Goal: Information Seeking & Learning: Check status

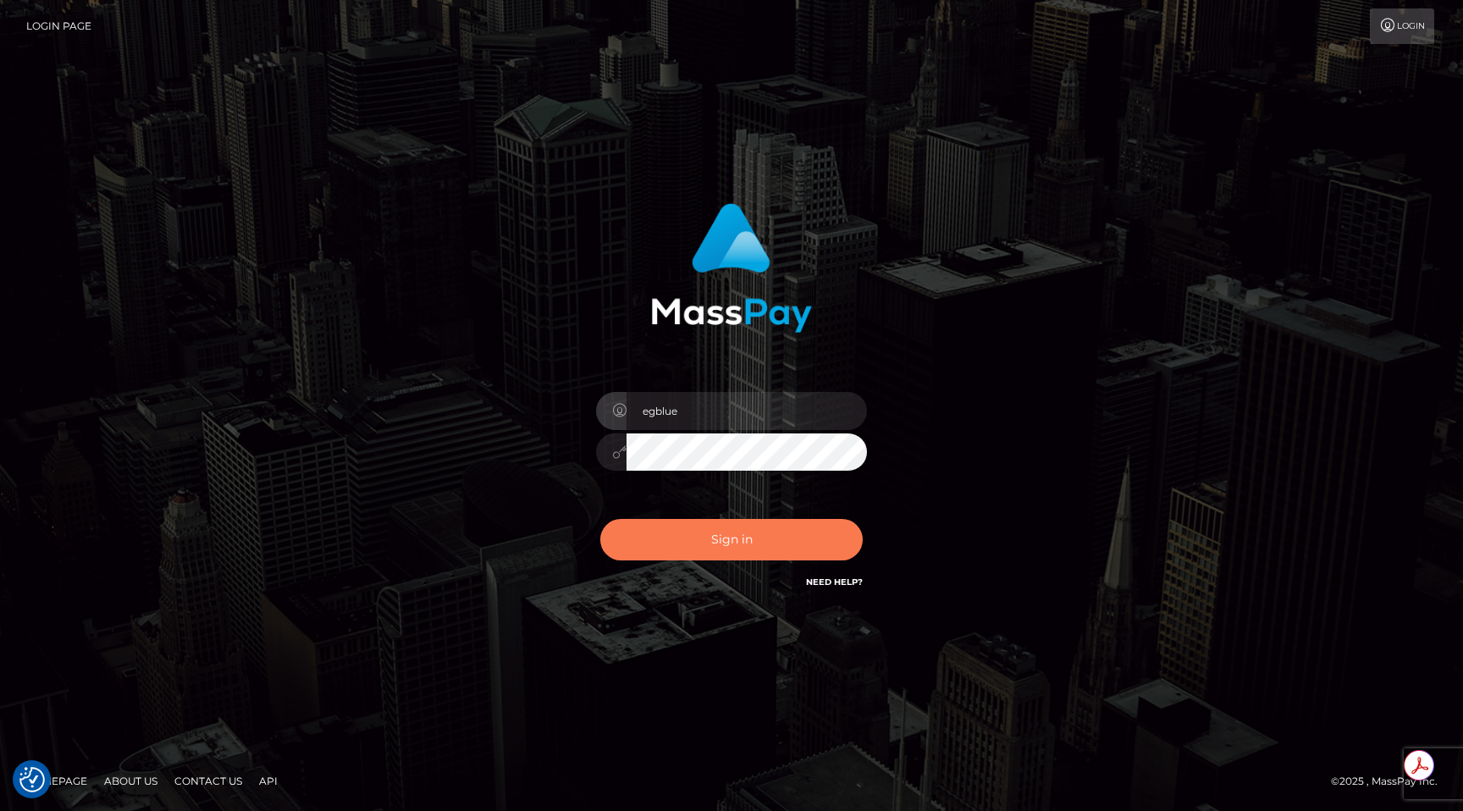
click at [709, 556] on button "Sign in" at bounding box center [731, 539] width 262 height 41
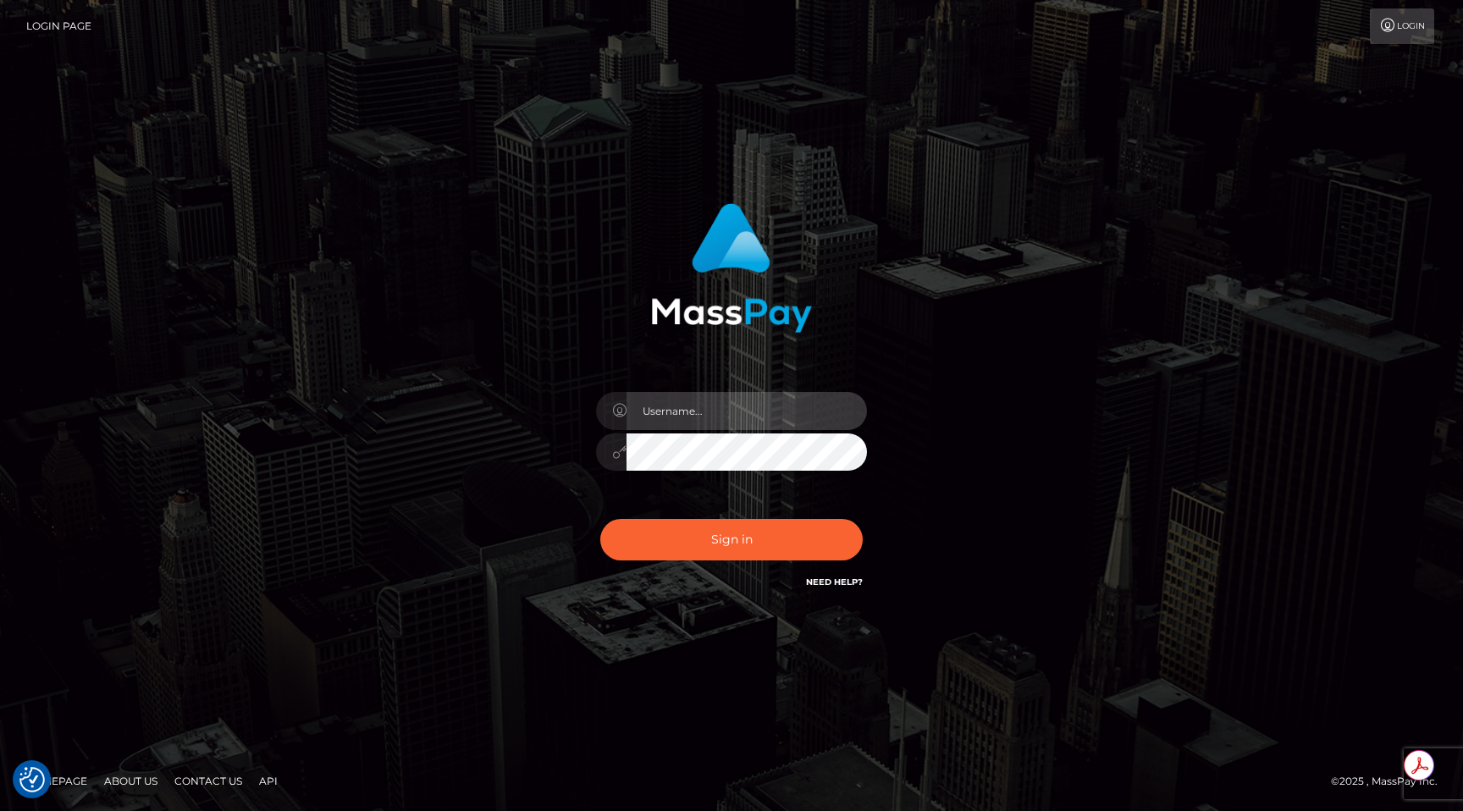
type input "egblue"
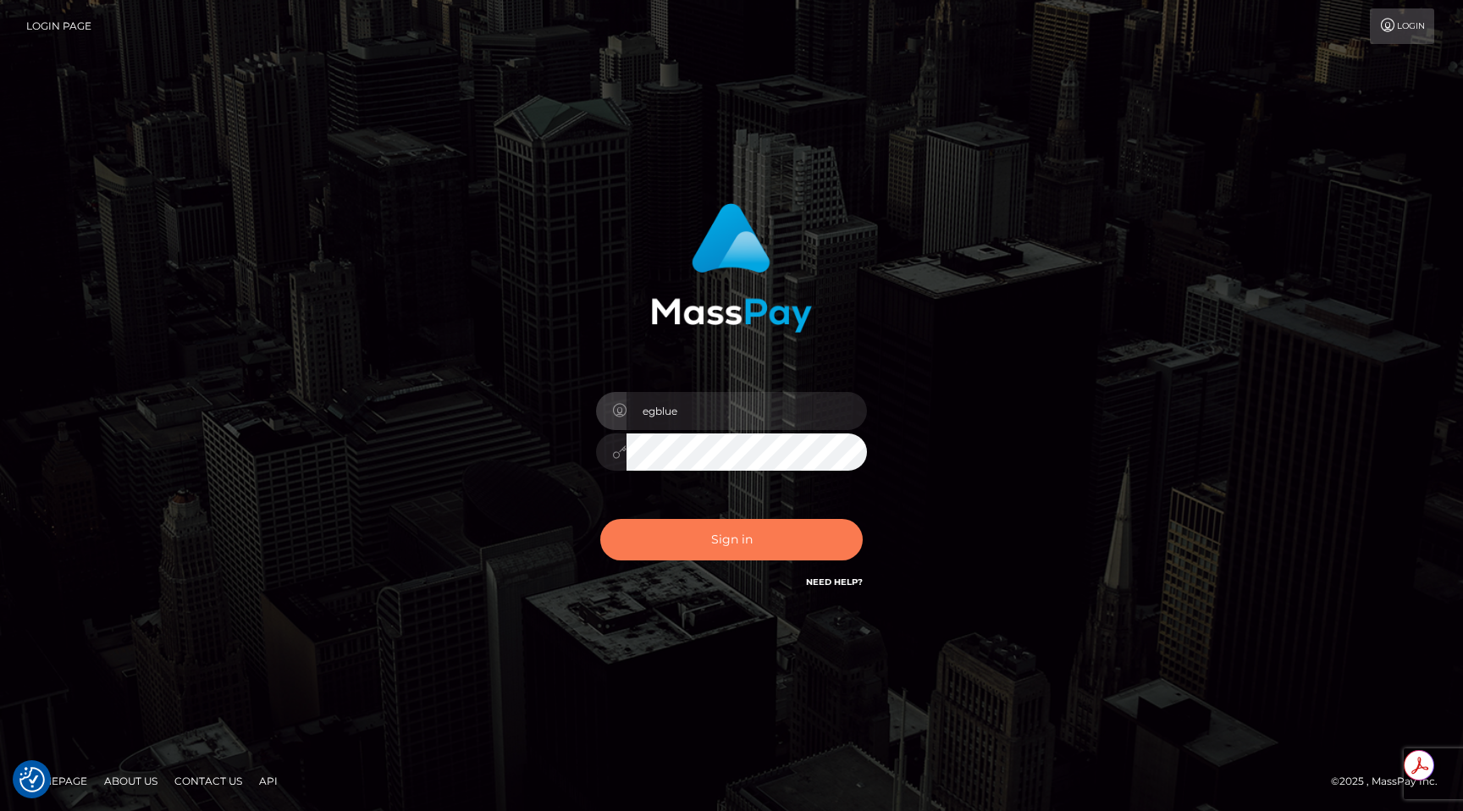
click at [748, 546] on button "Sign in" at bounding box center [731, 539] width 262 height 41
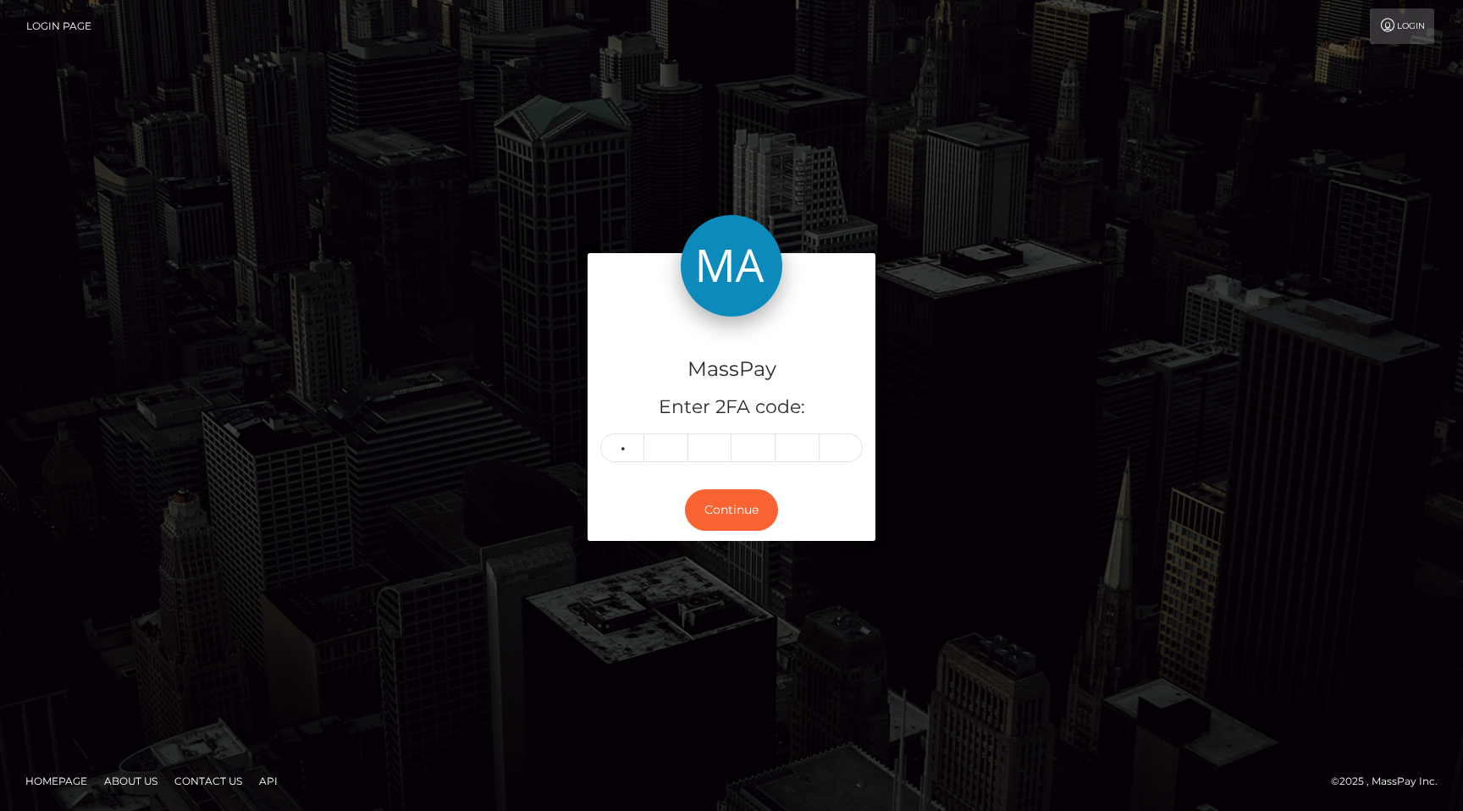
type input "7"
type input "2"
type input "6"
type input "8"
type input "9"
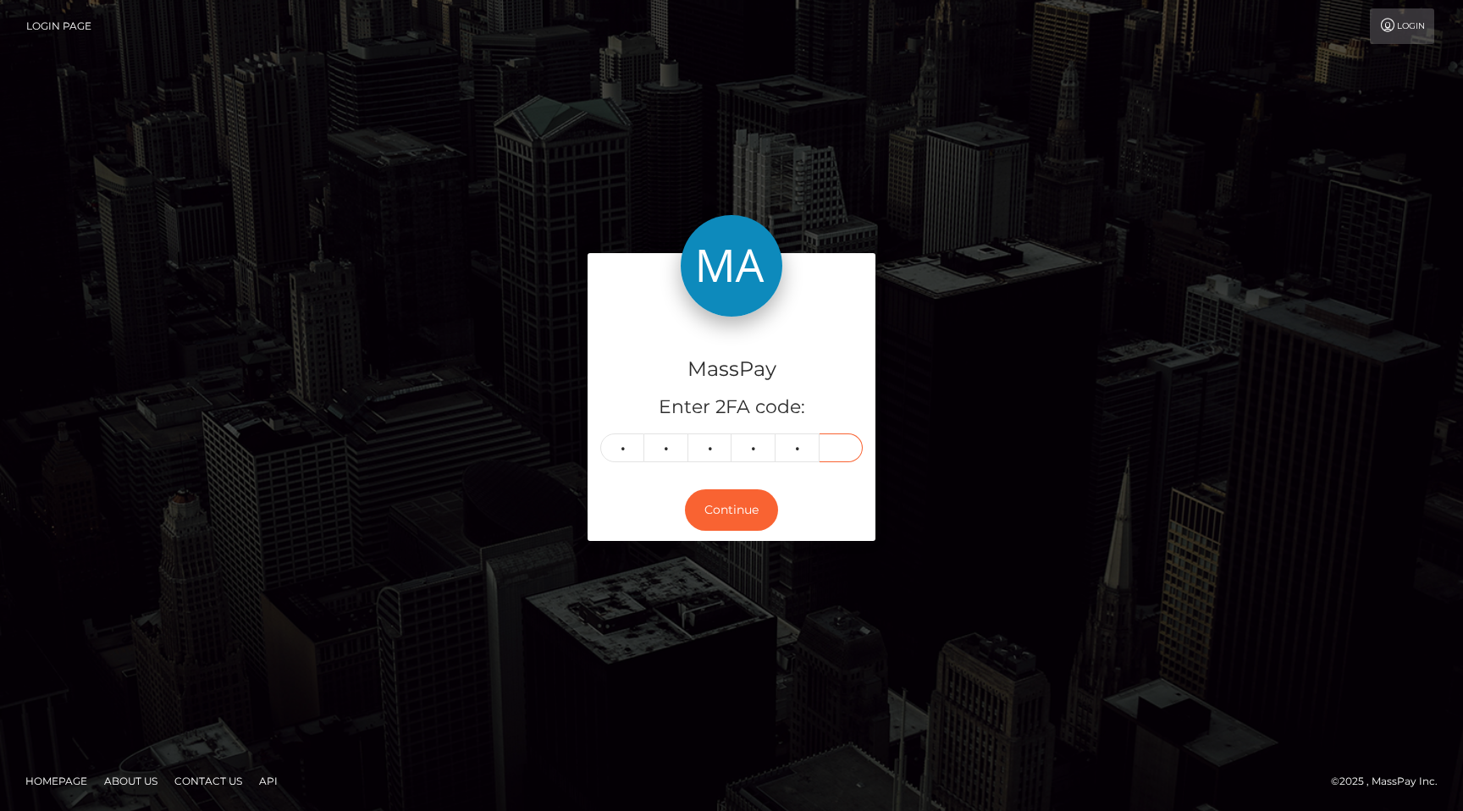
type input "6"
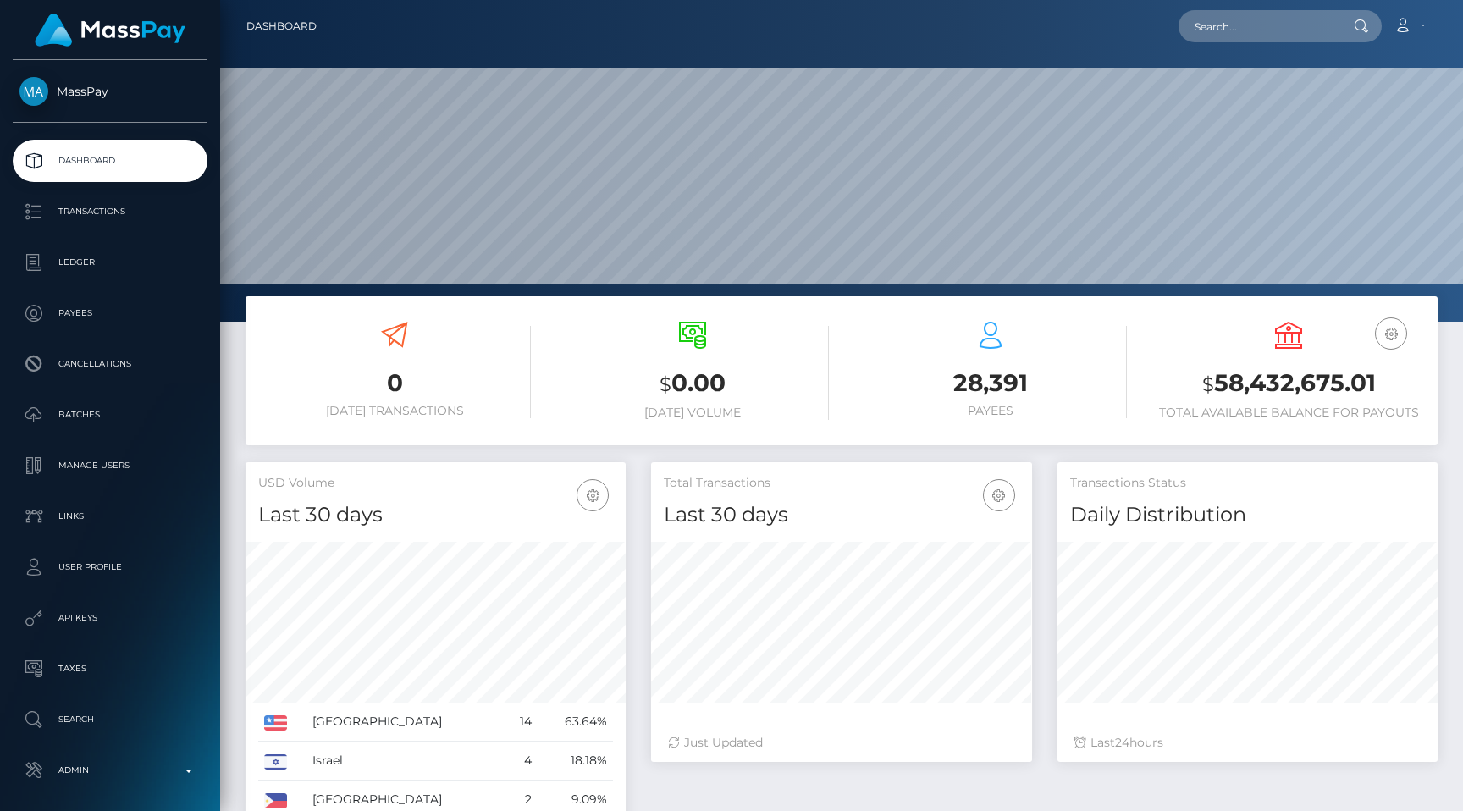
scroll to position [503, 380]
click at [1223, 39] on input "text" at bounding box center [1258, 26] width 159 height 32
paste input "9b6260ca-419a-44c3-b026-3fc74ead6e0a"
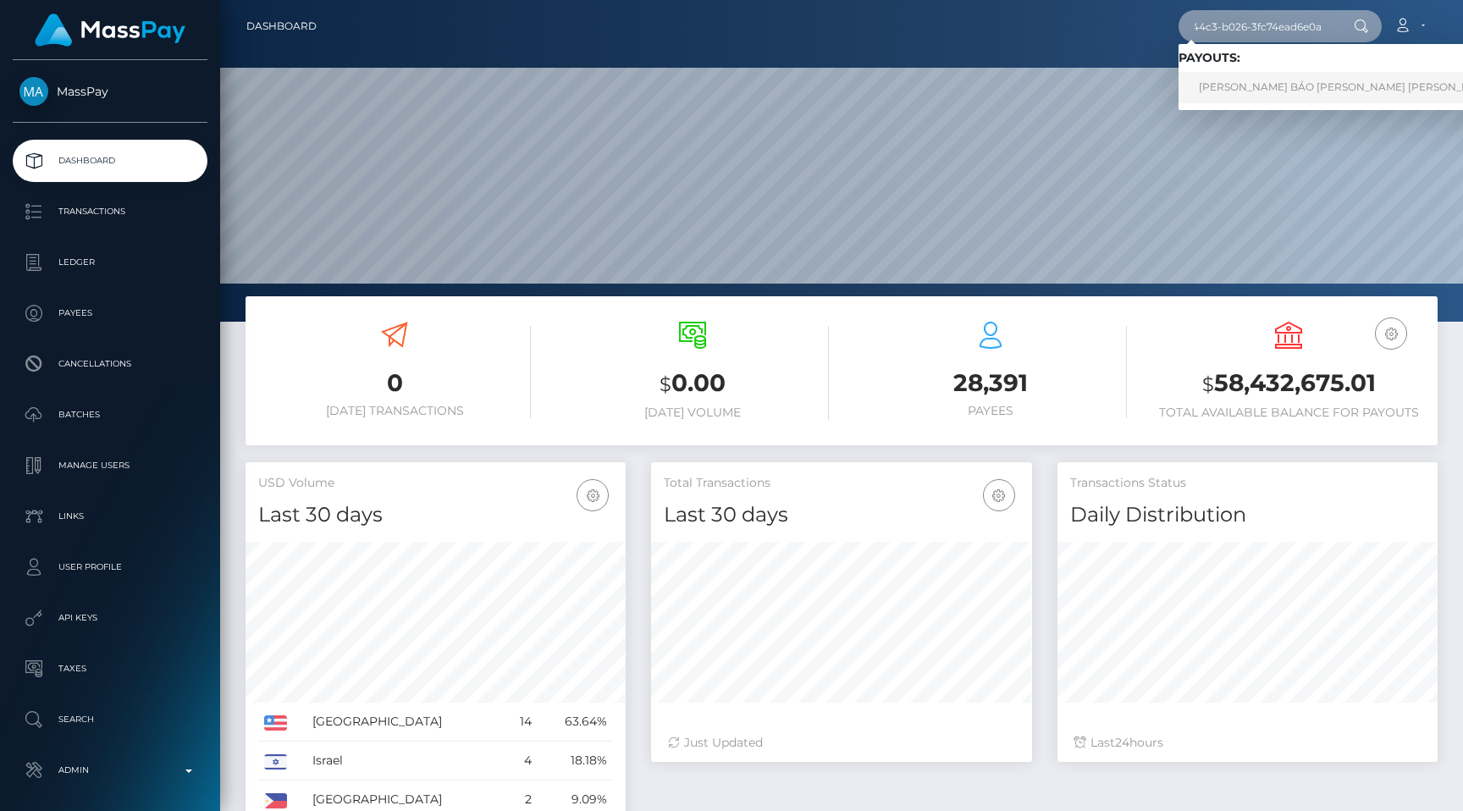
type input "9b6260ca-419a-44c3-b026-3fc74ead6e0a"
click at [1258, 84] on link "NGUYỄN MINH BẢO VI Nguyen Minh Bao (Alua USA Limited - )" at bounding box center [1401, 87] width 445 height 31
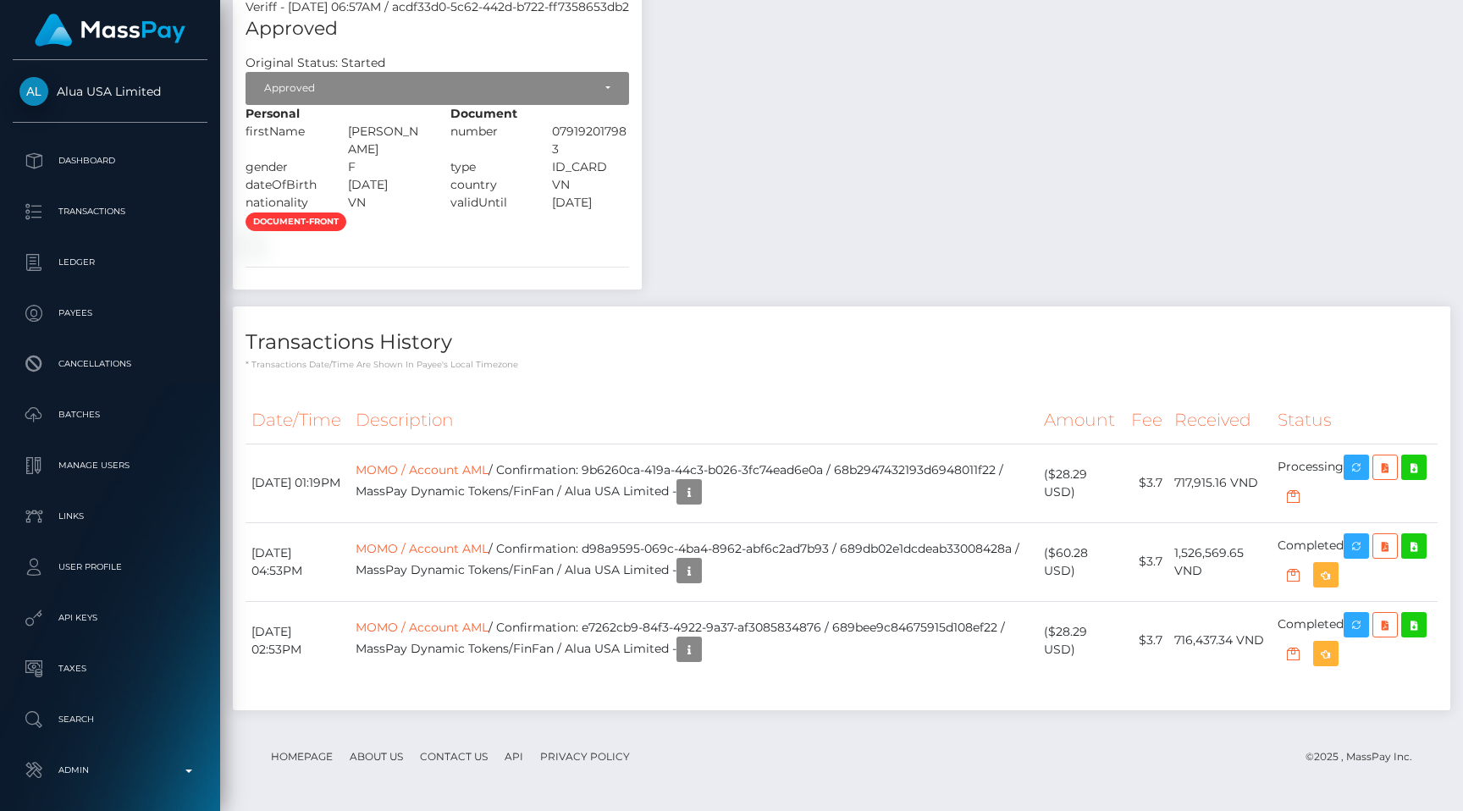
scroll to position [1697, 0]
click at [481, 478] on link "MOMO / Account AML" at bounding box center [422, 469] width 133 height 15
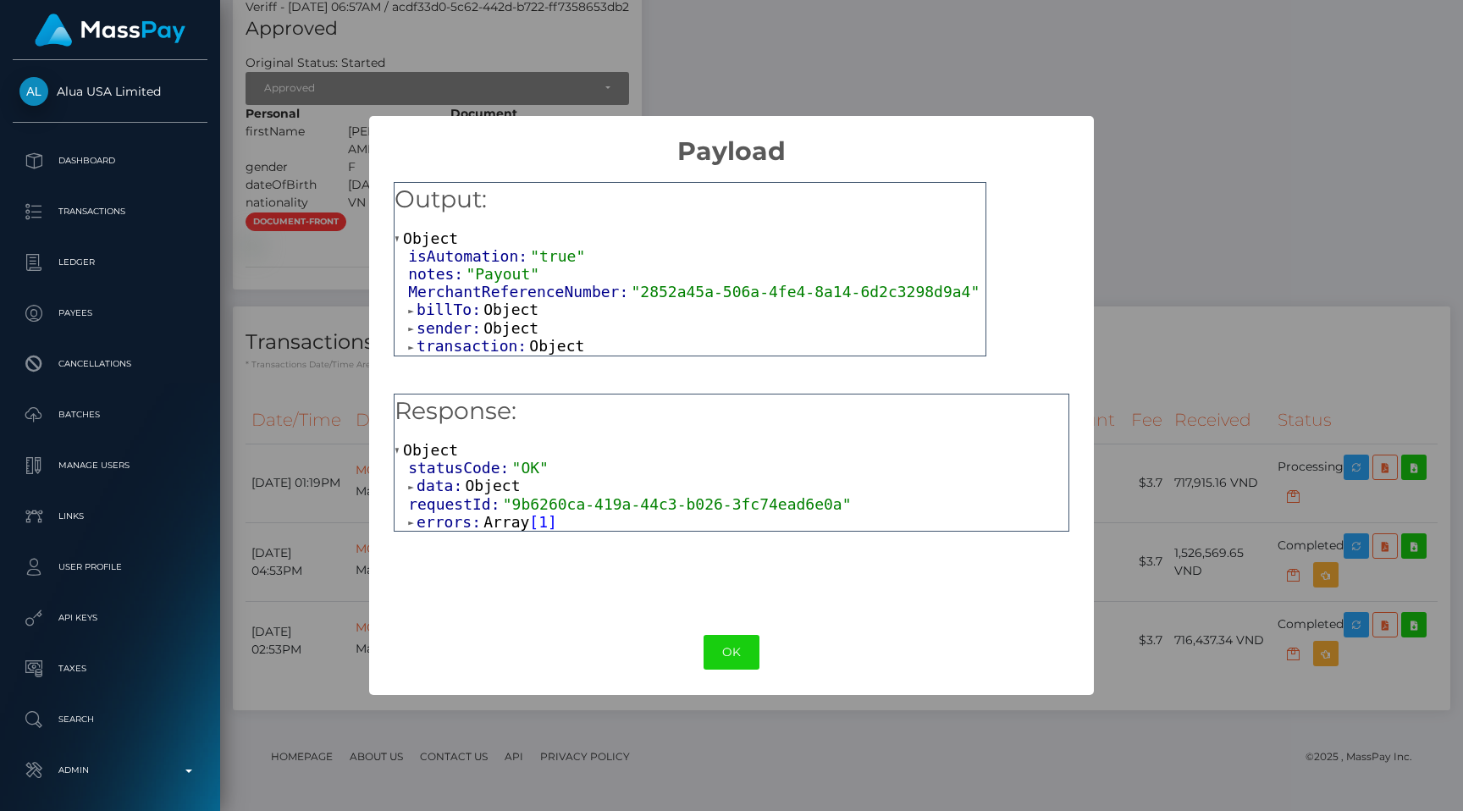
click at [491, 524] on span "Array" at bounding box center [506, 522] width 46 height 18
click at [481, 539] on span "Object" at bounding box center [478, 540] width 55 height 18
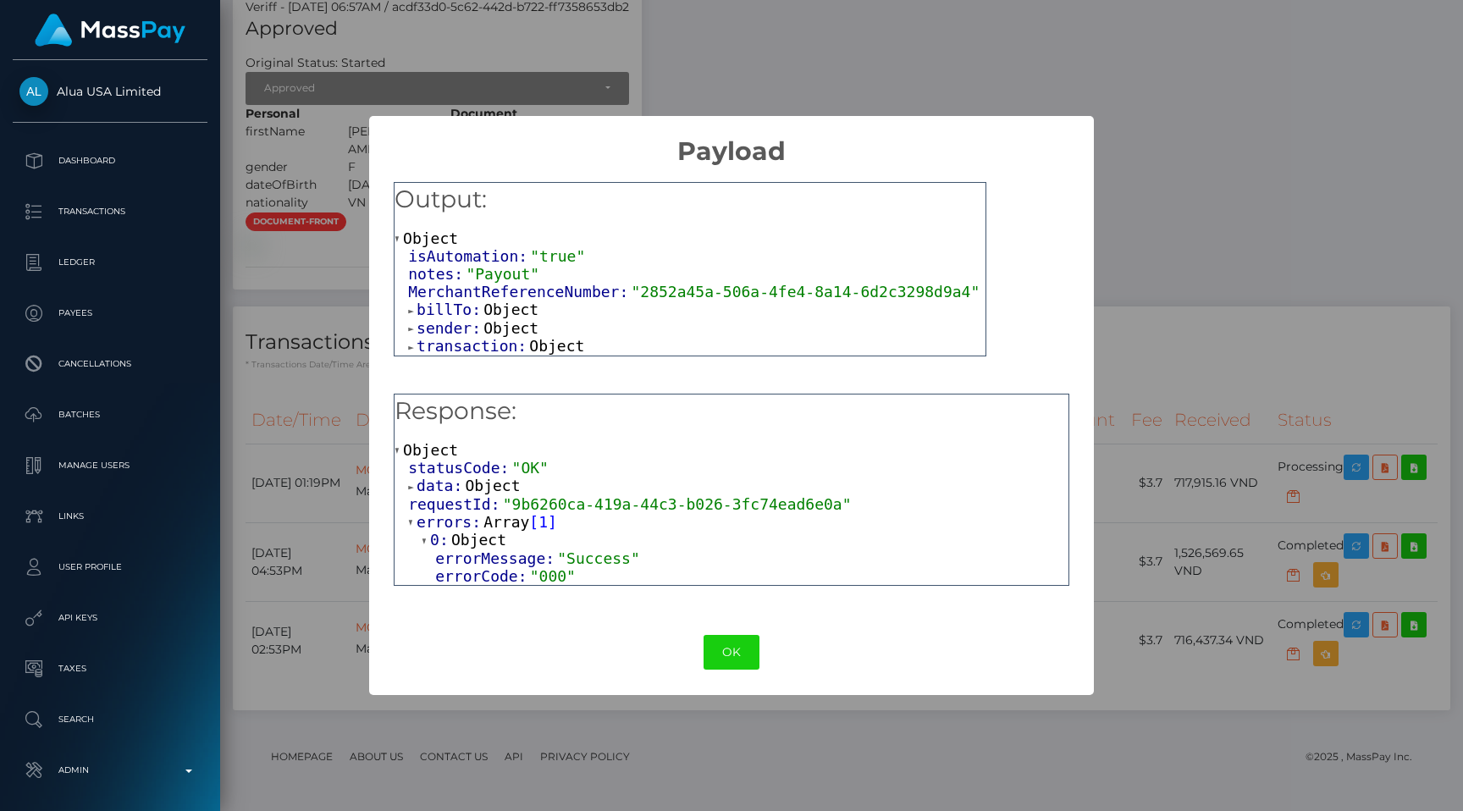
click at [462, 483] on span "data:" at bounding box center [441, 486] width 48 height 18
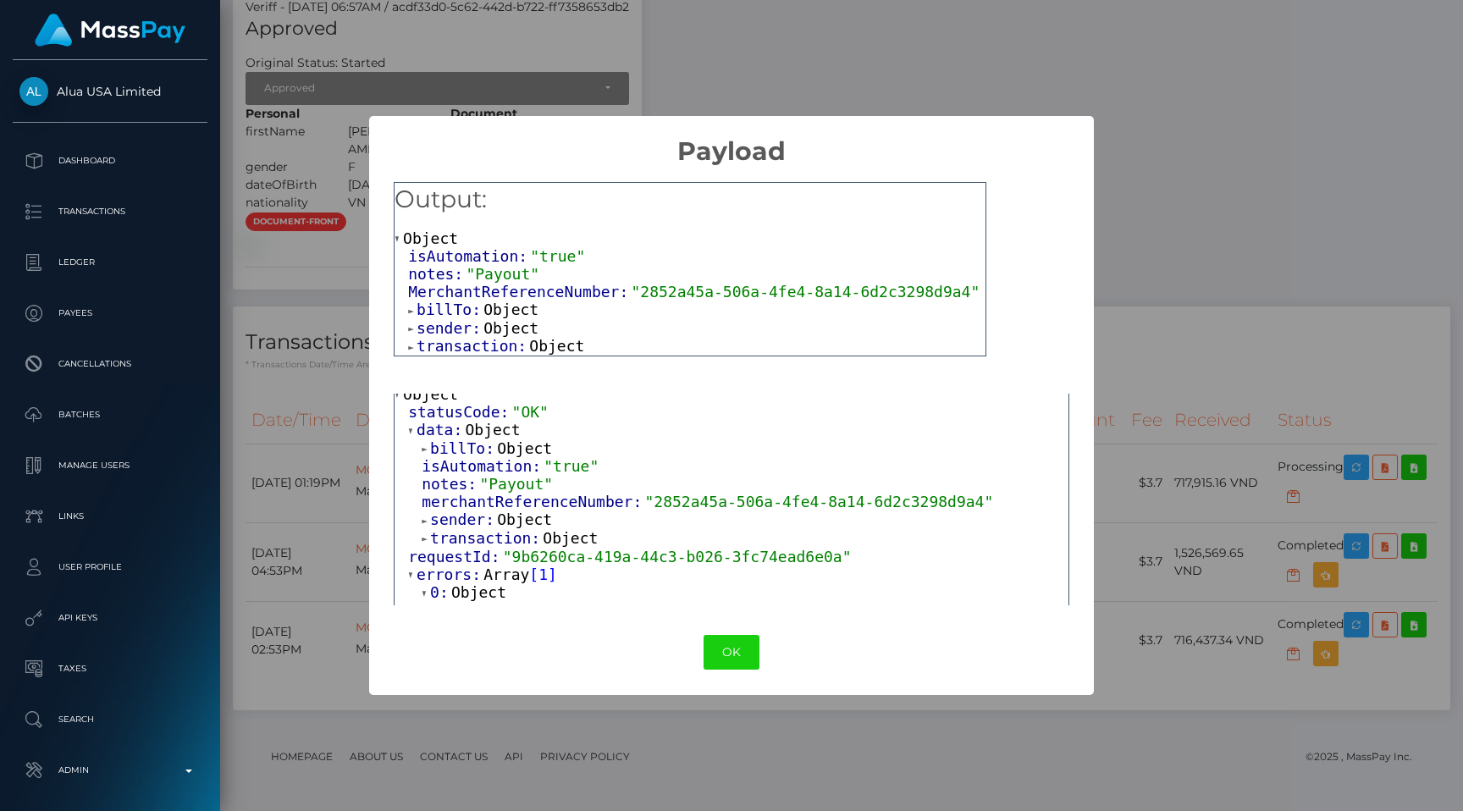
scroll to position [83, 0]
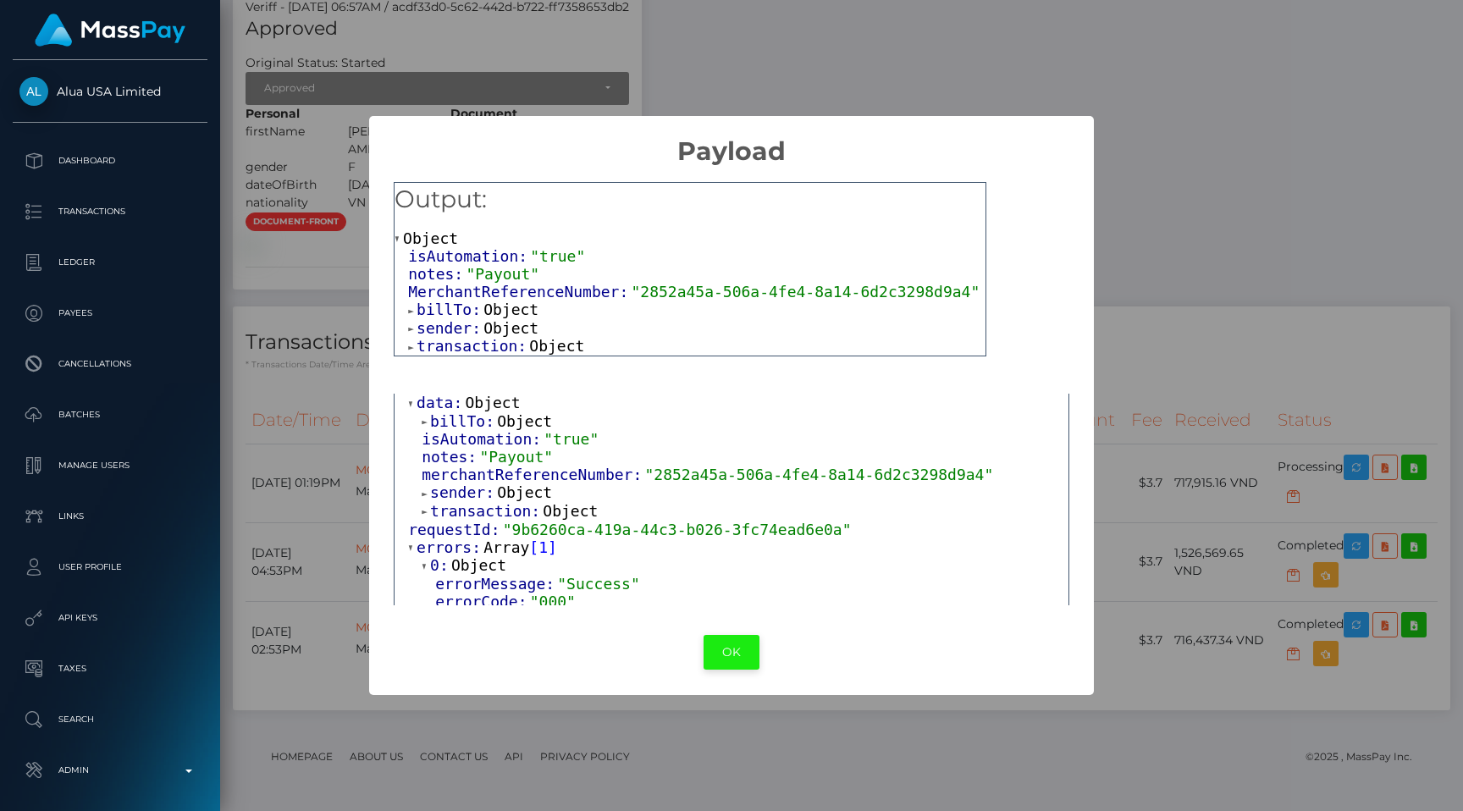
click at [744, 650] on button "OK" at bounding box center [732, 652] width 56 height 35
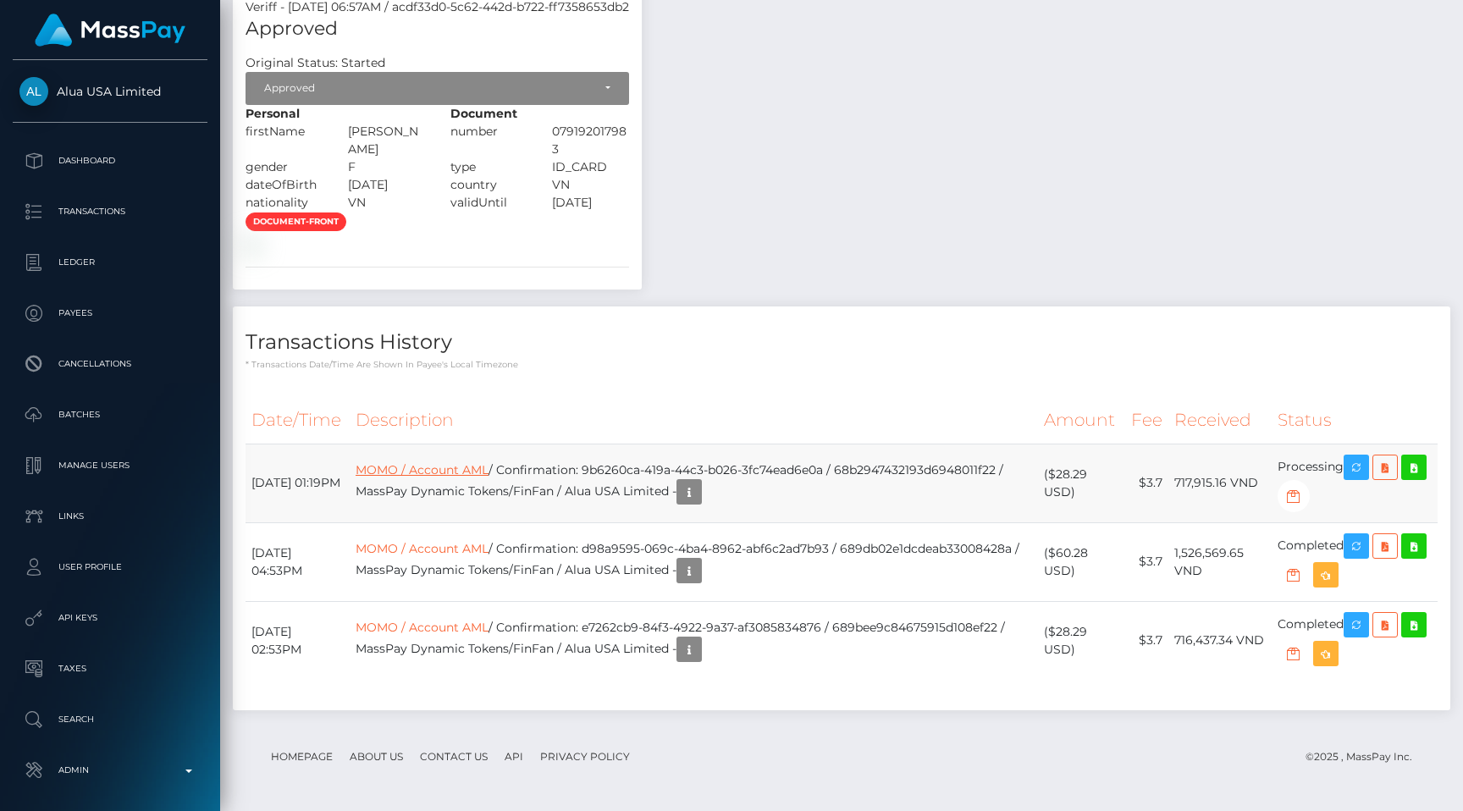
click at [466, 478] on link "MOMO / Account AML" at bounding box center [422, 469] width 133 height 15
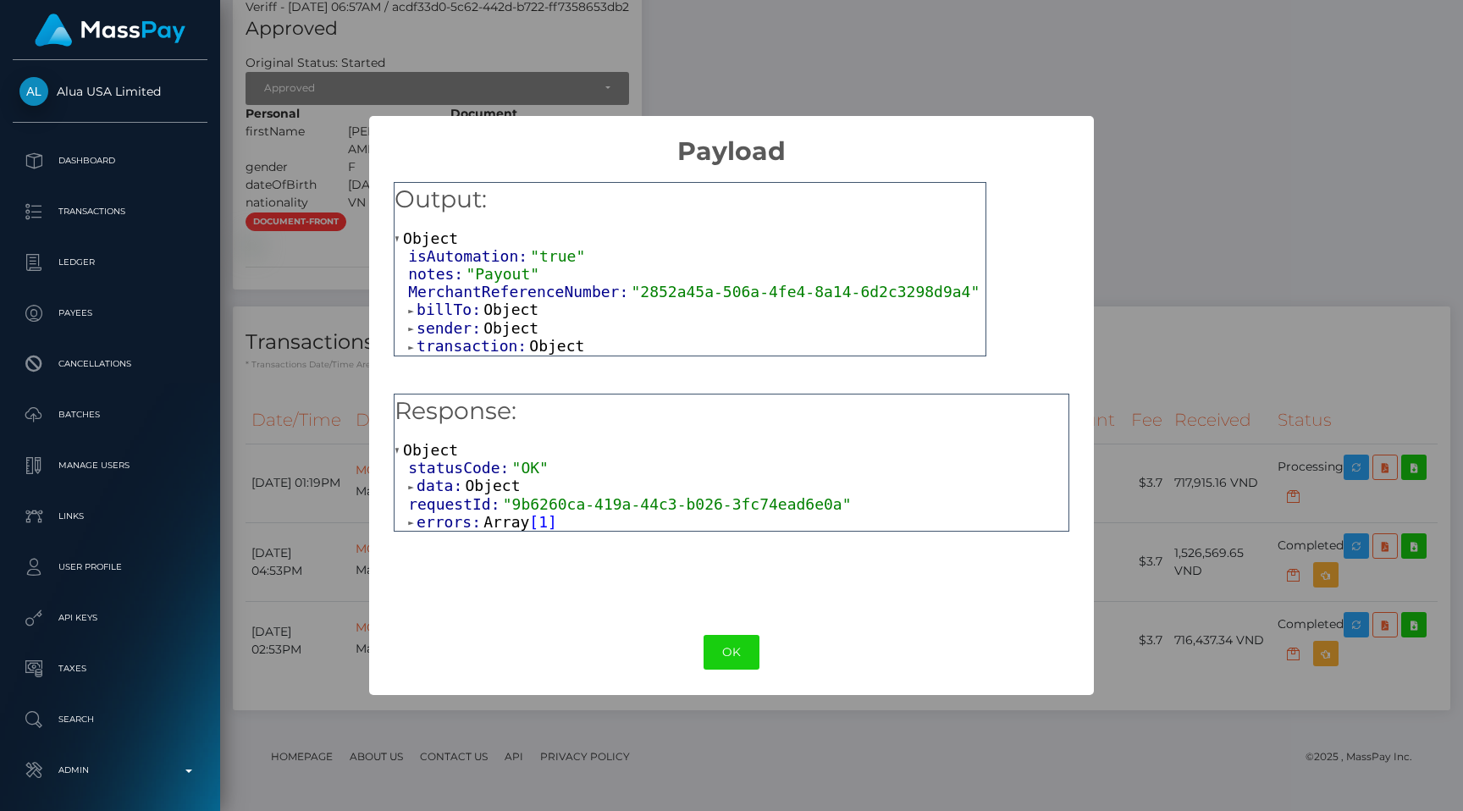
click at [546, 289] on span "MerchantReferenceNumber:" at bounding box center [519, 292] width 223 height 18
copy span "MerchantReferenceNumber"
drag, startPoint x: 640, startPoint y: 291, endPoint x: 968, endPoint y: 291, distance: 327.7
click at [968, 291] on span ""2852a45a-506a-4fe4-8a14-6d2c3298d9a4"" at bounding box center [805, 292] width 349 height 18
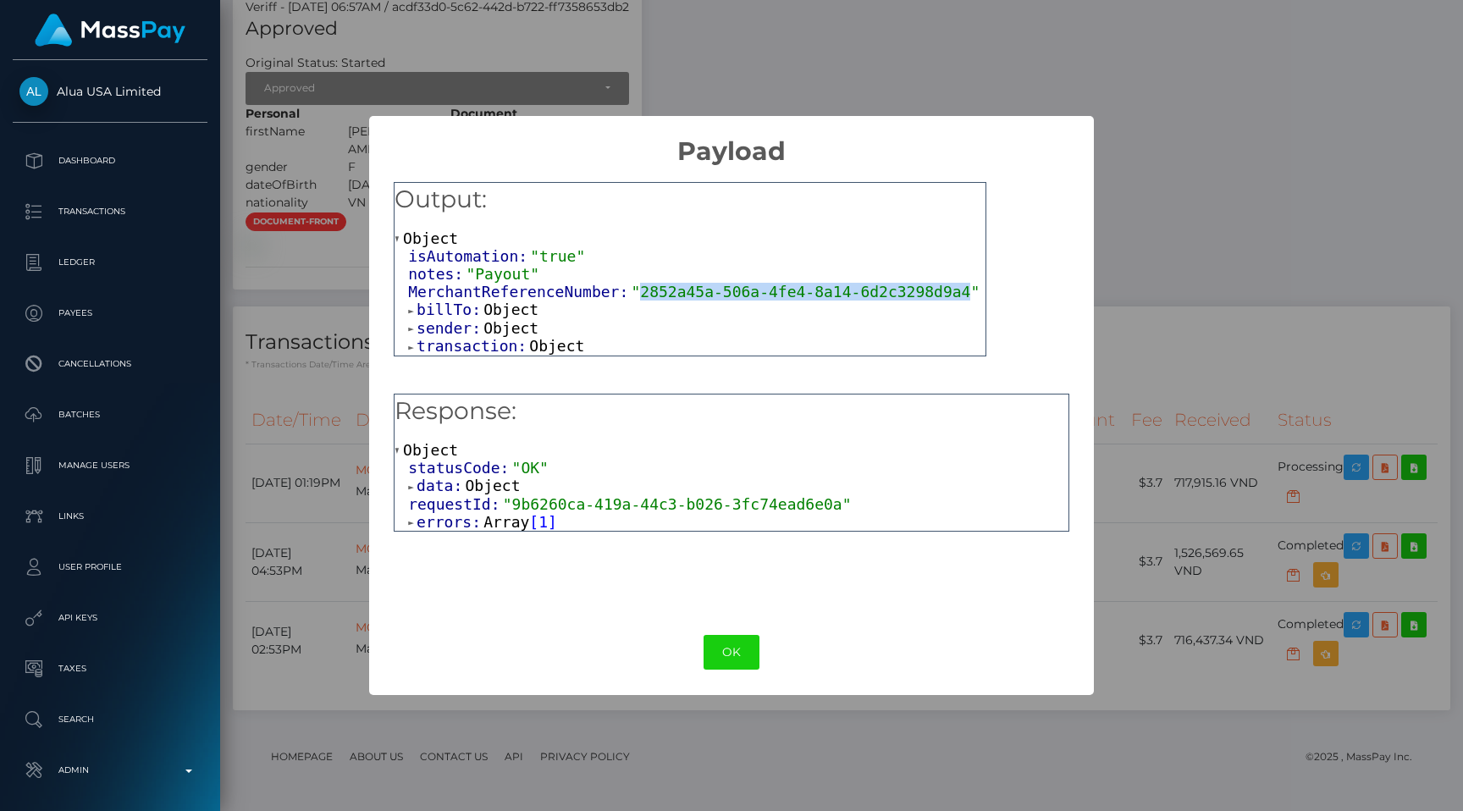
copy span "2852a45a-506a-4fe4-8a14-6d2c3298d9a4"
click at [708, 652] on button "OK" at bounding box center [732, 652] width 56 height 35
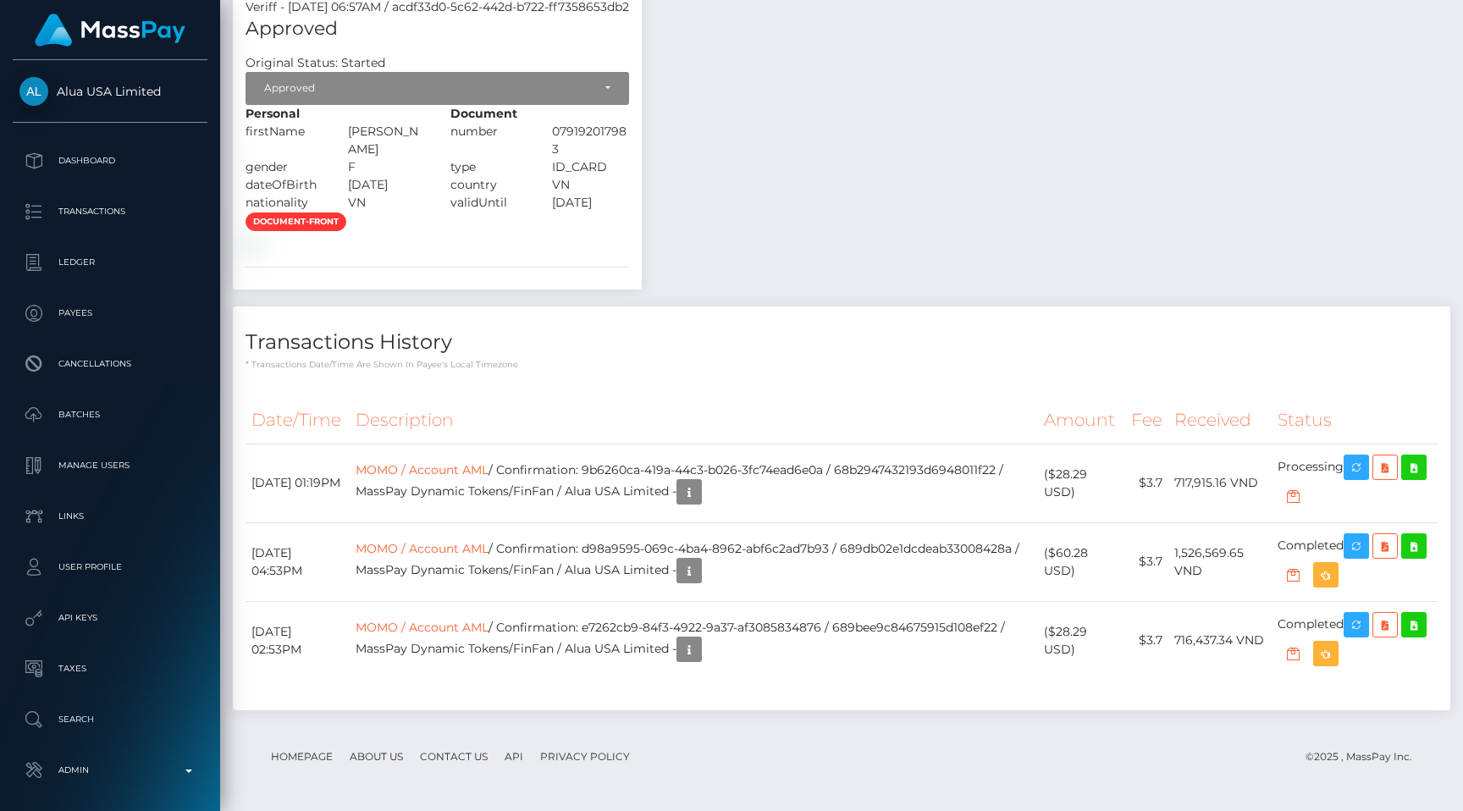
click at [780, 444] on th "Description" at bounding box center [694, 420] width 688 height 47
click at [1366, 478] on icon "button" at bounding box center [1356, 467] width 20 height 21
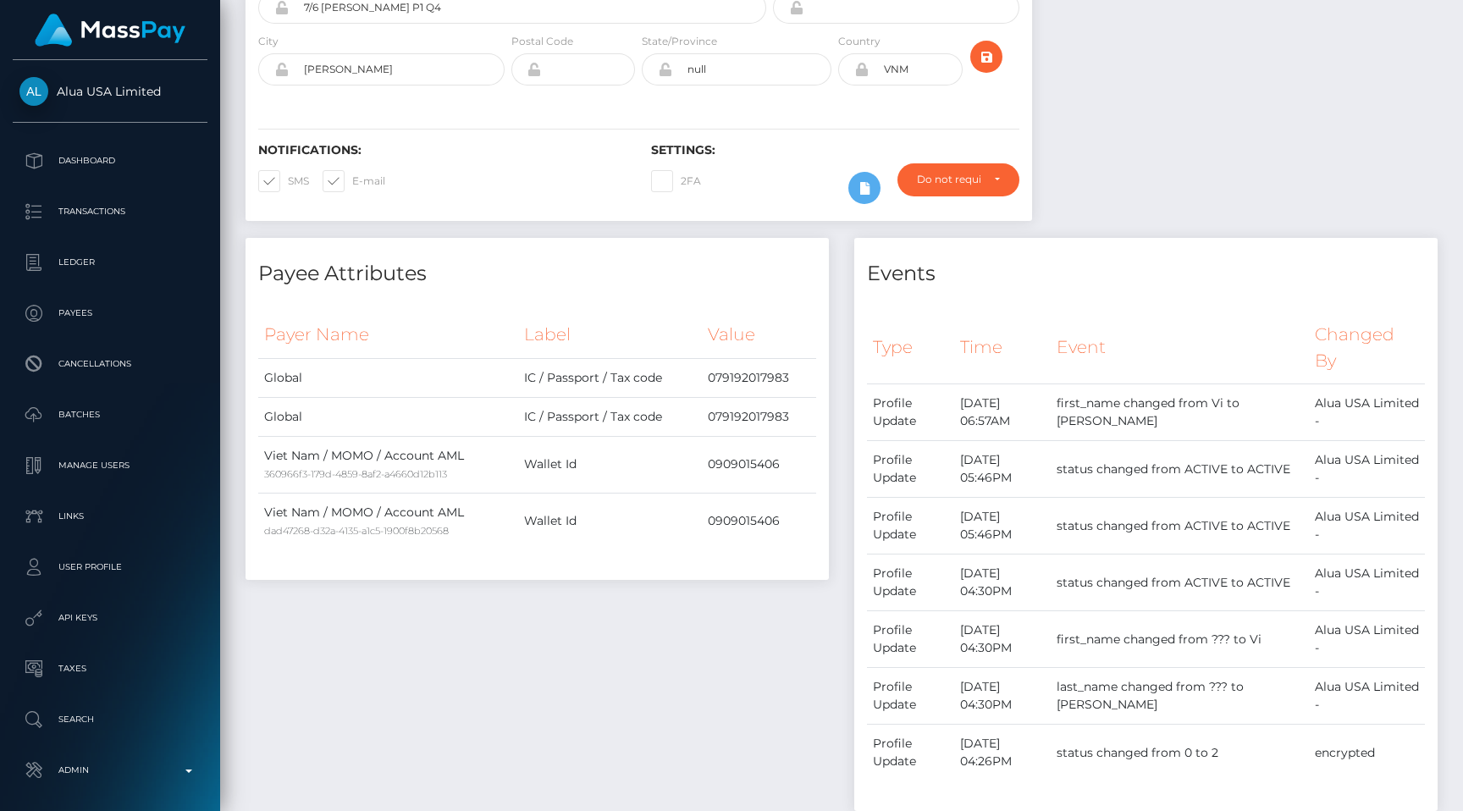
scroll to position [0, 0]
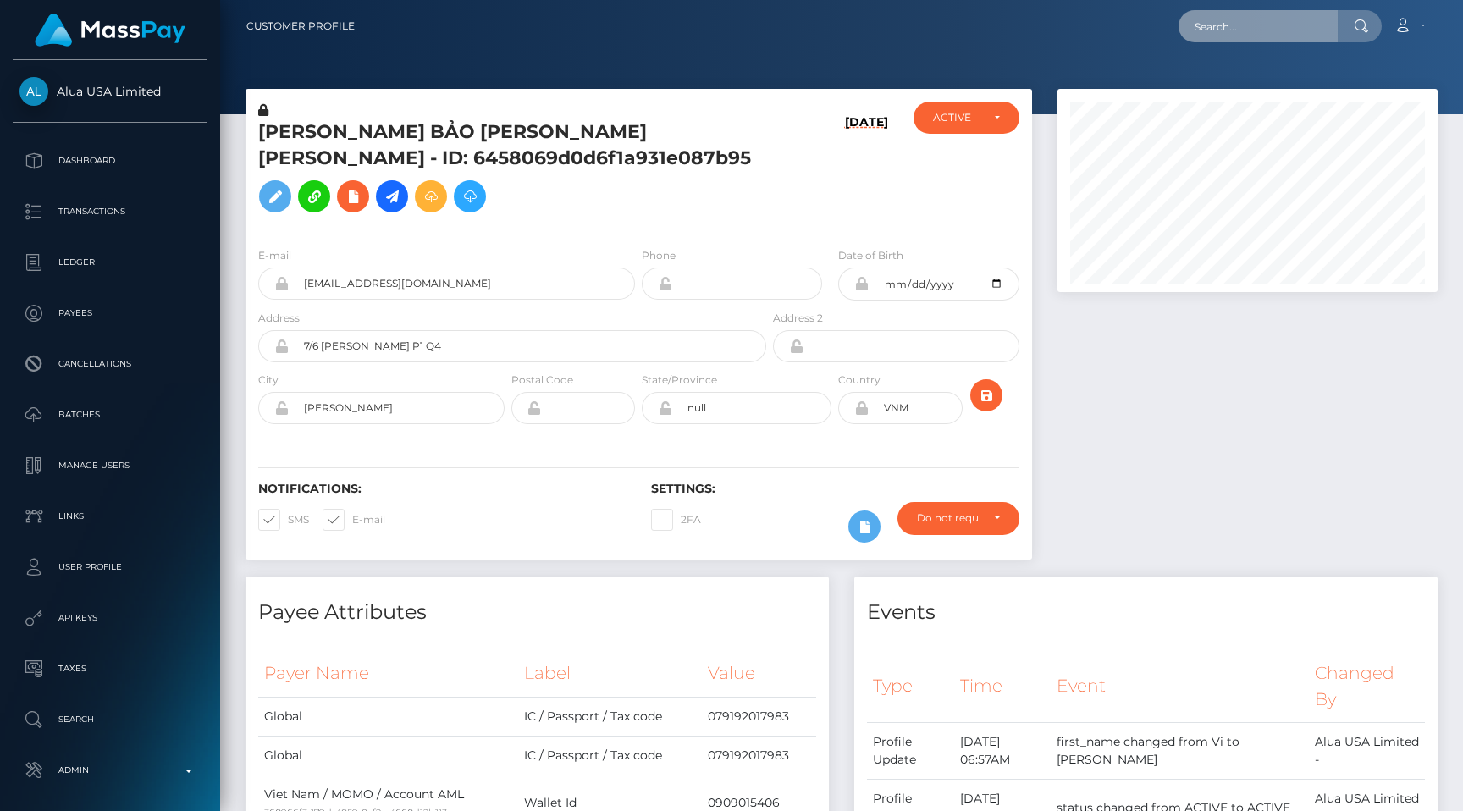
click at [1223, 22] on input "text" at bounding box center [1258, 26] width 159 height 32
paste input "8c079dcd-3fff-48fd-8c68-53e03af94b80"
type input "8c079dcd-3fff-48fd-8c68-53e03af94b80"
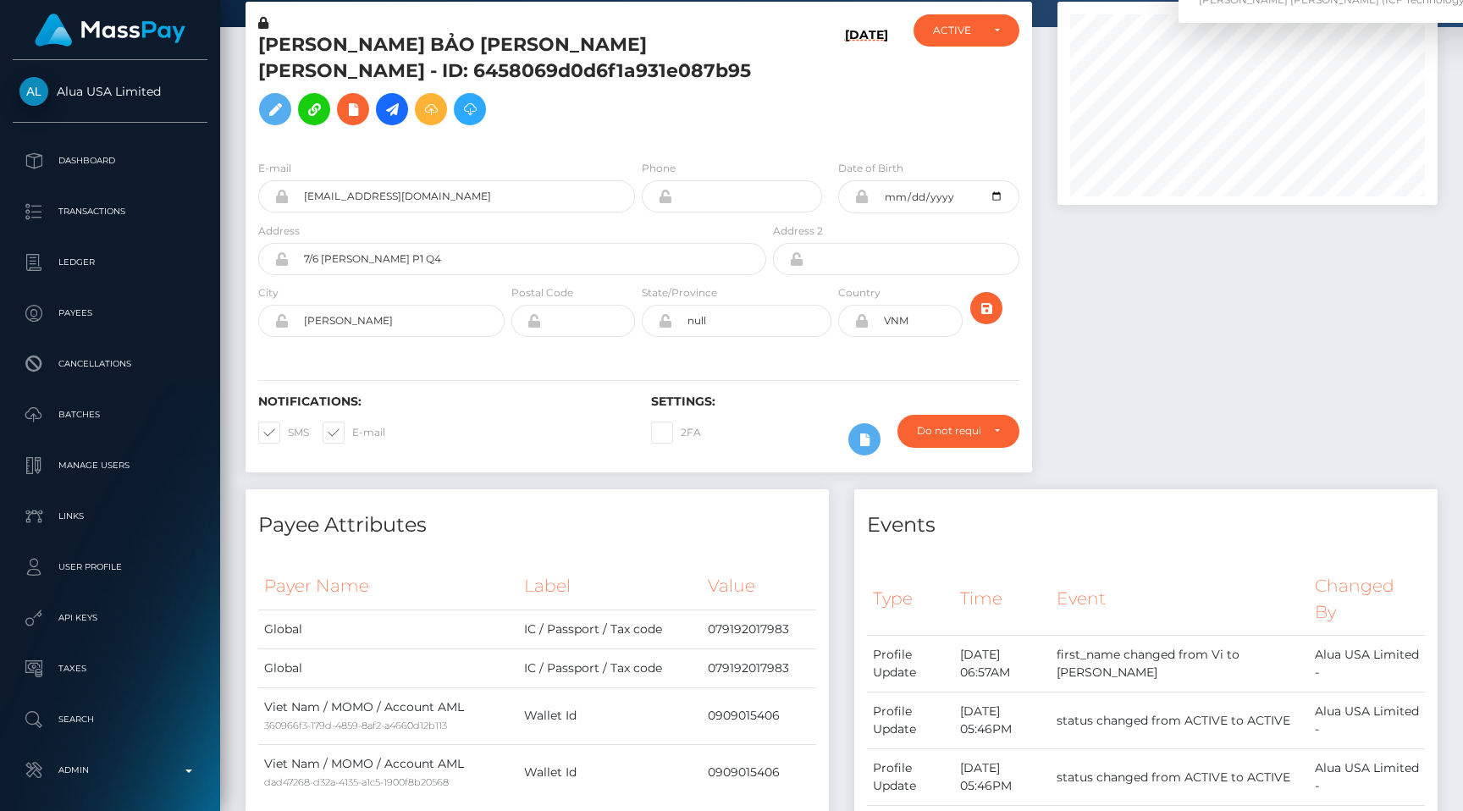
scroll to position [0, 0]
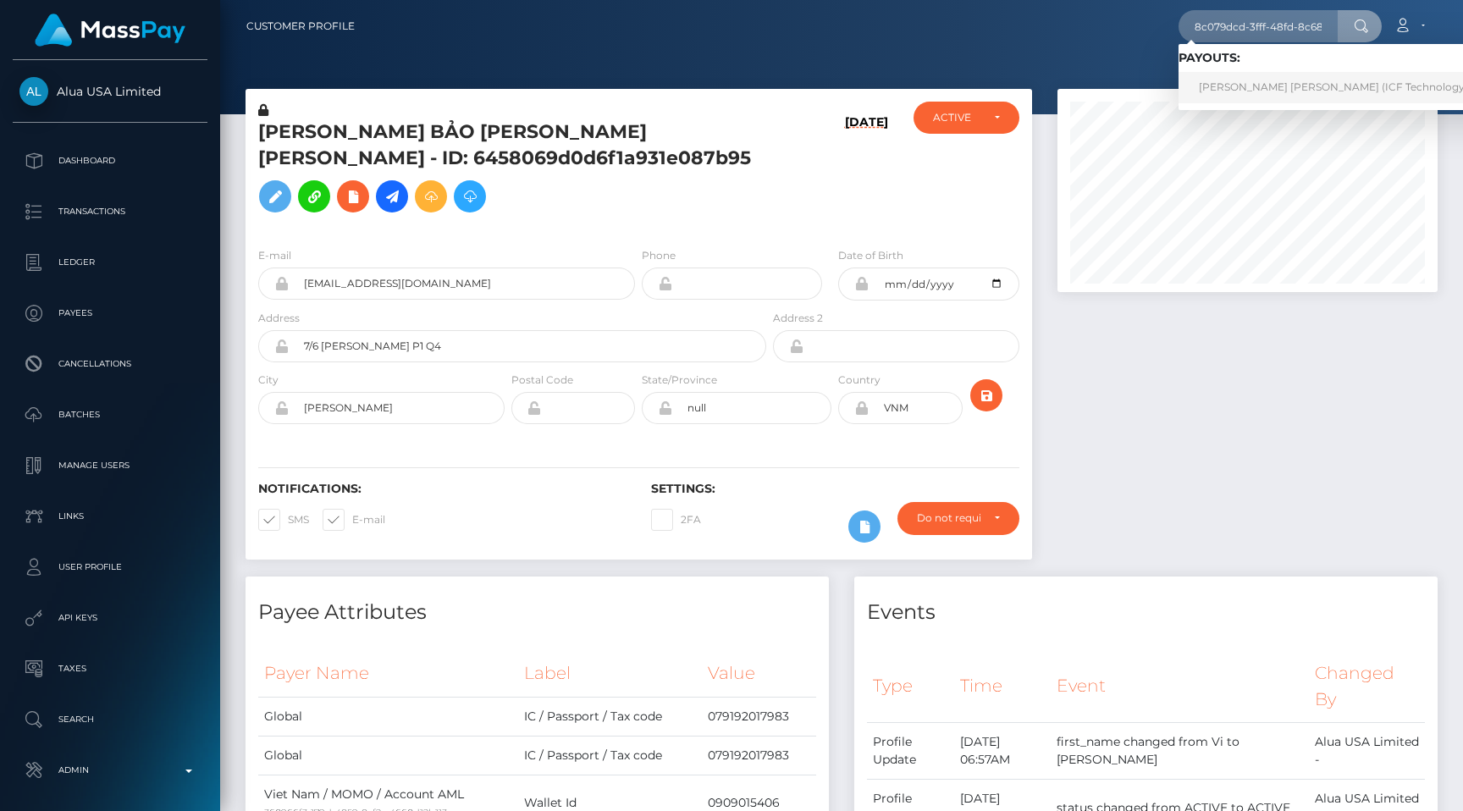
click at [1311, 88] on link "Nguyet Thi Tran (ICF Technology, Inc. - )" at bounding box center [1350, 87] width 343 height 31
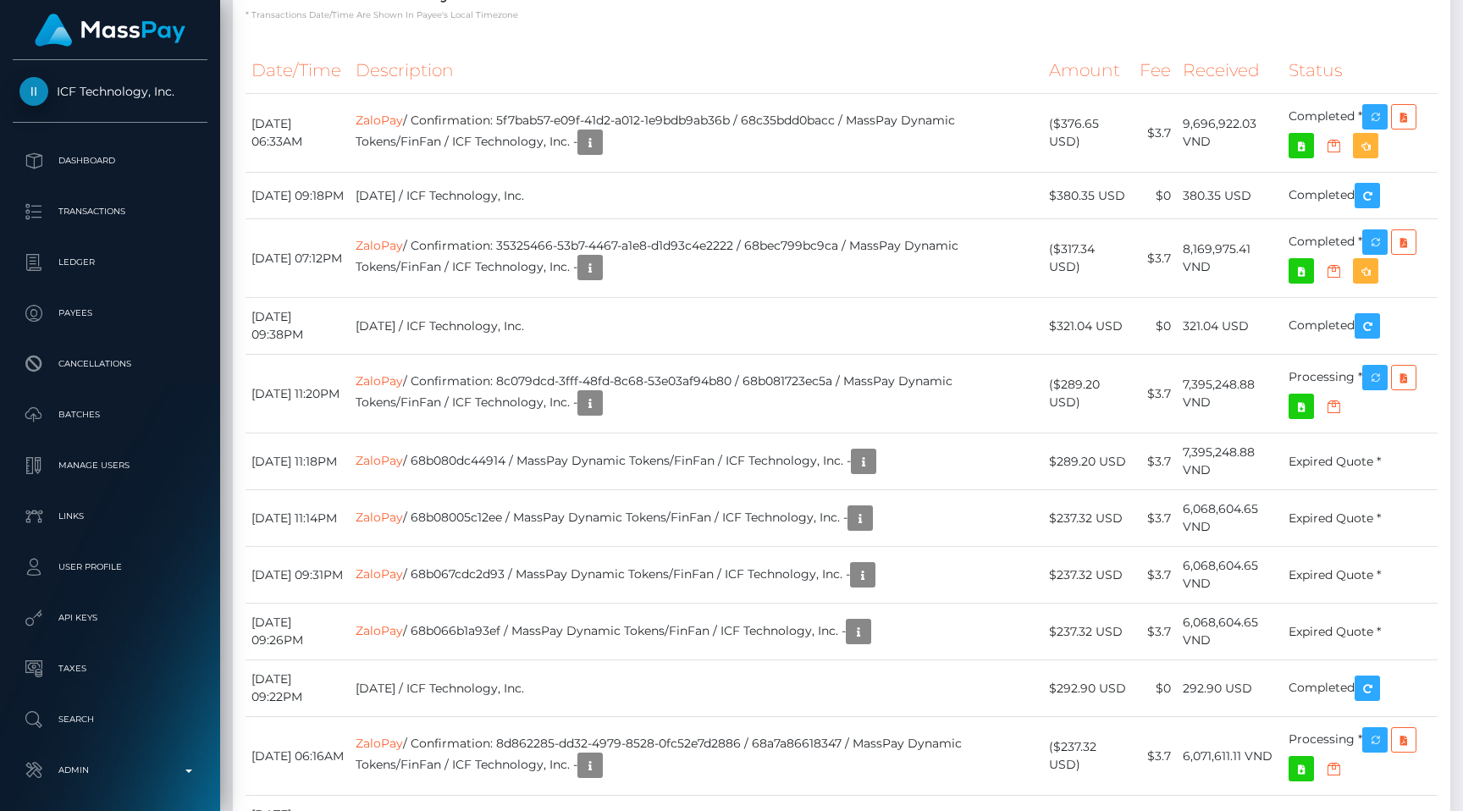
scroll to position [2748, 0]
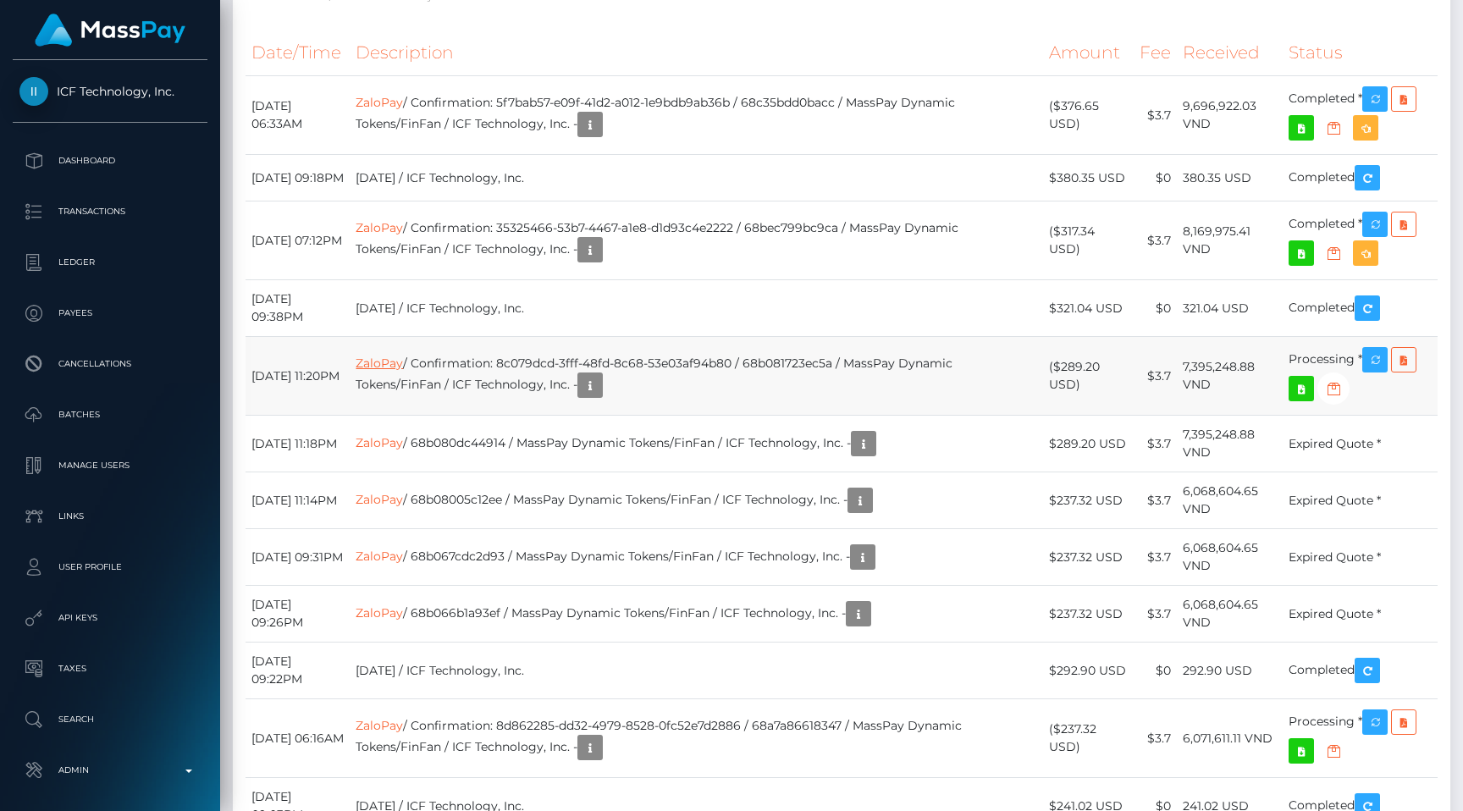
click at [403, 371] on link "ZaloPay" at bounding box center [379, 363] width 47 height 15
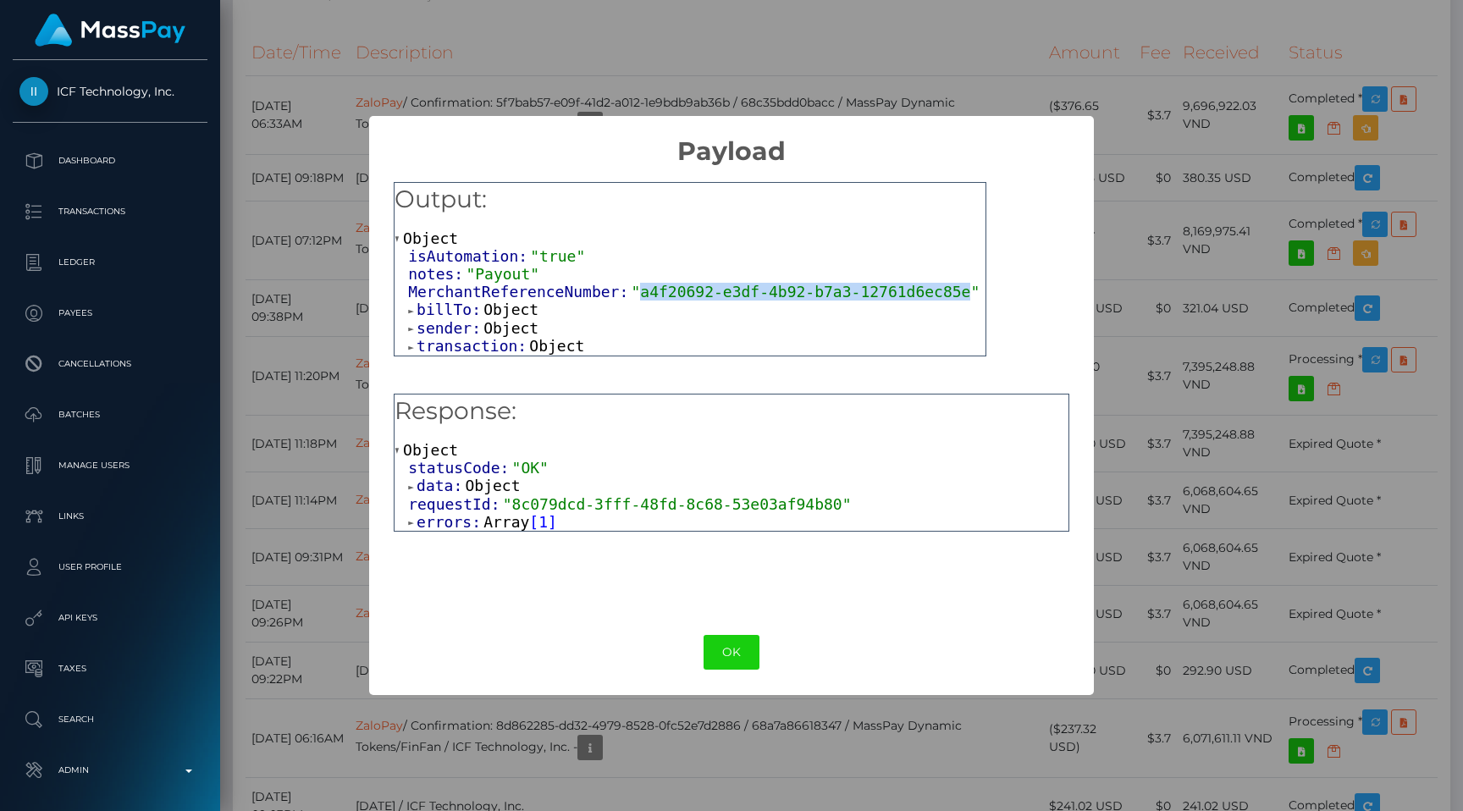
drag, startPoint x: 642, startPoint y: 293, endPoint x: 968, endPoint y: 291, distance: 326.0
click at [968, 291] on span ""a4f20692-e3df-4b92-b7a3-12761d6ec85e"" at bounding box center [805, 292] width 349 height 18
copy span "a4f20692-e3df-4b92-b7a3-12761d6ec85e"
click at [1153, 468] on div "× Payload Output: Object isAutomation: "true" notes: "Payout" MerchantReference…" at bounding box center [731, 405] width 1463 height 811
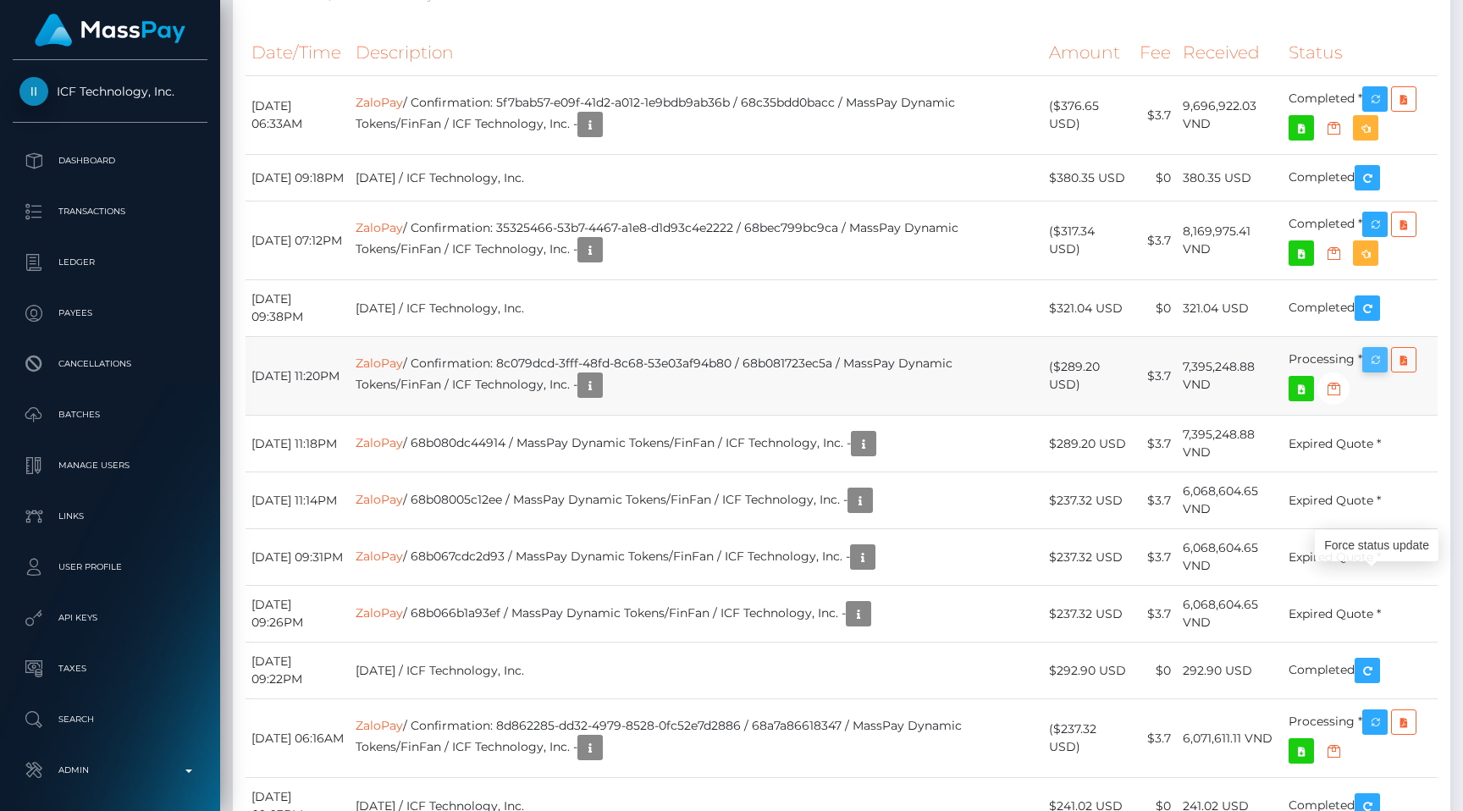
click at [1370, 371] on icon "button" at bounding box center [1375, 360] width 20 height 21
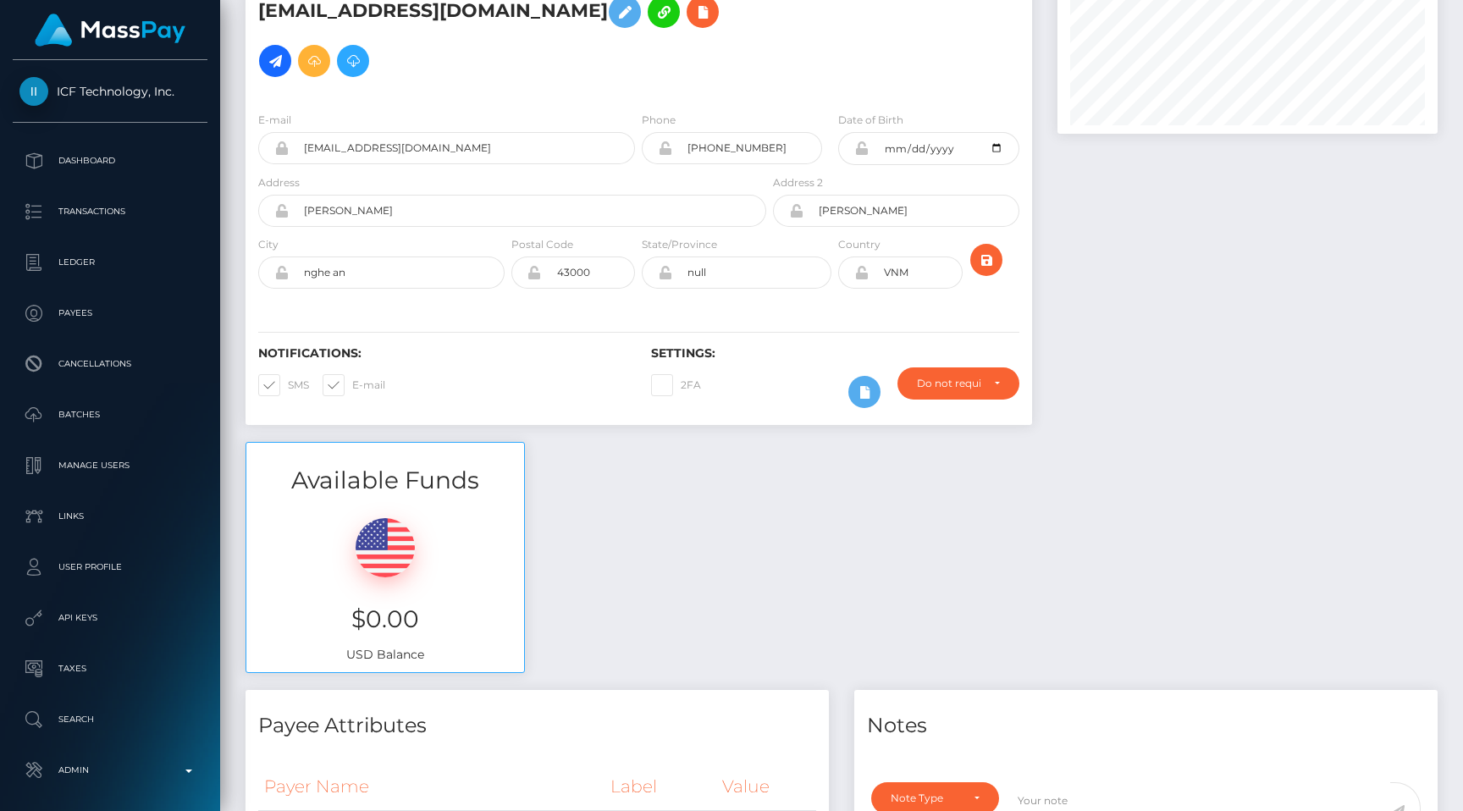
scroll to position [0, 0]
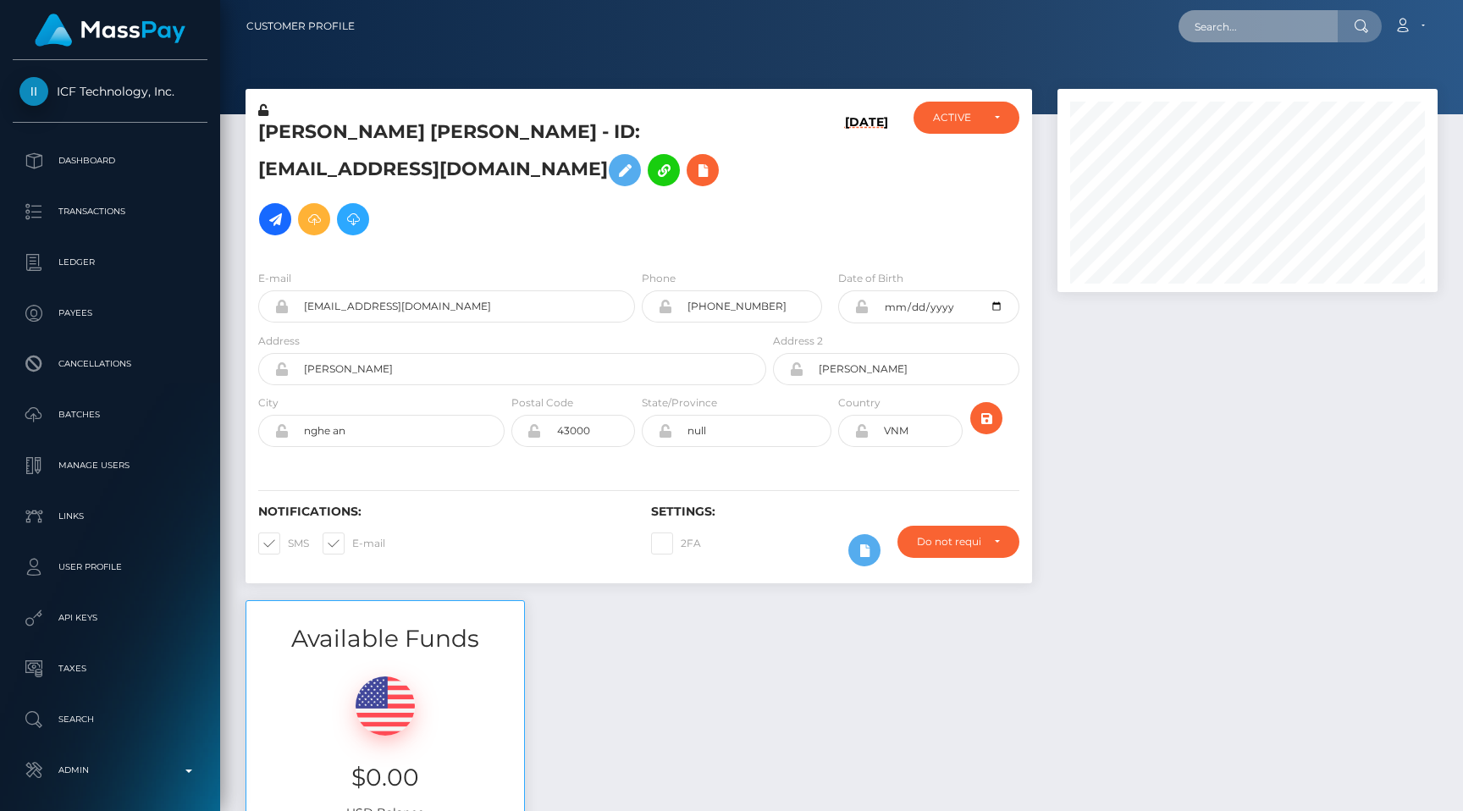
click at [1266, 33] on input "text" at bounding box center [1258, 26] width 159 height 32
paste input "300083dd-dfb1-4680-b45b-5f02c285389b"
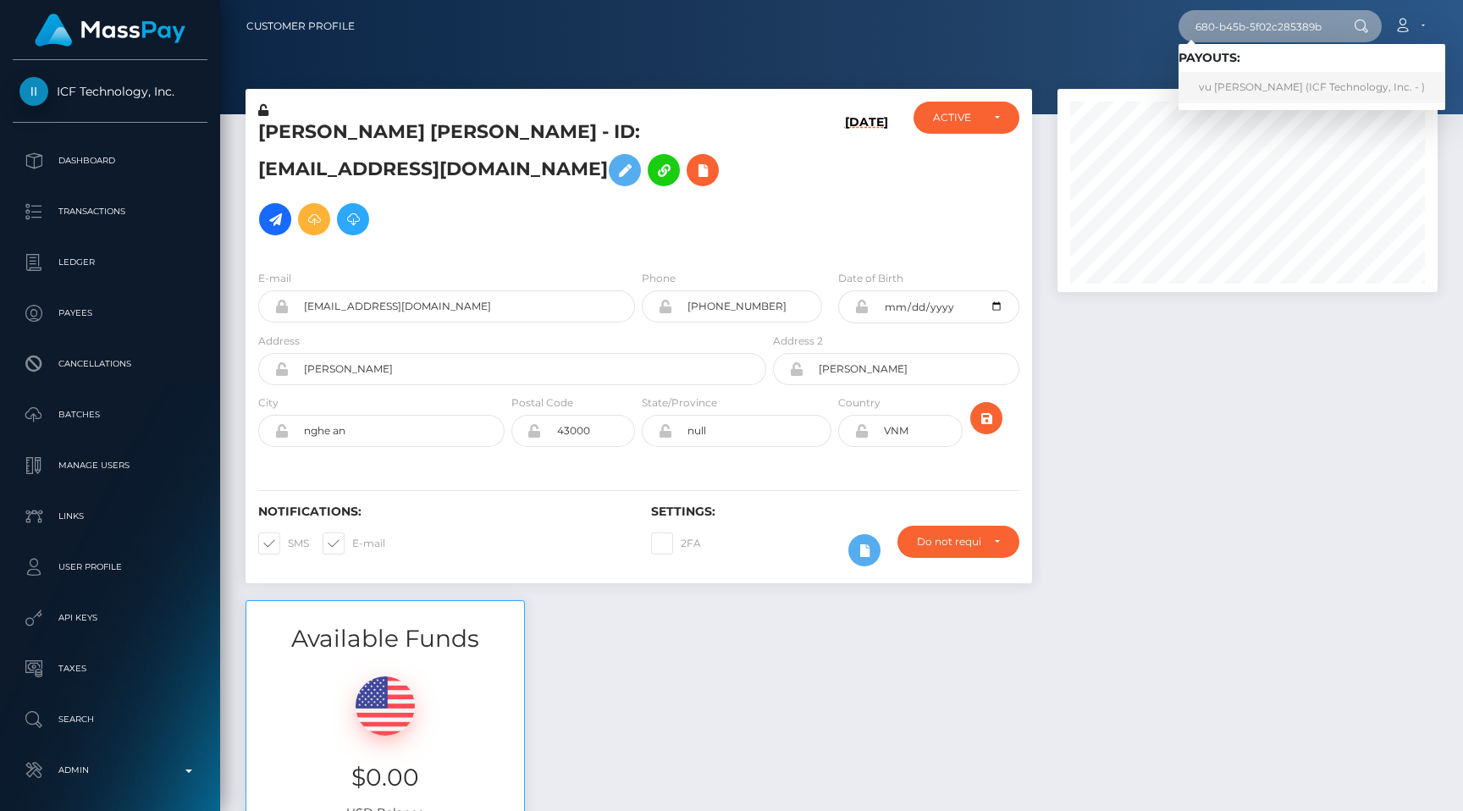
type input "300083dd-dfb1-4680-b45b-5f02c285389b"
click at [1266, 95] on link "vu thi thao (ICF Technology, Inc. - )" at bounding box center [1312, 87] width 267 height 31
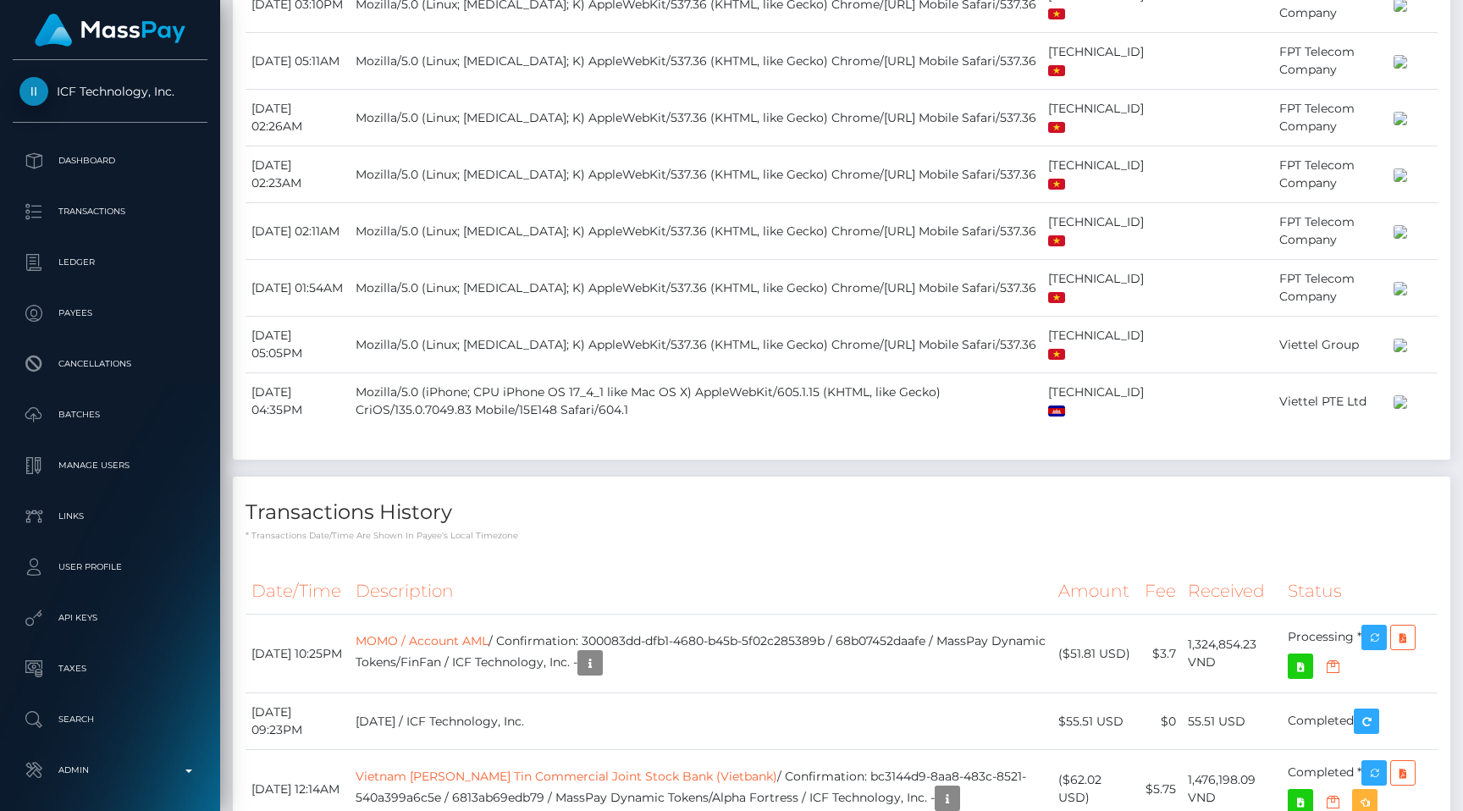
scroll to position [2211, 0]
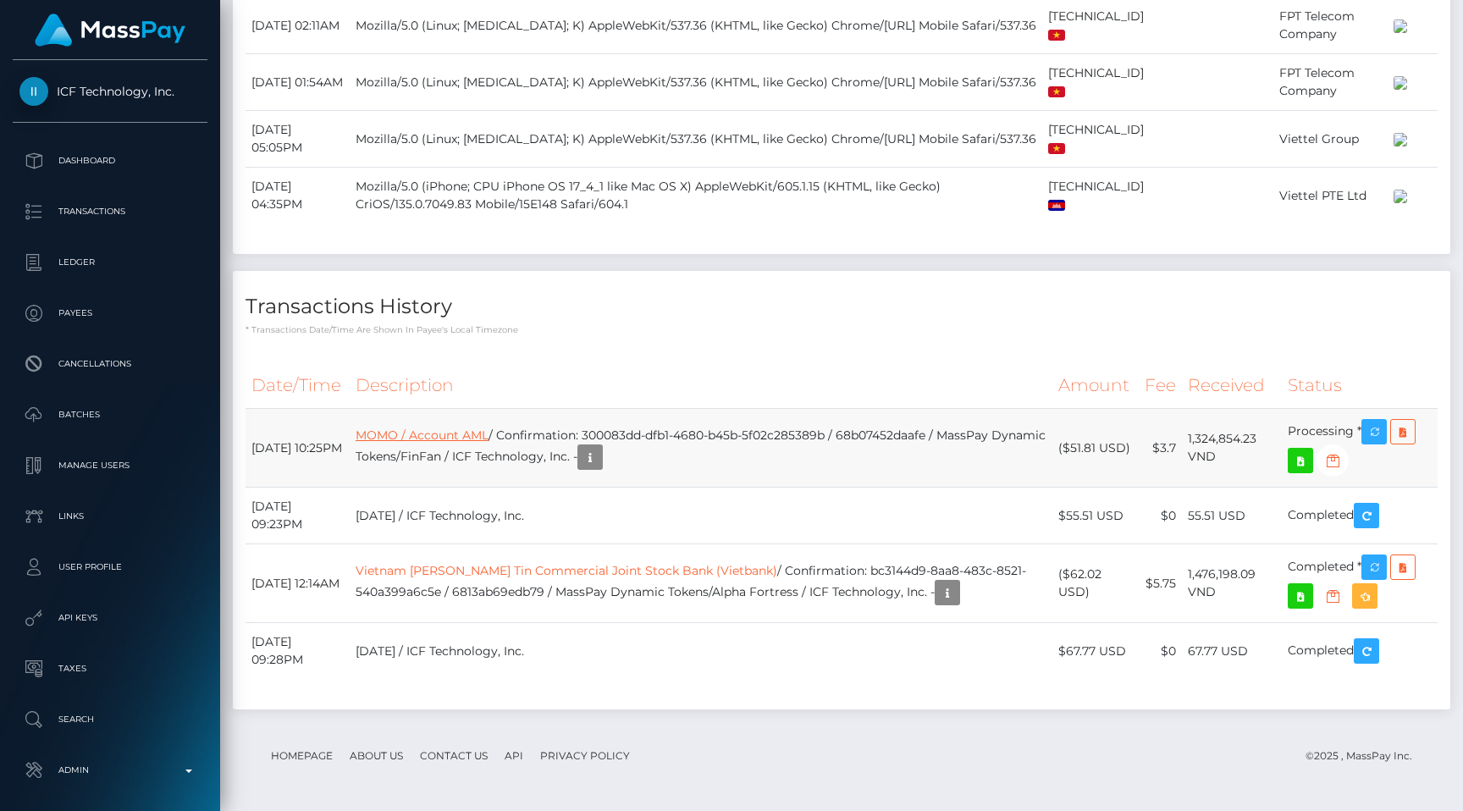
click at [461, 428] on link "MOMO / Account AML" at bounding box center [422, 435] width 133 height 15
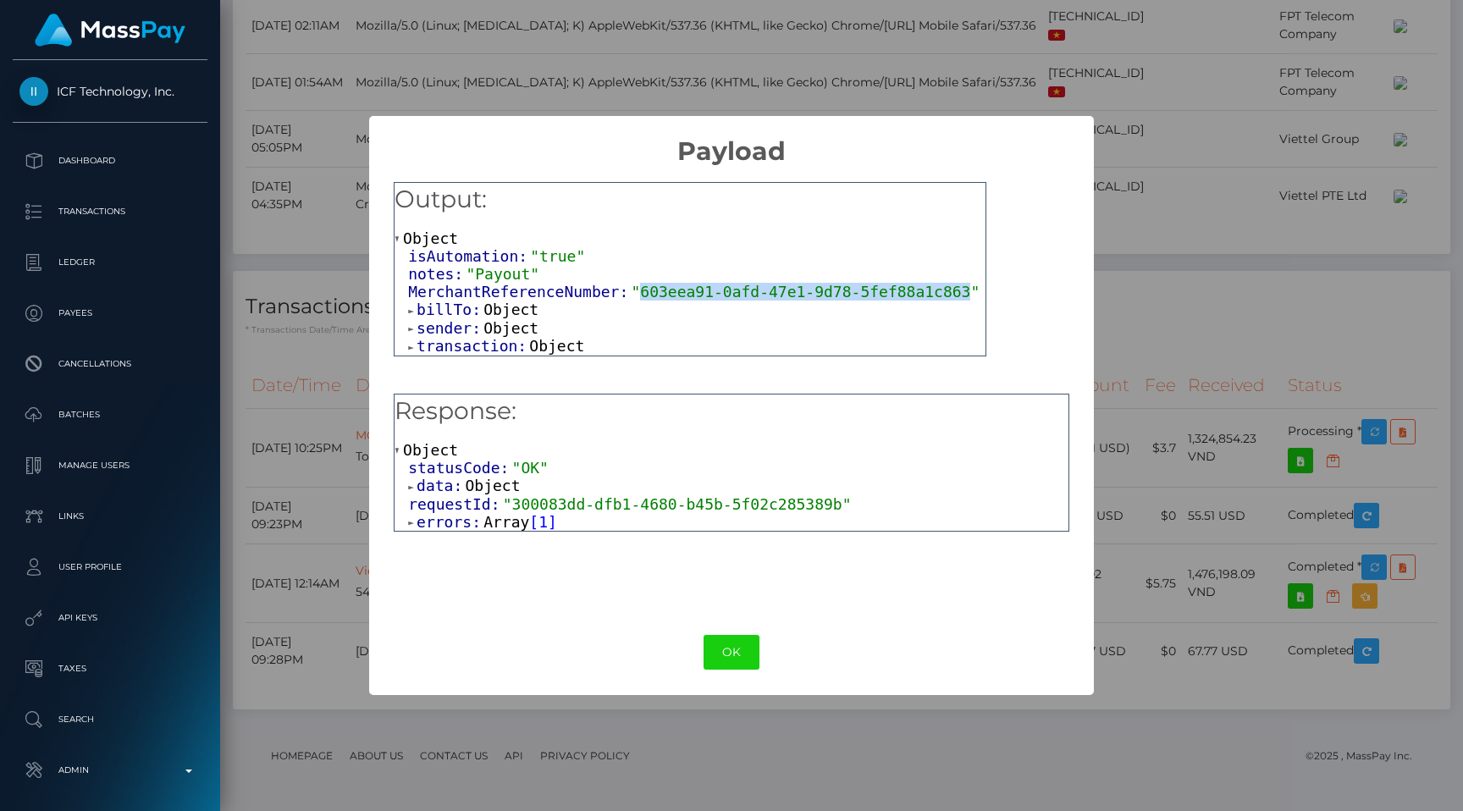
drag, startPoint x: 640, startPoint y: 288, endPoint x: 967, endPoint y: 285, distance: 326.8
click at [967, 285] on span ""603eea91-0afd-47e1-9d78-5fef88a1c863"" at bounding box center [805, 292] width 349 height 18
copy span "603eea91-0afd-47e1-9d78-5fef88a1c863"
click at [715, 649] on button "OK" at bounding box center [732, 652] width 56 height 35
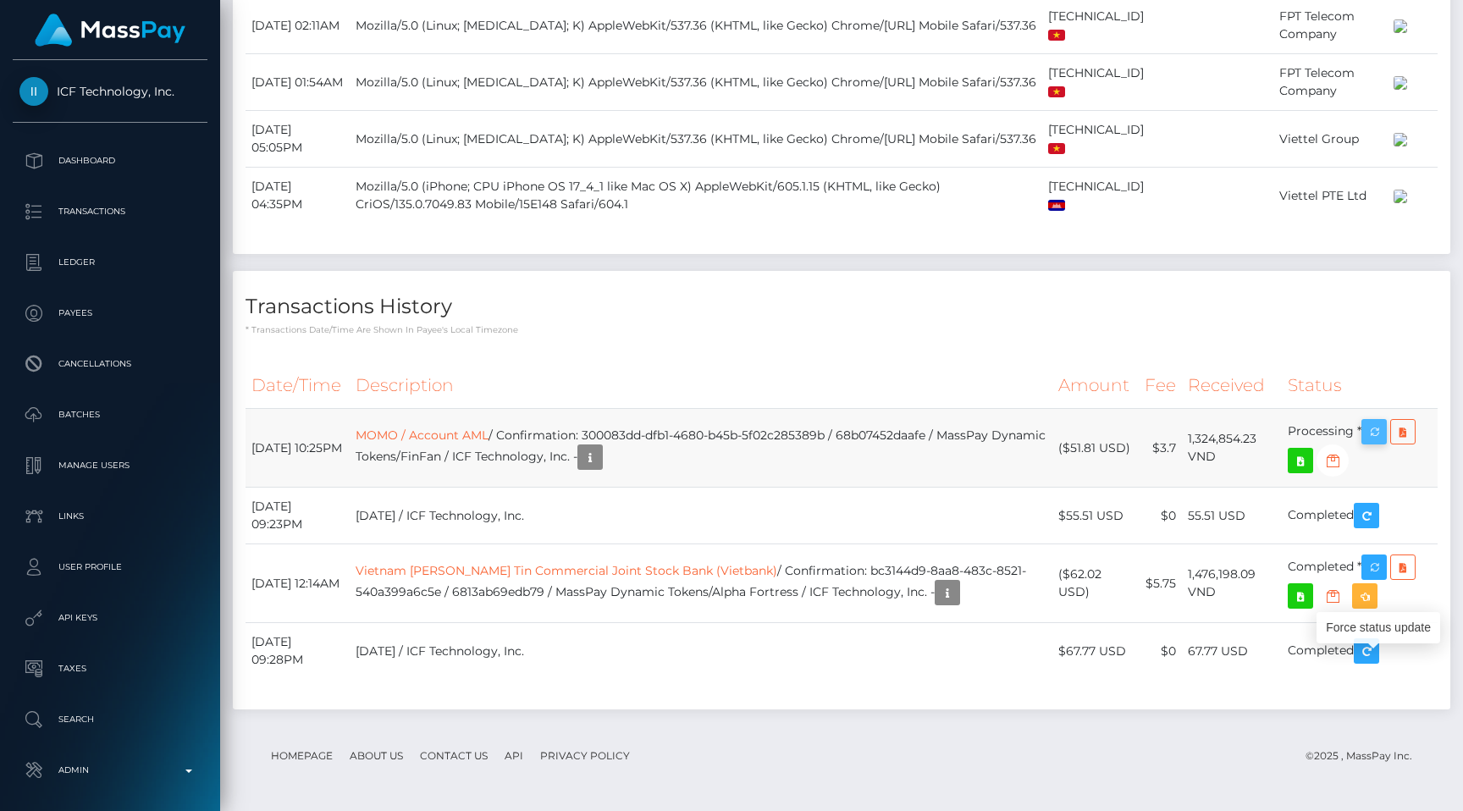
click at [1377, 422] on icon "button" at bounding box center [1374, 432] width 20 height 21
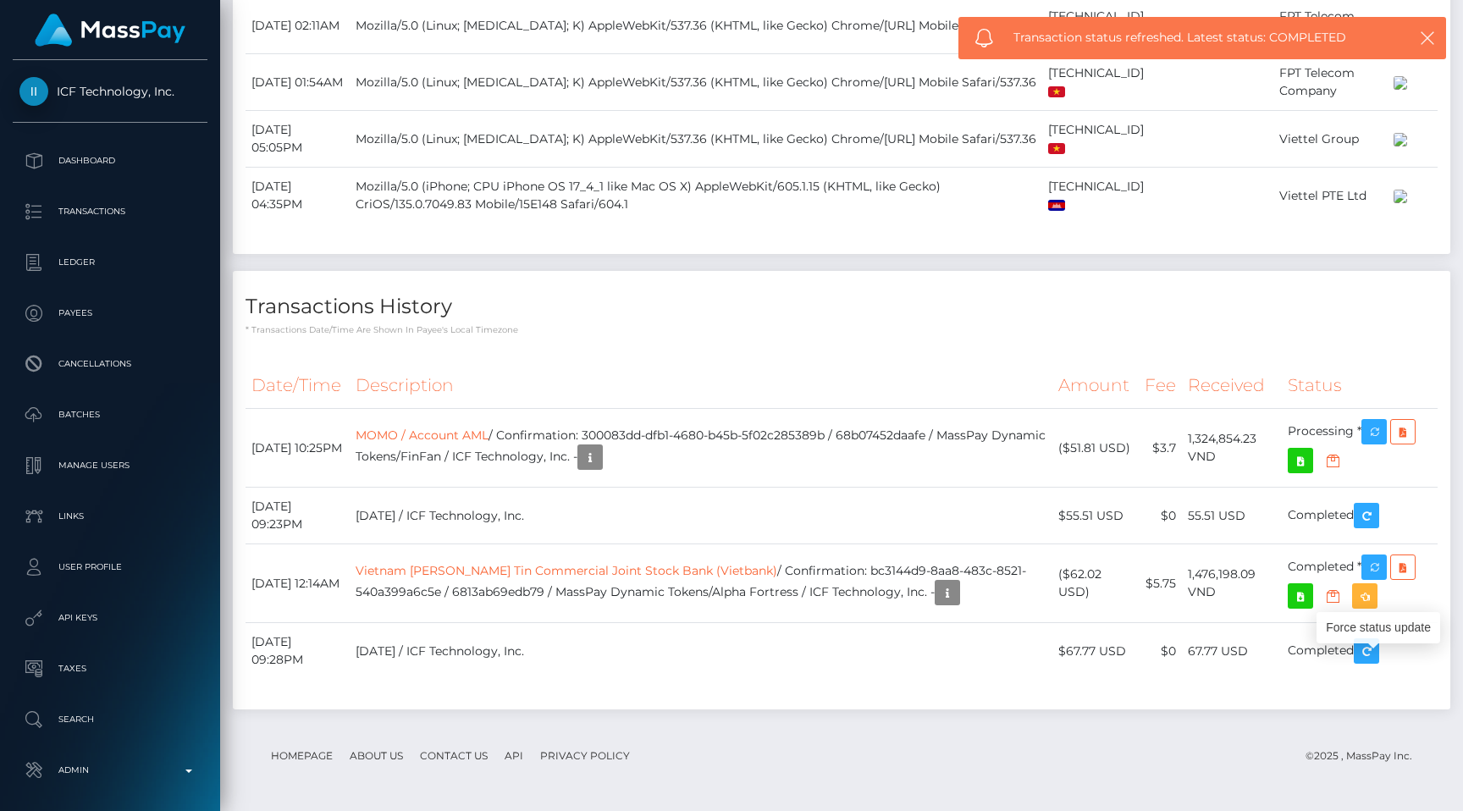
click at [852, 322] on div "Transactions History * Transactions date/time are shown in payee's local timezo…" at bounding box center [841, 303] width 1217 height 65
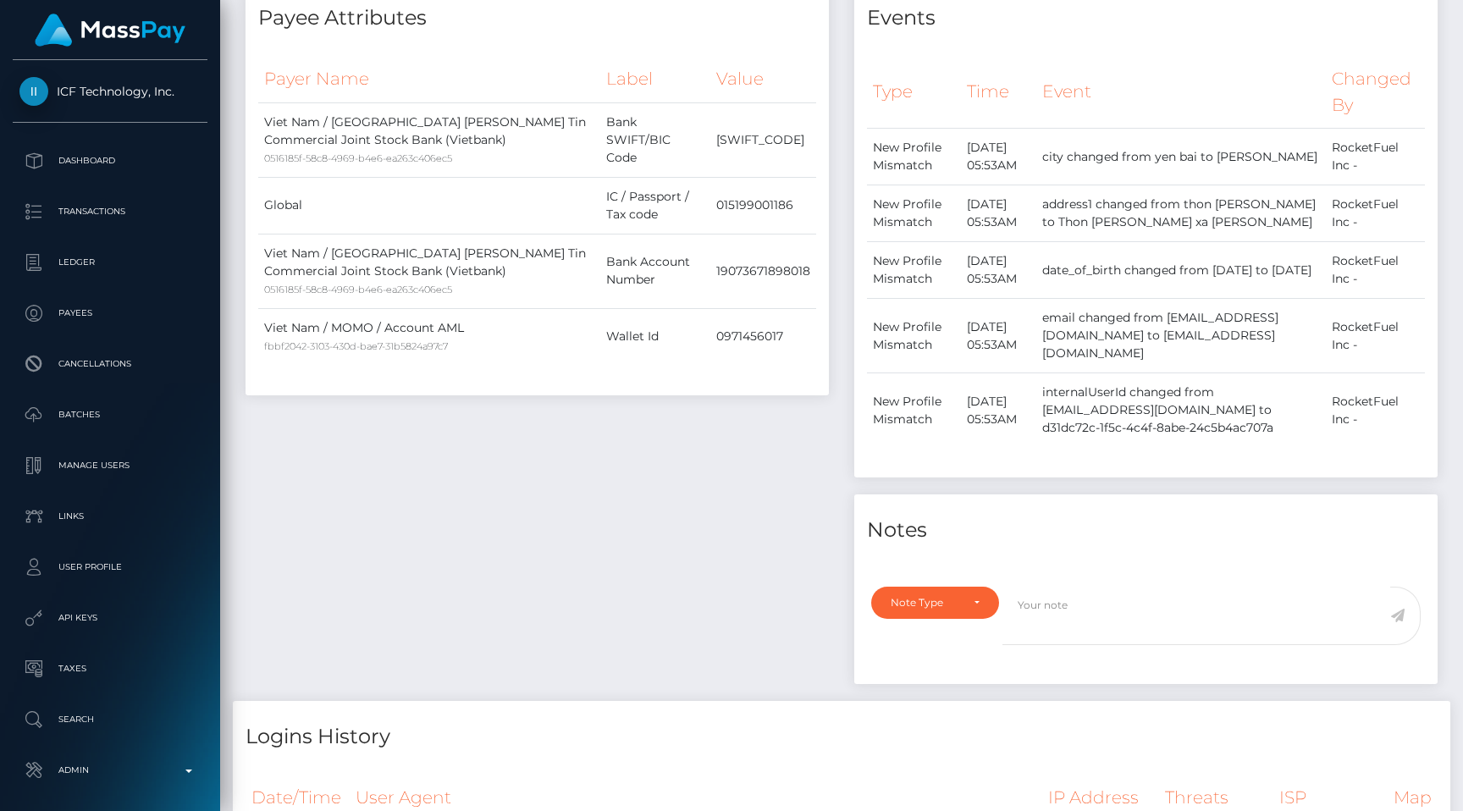
scroll to position [0, 0]
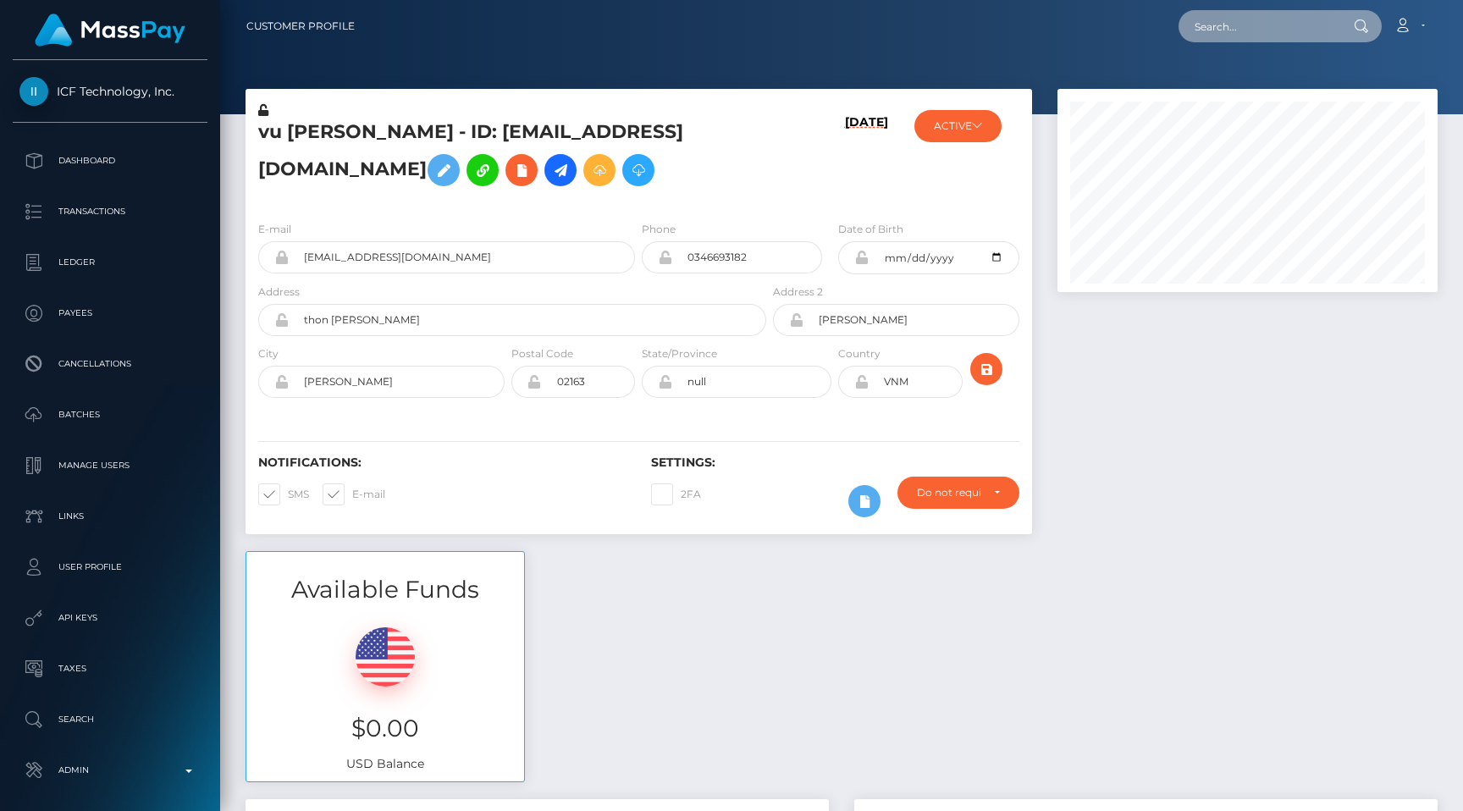
click at [1227, 24] on input "text" at bounding box center [1258, 26] width 159 height 32
paste input "3269f0ca-2d57-46b5-88a1-e8a4e04cb769"
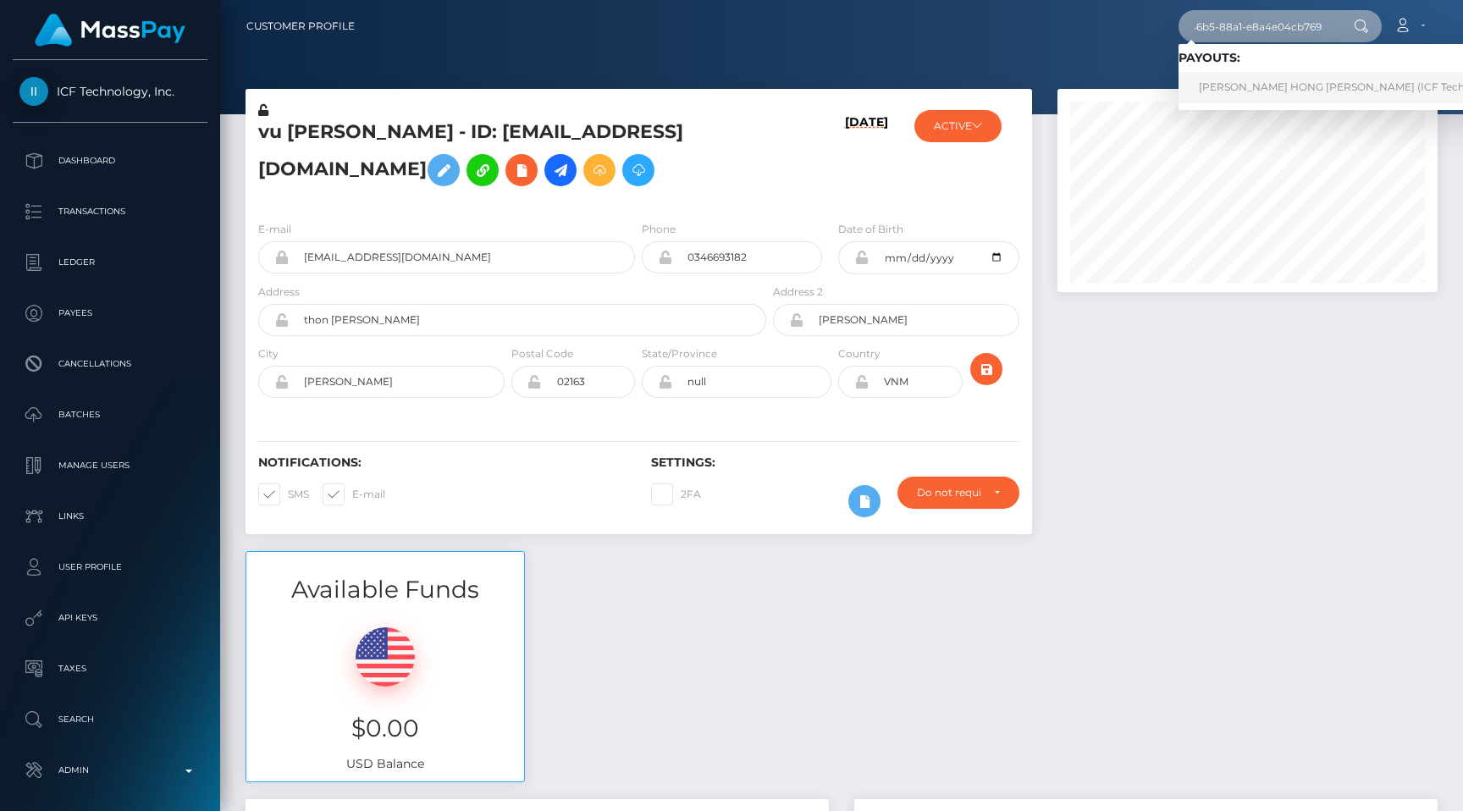
type input "3269f0ca-2d57-46b5-88a1-e8a4e04cb769"
click at [1245, 82] on link "NGUYEN THI HONG THAM (ICF Technology, Inc. - )" at bounding box center [1368, 87] width 378 height 31
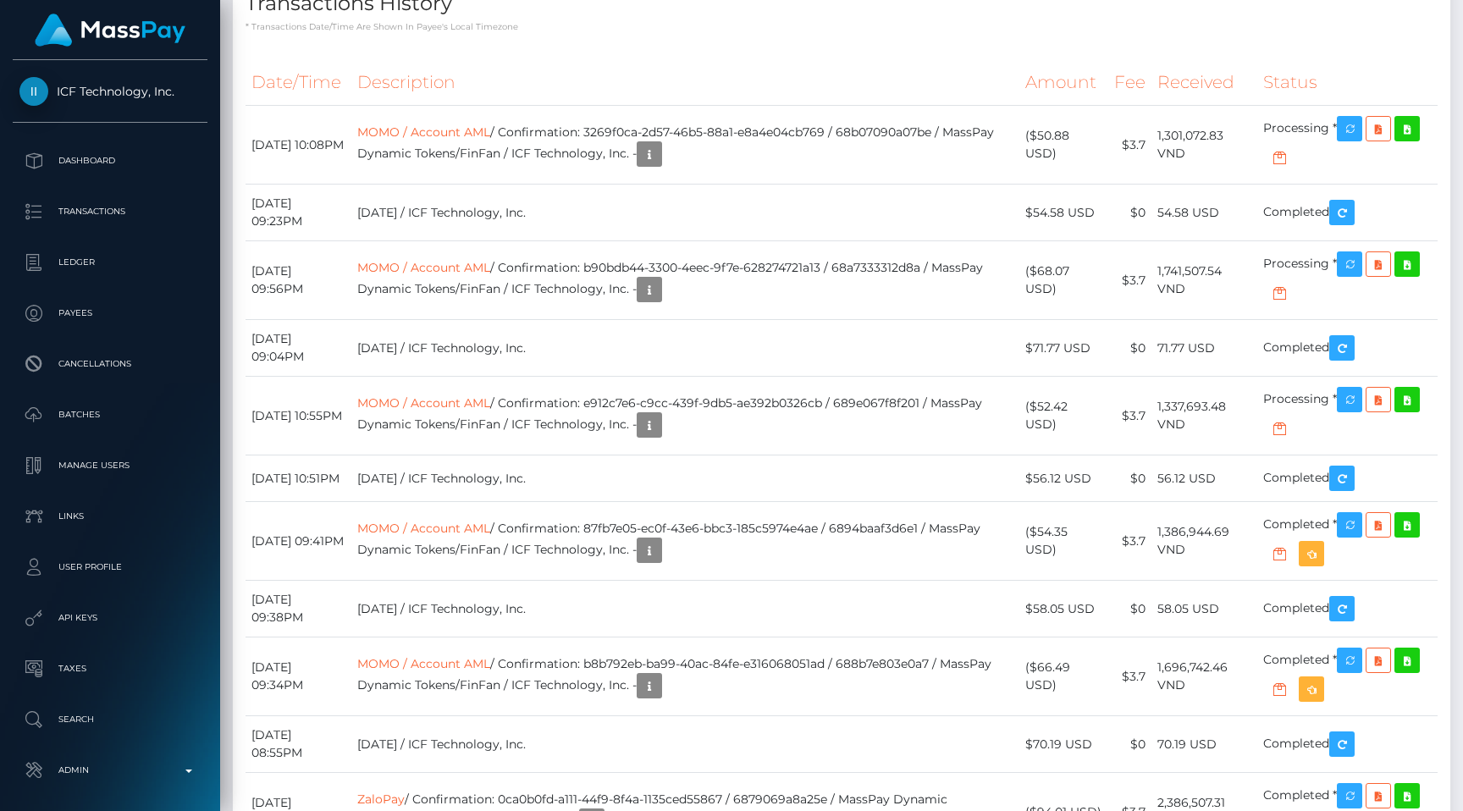
scroll to position [1978, 0]
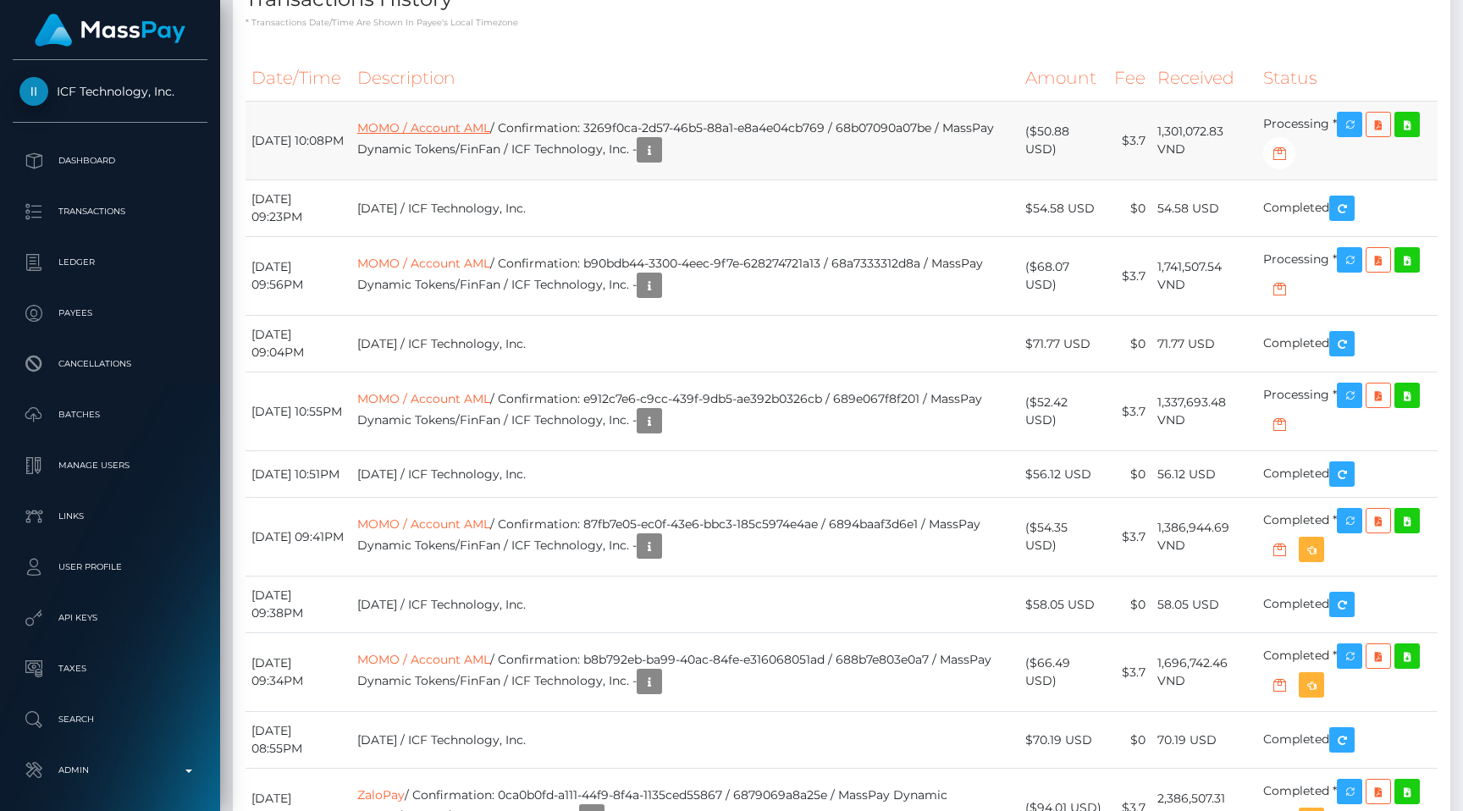
click at [490, 135] on link "MOMO / Account AML" at bounding box center [423, 127] width 133 height 15
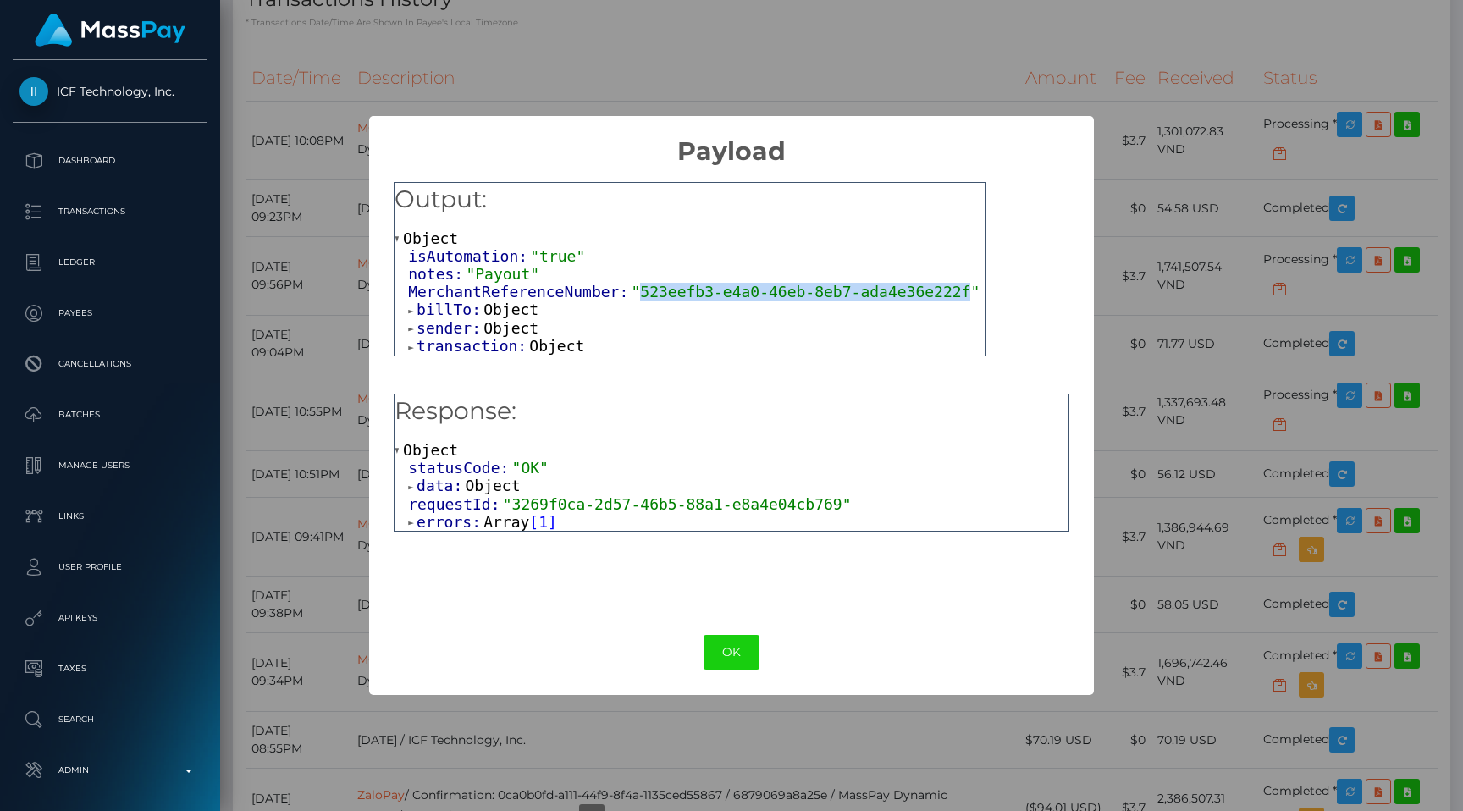
drag, startPoint x: 641, startPoint y: 284, endPoint x: 969, endPoint y: 295, distance: 328.7
click at [969, 295] on span ""523eefb3-e4a0-46eb-8eb7-ada4e36e222f"" at bounding box center [805, 292] width 349 height 18
copy span "523eefb3-e4a0-46eb-8eb7-ada4e36e222f"
click at [1139, 577] on div "× Payload Output: Object isAutomation: "true" notes: "Payout" MerchantReference…" at bounding box center [731, 405] width 1463 height 811
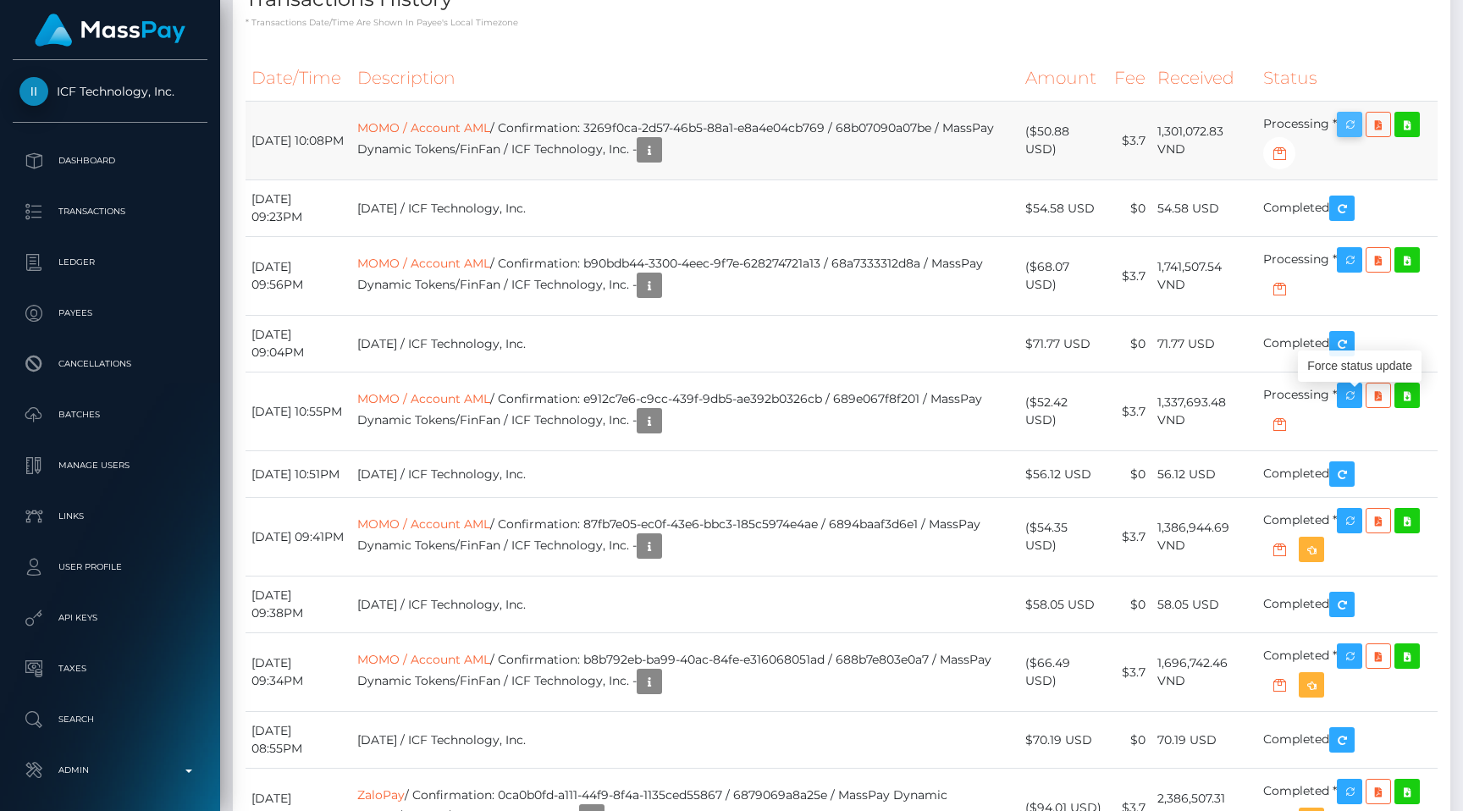
click at [1356, 135] on icon "button" at bounding box center [1349, 124] width 20 height 21
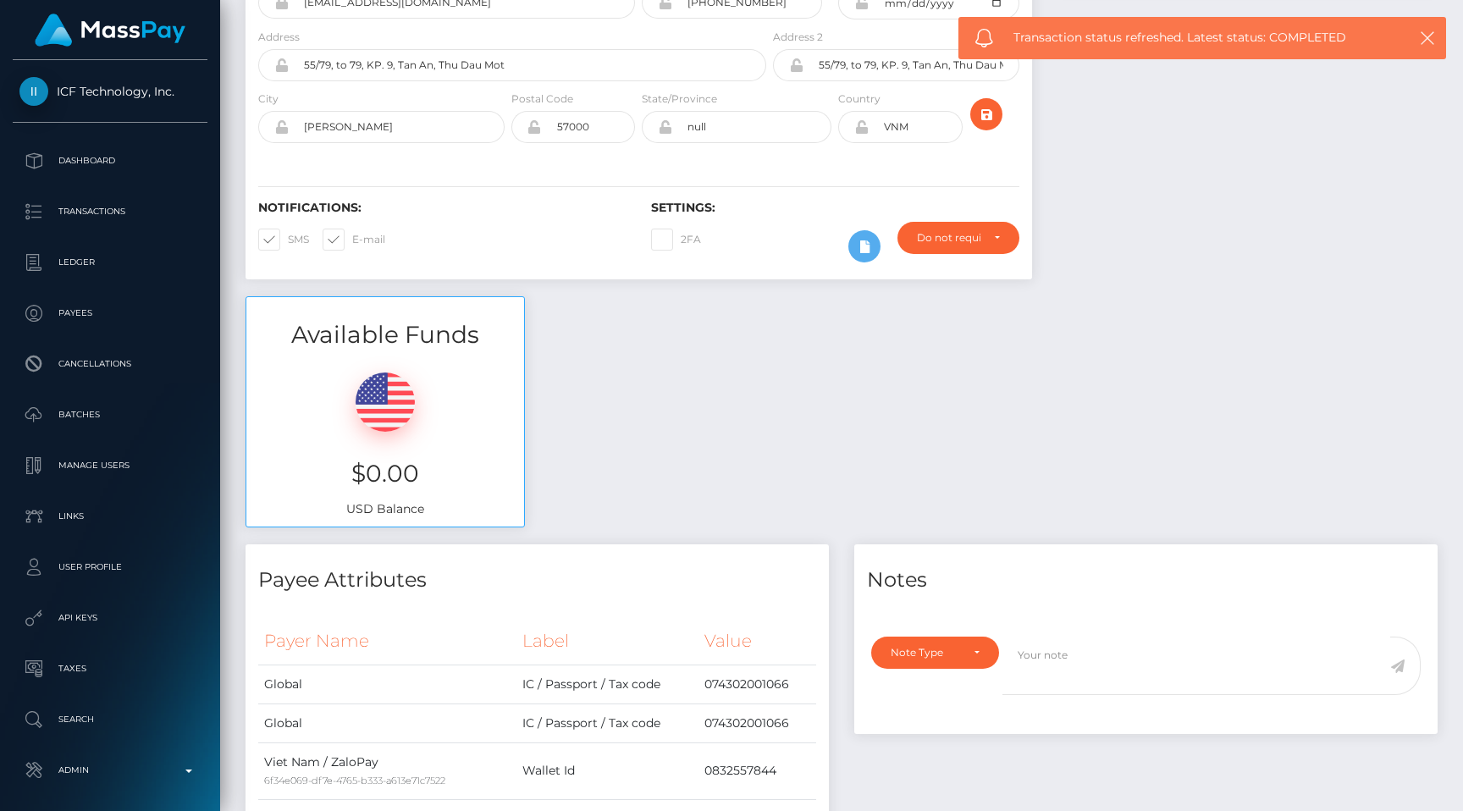
scroll to position [0, 0]
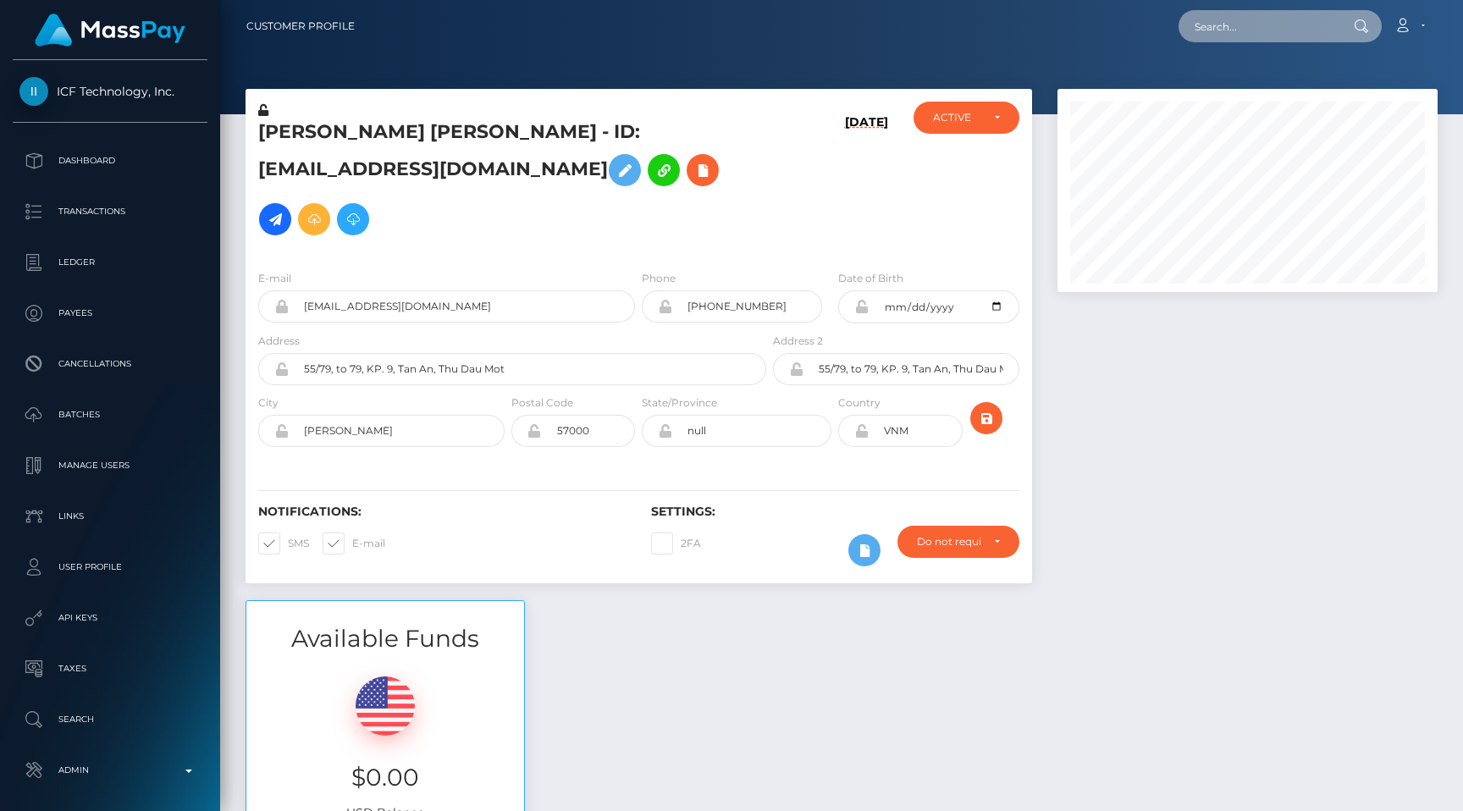
click at [1289, 30] on input "text" at bounding box center [1258, 26] width 159 height 32
paste input "606b8208-93e2-42ac-87a1-f7a73fe50567"
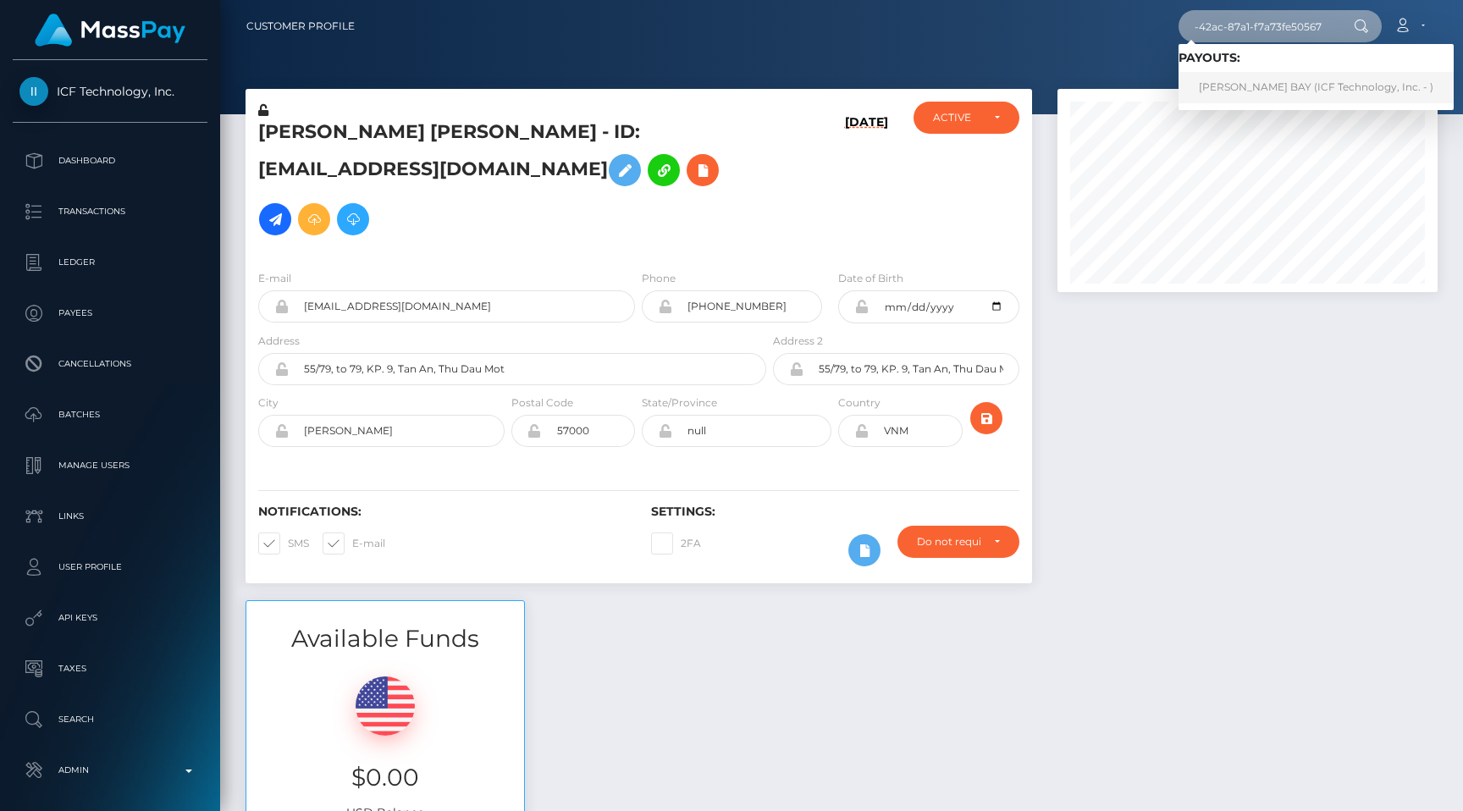
type input "606b8208-93e2-42ac-87a1-f7a73fe50567"
click at [1278, 80] on link "DUONG THI BAY (ICF Technology, Inc. - )" at bounding box center [1316, 87] width 275 height 31
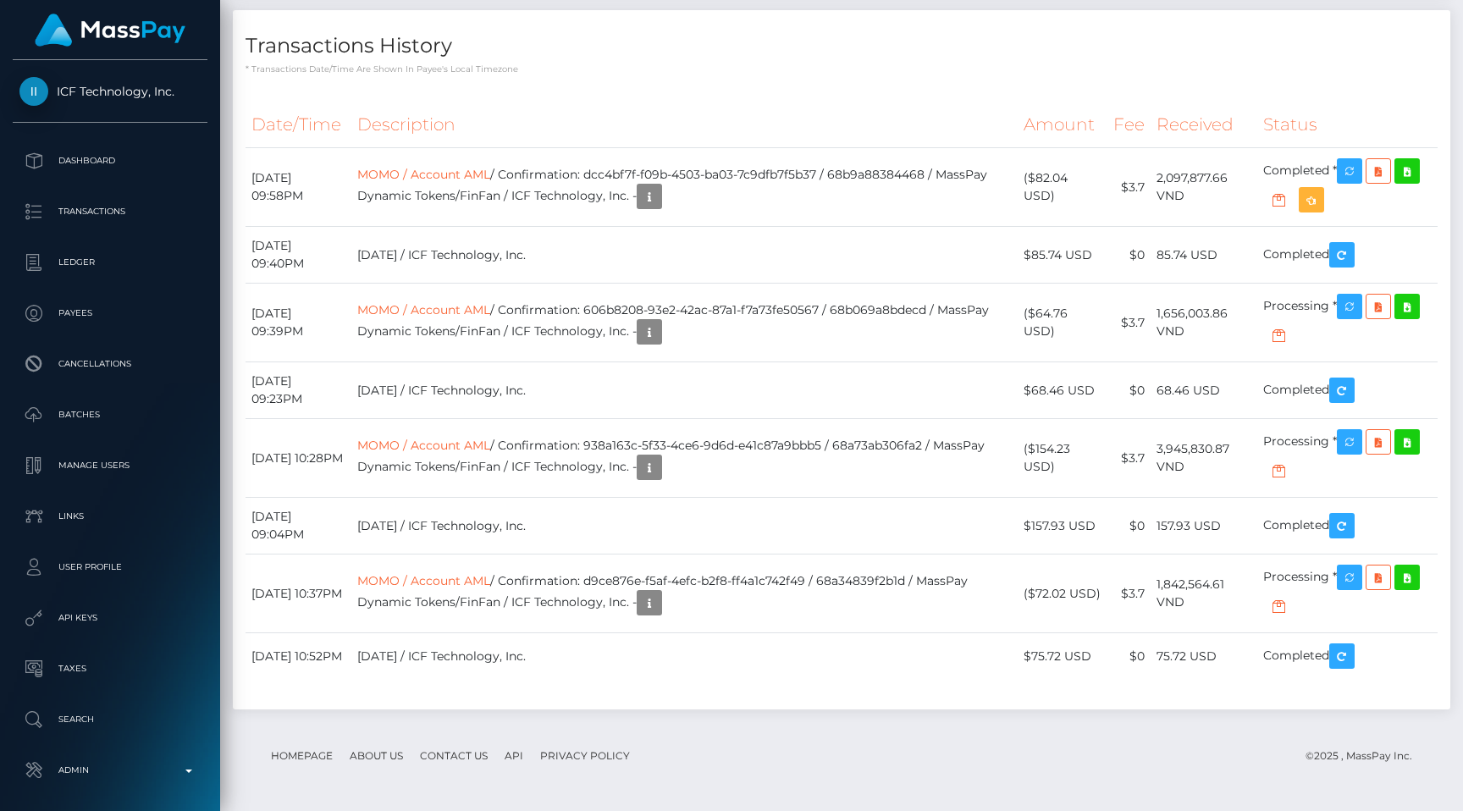
scroll to position [1920, 0]
click at [490, 317] on link "MOMO / Account AML" at bounding box center [423, 309] width 133 height 15
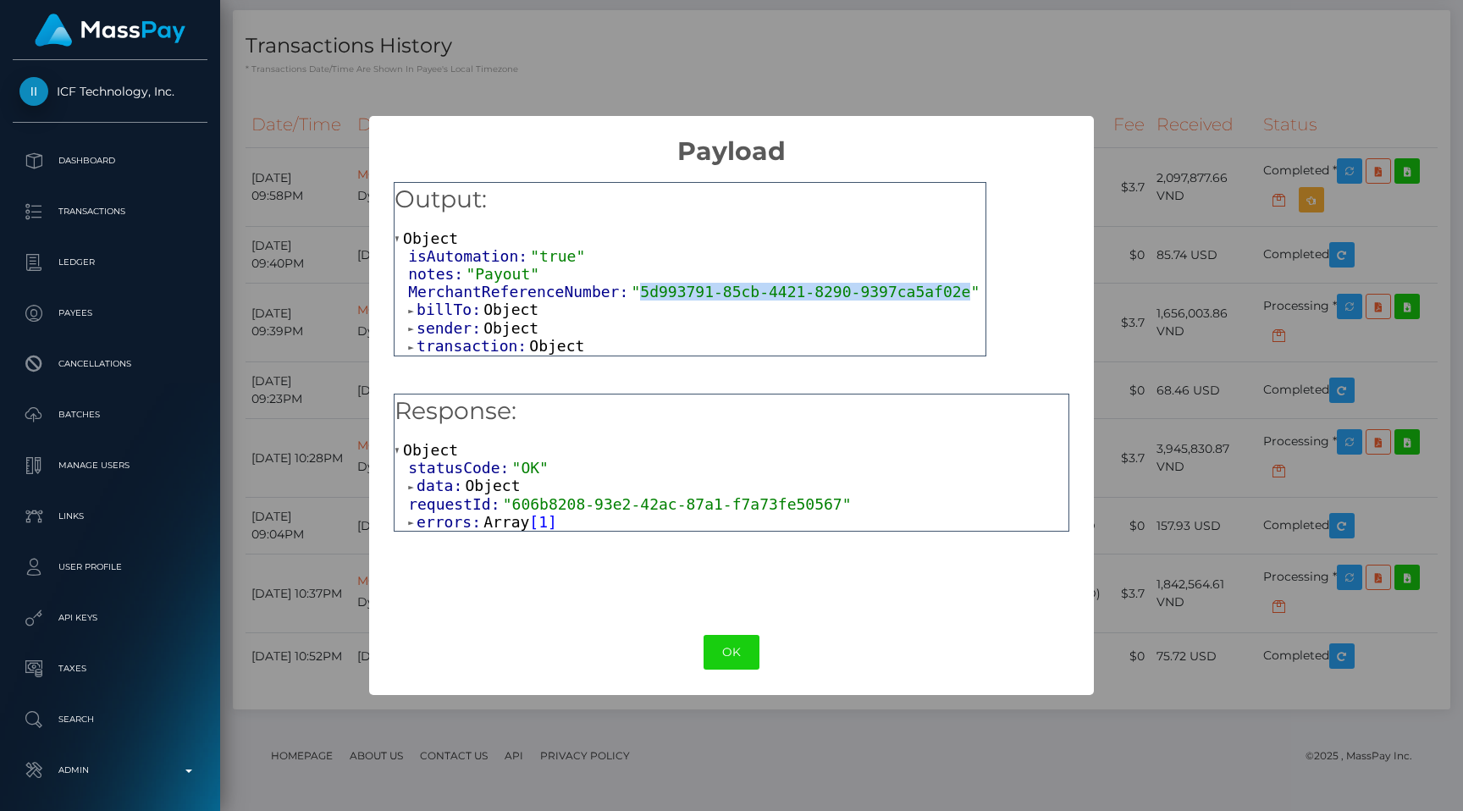
drag, startPoint x: 640, startPoint y: 295, endPoint x: 966, endPoint y: 296, distance: 326.0
click at [966, 296] on span ""5d993791-85cb-4421-8290-9397ca5af02e"" at bounding box center [805, 292] width 349 height 18
copy span "5d993791-85cb-4421-8290-9397ca5af02e"
click at [1129, 460] on div "× Payload Output: Object isAutomation: "true" notes: "Payout" MerchantReference…" at bounding box center [731, 405] width 1463 height 811
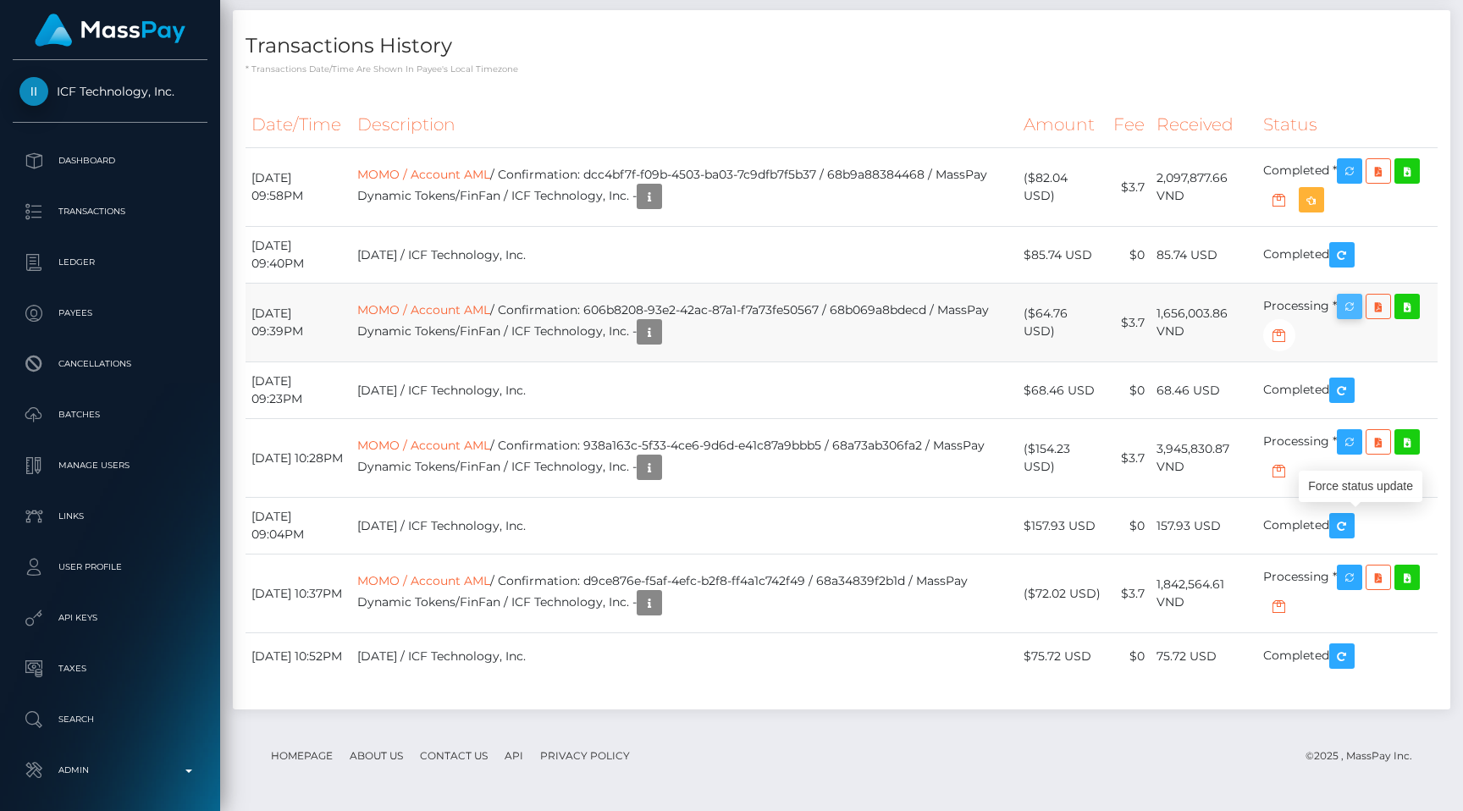
click at [1357, 317] on icon "button" at bounding box center [1349, 306] width 20 height 21
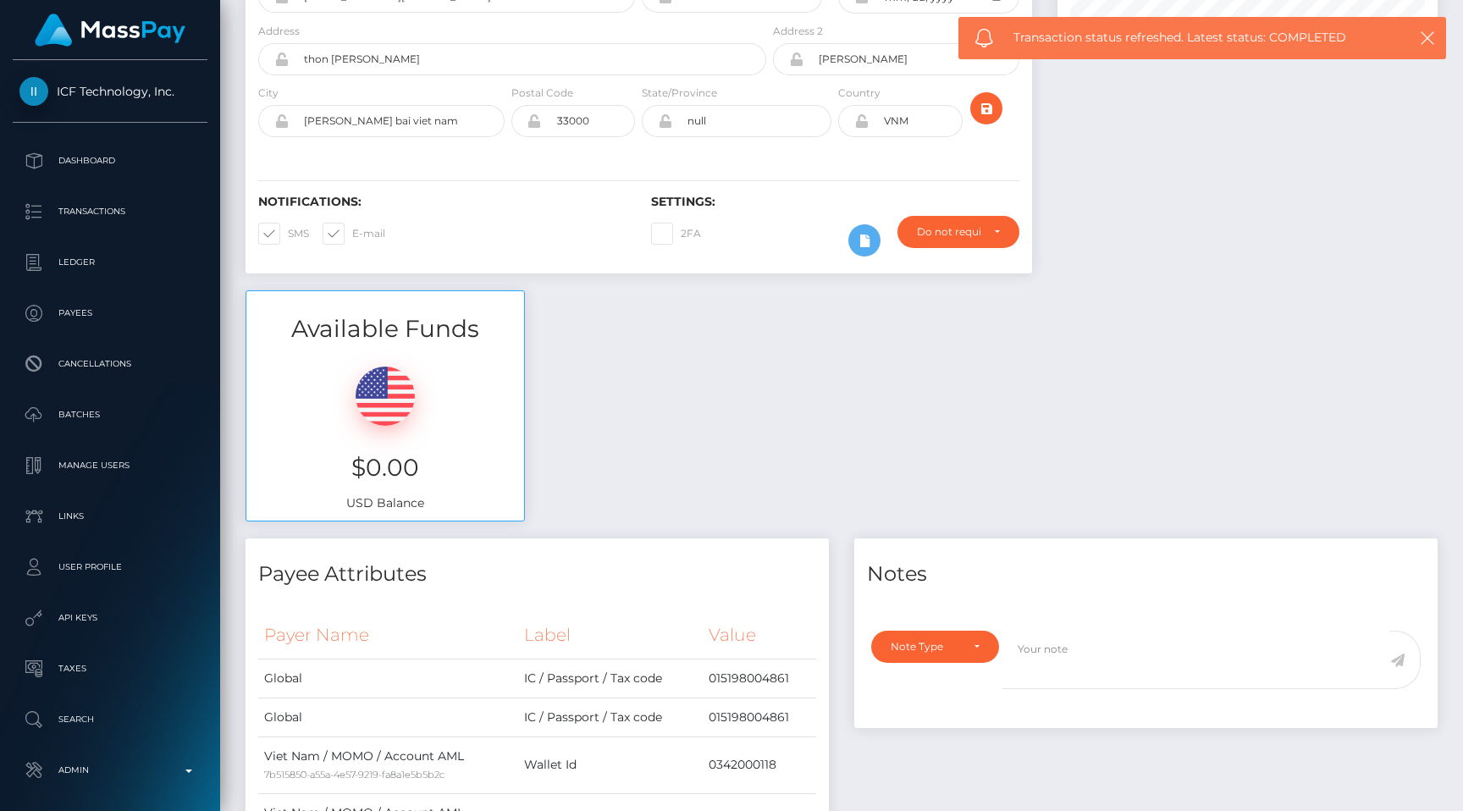
scroll to position [0, 0]
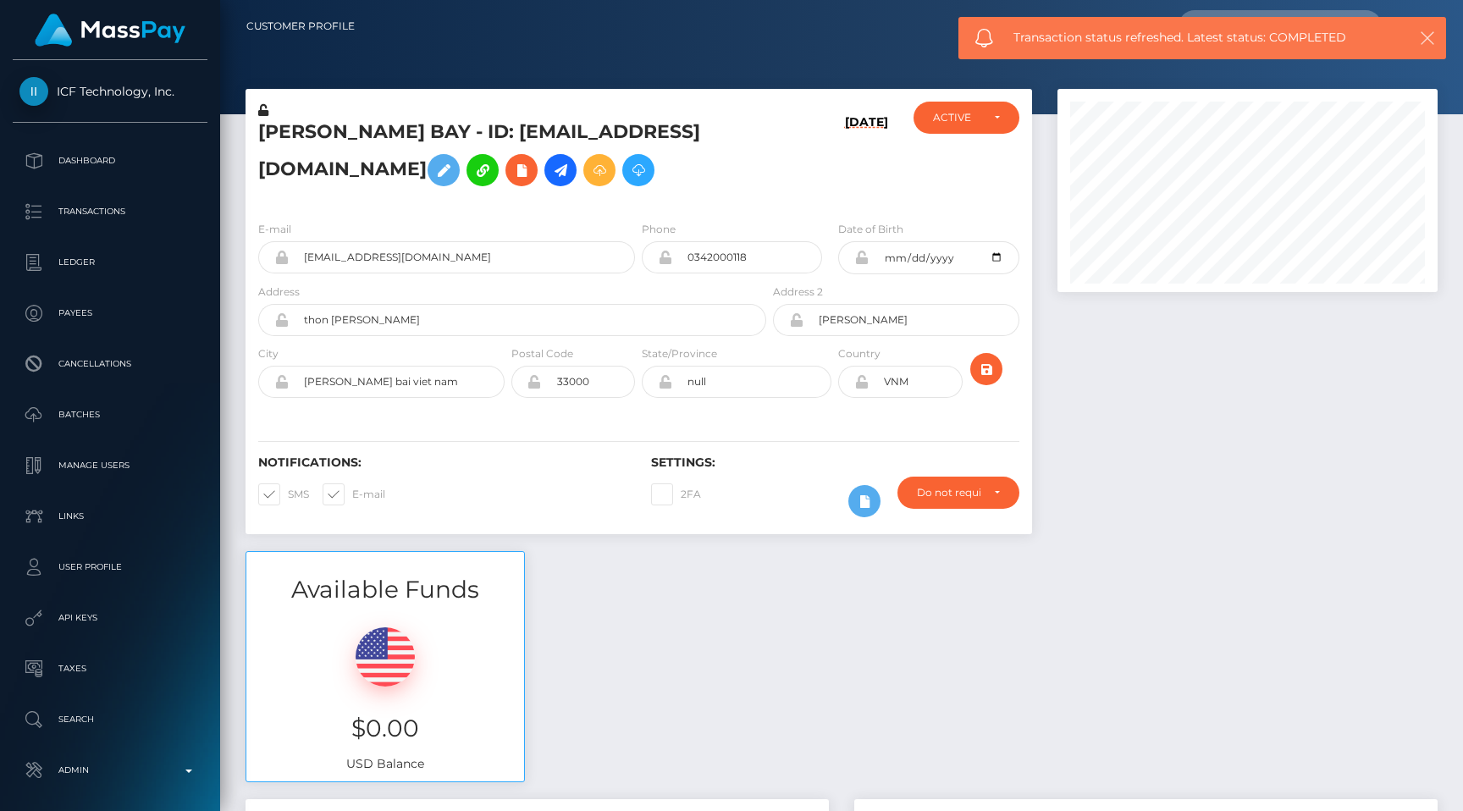
click at [1423, 30] on icon "button" at bounding box center [1427, 38] width 17 height 17
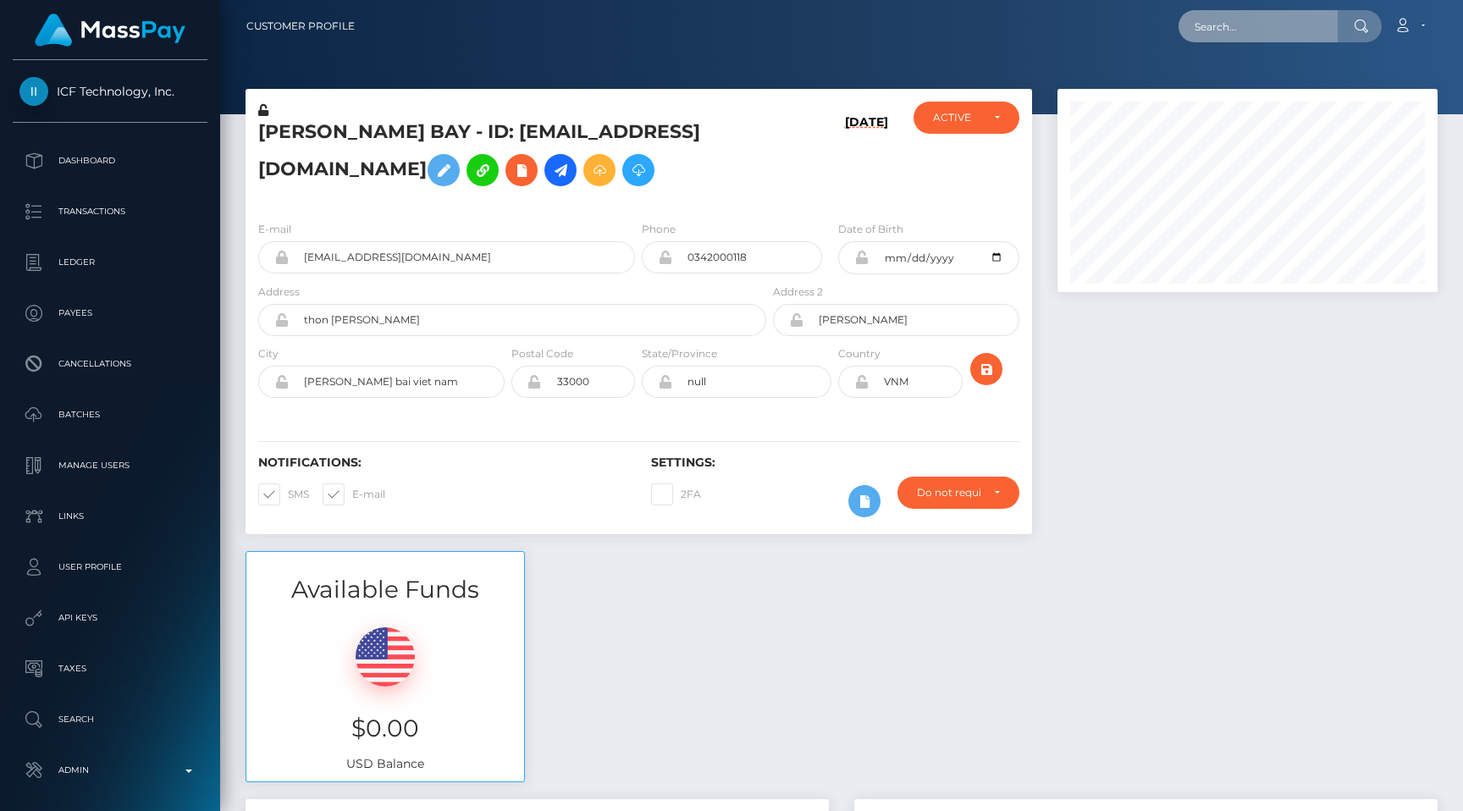
click at [1266, 26] on input "text" at bounding box center [1258, 26] width 159 height 32
paste input "d05861a9-3e97-4274-9f66-9b52cac4a3e9"
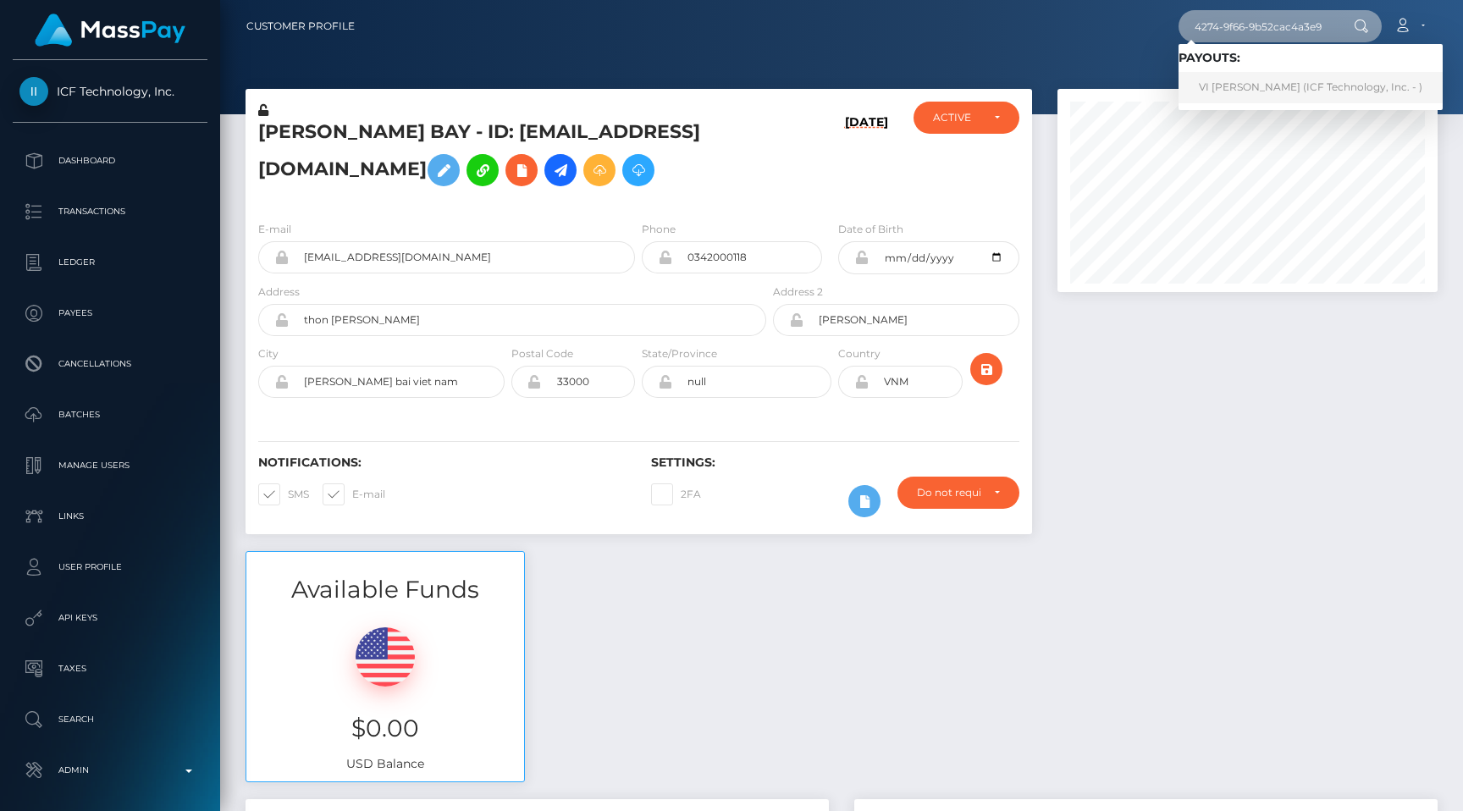
type input "d05861a9-3e97-4274-9f66-9b52cac4a3e9"
click at [1258, 72] on link "VI THI TUYEN (ICF Technology, Inc. - )" at bounding box center [1311, 87] width 264 height 31
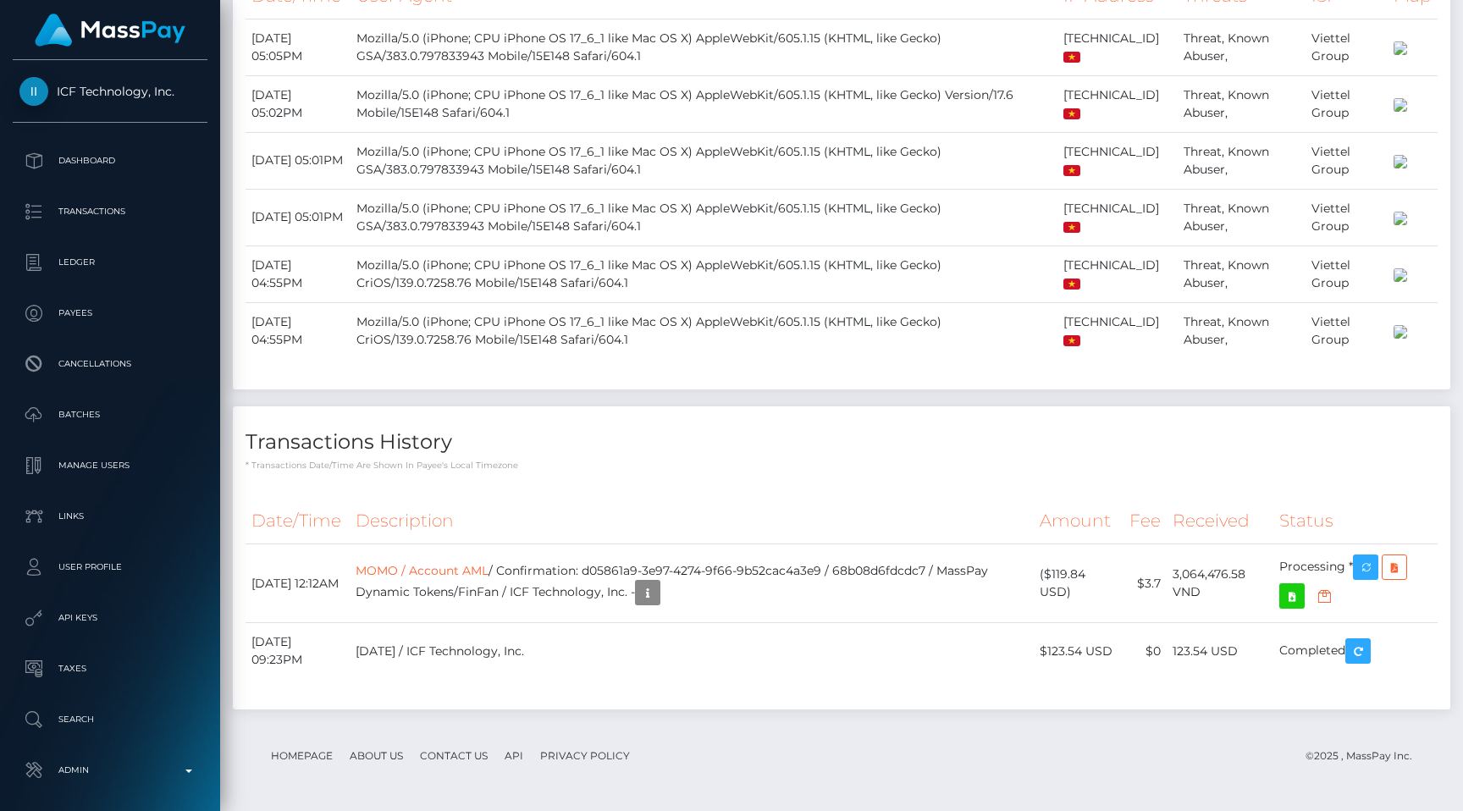
scroll to position [1372, 0]
click at [489, 566] on link "MOMO / Account AML" at bounding box center [422, 570] width 133 height 15
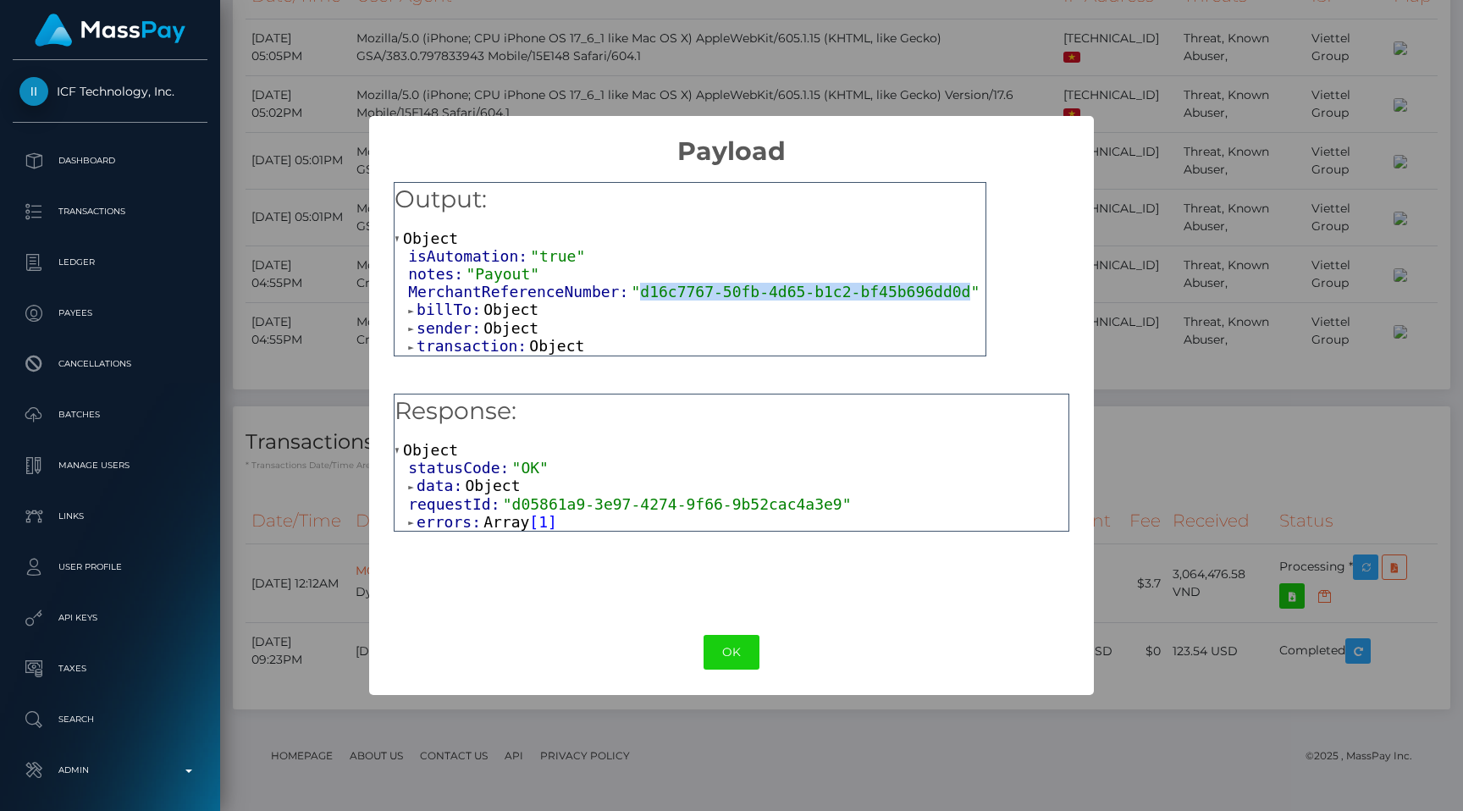
drag, startPoint x: 642, startPoint y: 292, endPoint x: 967, endPoint y: 291, distance: 325.1
click at [967, 291] on span ""d16c7767-50fb-4d65-b1c2-bf45b696dd0d"" at bounding box center [805, 292] width 349 height 18
copy span "d16c7767-50fb-4d65-b1c2-bf45b696dd0d"
click at [1158, 627] on div "× Payload Output: Object isAutomation: "true" notes: "Payout" MerchantReference…" at bounding box center [731, 405] width 1463 height 811
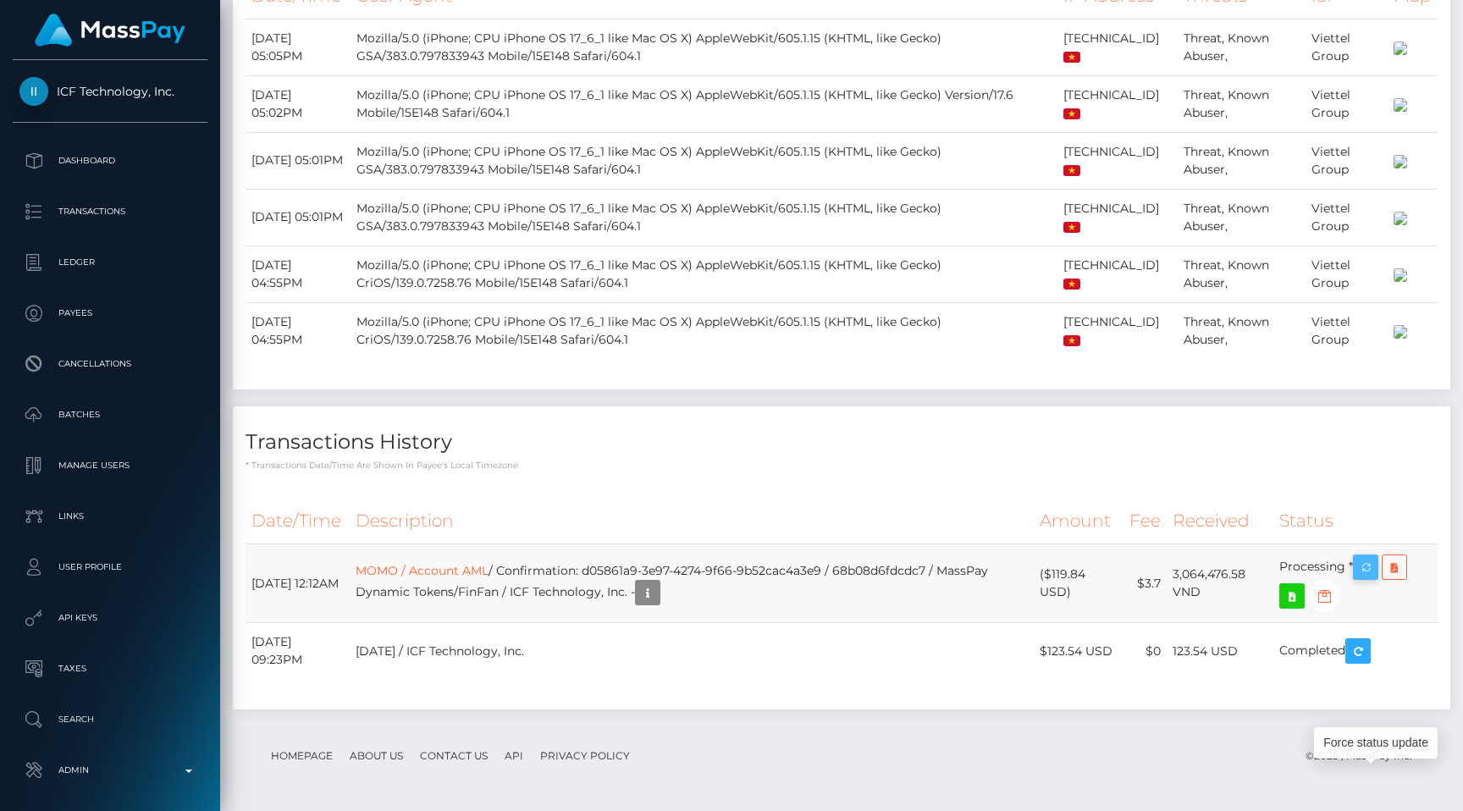
click at [1376, 559] on icon "button" at bounding box center [1365, 567] width 20 height 21
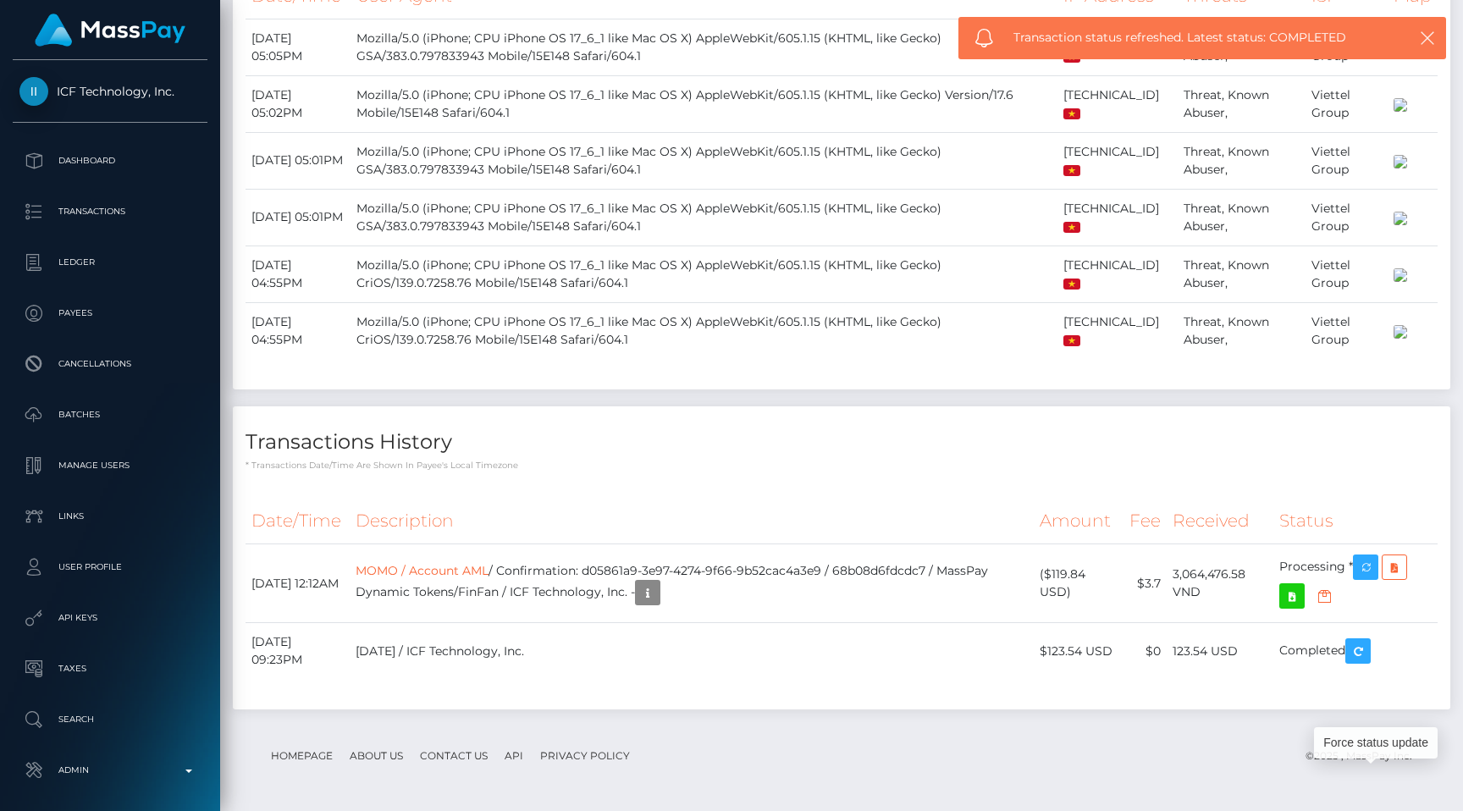
click at [910, 417] on div "Transactions History * Transactions date/time are shown in payee's local timezo…" at bounding box center [841, 438] width 1217 height 65
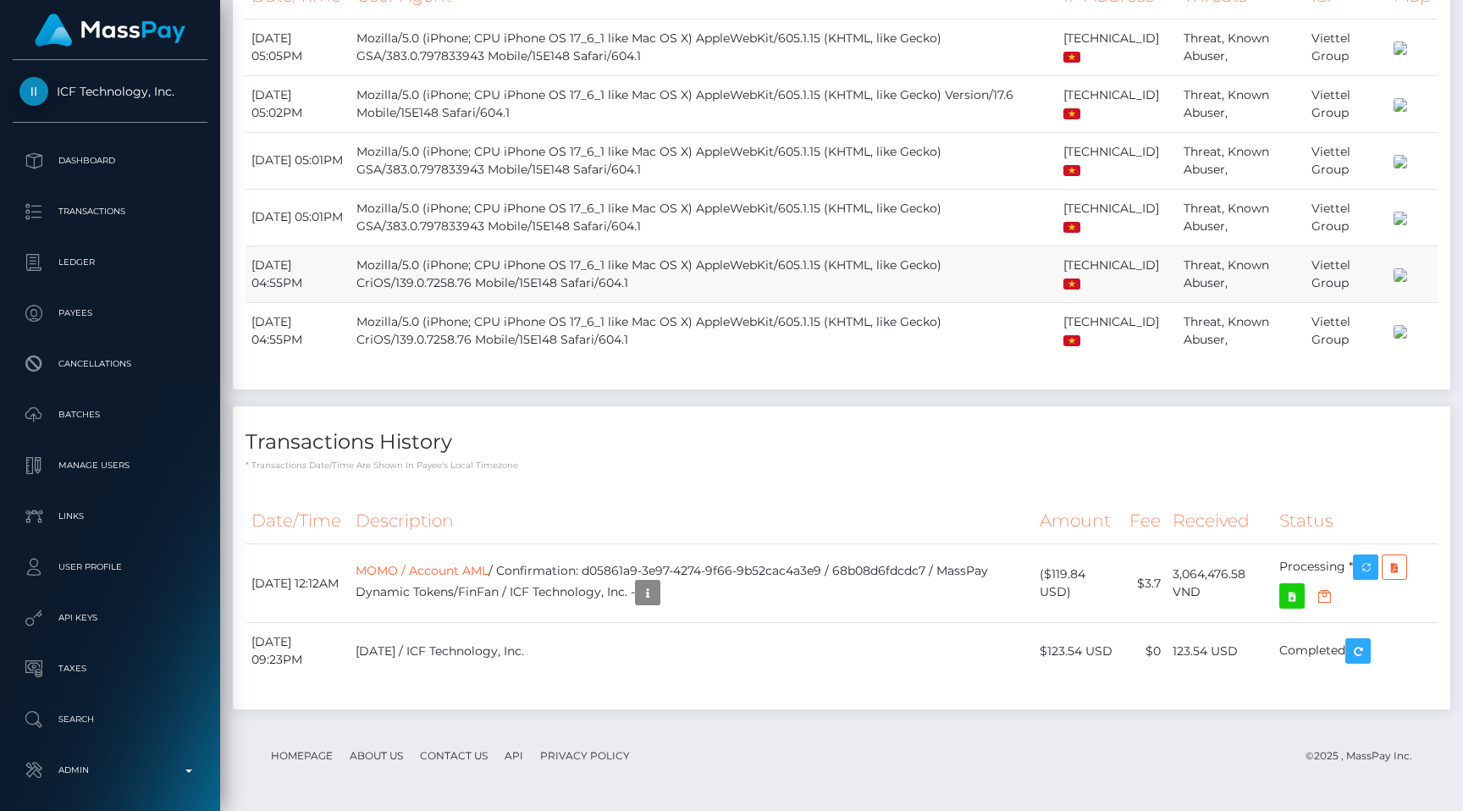
scroll to position [0, 0]
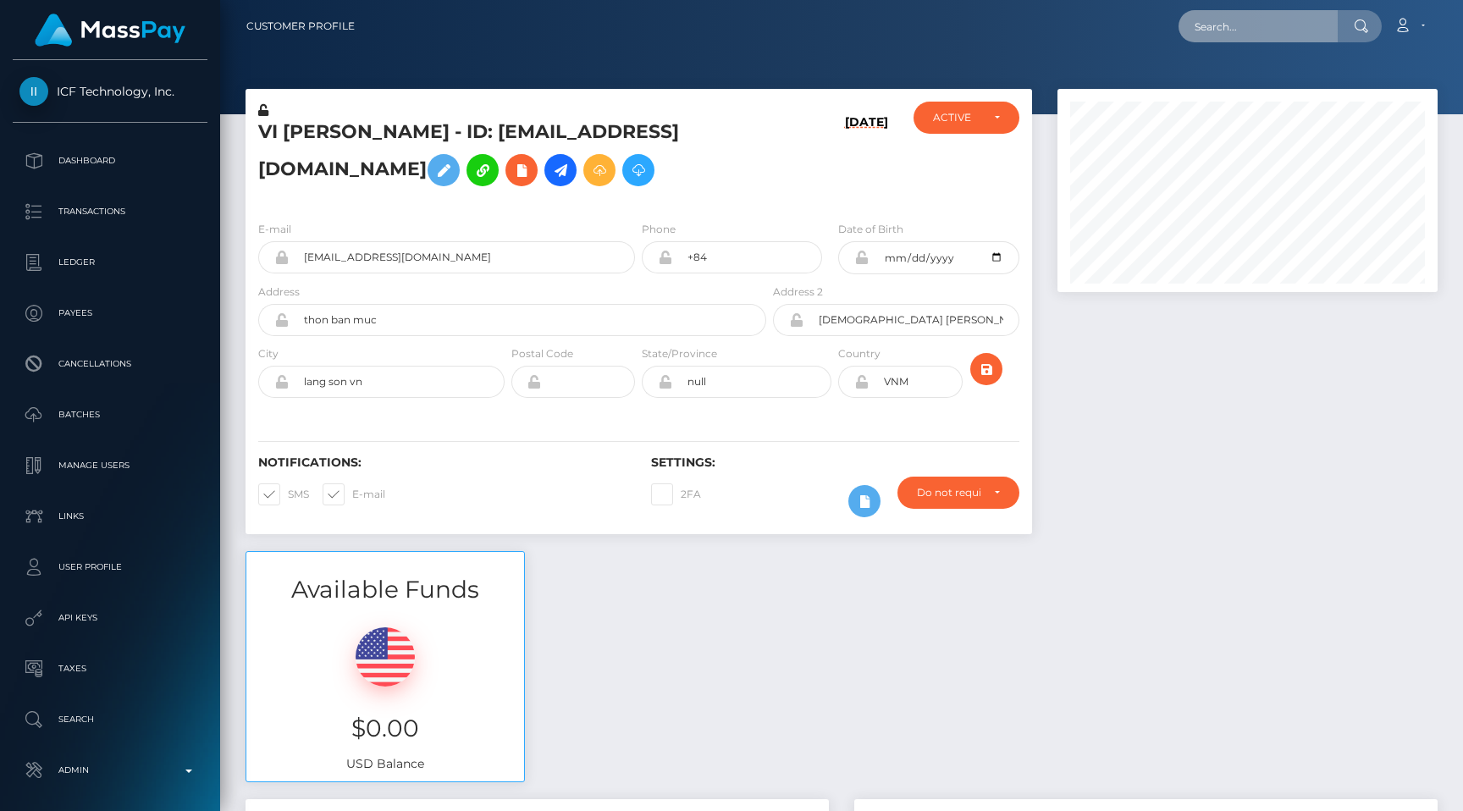
click at [1309, 30] on input "text" at bounding box center [1258, 26] width 159 height 32
paste input "8887cc3d-3e01-44f4-93cb-f1995d1eeccd"
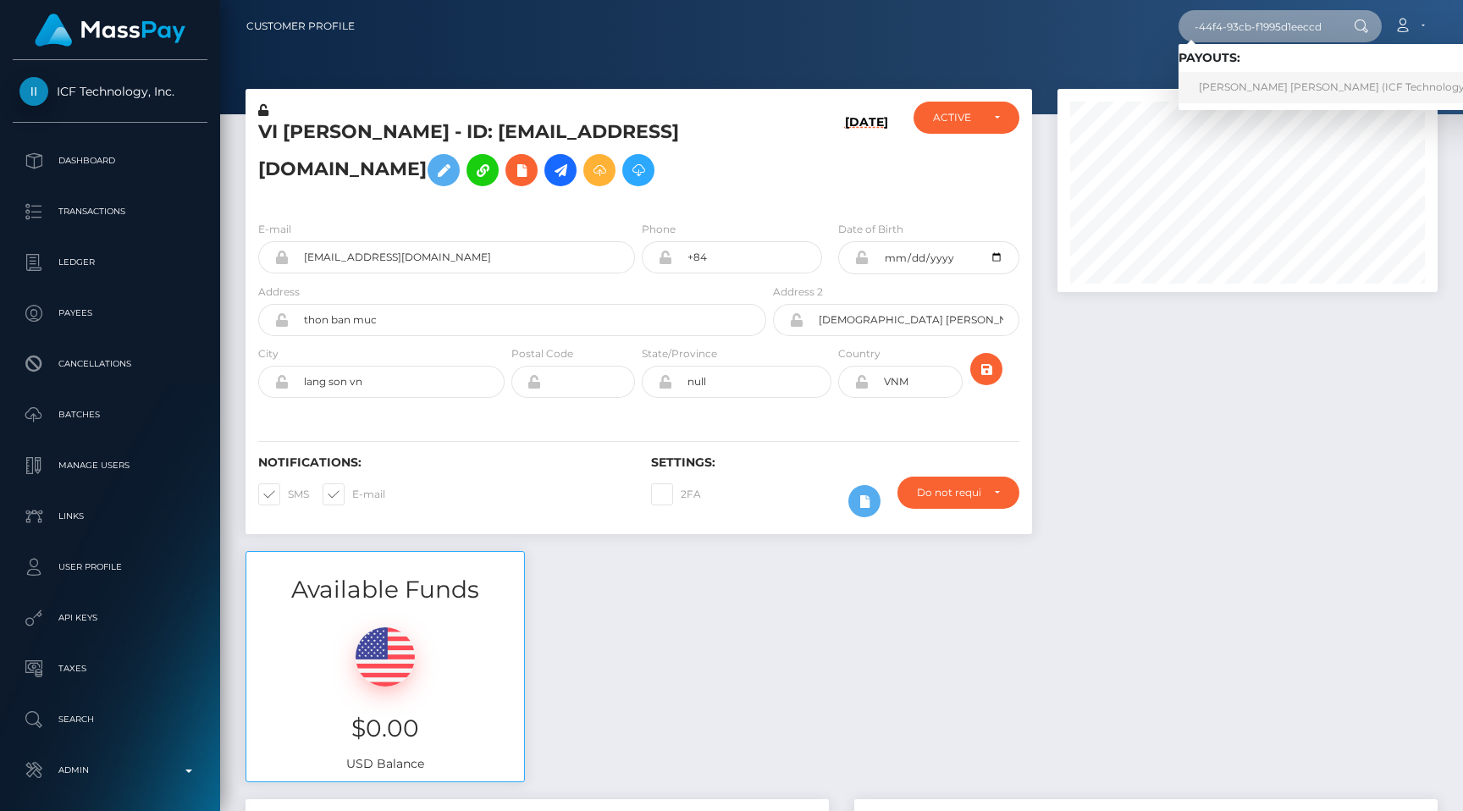
type input "8887cc3d-3e01-44f4-93cb-f1995d1eeccd"
click at [1289, 81] on link "[PERSON_NAME] [PERSON_NAME] (ICF Technology, Inc. - )" at bounding box center [1350, 87] width 343 height 31
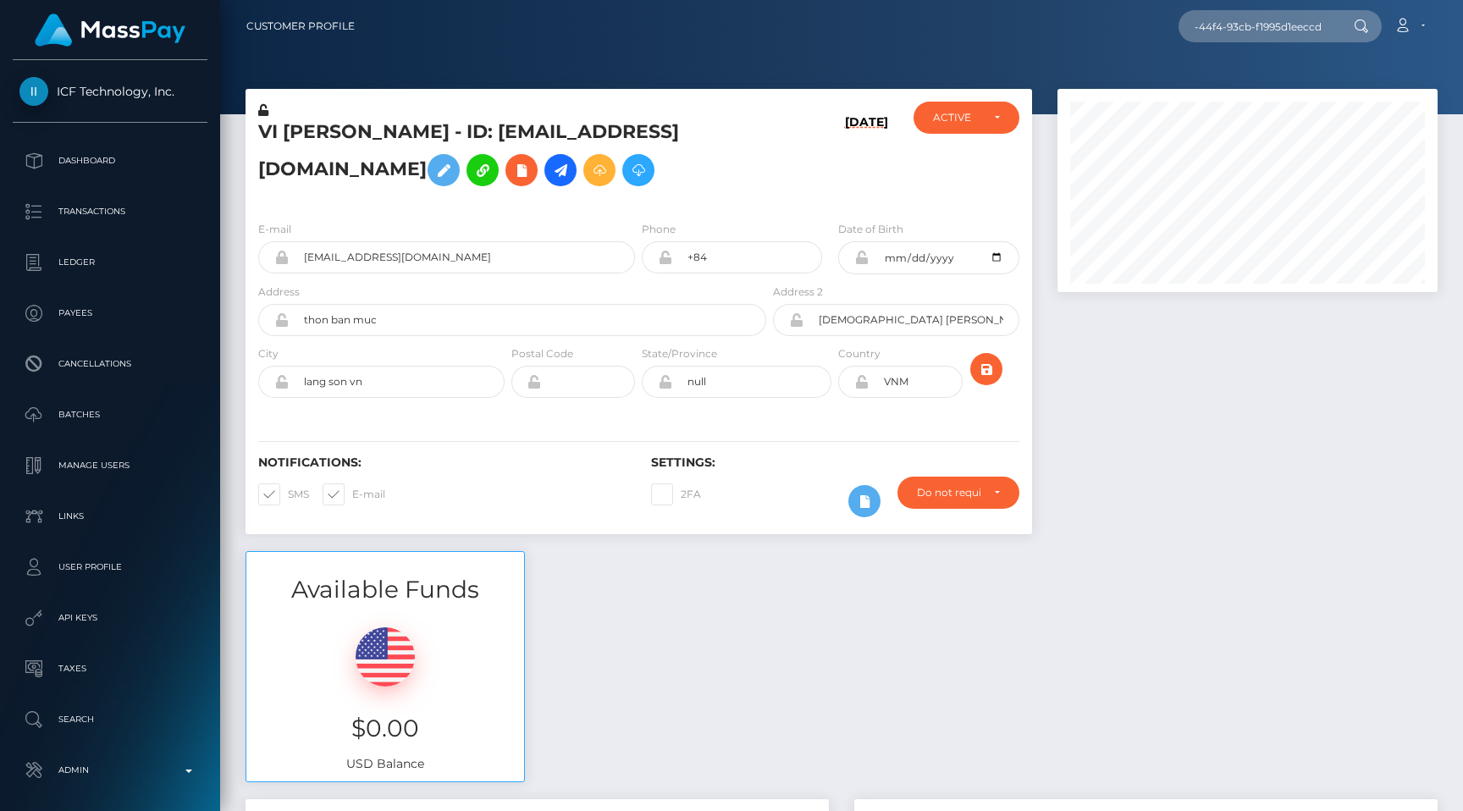
scroll to position [0, 0]
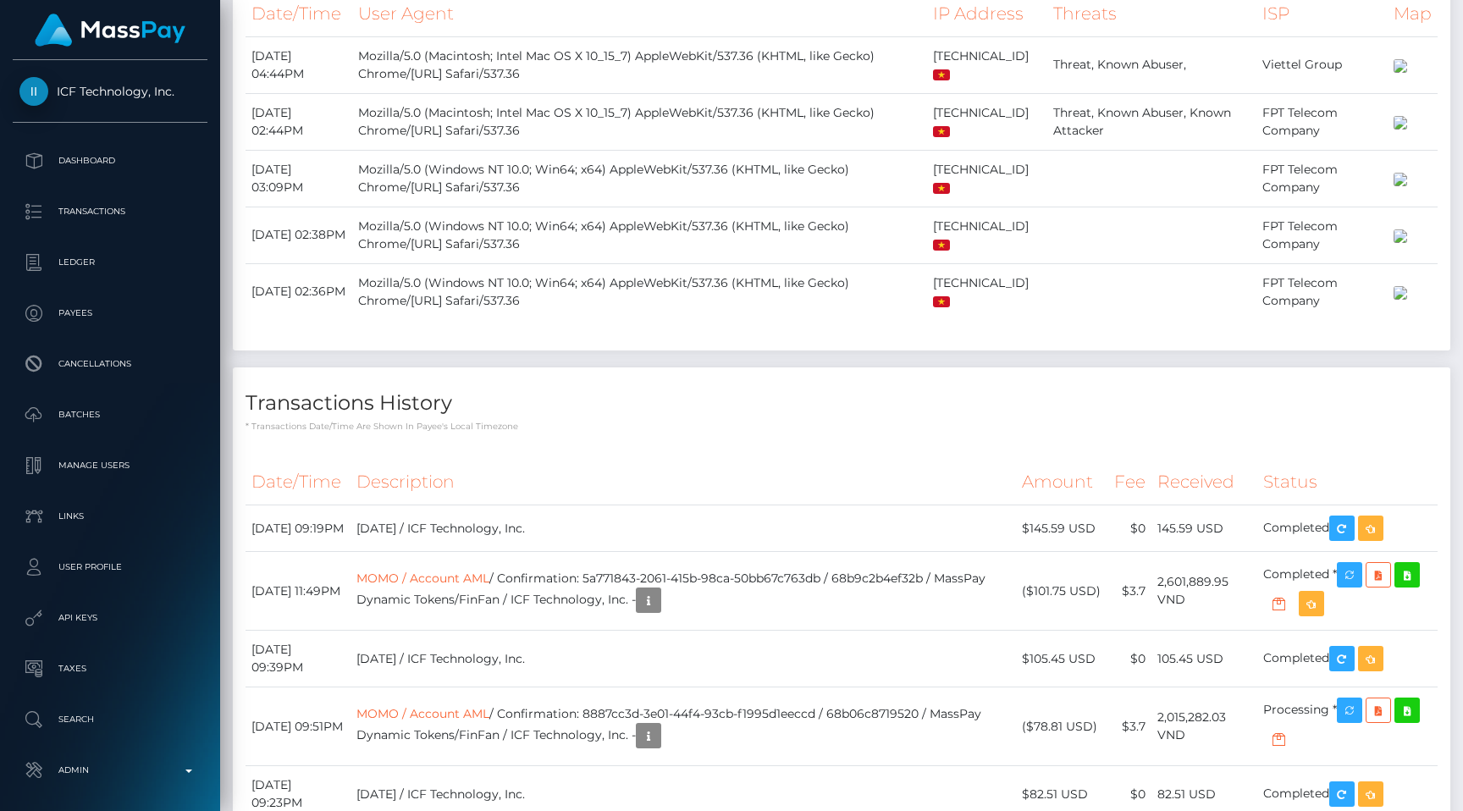
scroll to position [1648, 0]
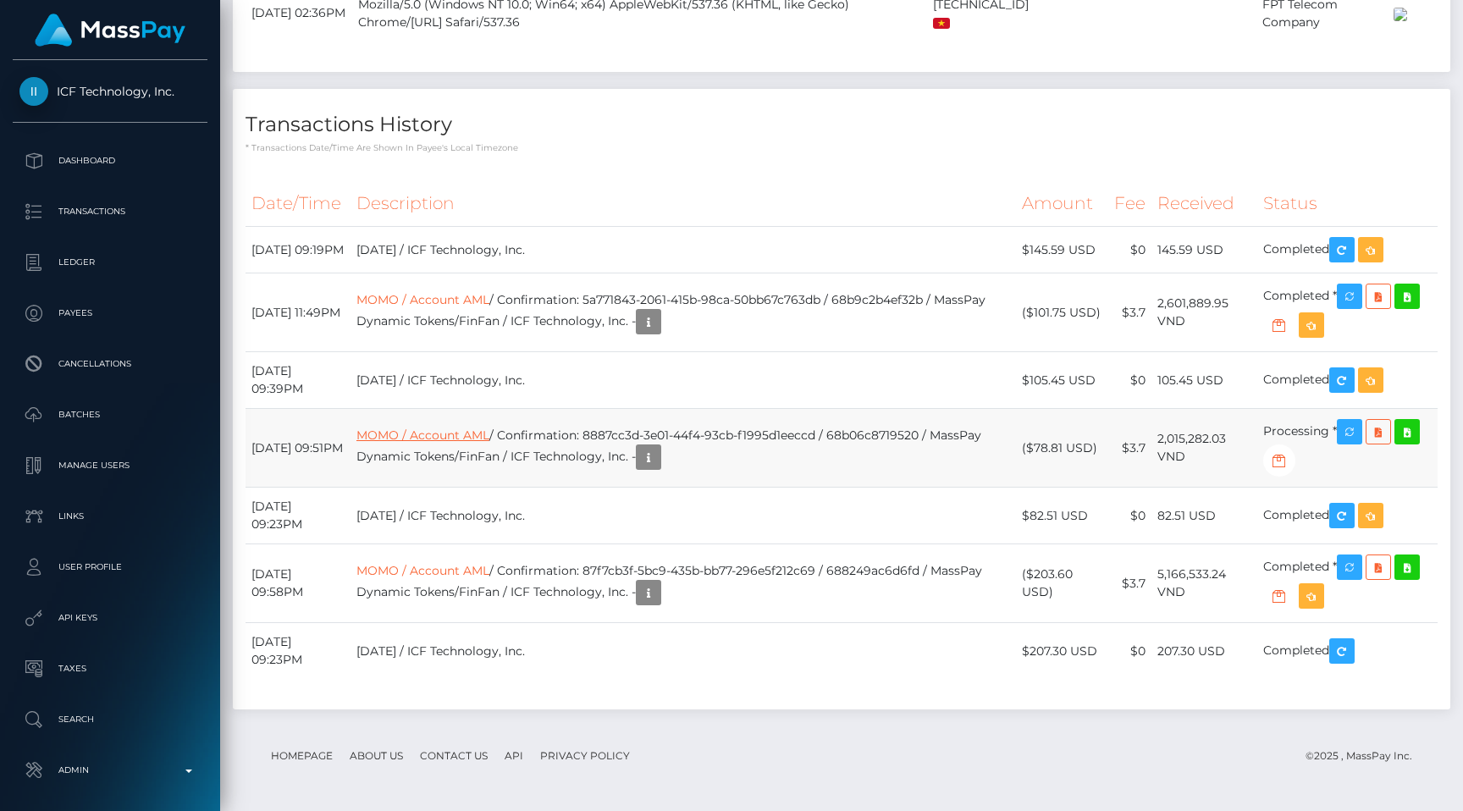
click at [444, 443] on link "MOMO / Account AML" at bounding box center [422, 435] width 133 height 15
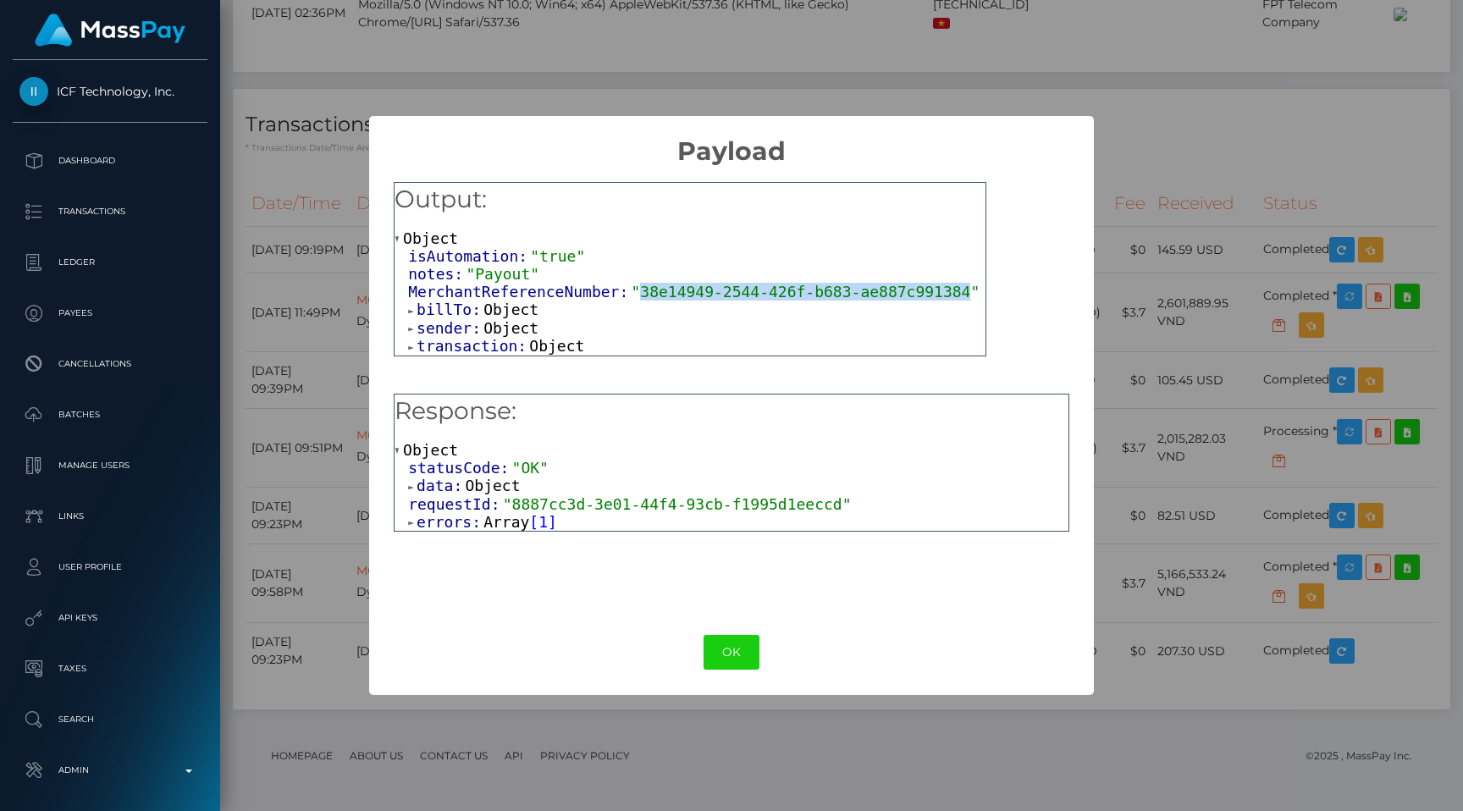
drag, startPoint x: 639, startPoint y: 293, endPoint x: 967, endPoint y: 292, distance: 327.7
click at [967, 292] on span ""38e14949-2544-426f-b683-ae887c991384"" at bounding box center [805, 292] width 349 height 18
copy span "38e14949-2544-426f-b683-ae887c991384"
click at [1168, 543] on div "× Payload Output: Object isAutomation: "true" notes: "Payout" MerchantReference…" at bounding box center [731, 405] width 1463 height 811
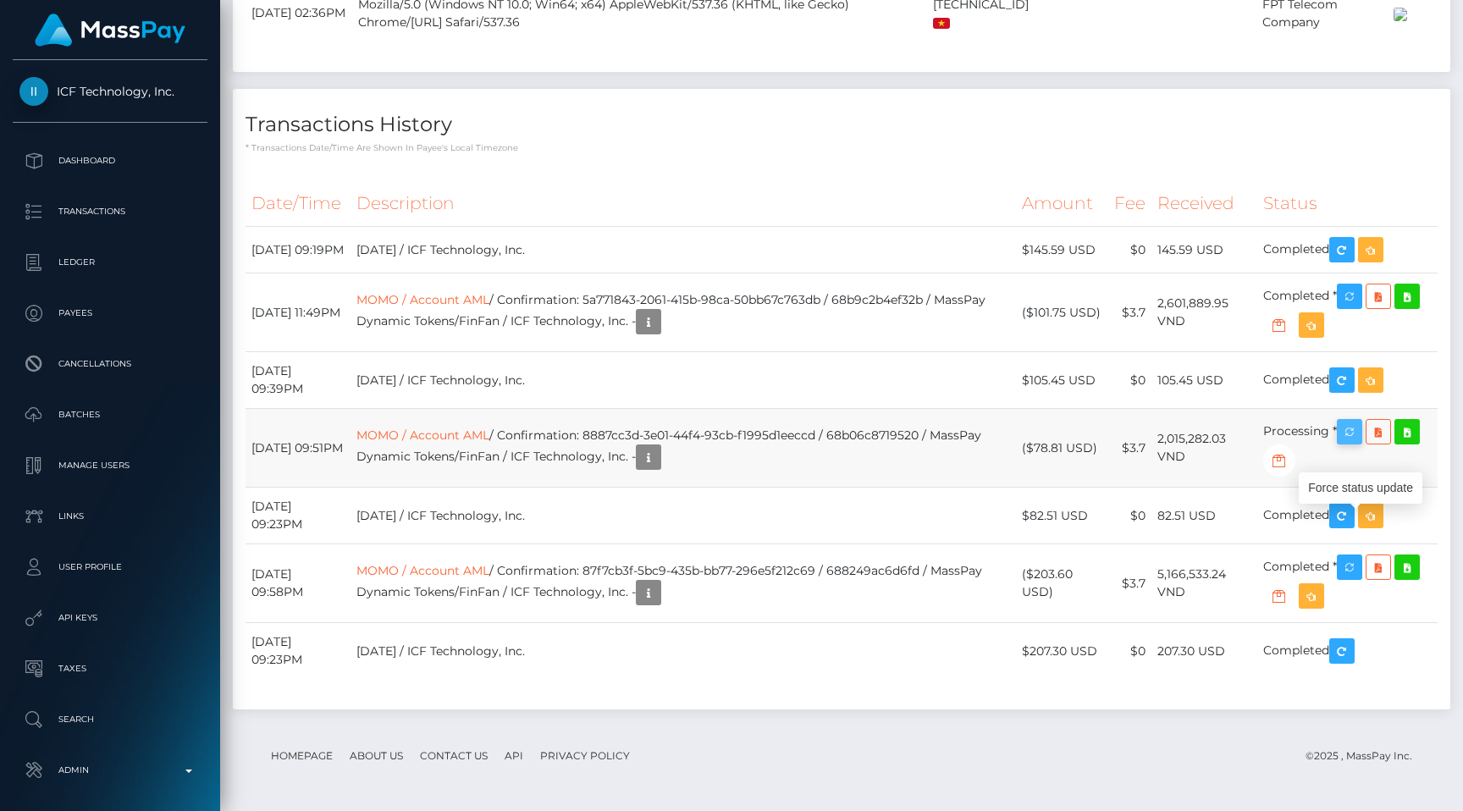
click at [1355, 443] on icon "button" at bounding box center [1349, 432] width 20 height 21
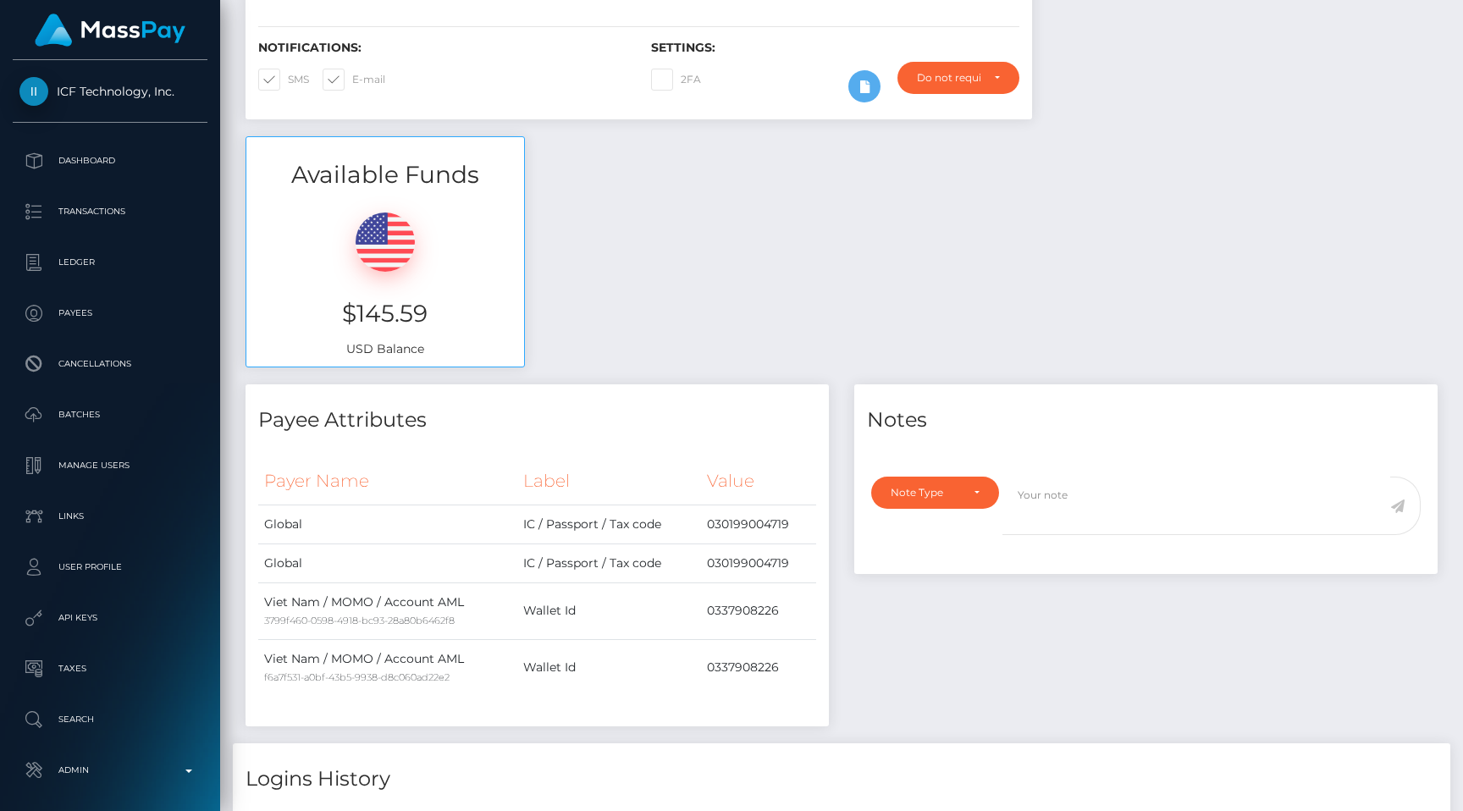
scroll to position [0, 0]
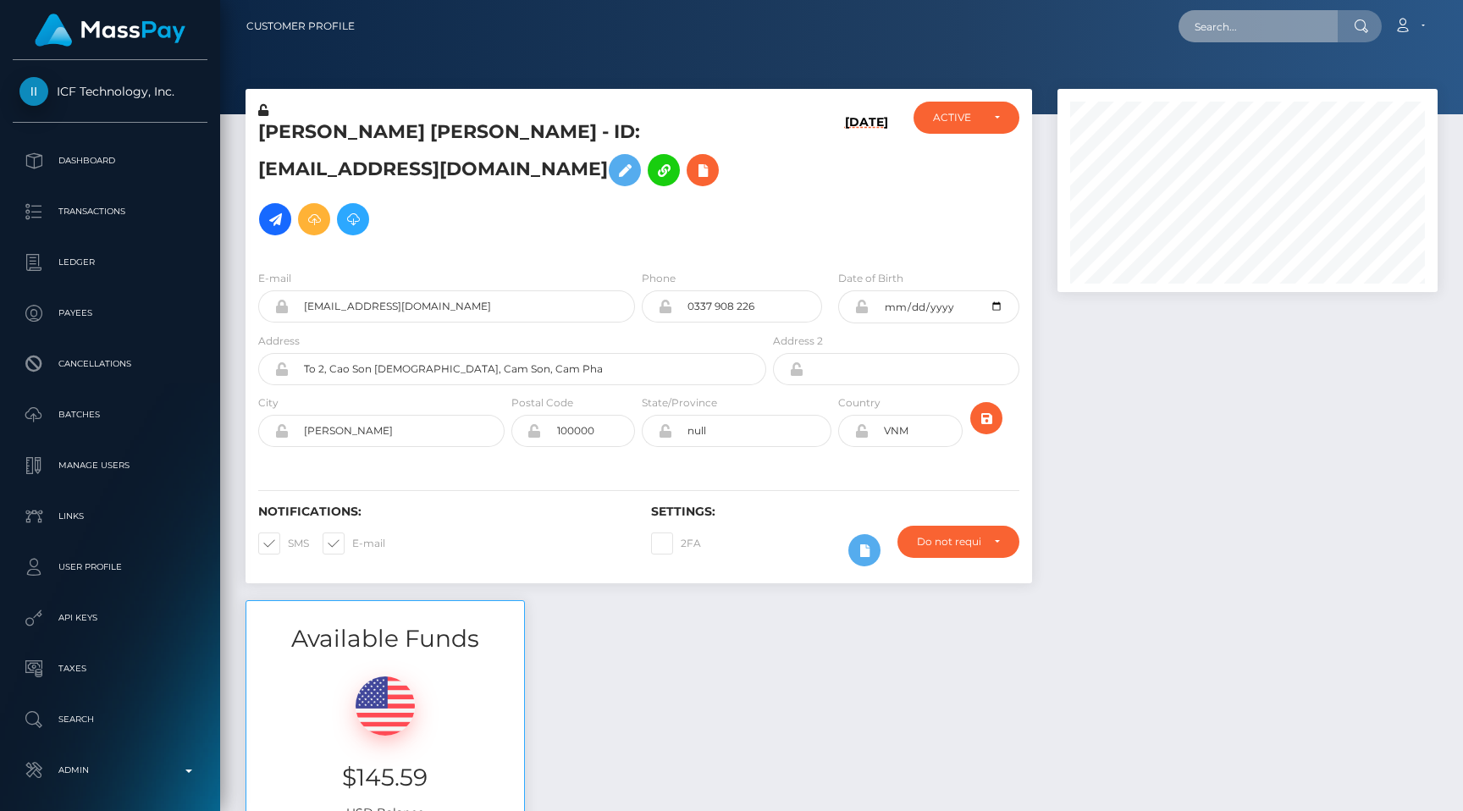
click at [1261, 29] on input "text" at bounding box center [1258, 26] width 159 height 32
paste input "deeb8fec-dff1-4297-9e83-ee5f30382694"
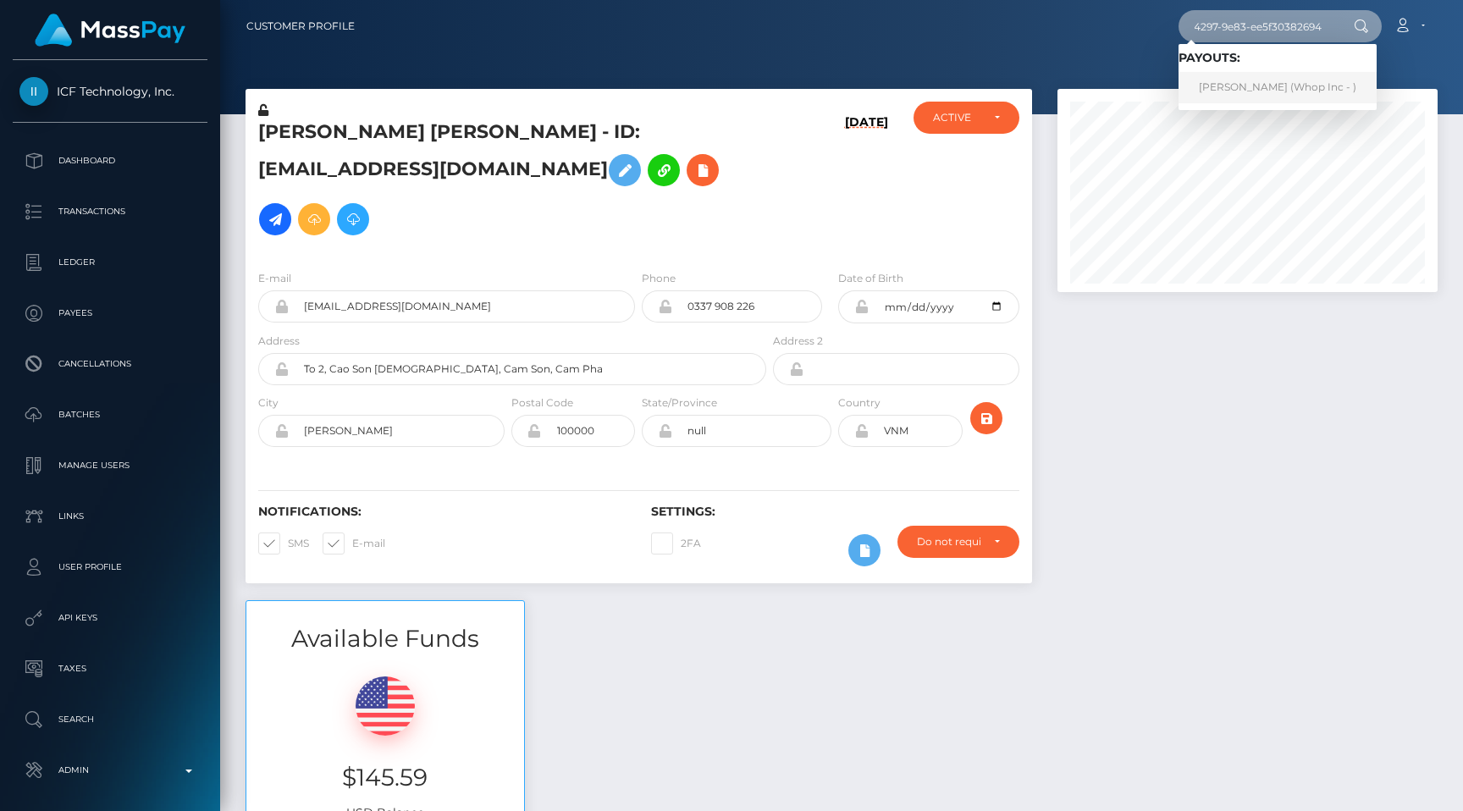
type input "deeb8fec-dff1-4297-9e83-ee5f30382694"
click at [1257, 76] on link "LÊ QUÓC HUY (Whop Inc - )" at bounding box center [1278, 87] width 198 height 31
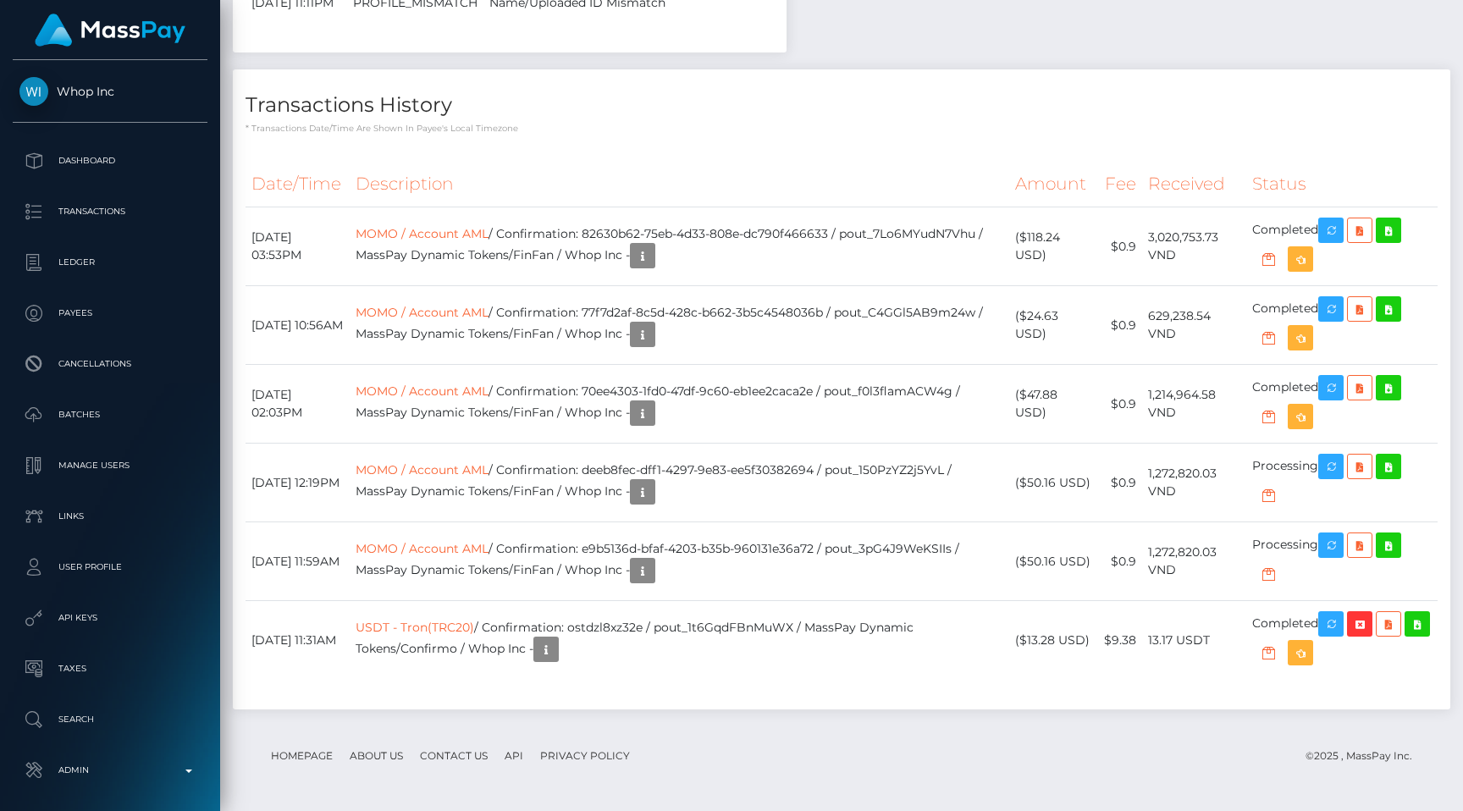
scroll to position [2210, 0]
click at [489, 464] on link "MOMO / Account AML" at bounding box center [422, 469] width 133 height 15
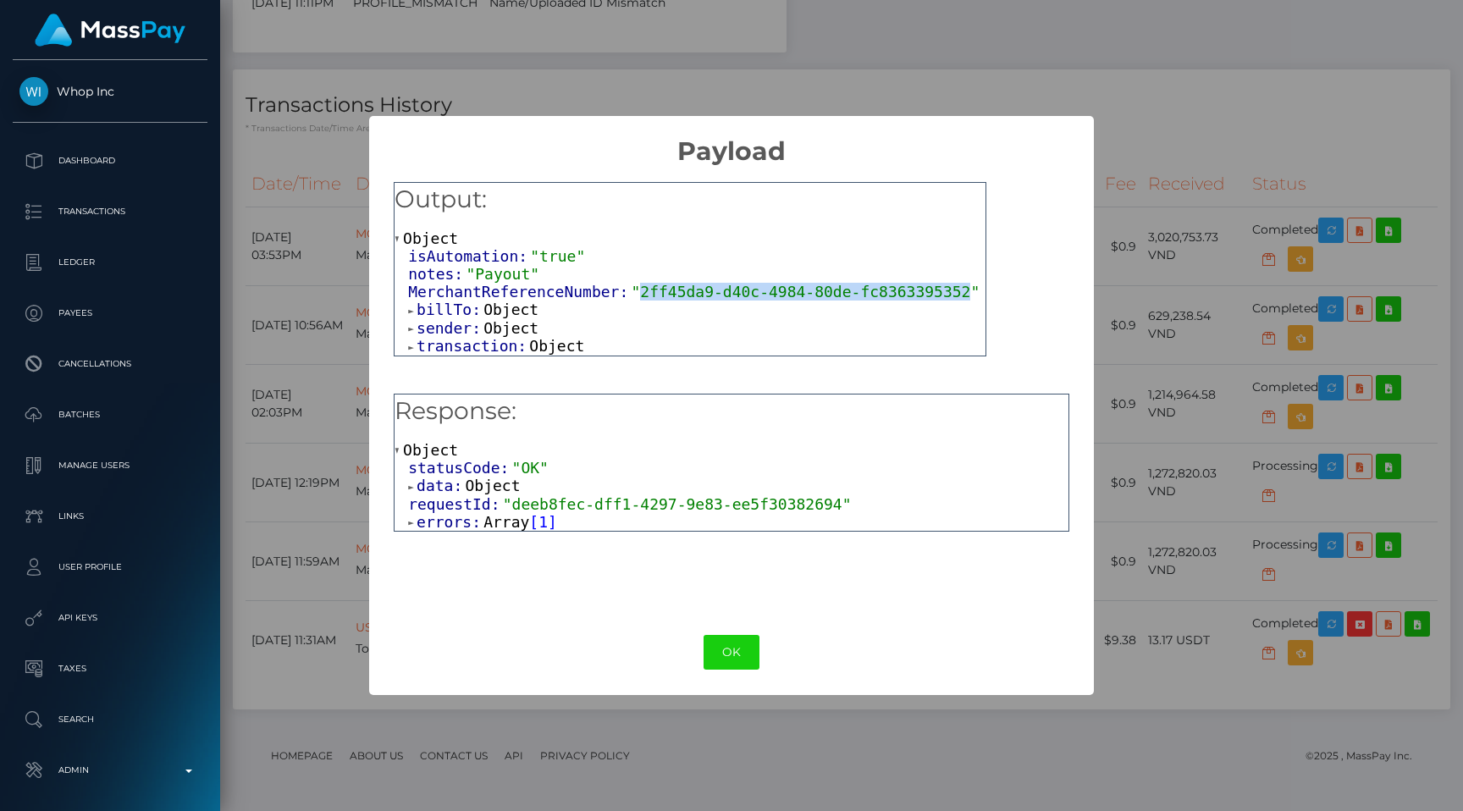
drag, startPoint x: 642, startPoint y: 288, endPoint x: 968, endPoint y: 284, distance: 326.0
click at [968, 284] on span ""2ff45da9-d40c-4984-80de-fc8363395352"" at bounding box center [805, 292] width 349 height 18
copy span "2ff45da9-d40c-4984-80de-fc8363395352"
click at [1206, 563] on div "× Payload Output: Object isAutomation: "true" notes: "Payout" MerchantReference…" at bounding box center [731, 405] width 1463 height 811
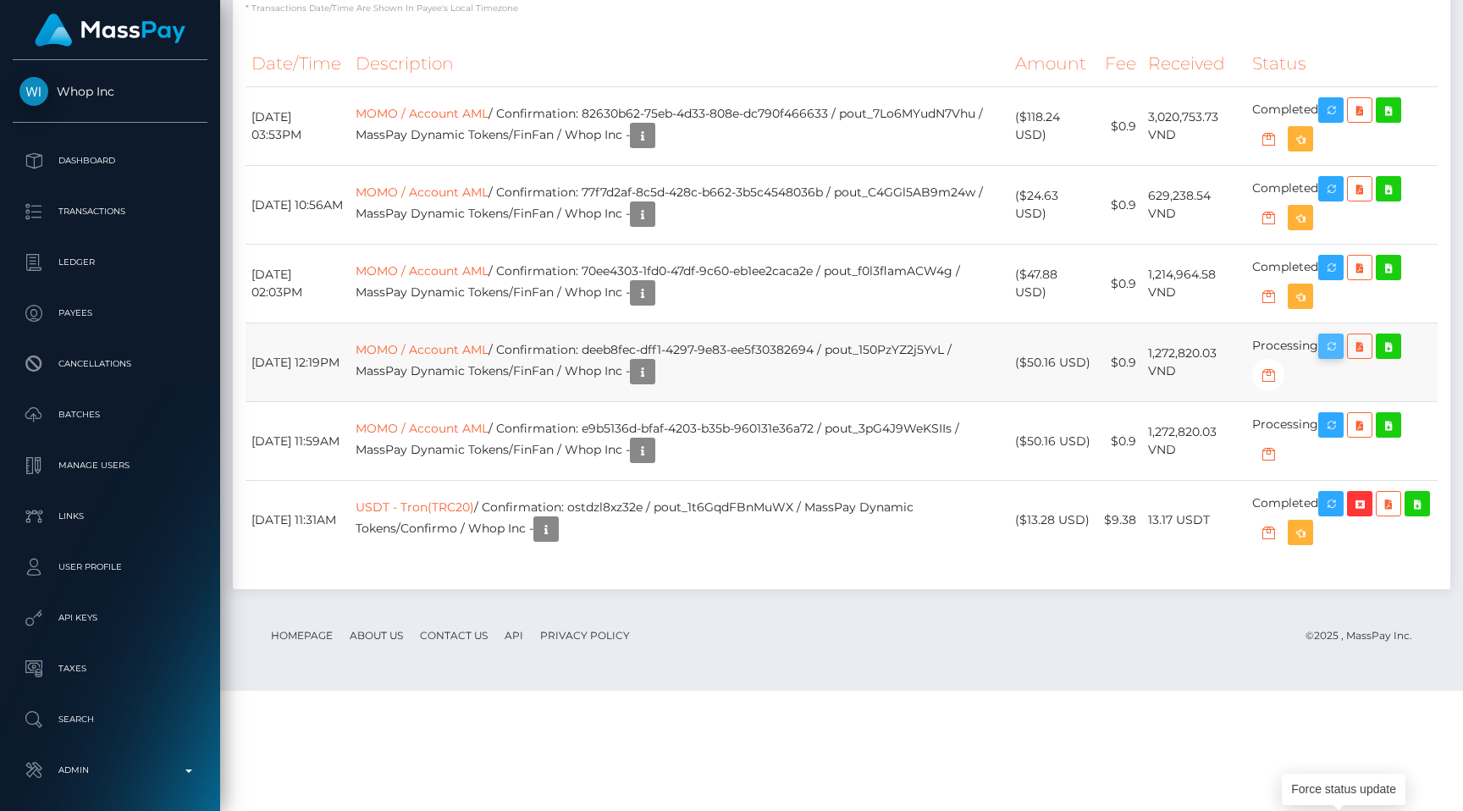
click at [1333, 357] on icon "button" at bounding box center [1331, 346] width 20 height 21
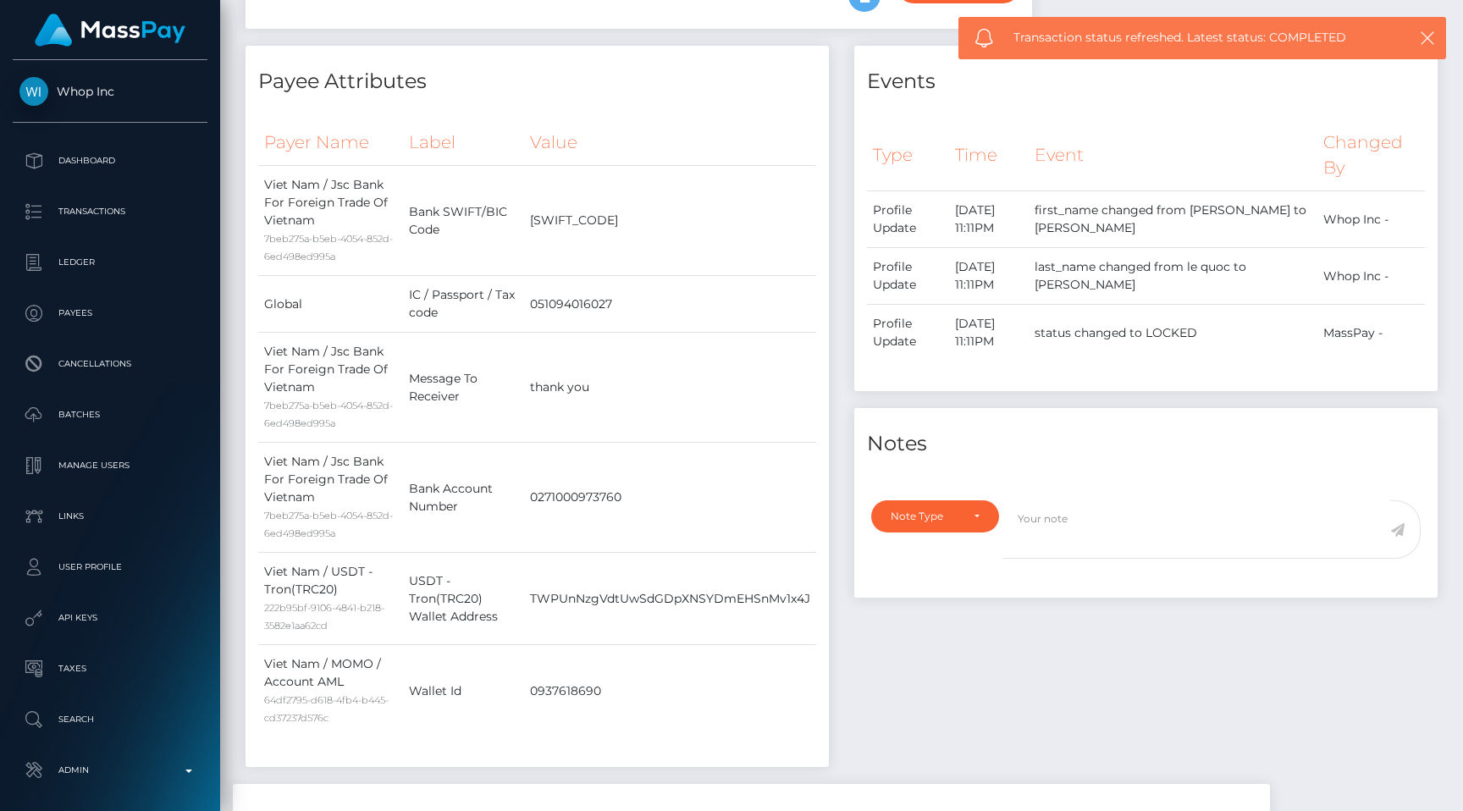
scroll to position [0, 0]
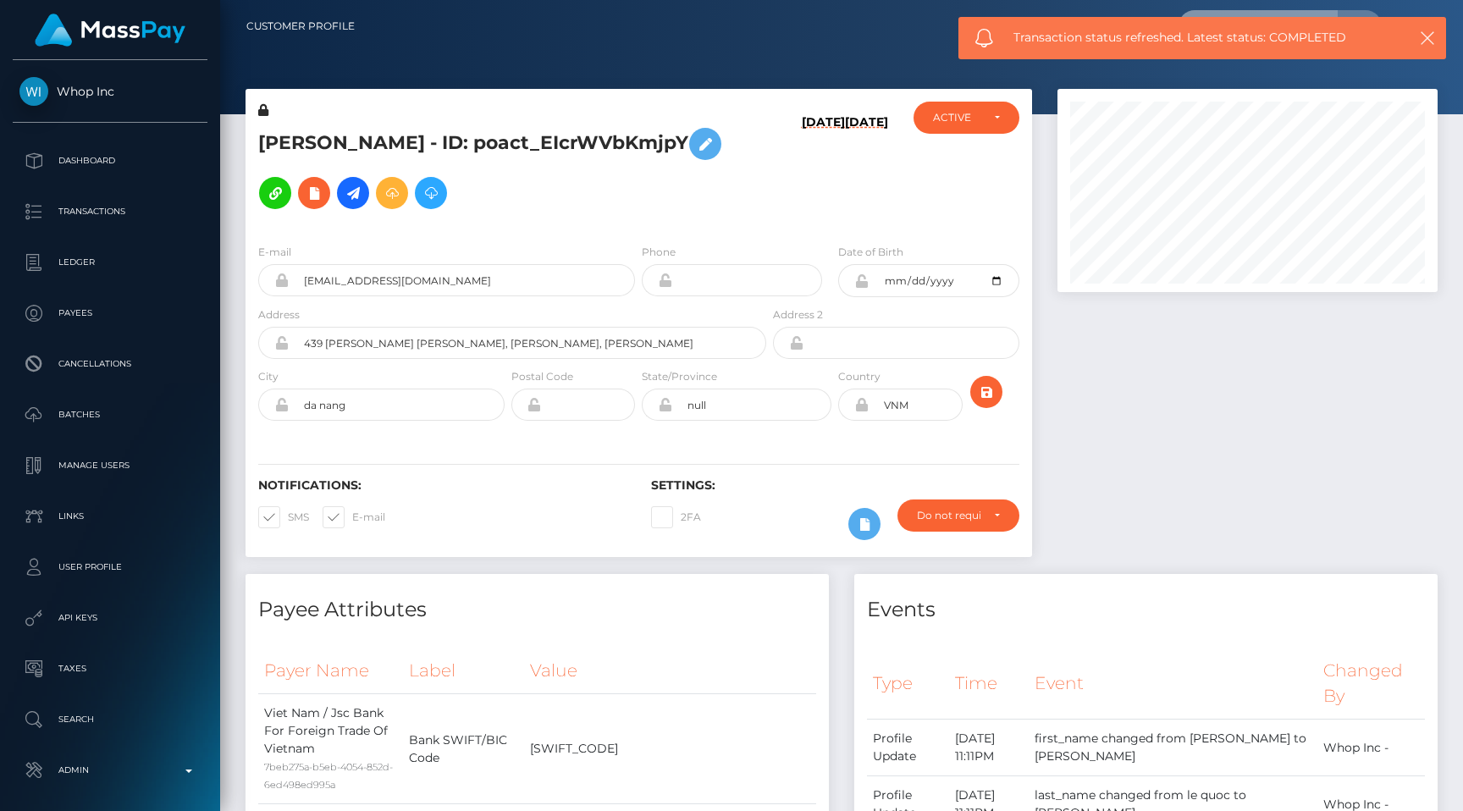
click at [1302, 15] on input "text" at bounding box center [1258, 26] width 159 height 32
paste input "1d834846-d7ce-49b5-a2e0-f15b509df861"
click at [1418, 34] on button "button" at bounding box center [1426, 37] width 21 height 21
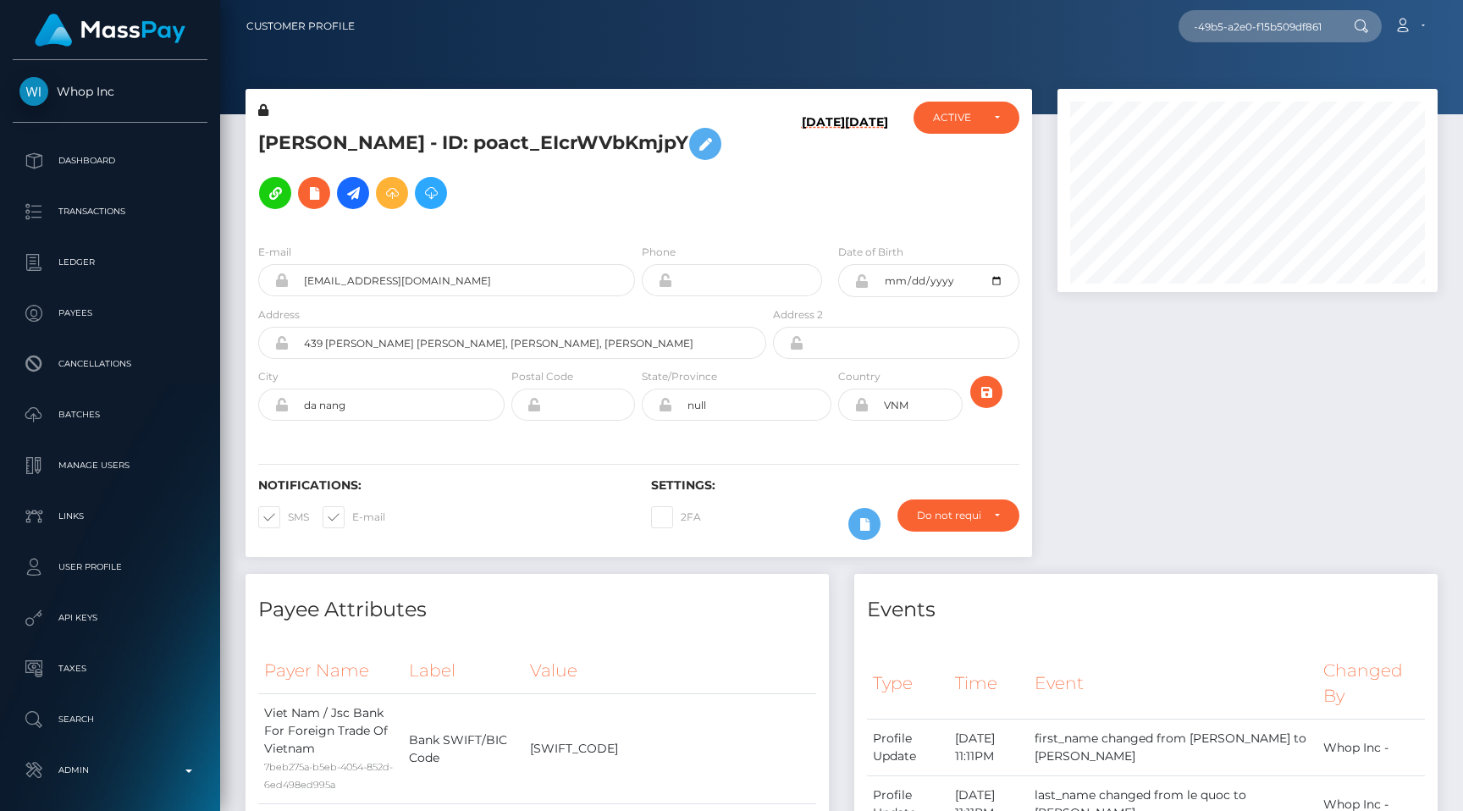
scroll to position [0, 0]
click at [1292, 34] on input "1d834846-d7ce-49b5-a2e0-f15b509df861" at bounding box center [1258, 26] width 159 height 32
click at [1306, 30] on input "1d834846-d7ce-49b5-a2e0-f15b509df861" at bounding box center [1258, 26] width 159 height 32
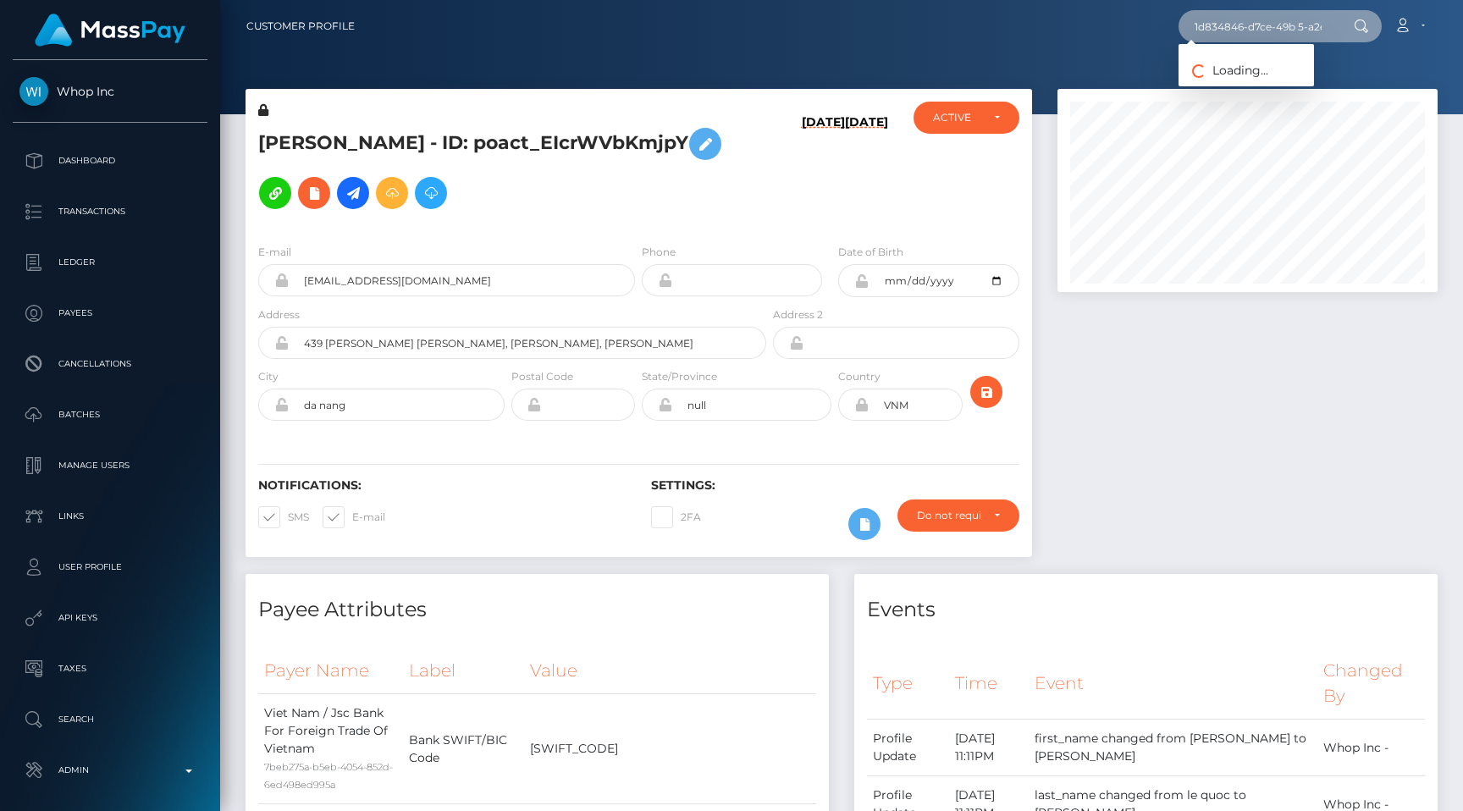
type input "1d834846-d7ce-49b5-a2e0-f15b509df861"
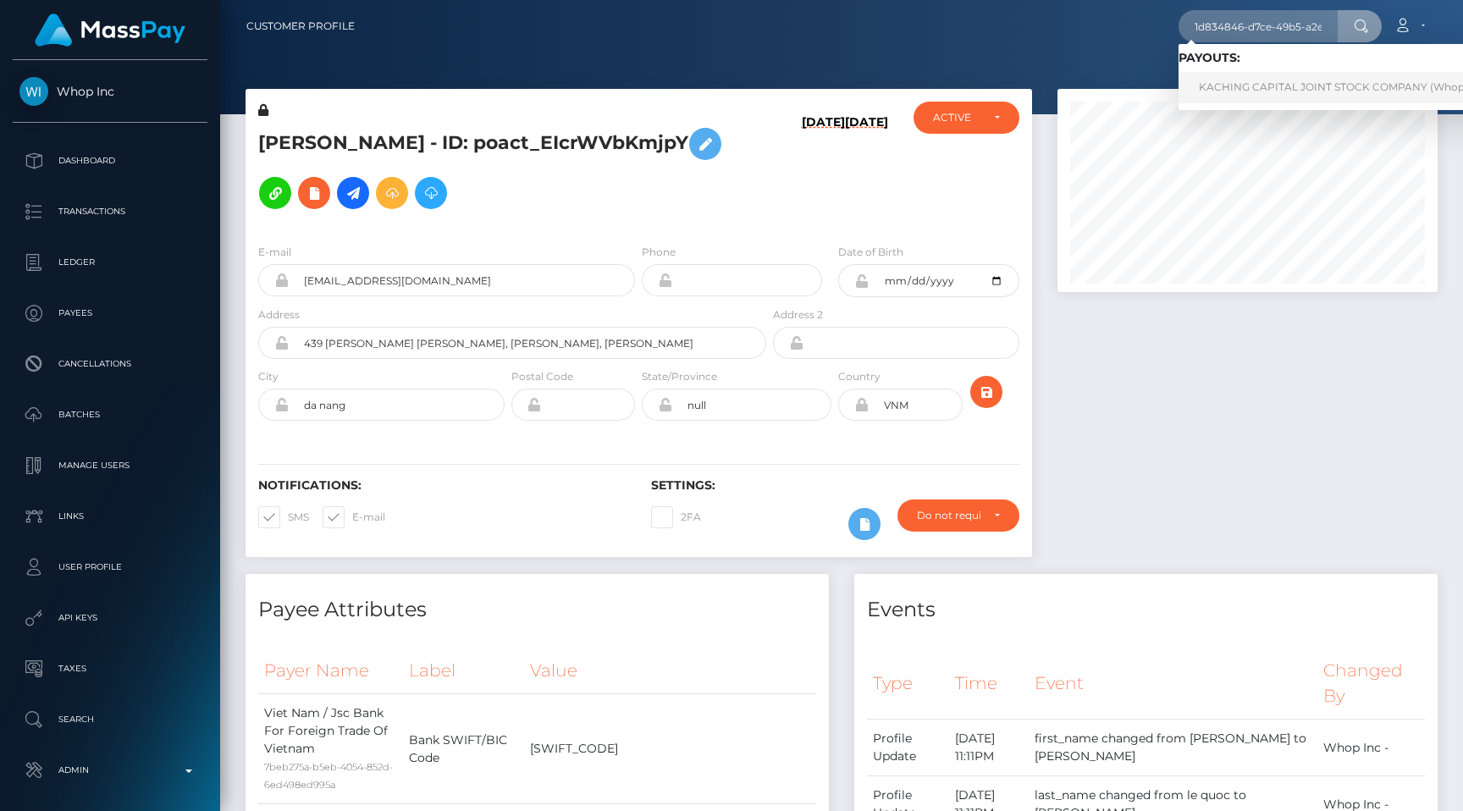
click at [1269, 74] on link "KACHING CAPITAL JOINT STOCK COMPANY (Whop Inc - )" at bounding box center [1348, 87] width 338 height 31
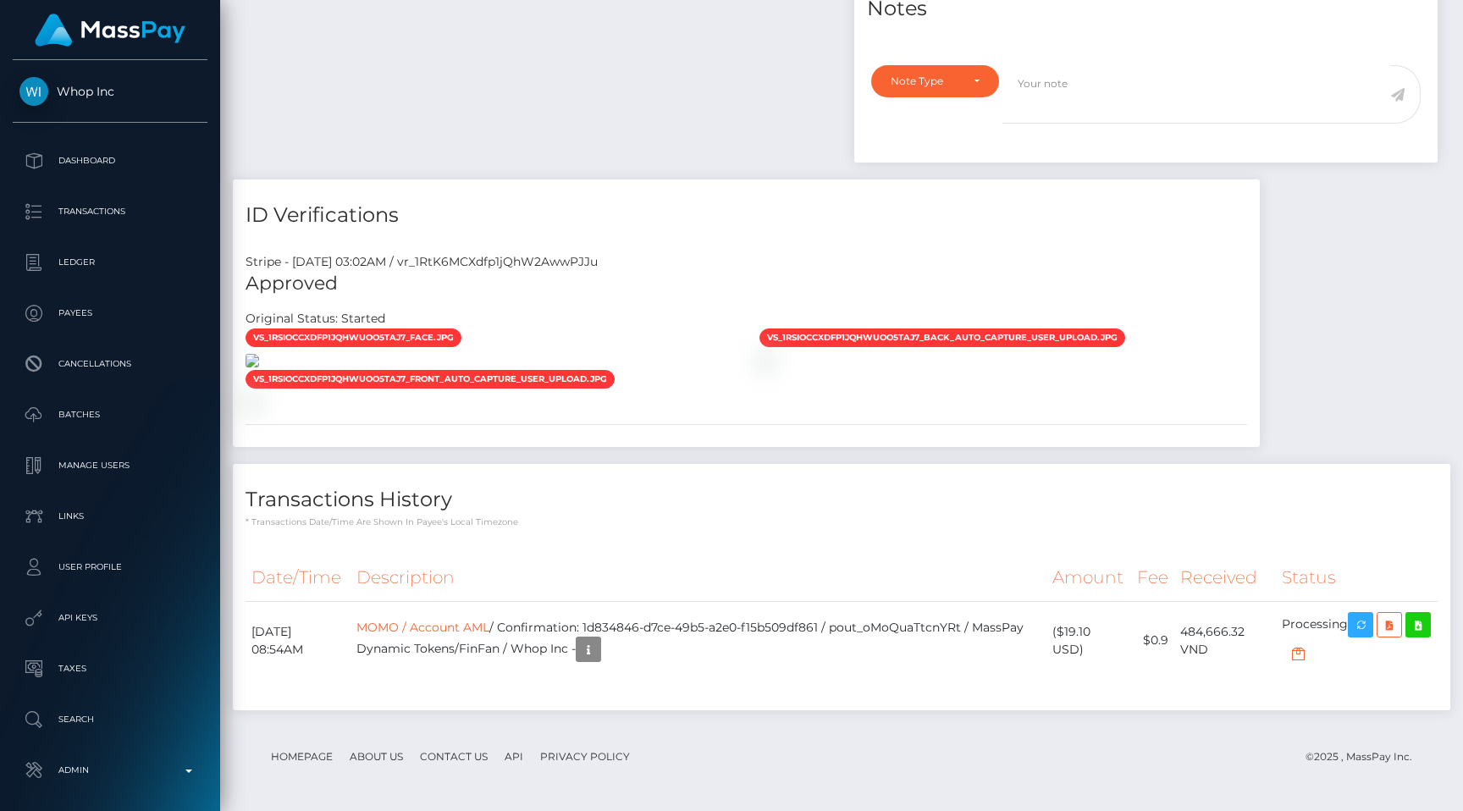
scroll to position [1427, 0]
click at [478, 621] on link "MOMO / Account AML" at bounding box center [422, 627] width 133 height 15
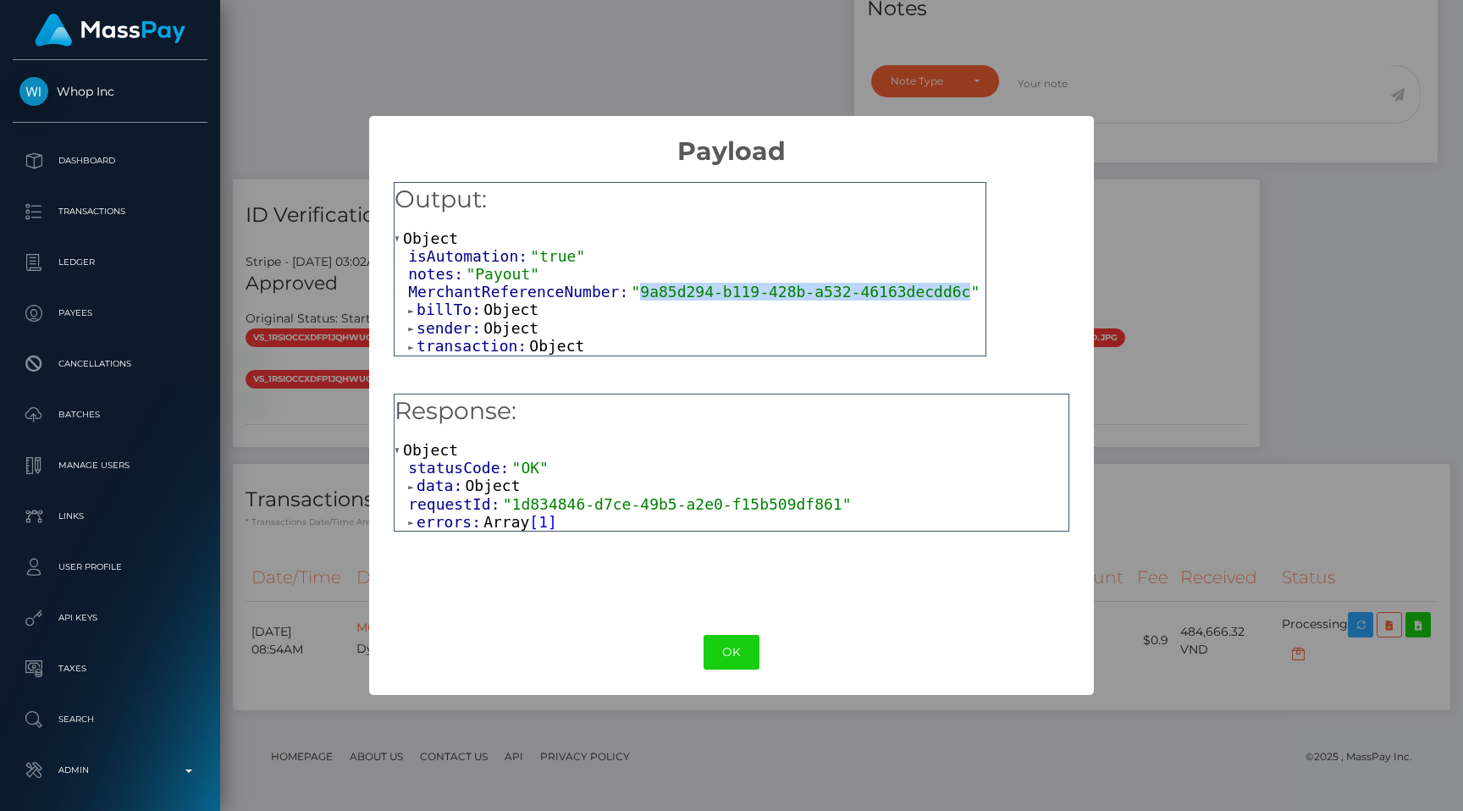
drag, startPoint x: 641, startPoint y: 289, endPoint x: 971, endPoint y: 292, distance: 330.2
click at [971, 292] on span ""9a85d294-b119-428b-a532-46163decdd6c"" at bounding box center [805, 292] width 349 height 18
copy span "9a85d294-b119-428b-a532-46163decdd6c"
click at [1244, 565] on div "× Payload Output: Object isAutomation: "true" notes: "Payout" MerchantReference…" at bounding box center [731, 405] width 1463 height 811
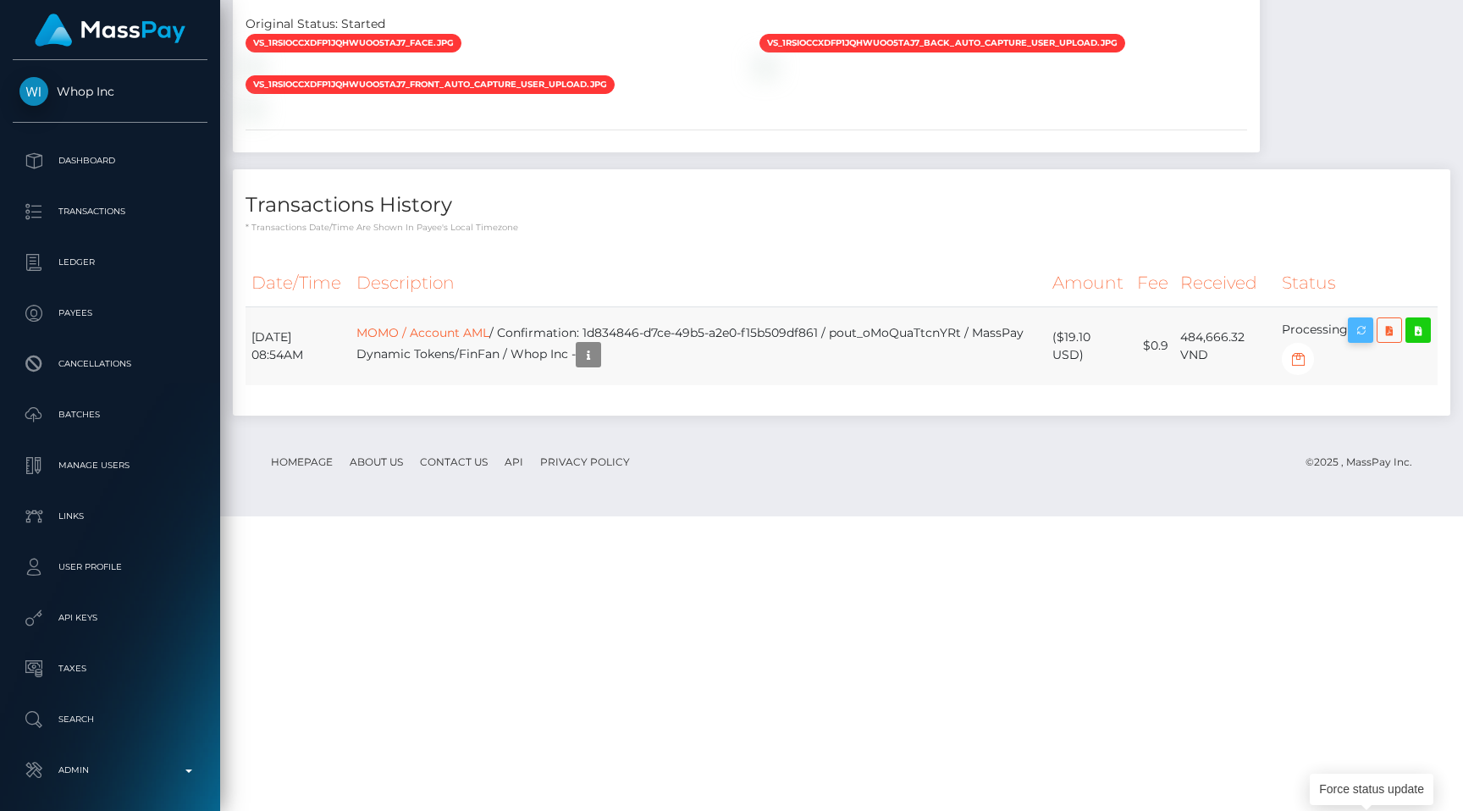
click at [1354, 343] on button "button" at bounding box center [1360, 329] width 25 height 25
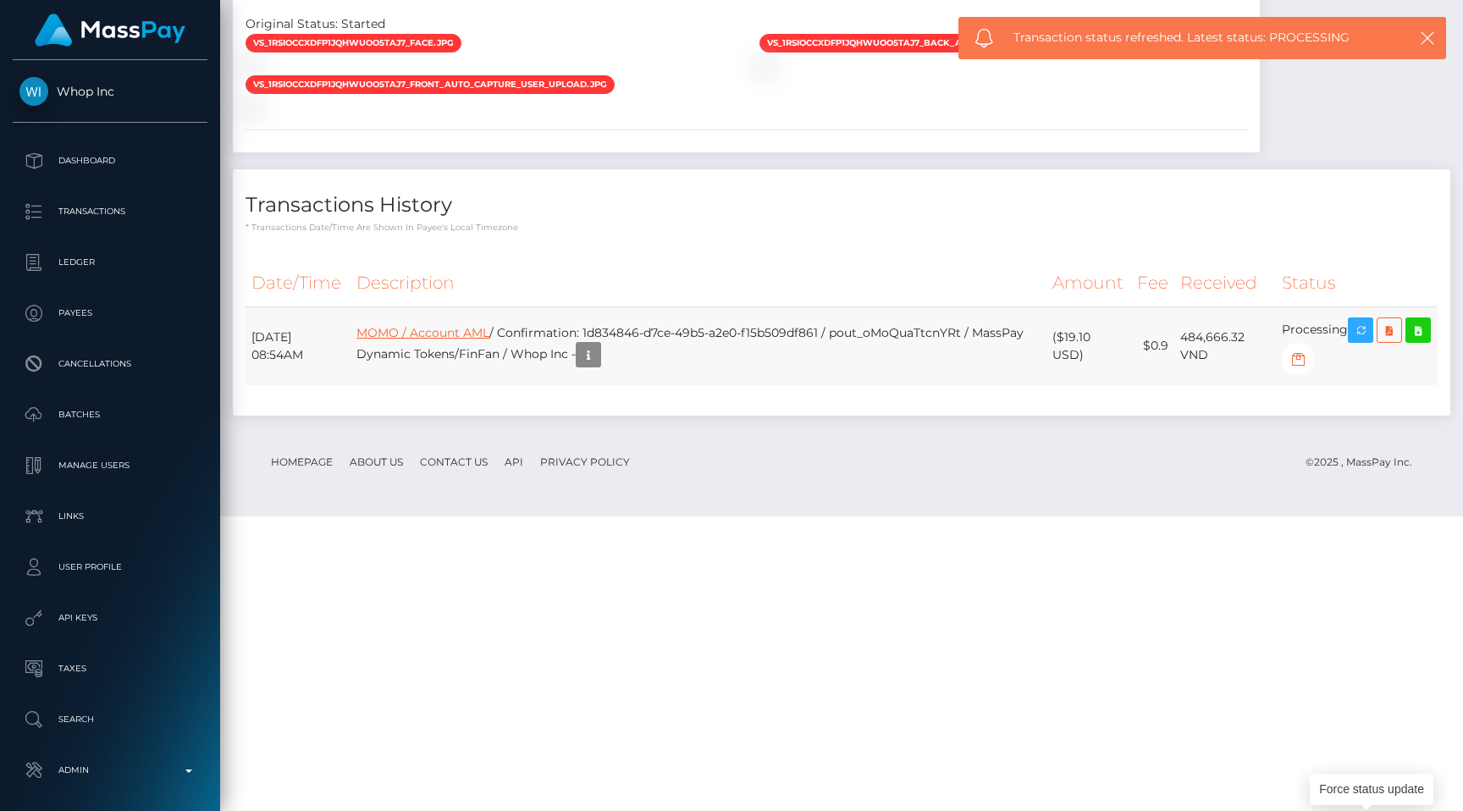
click at [489, 340] on link "MOMO / Account AML" at bounding box center [422, 332] width 133 height 15
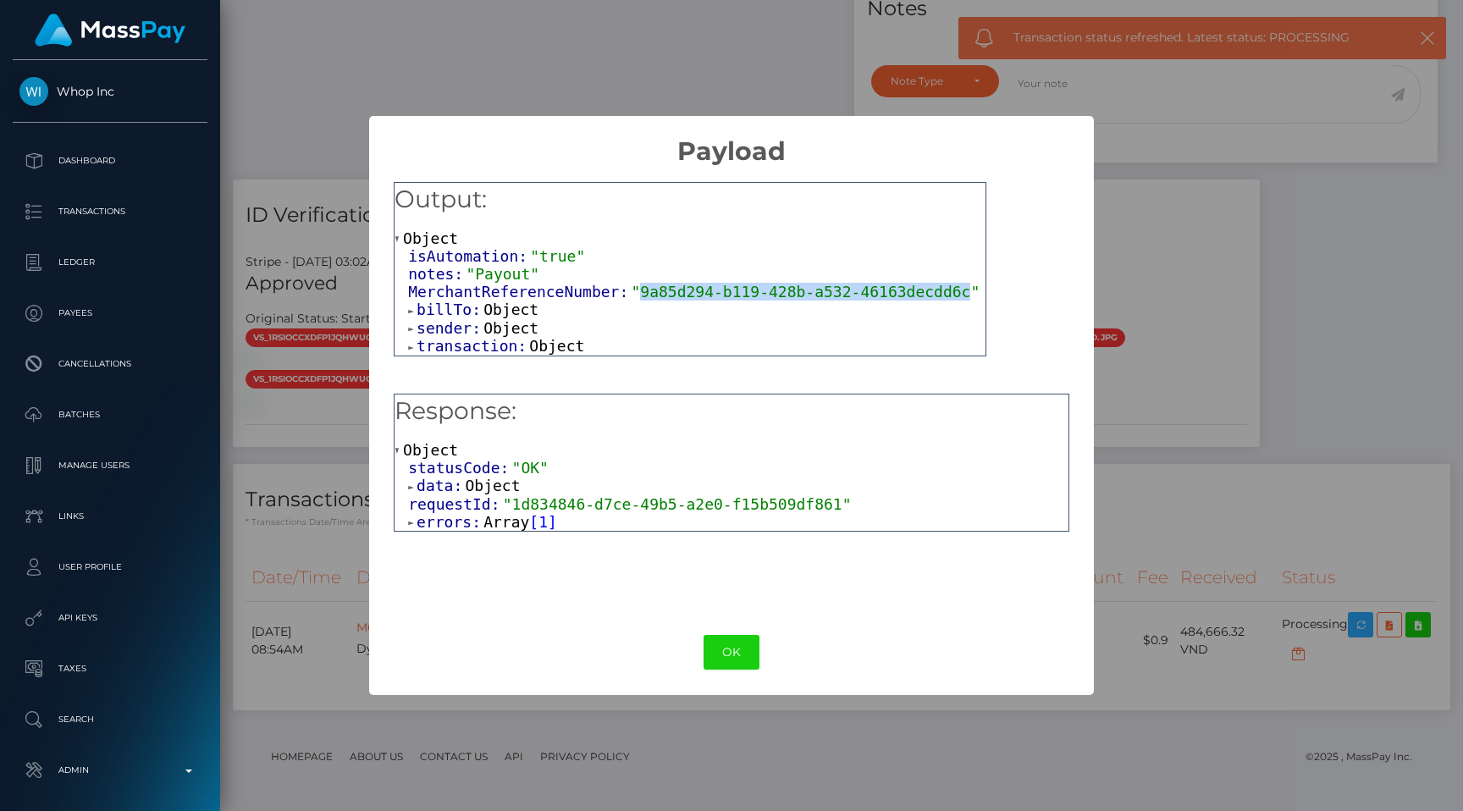
drag, startPoint x: 640, startPoint y: 286, endPoint x: 973, endPoint y: 288, distance: 332.7
click at [973, 288] on span ""9a85d294-b119-428b-a532-46163decdd6c"" at bounding box center [805, 292] width 349 height 18
copy span "9a85d294-b119-428b-a532-46163decdd6c"
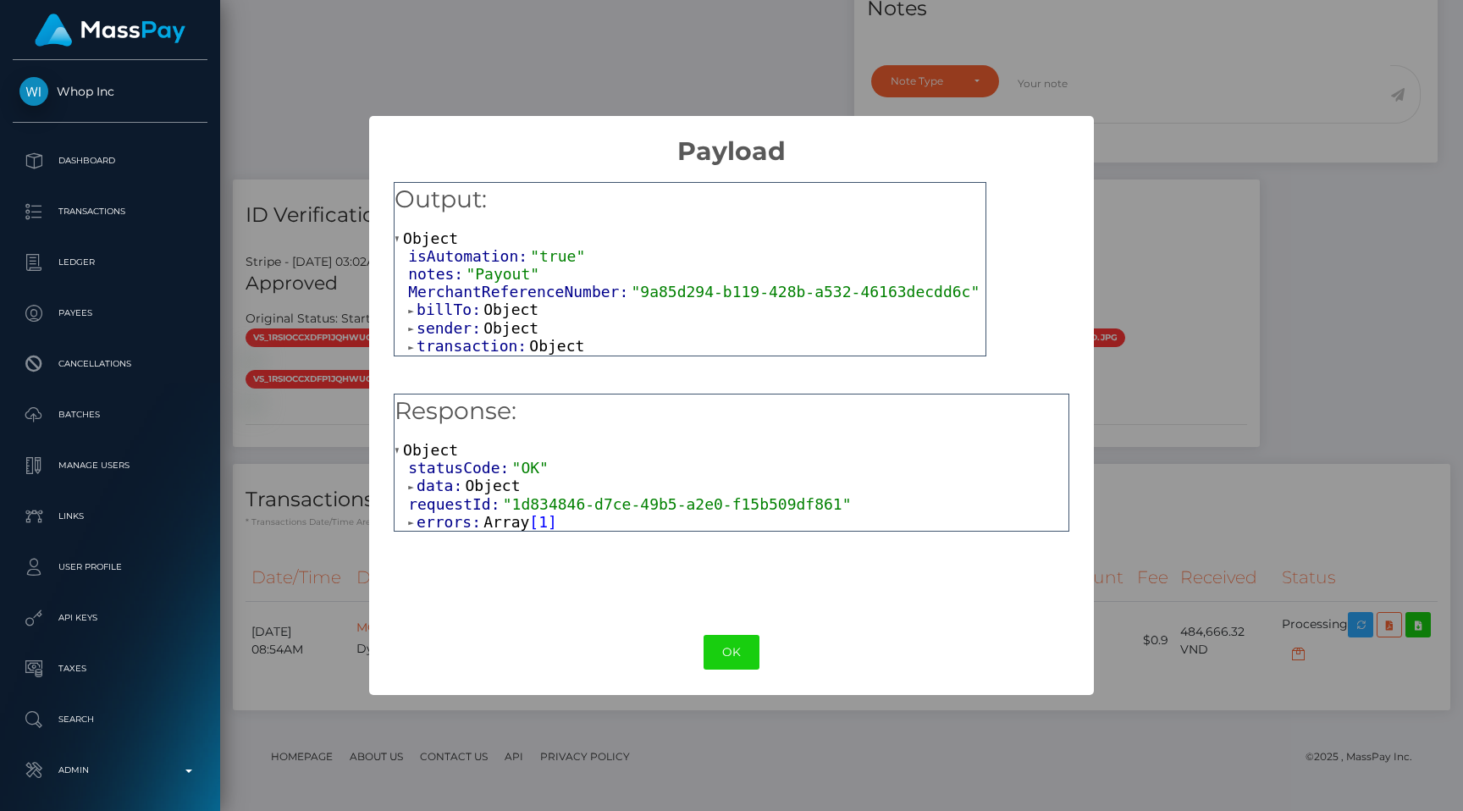
click at [676, 794] on div "× Payload Output: Object isAutomation: "true" notes: "Payout" MerchantReference…" at bounding box center [731, 405] width 1463 height 811
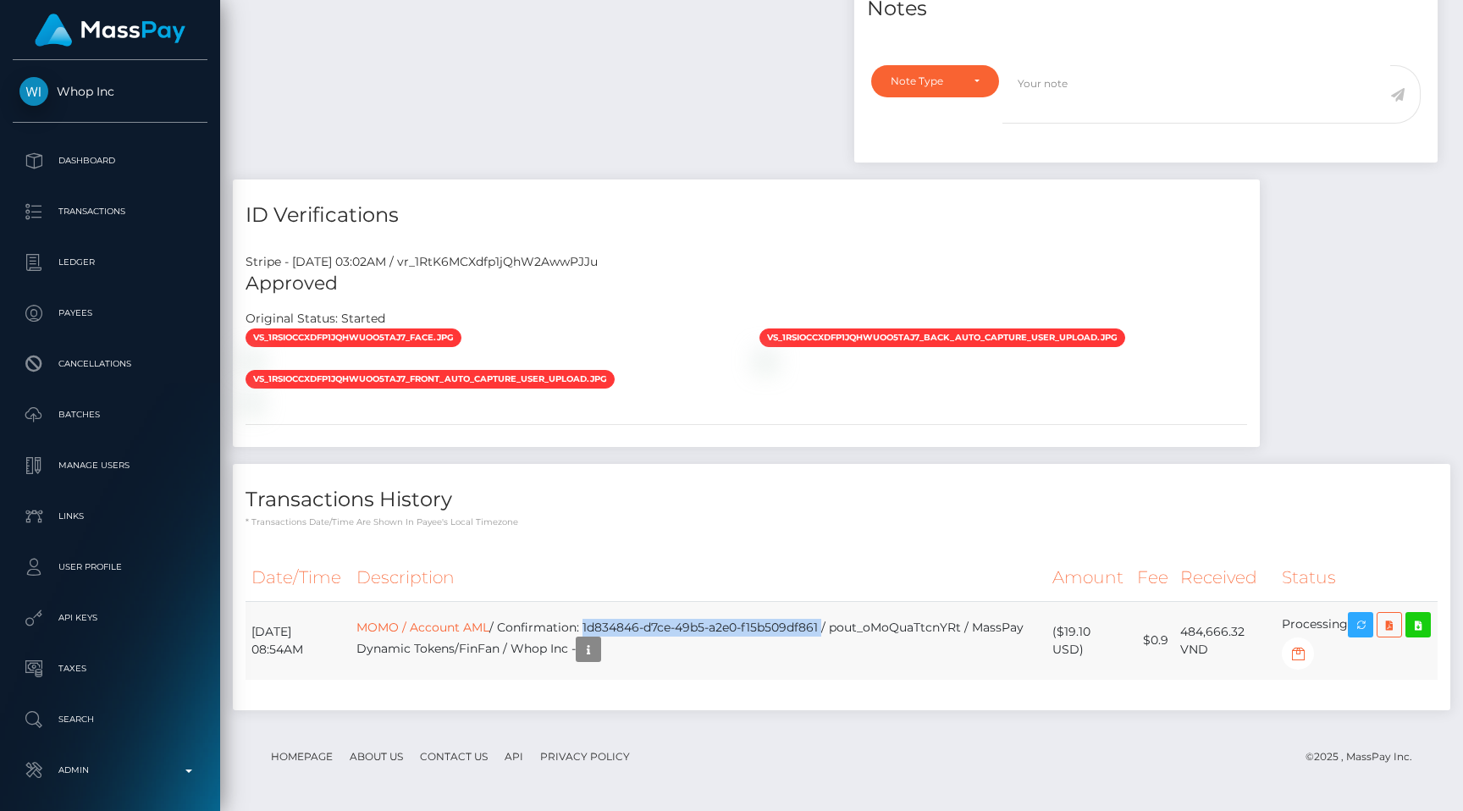
drag, startPoint x: 616, startPoint y: 623, endPoint x: 855, endPoint y: 630, distance: 238.9
click at [855, 630] on td "MOMO / Account AML / Confirmation: 1d834846-d7ce-49b5-a2e0-f15b509df861 / pout_…" at bounding box center [699, 640] width 696 height 79
drag, startPoint x: 857, startPoint y: 628, endPoint x: 619, endPoint y: 635, distance: 238.0
click at [619, 635] on td "MOMO / Account AML / Confirmation: 1d834846-d7ce-49b5-a2e0-f15b509df861 / pout_…" at bounding box center [699, 640] width 696 height 79
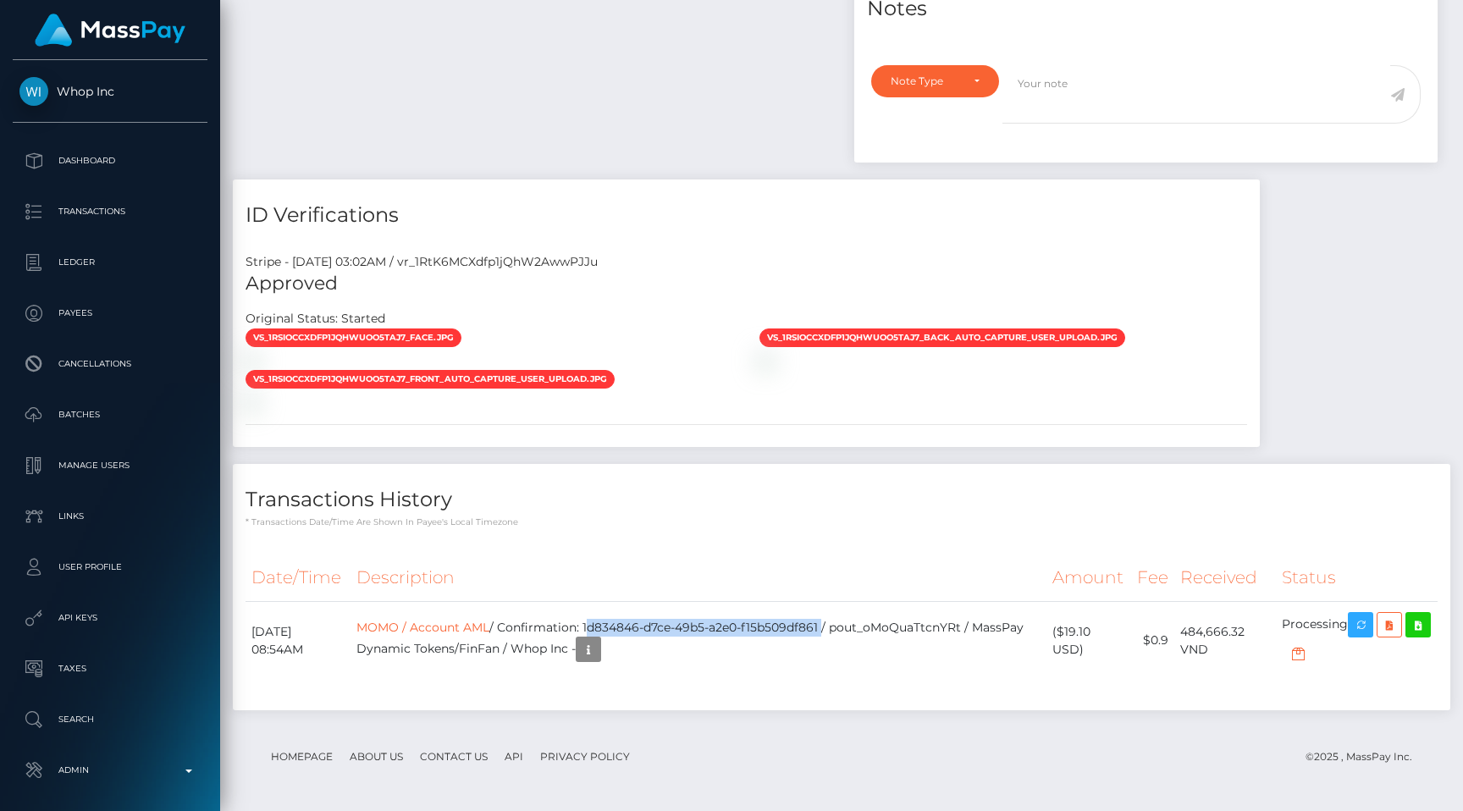
copy td "1d834846-d7ce-49b5-a2e0-f15b509df861"
click at [1007, 664] on td "MOMO / Account AML / Confirmation: 1d834846-d7ce-49b5-a2e0-f15b509df861 / pout_…" at bounding box center [699, 640] width 696 height 79
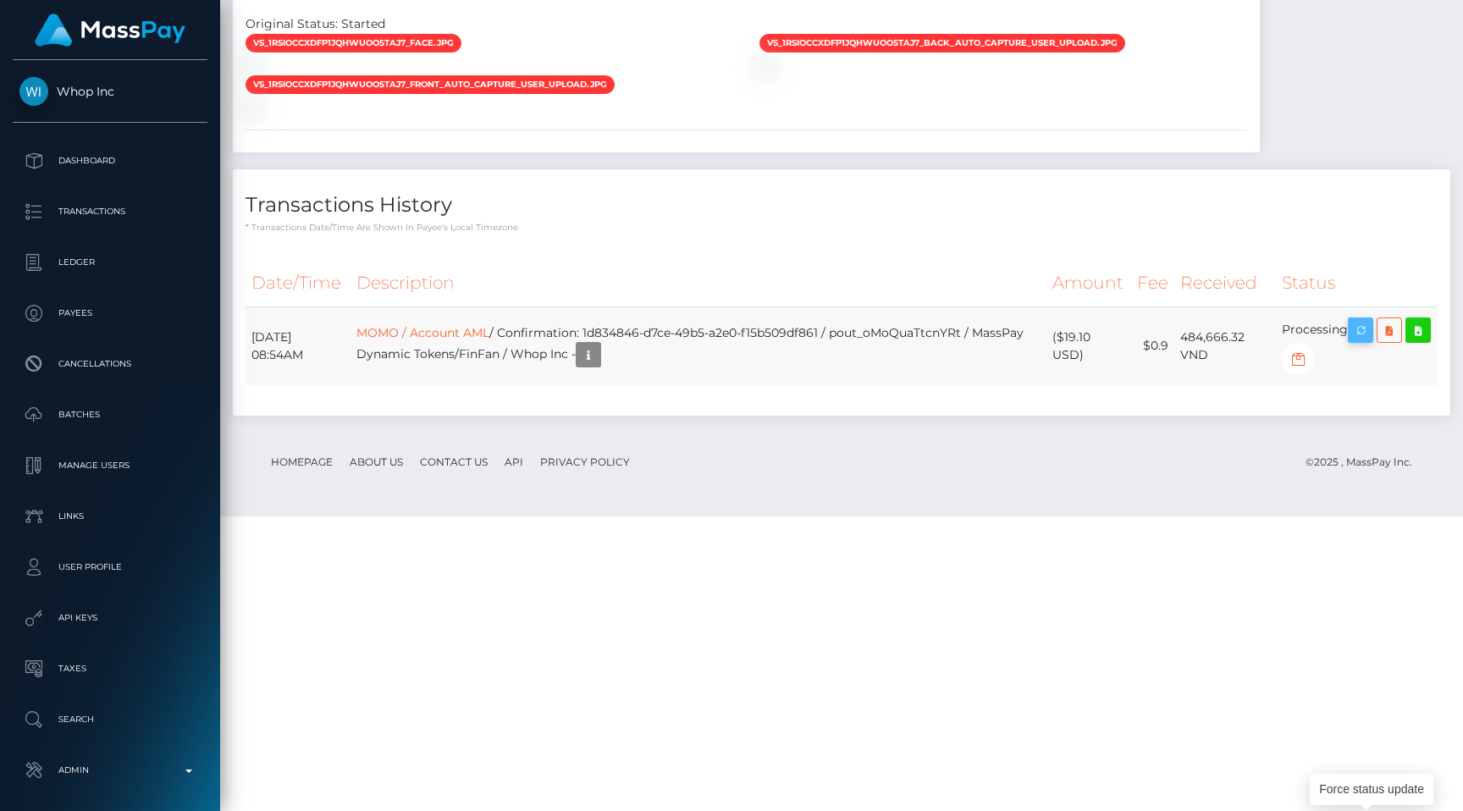
click at [1364, 341] on icon "button" at bounding box center [1360, 330] width 20 height 21
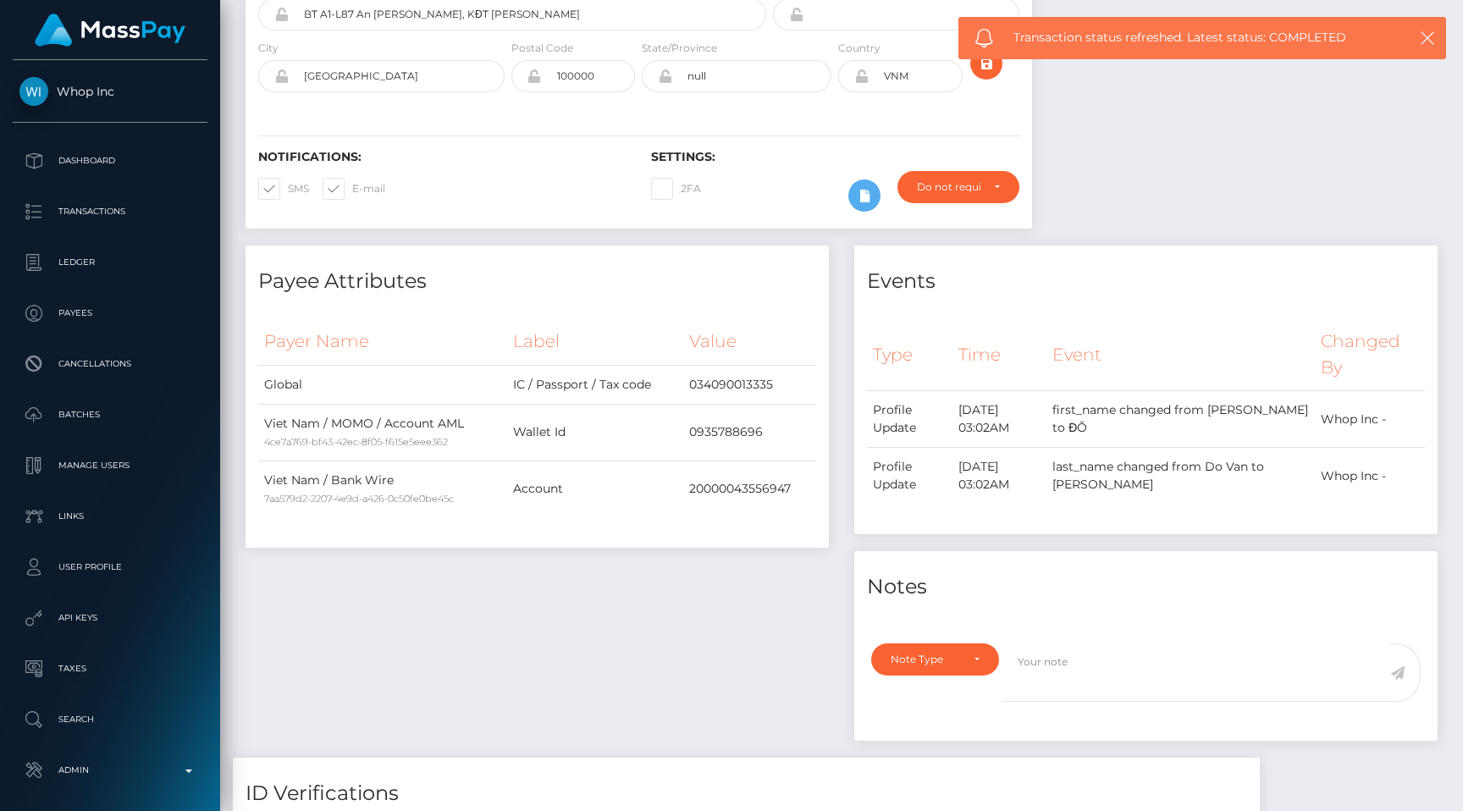
scroll to position [0, 0]
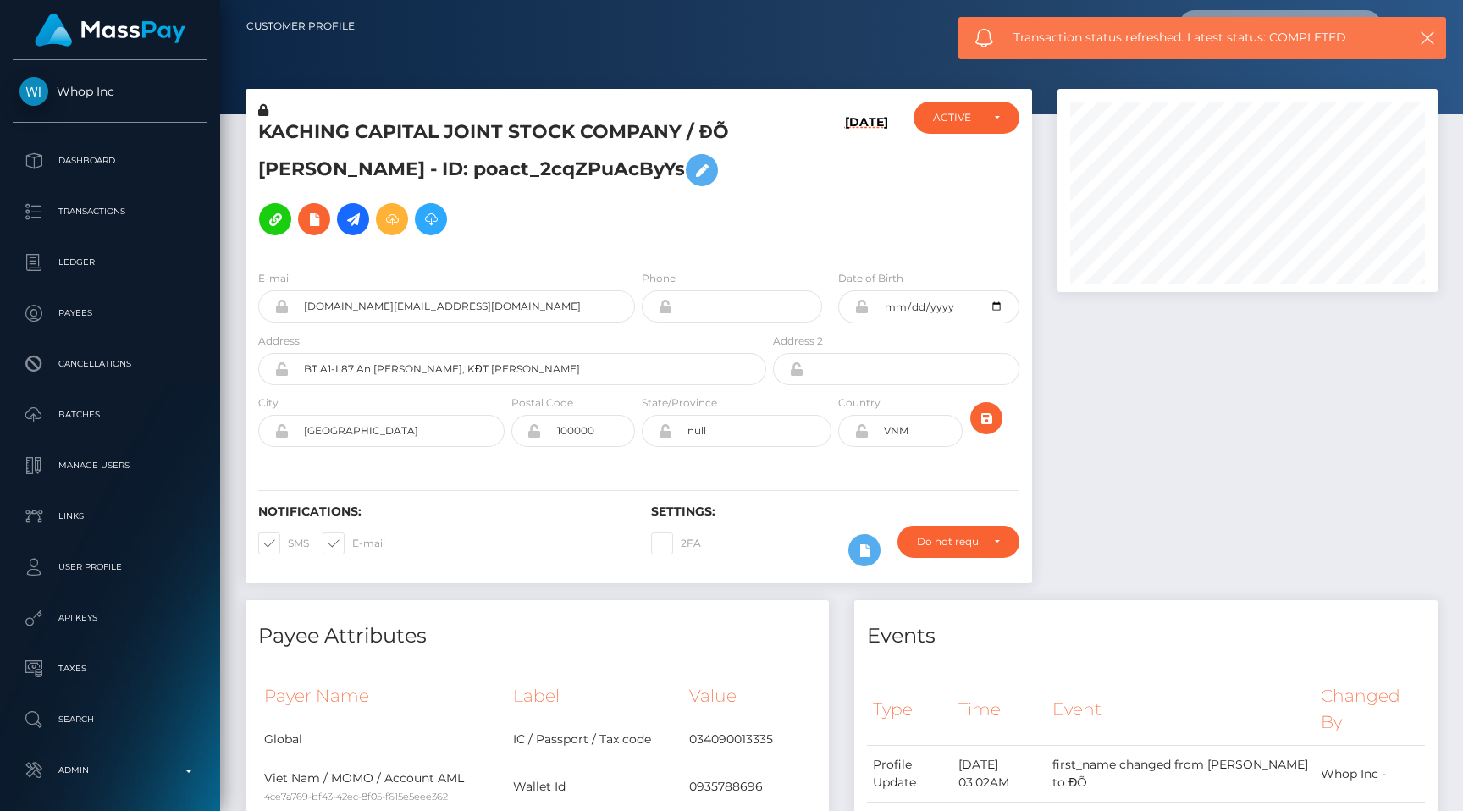
click at [1278, 14] on input "text" at bounding box center [1258, 26] width 159 height 32
paste input "e9b5136d-bfaf-4203-b35b-960131e36a72"
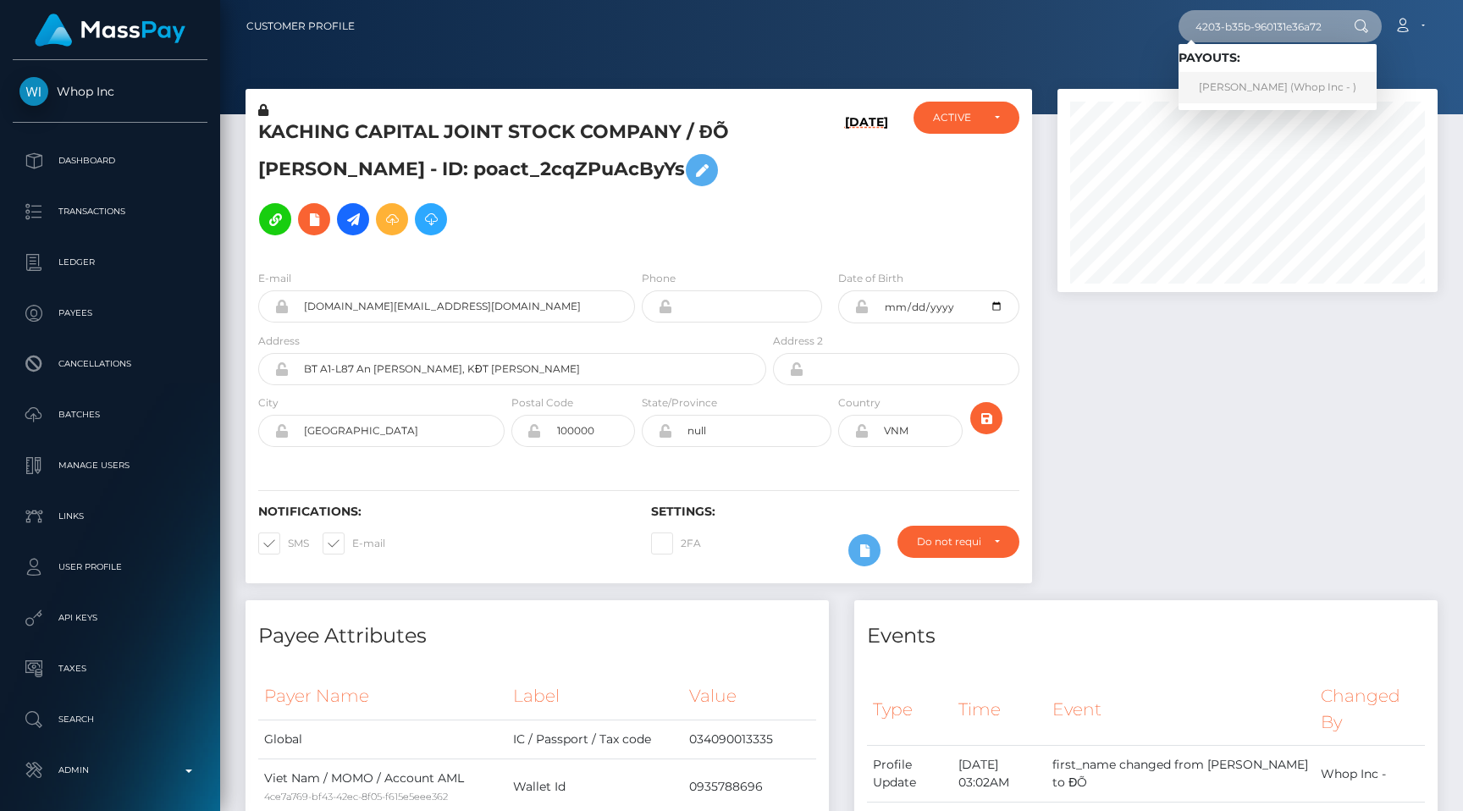
type input "e9b5136d-bfaf-4203-b35b-960131e36a72"
click at [1237, 79] on link "[PERSON_NAME] (Whop Inc - )" at bounding box center [1278, 87] width 198 height 31
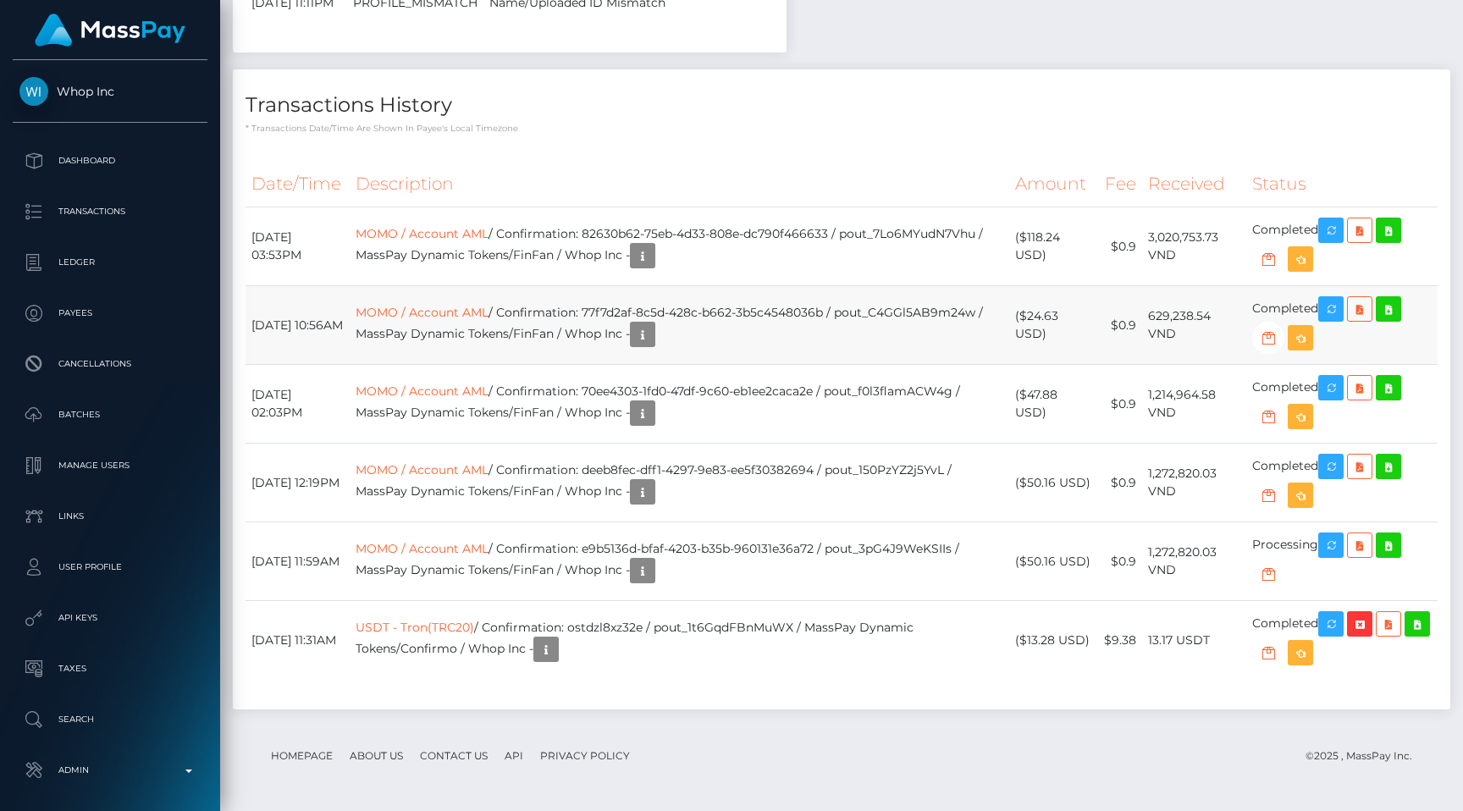
scroll to position [2128, 0]
click at [489, 556] on link "MOMO / Account AML" at bounding box center [422, 548] width 133 height 15
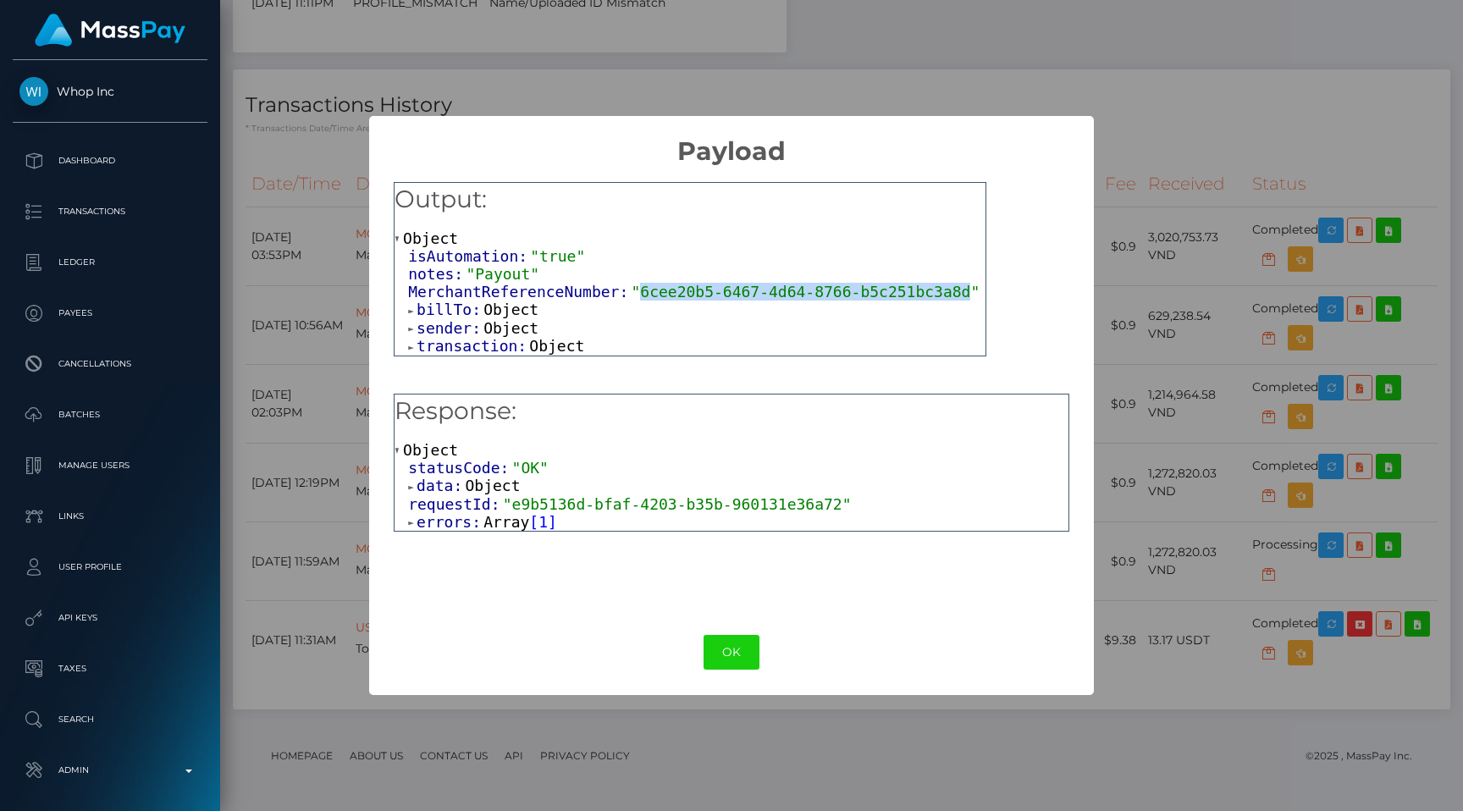
drag, startPoint x: 641, startPoint y: 296, endPoint x: 973, endPoint y: 295, distance: 331.9
click at [973, 295] on span ""6cee20b5-6467-4d64-8766-b5c251bc3a8d"" at bounding box center [805, 292] width 349 height 18
copy span "6cee20b5-6467-4d64-8766-b5c251bc3a8d"
click at [766, 754] on div "× Payload Output: Object isAutomation: "true" notes: "Payout" MerchantReference…" at bounding box center [731, 405] width 1463 height 811
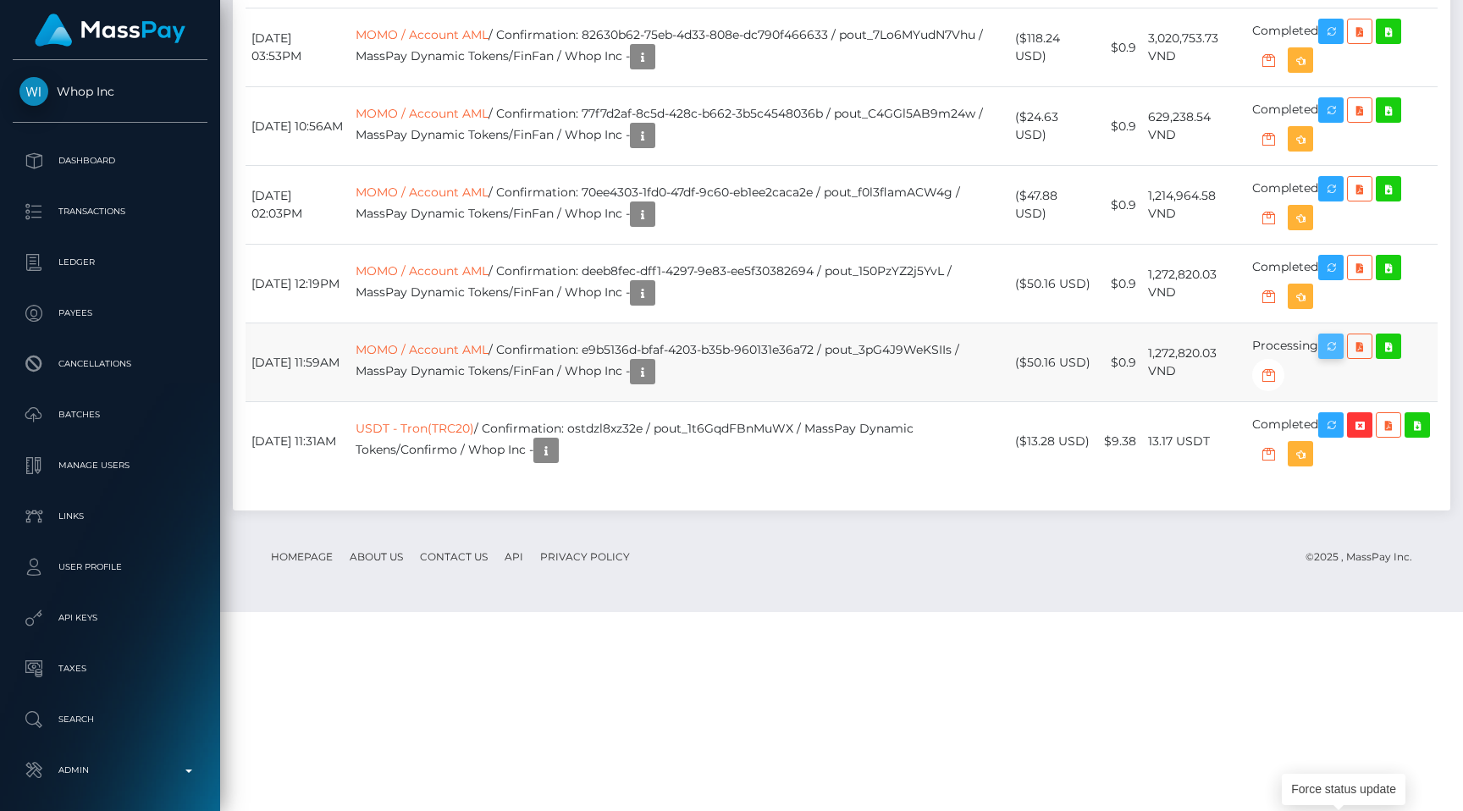
click at [1341, 357] on icon "button" at bounding box center [1331, 346] width 20 height 21
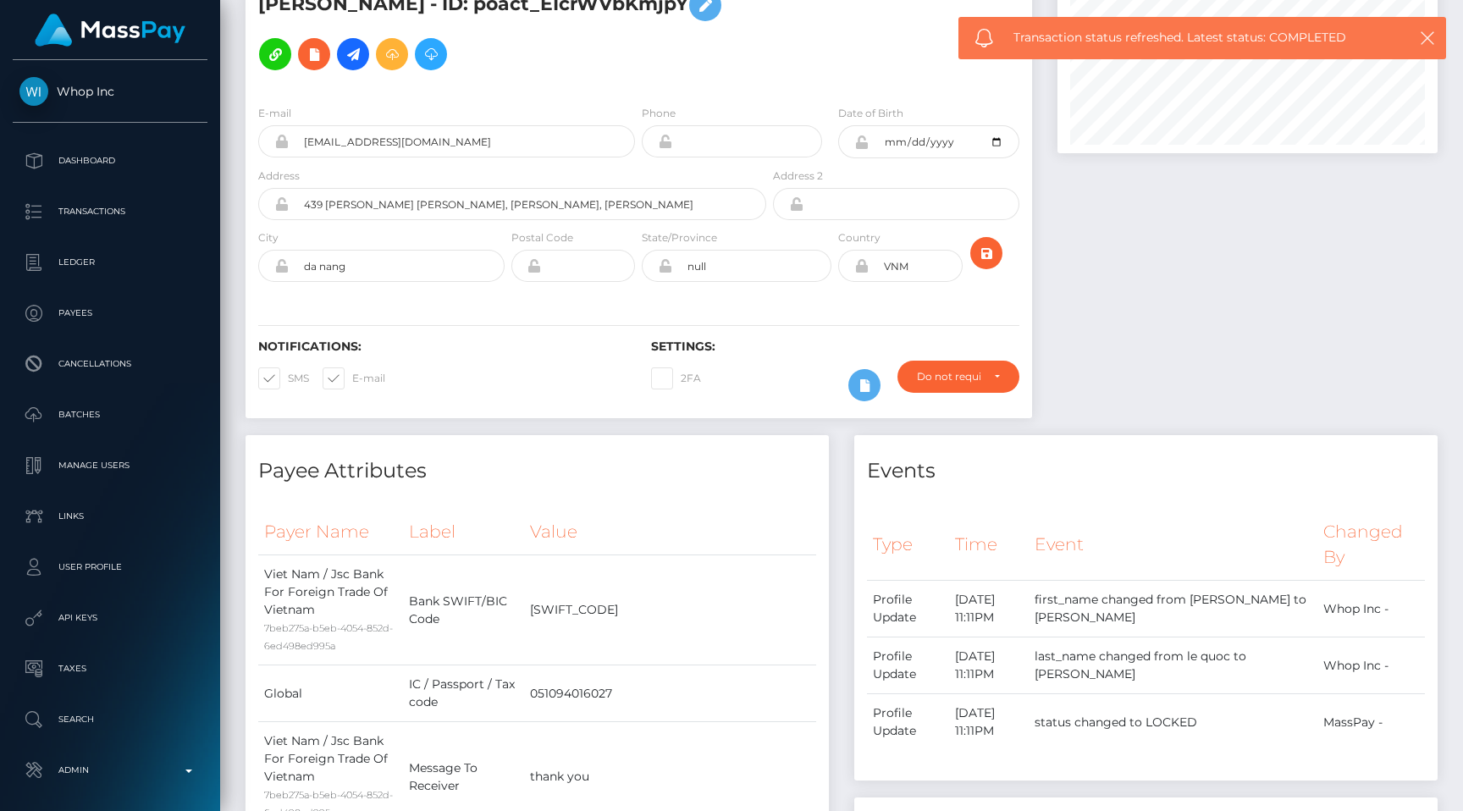
scroll to position [0, 0]
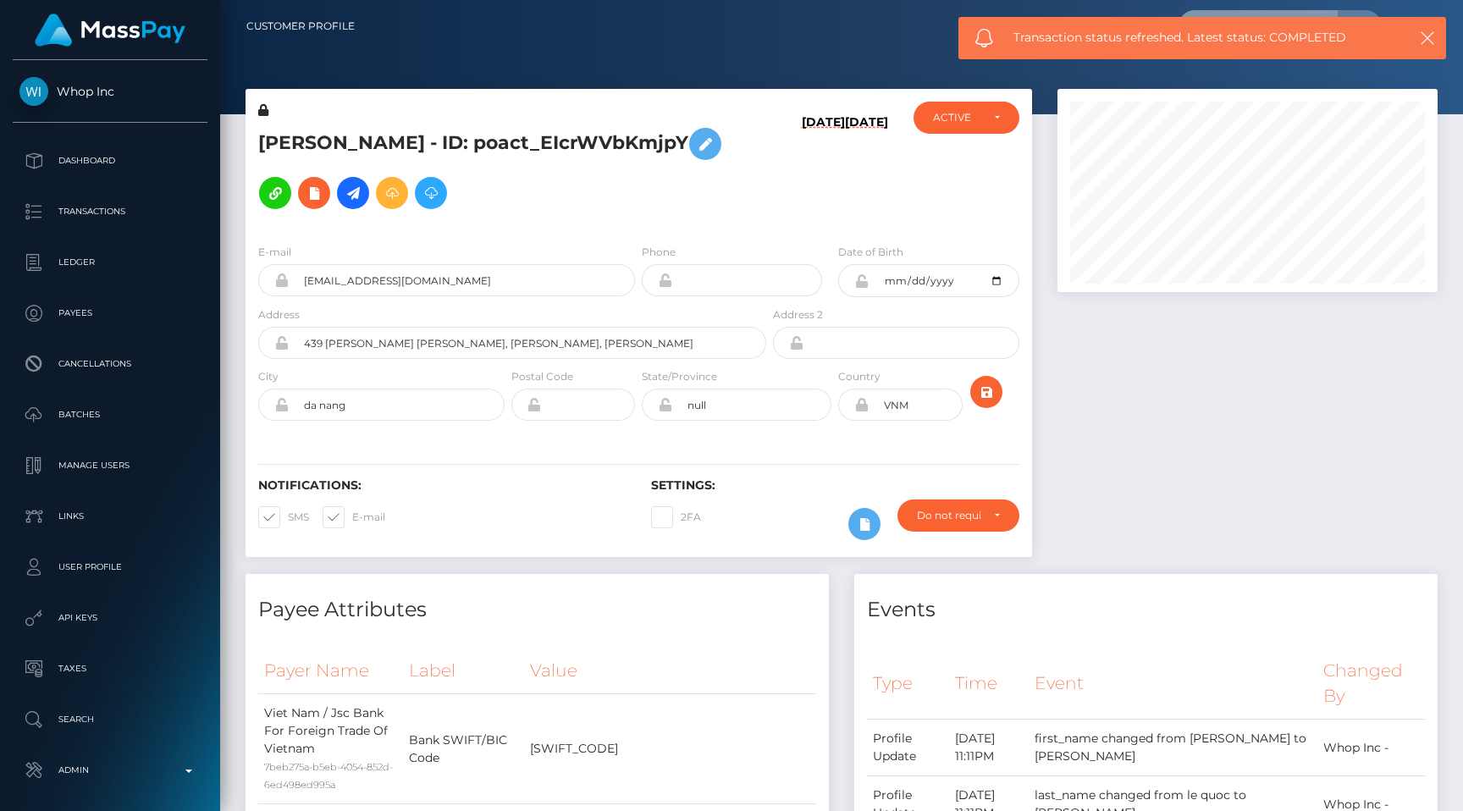
click at [1262, 13] on input "text" at bounding box center [1258, 26] width 159 height 32
paste input "c270e531-b548-4558-90e0-4ee74ca55467"
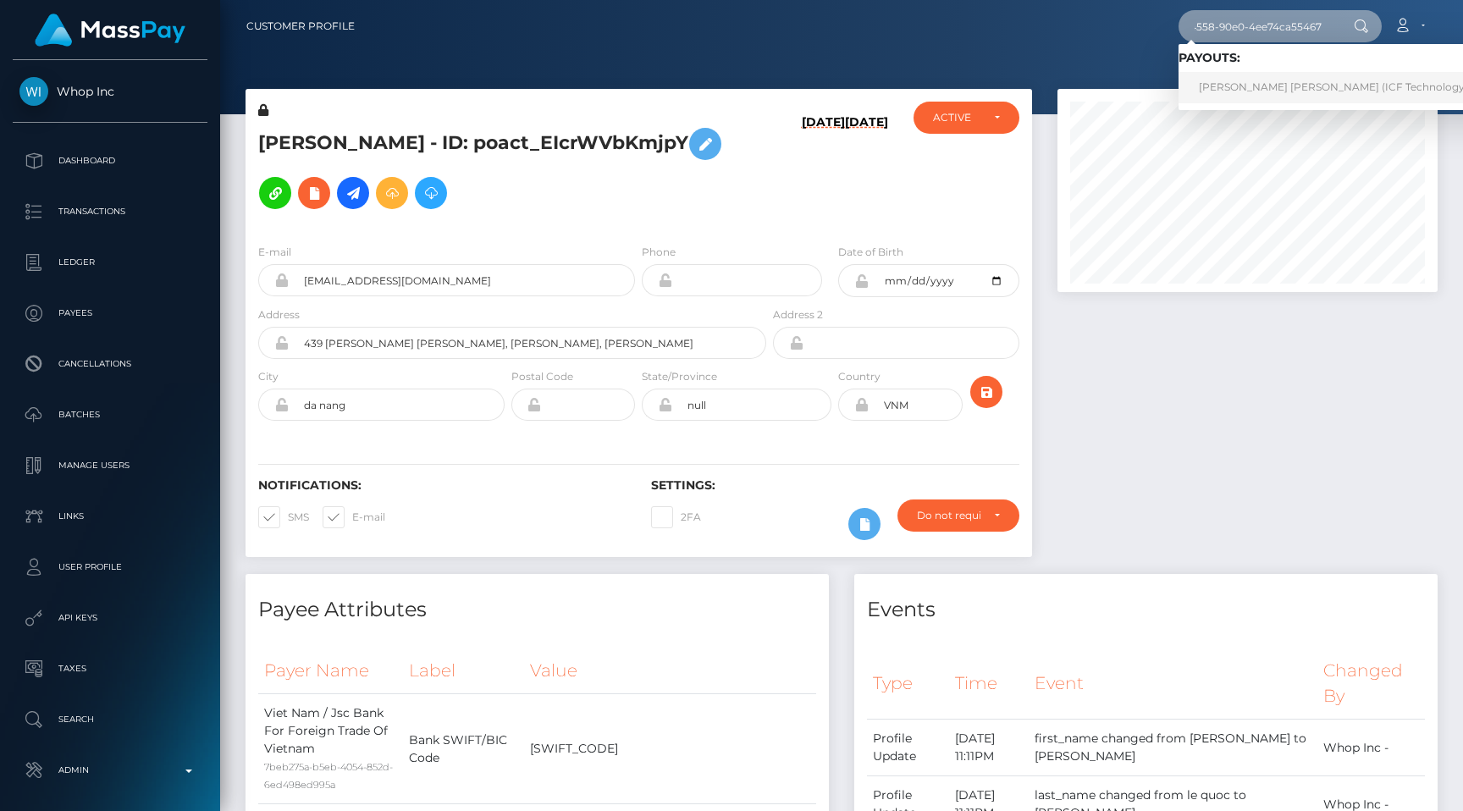
type input "c270e531-b548-4558-90e0-4ee74ca55467"
click at [1256, 79] on link "[PERSON_NAME] [PERSON_NAME] (ICF Technology, Inc. - )" at bounding box center [1350, 87] width 343 height 31
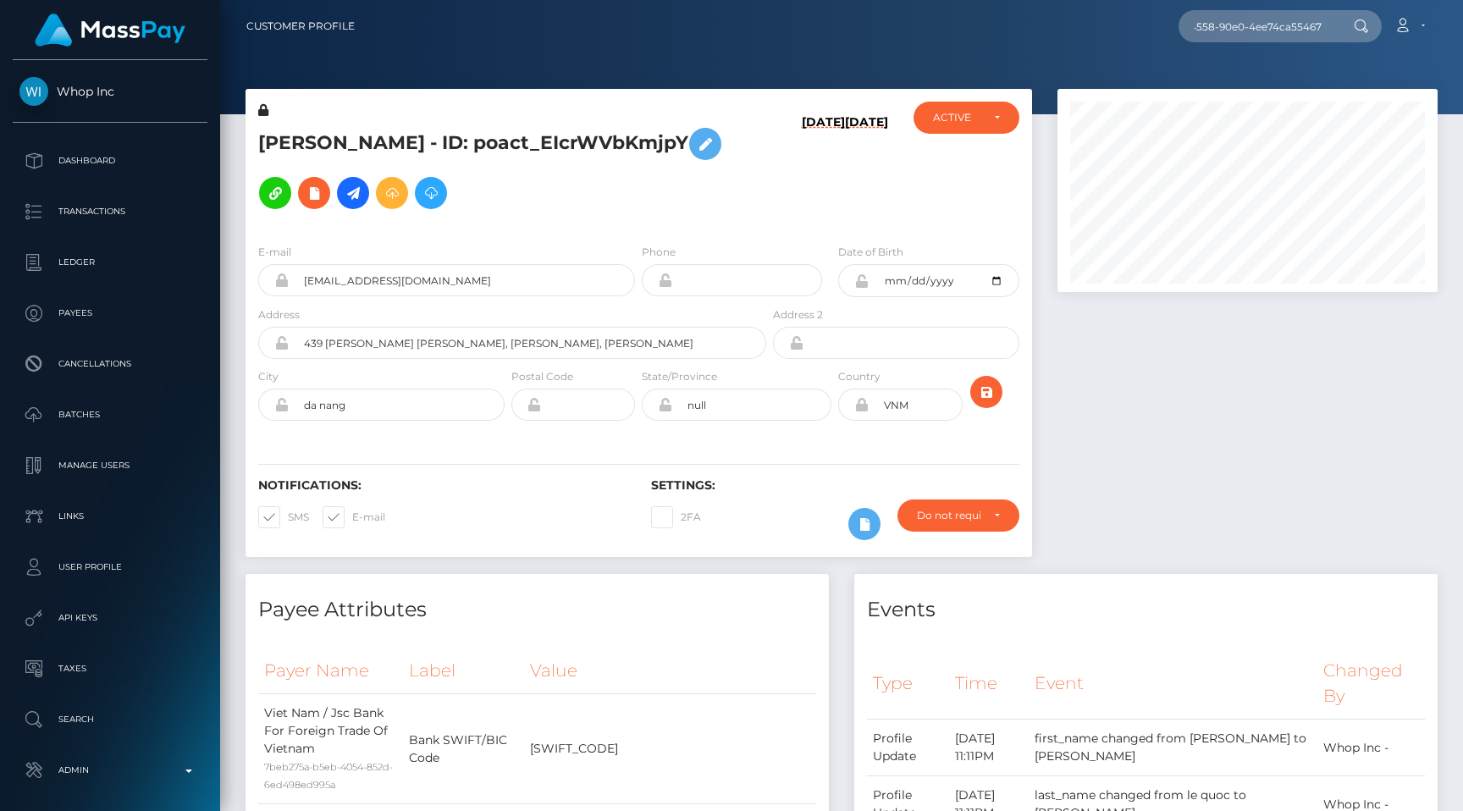
scroll to position [0, 0]
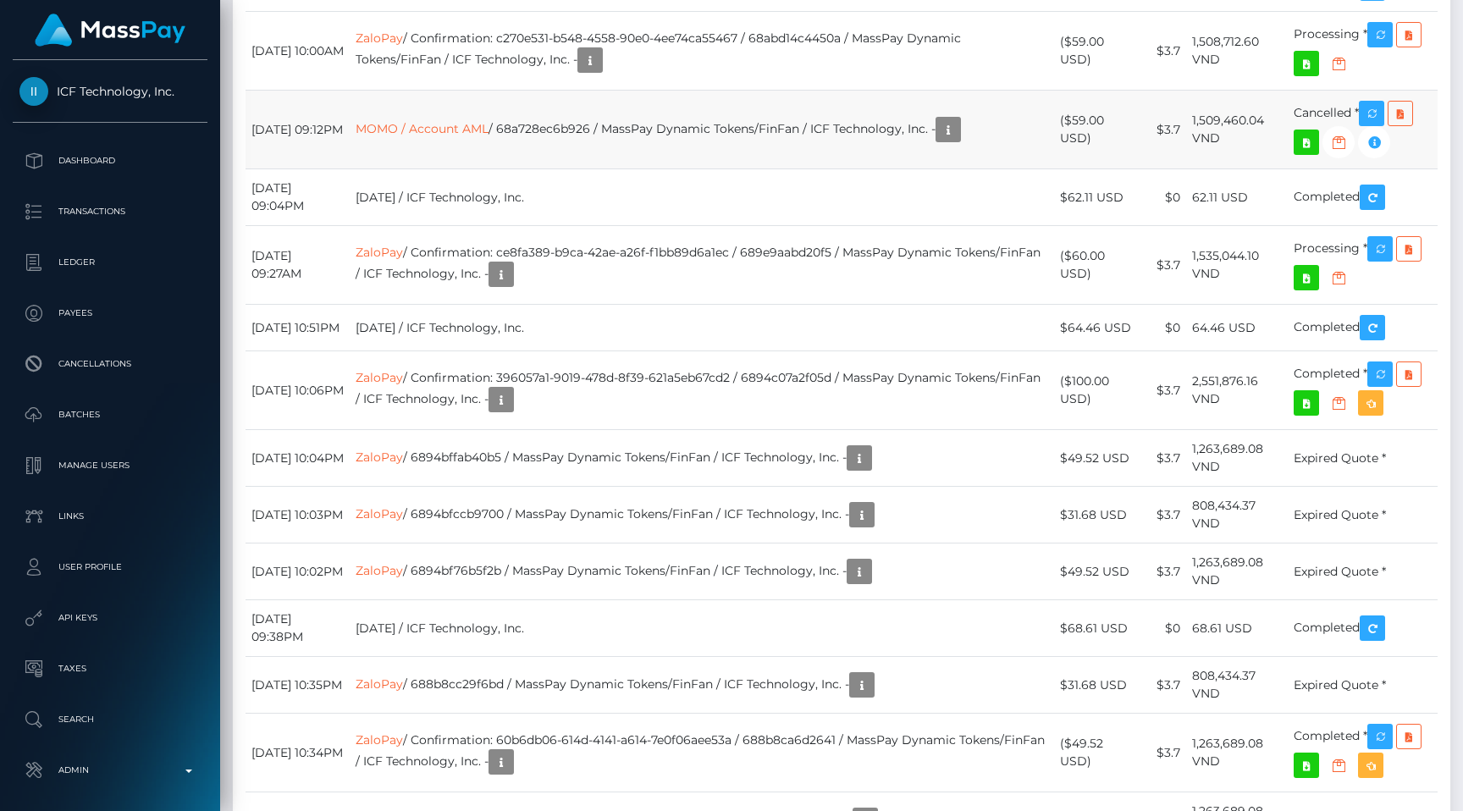
scroll to position [2645, 0]
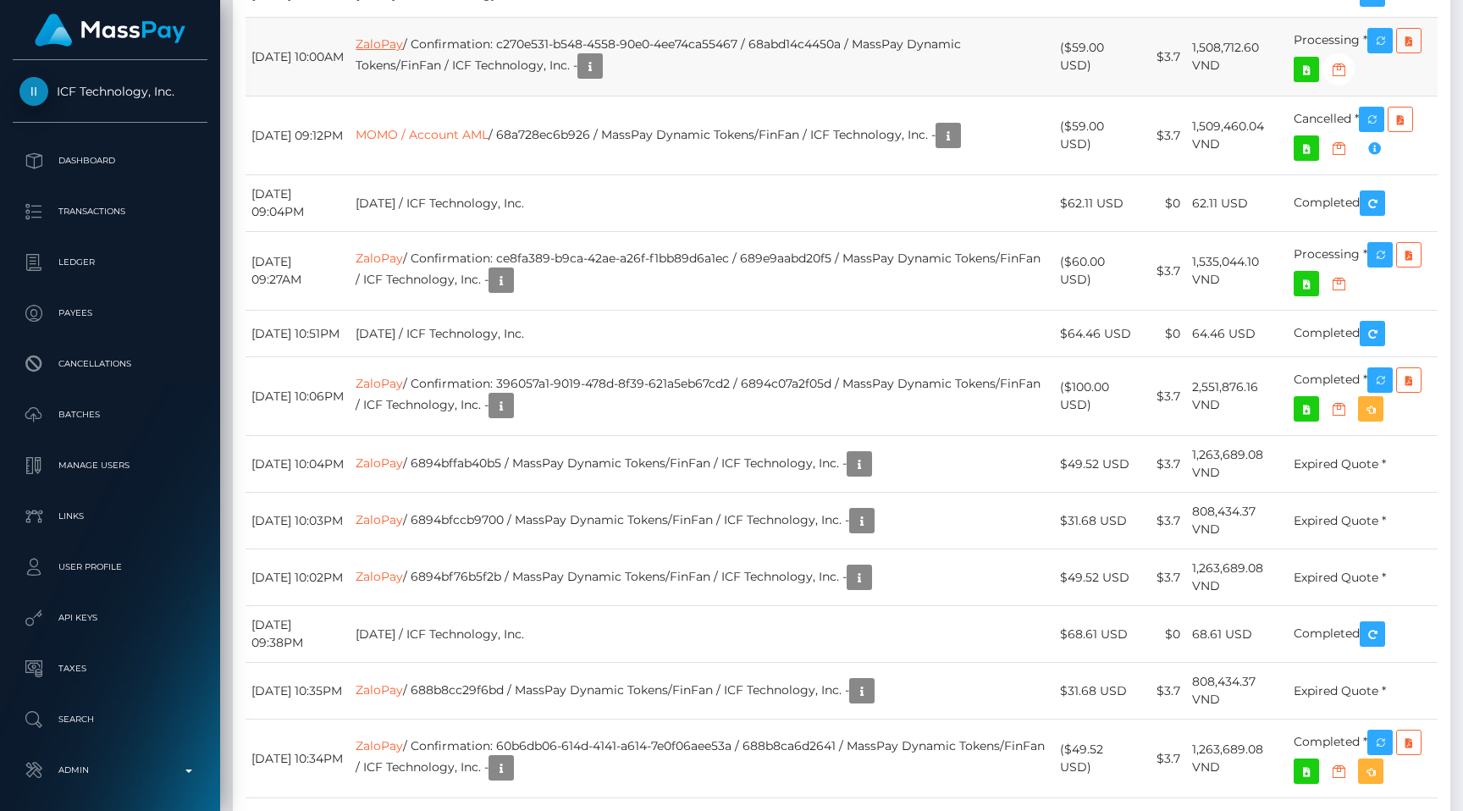
click at [402, 52] on link "ZaloPay" at bounding box center [379, 43] width 47 height 15
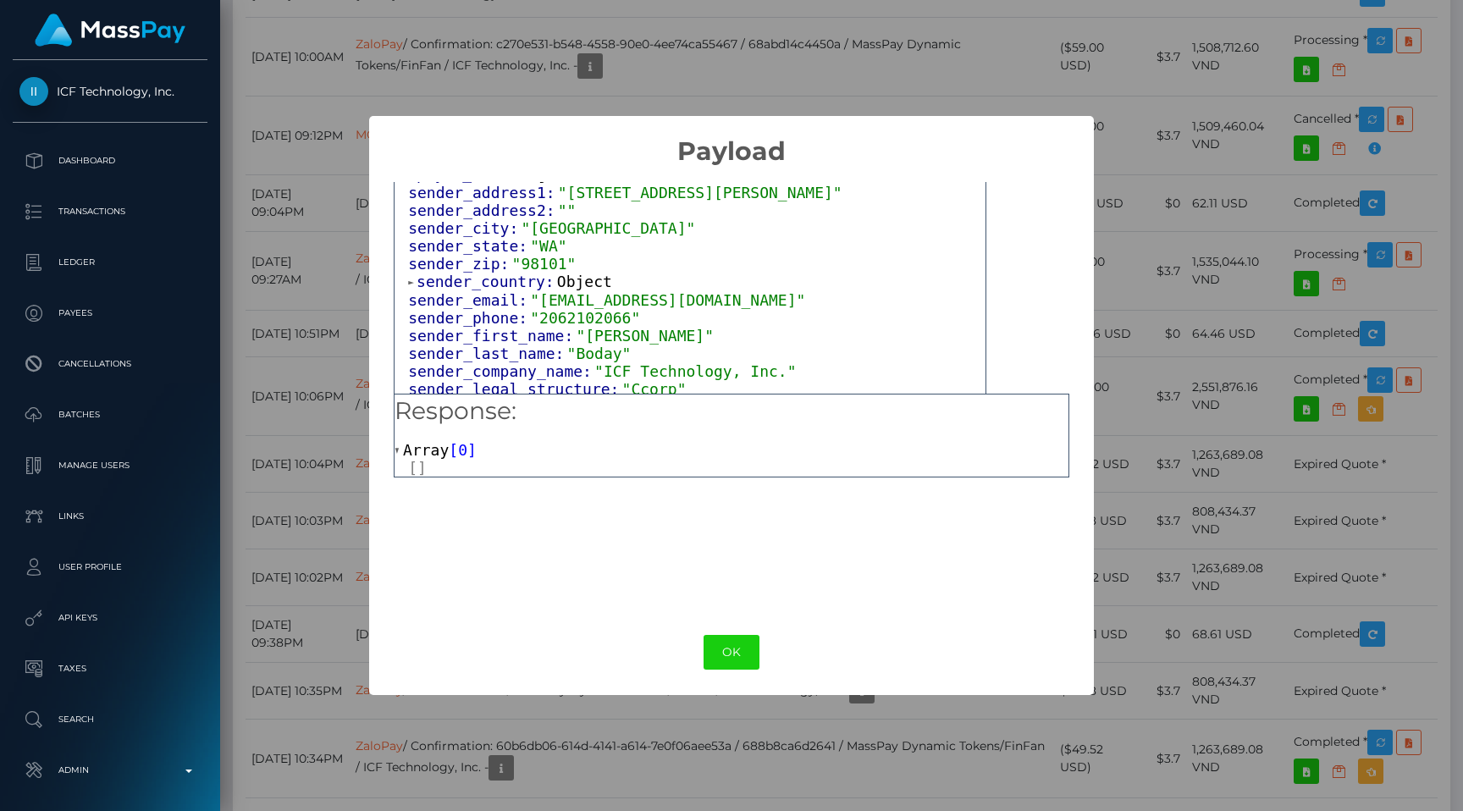
scroll to position [135, 0]
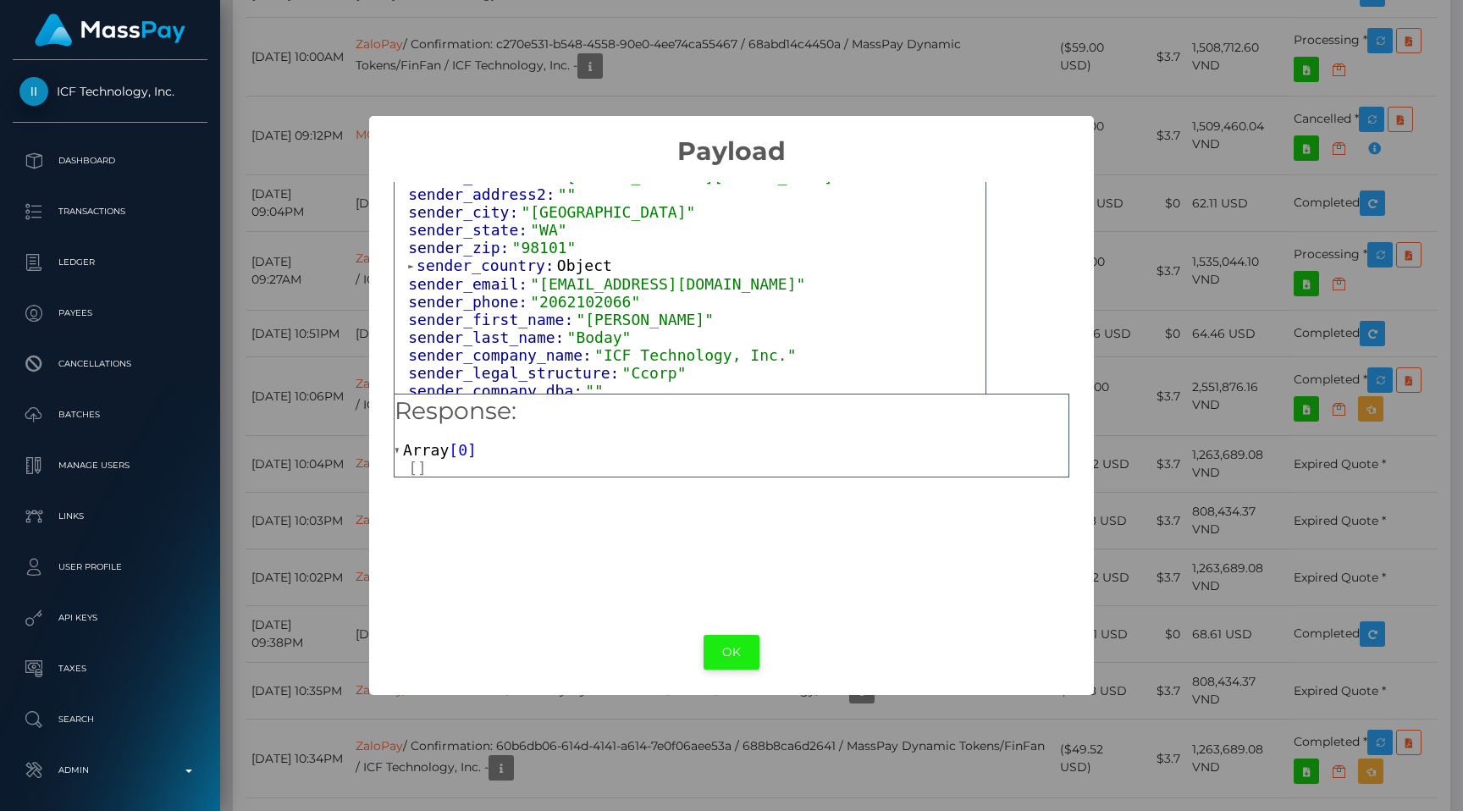
click at [734, 645] on button "OK" at bounding box center [732, 652] width 56 height 35
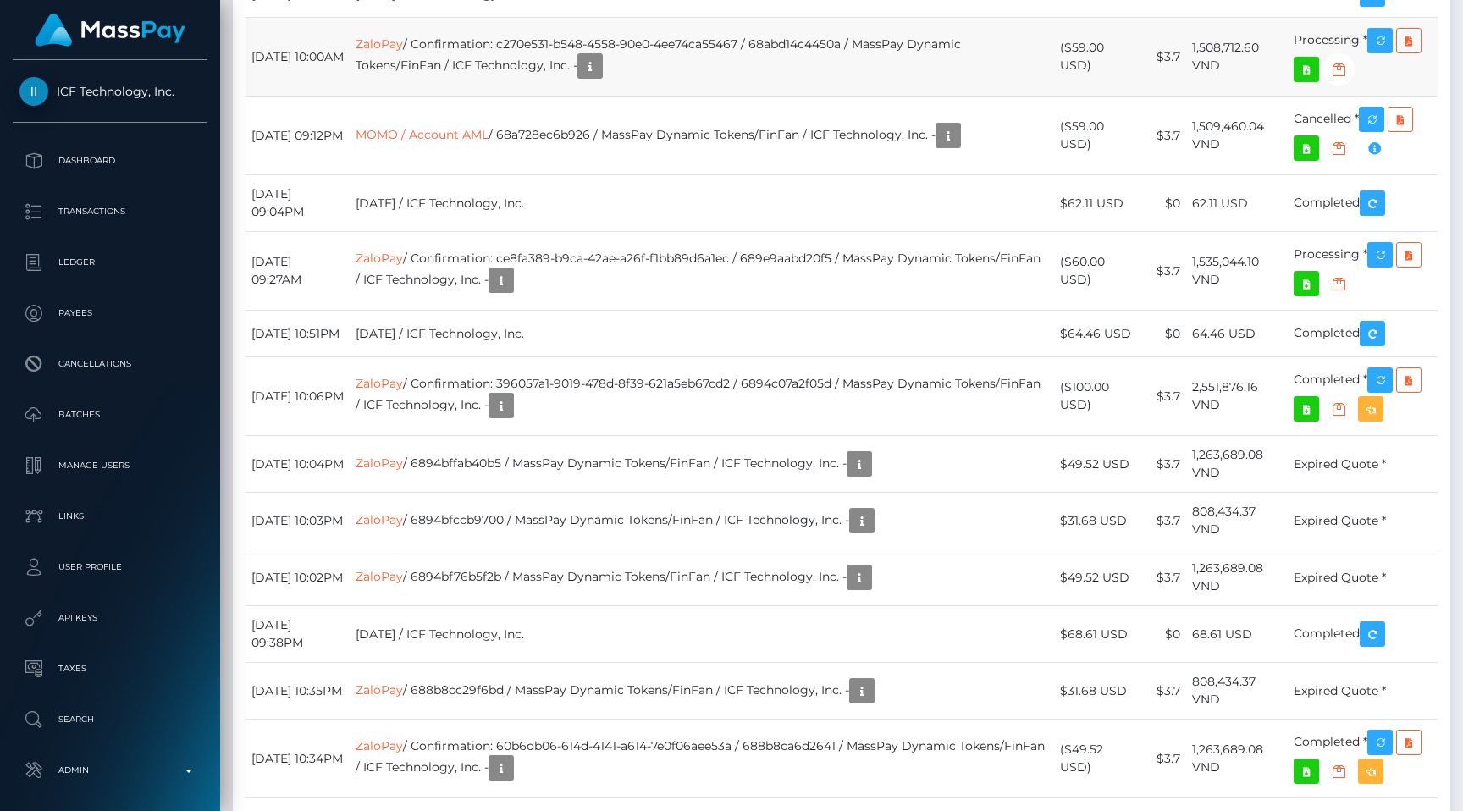
click at [642, 97] on td "ZaloPay / Confirmation: c270e531-b548-4558-90e0-4ee74ca55467 / 68abd14c4450a / …" at bounding box center [702, 57] width 704 height 79
drag, startPoint x: 529, startPoint y: 375, endPoint x: 774, endPoint y: 372, distance: 244.7
click at [774, 97] on td "ZaloPay / Confirmation: c270e531-b548-4558-90e0-4ee74ca55467 / 68abd14c4450a / …" at bounding box center [702, 57] width 704 height 79
copy td "c270e531-b548-4558-90e0-4ee74ca55467"
click at [1377, 52] on icon "button" at bounding box center [1380, 40] width 20 height 21
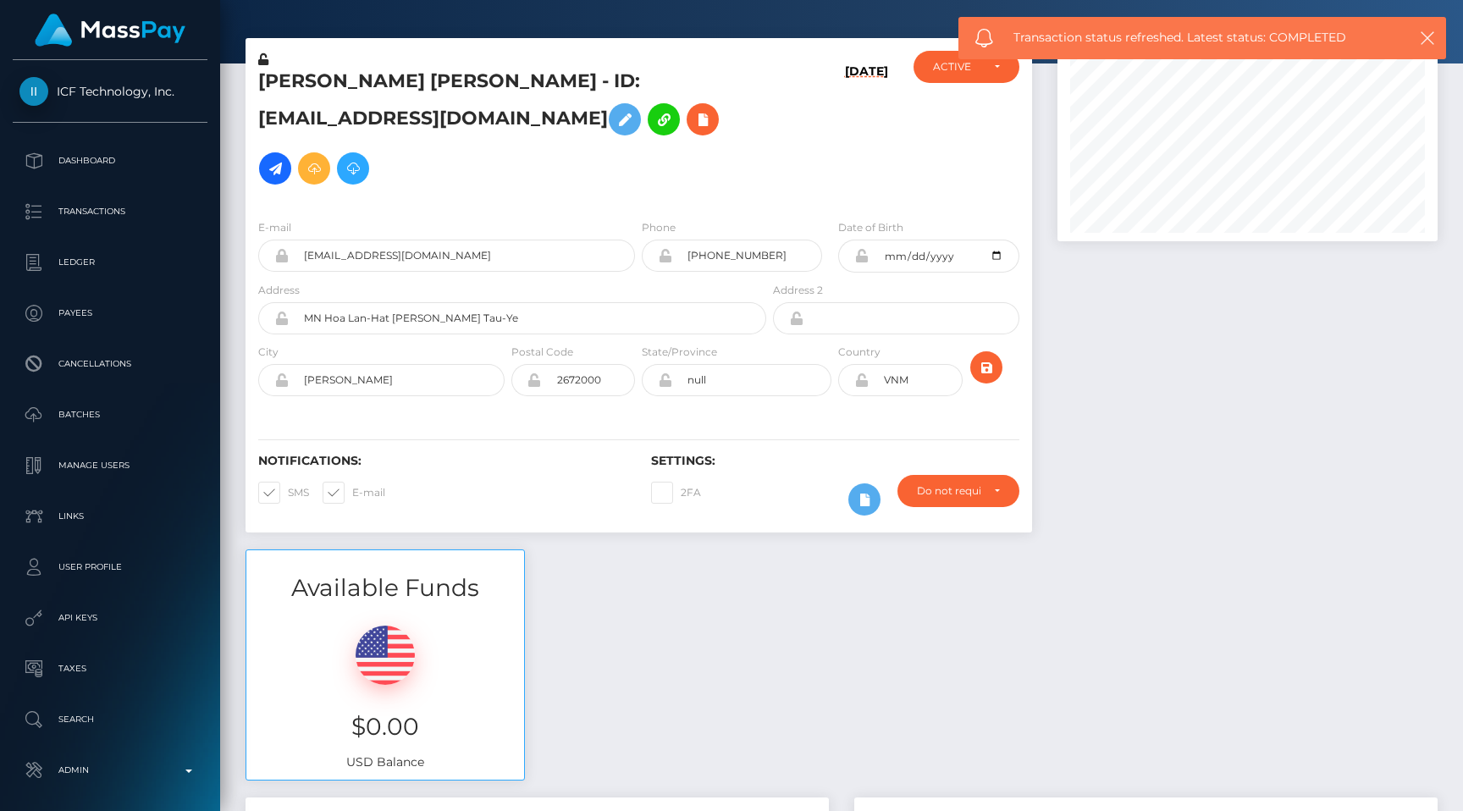
scroll to position [0, 0]
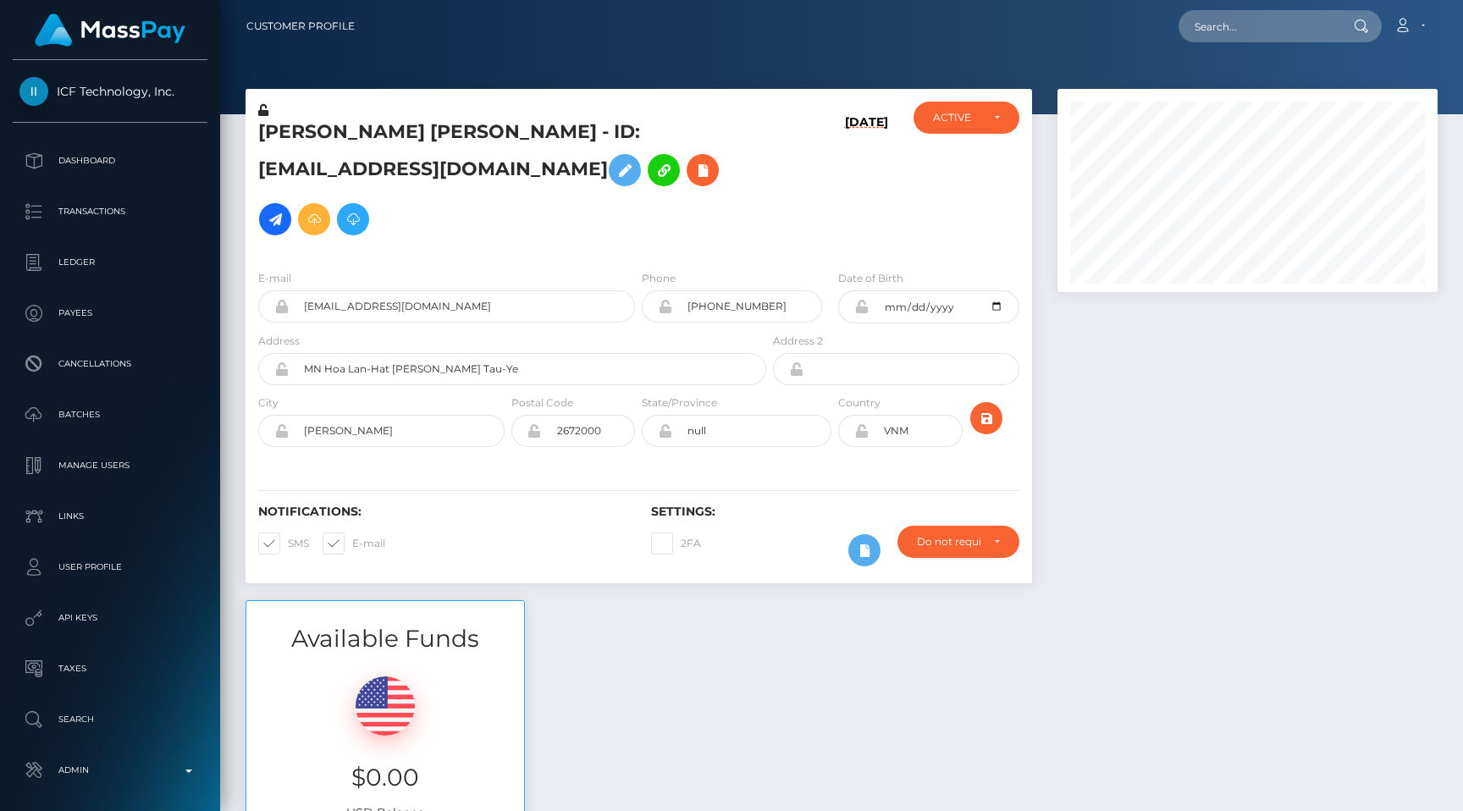
click at [1271, 19] on input "text" at bounding box center [1258, 26] width 159 height 32
paste input "2522cba5-7d13-4aa1-aff2-37adb9a003b7"
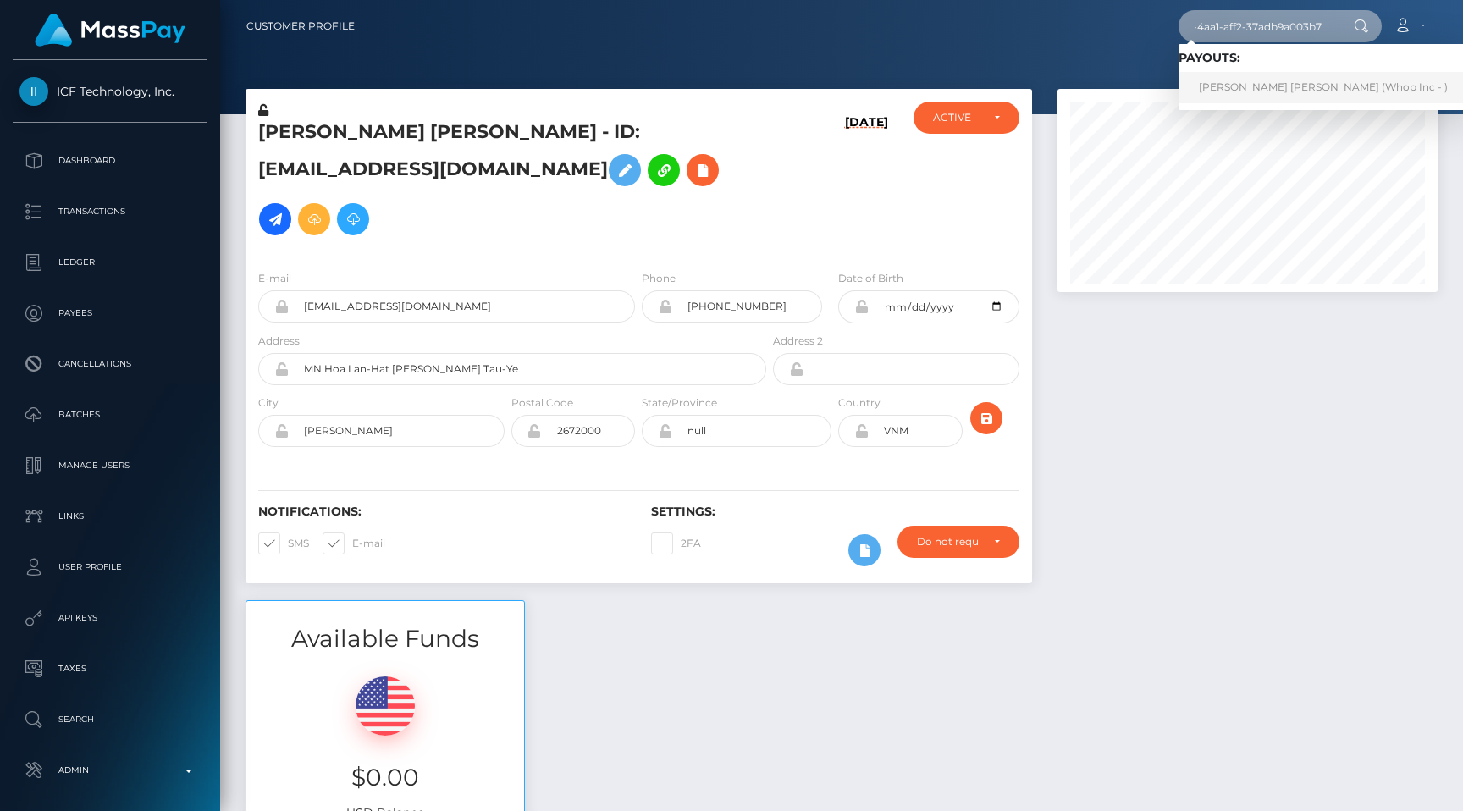
type input "2522cba5-7d13-4aa1-aff2-37adb9a003b7"
click at [1270, 81] on link "[PERSON_NAME] [PERSON_NAME] (Whop Inc - )" at bounding box center [1324, 87] width 290 height 31
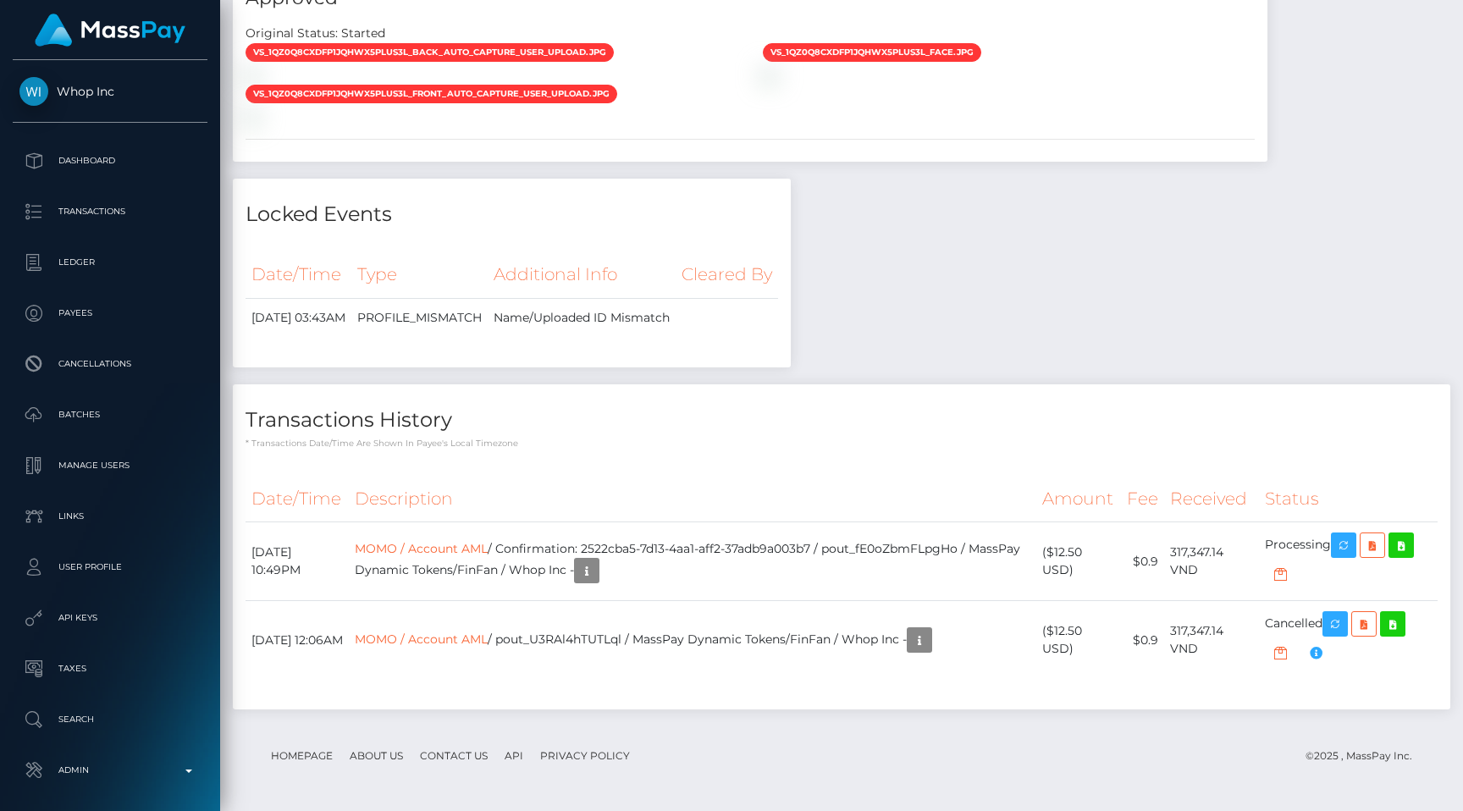
scroll to position [1732, 0]
click at [488, 556] on link "MOMO / Account AML" at bounding box center [421, 548] width 133 height 15
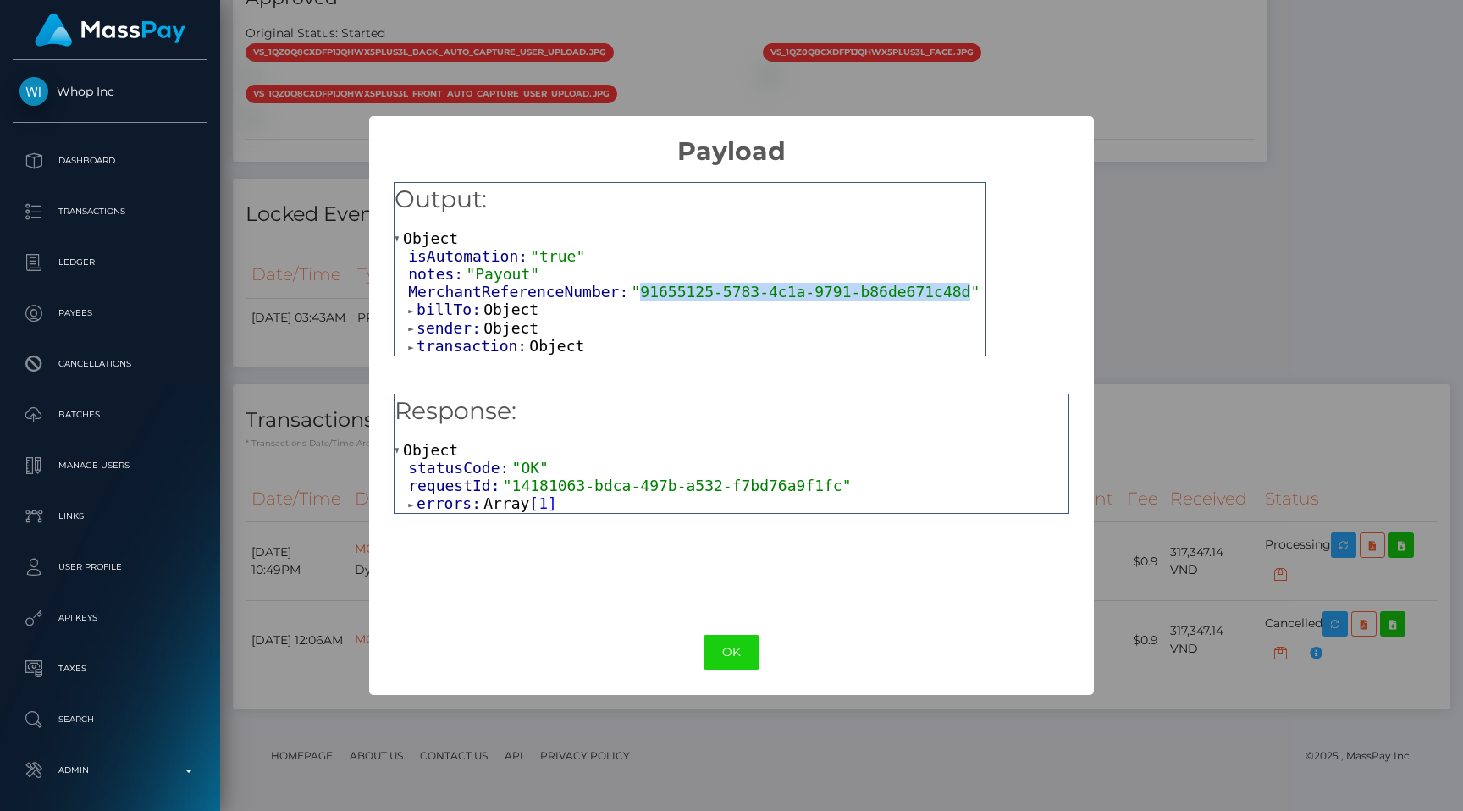
drag, startPoint x: 641, startPoint y: 284, endPoint x: 973, endPoint y: 291, distance: 332.0
click at [973, 291] on span ""91655125-5783-4c1a-9791-b86de671c48d"" at bounding box center [805, 292] width 349 height 18
copy span "91655125-5783-4c1a-9791-b86de671c48d"
click at [1079, 582] on div "Output: Object isAutomation: "true" notes: "Payout" MerchantReferenceNumber: "9…" at bounding box center [731, 388] width 724 height 443
click at [1187, 571] on div "× Payload Output: Object isAutomation: "true" notes: "Payout" MerchantReference…" at bounding box center [731, 405] width 1463 height 811
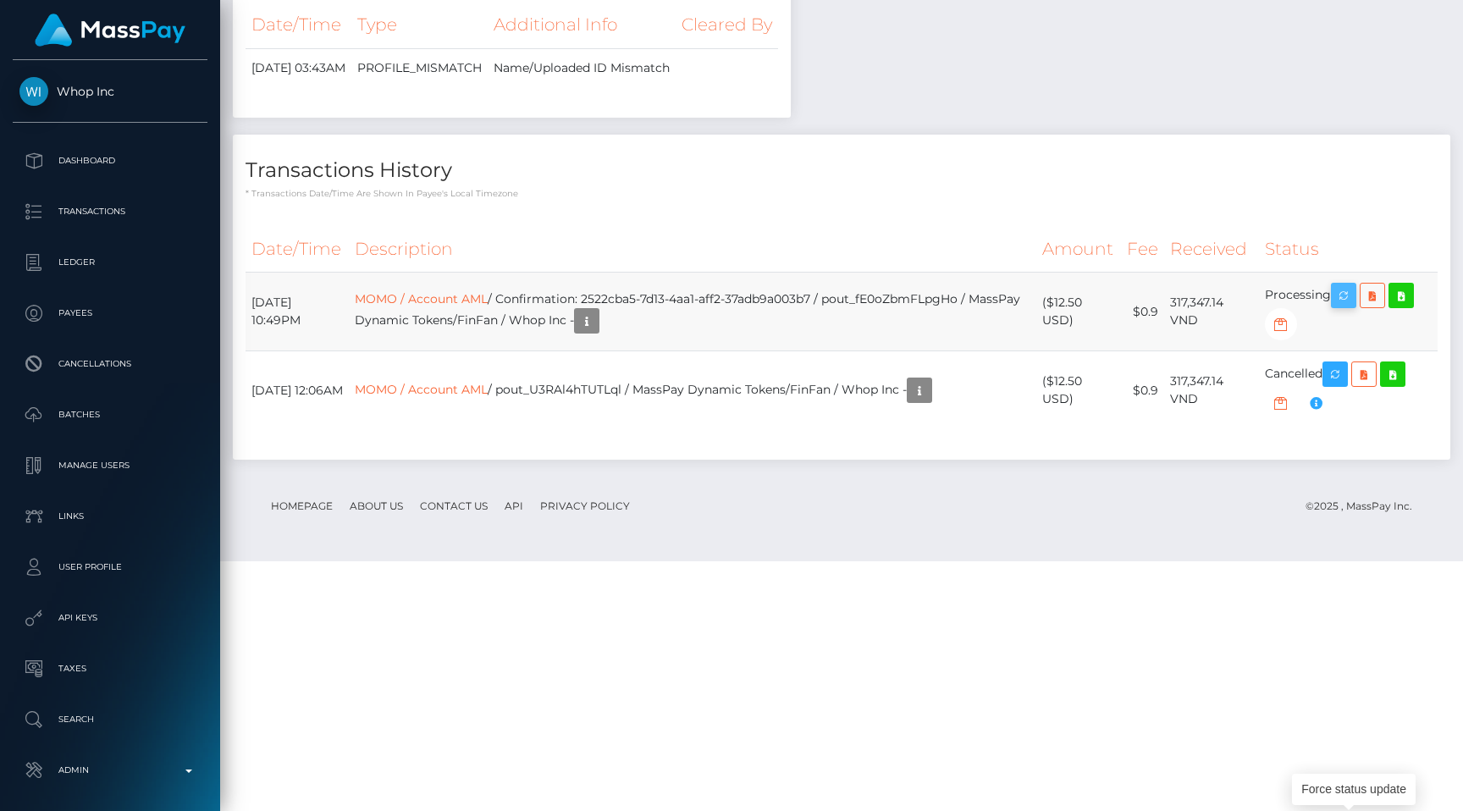
click at [1344, 306] on icon "button" at bounding box center [1343, 295] width 20 height 21
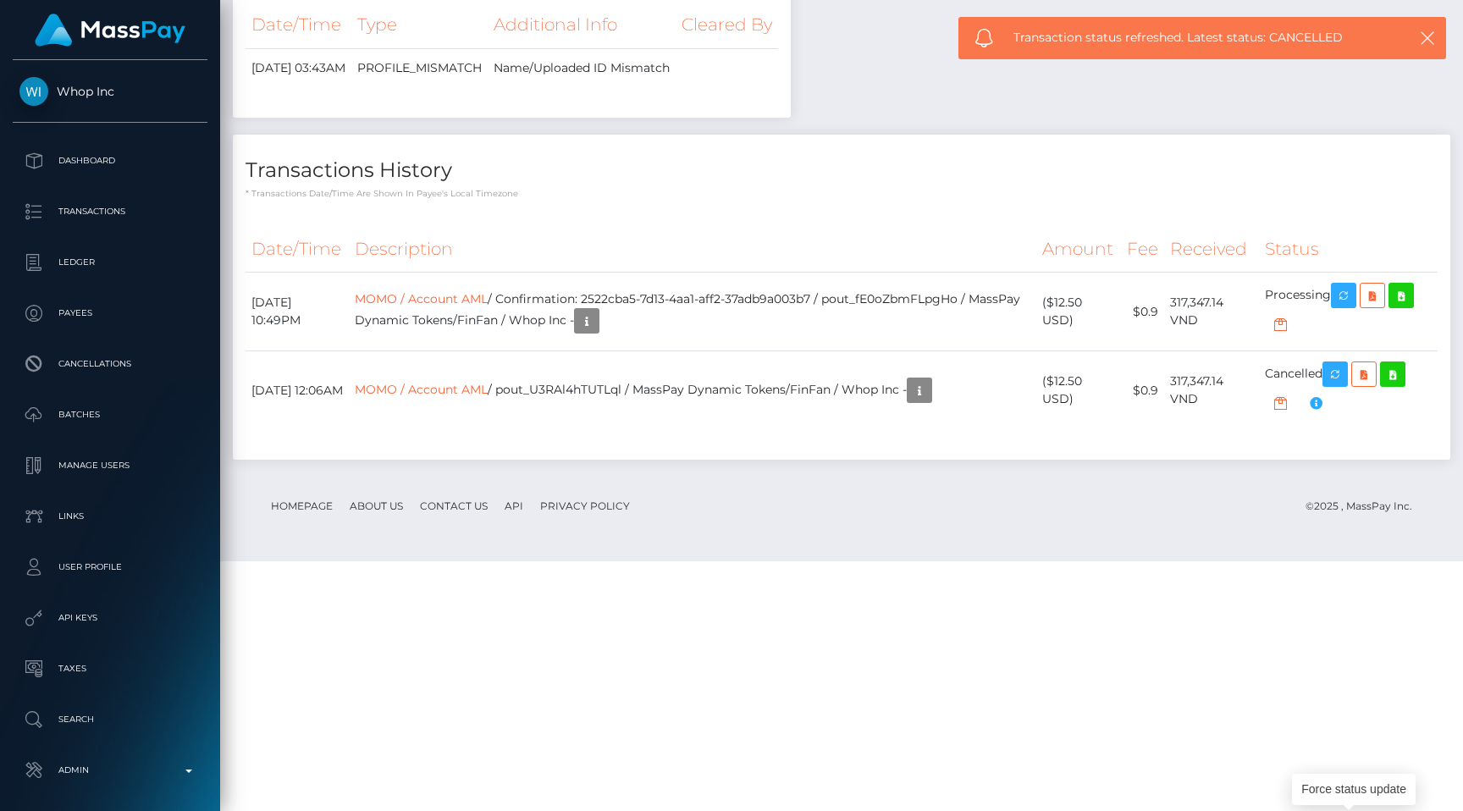
click at [1067, 273] on th "Amount" at bounding box center [1079, 249] width 86 height 47
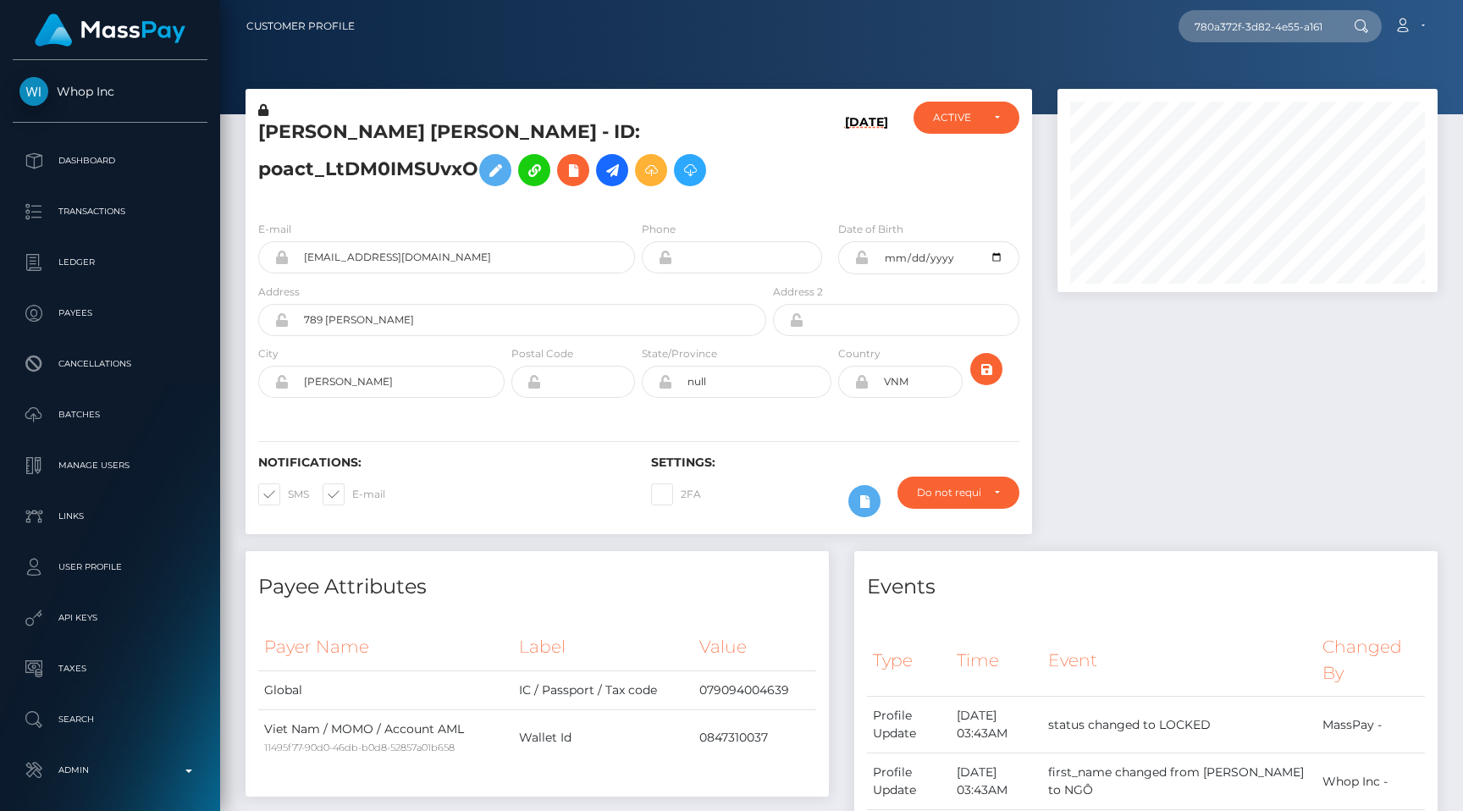
scroll to position [0, 75]
type input "780a372f-3d82-4e55-a161-fd6538fff1ad"
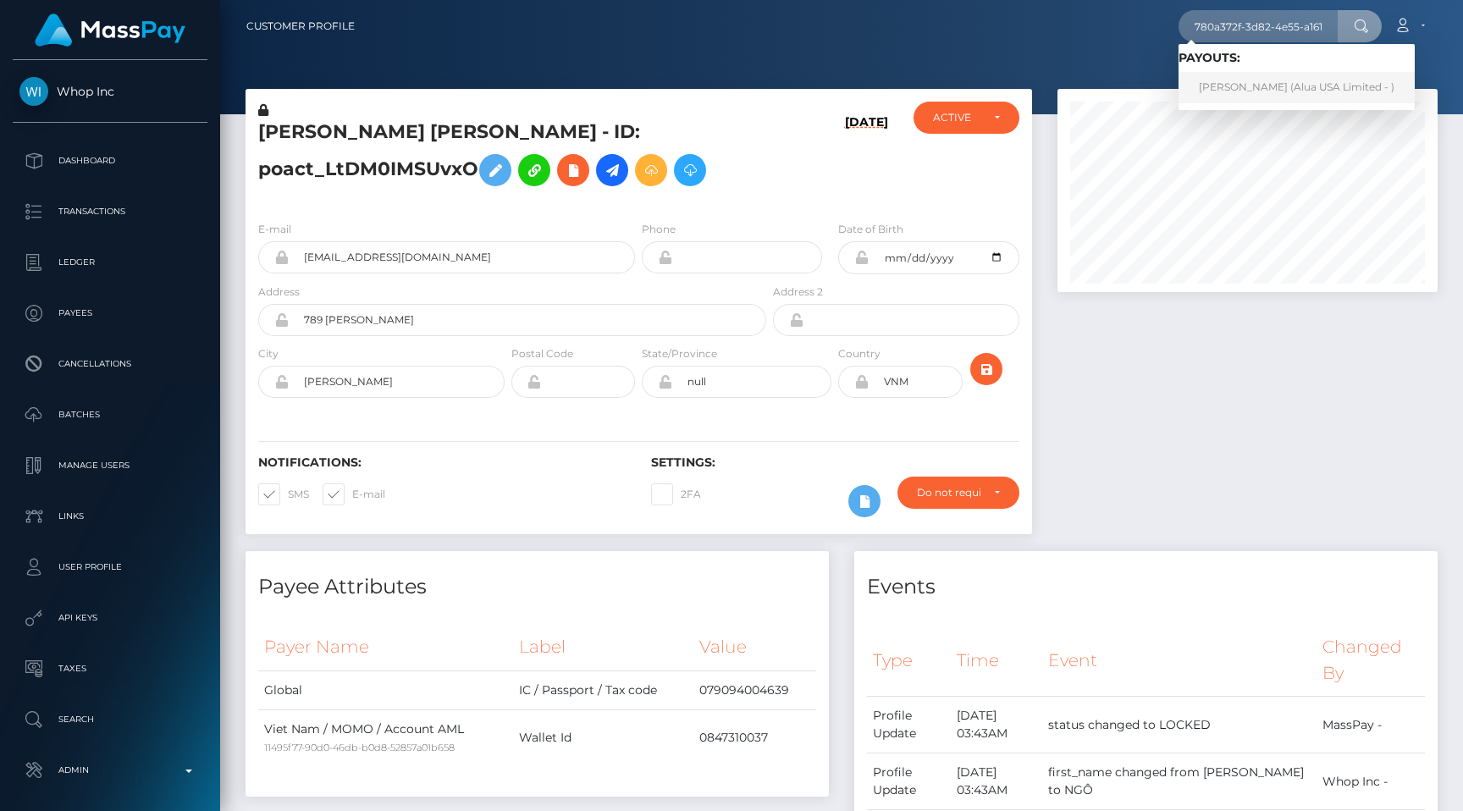
click at [1229, 89] on link "[PERSON_NAME] (Alua USA Limited - )" at bounding box center [1297, 87] width 236 height 31
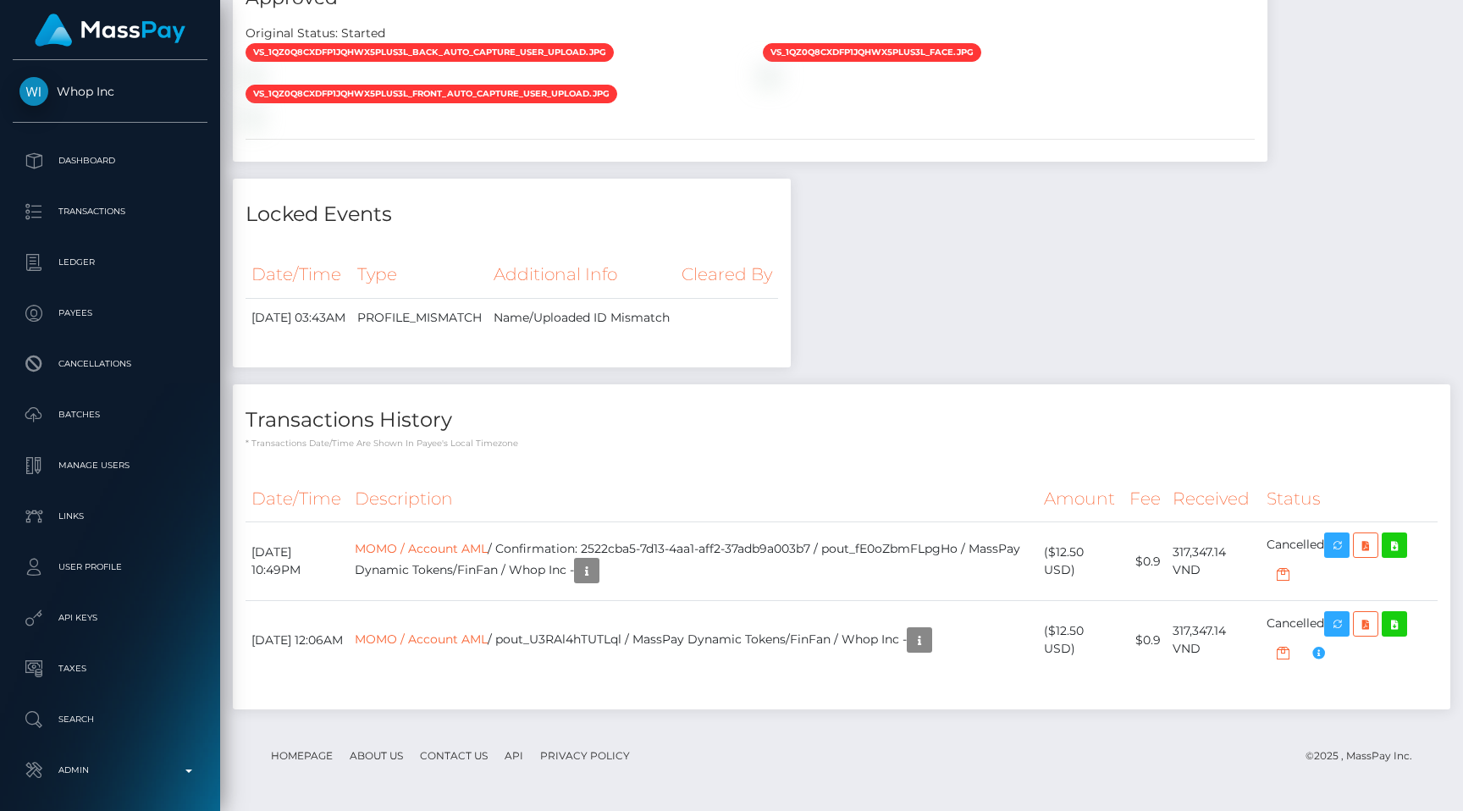
scroll to position [1753, 0]
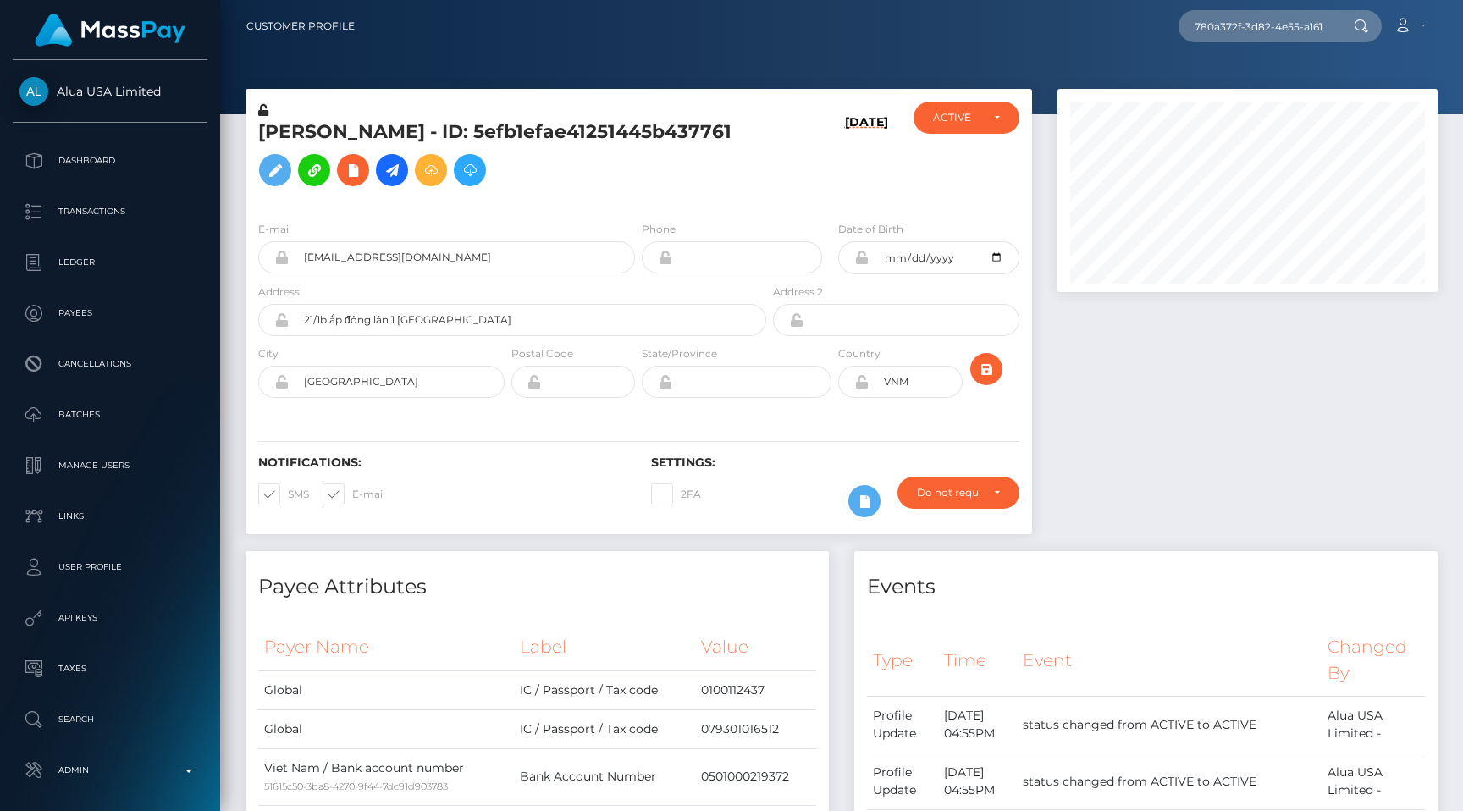
scroll to position [203, 380]
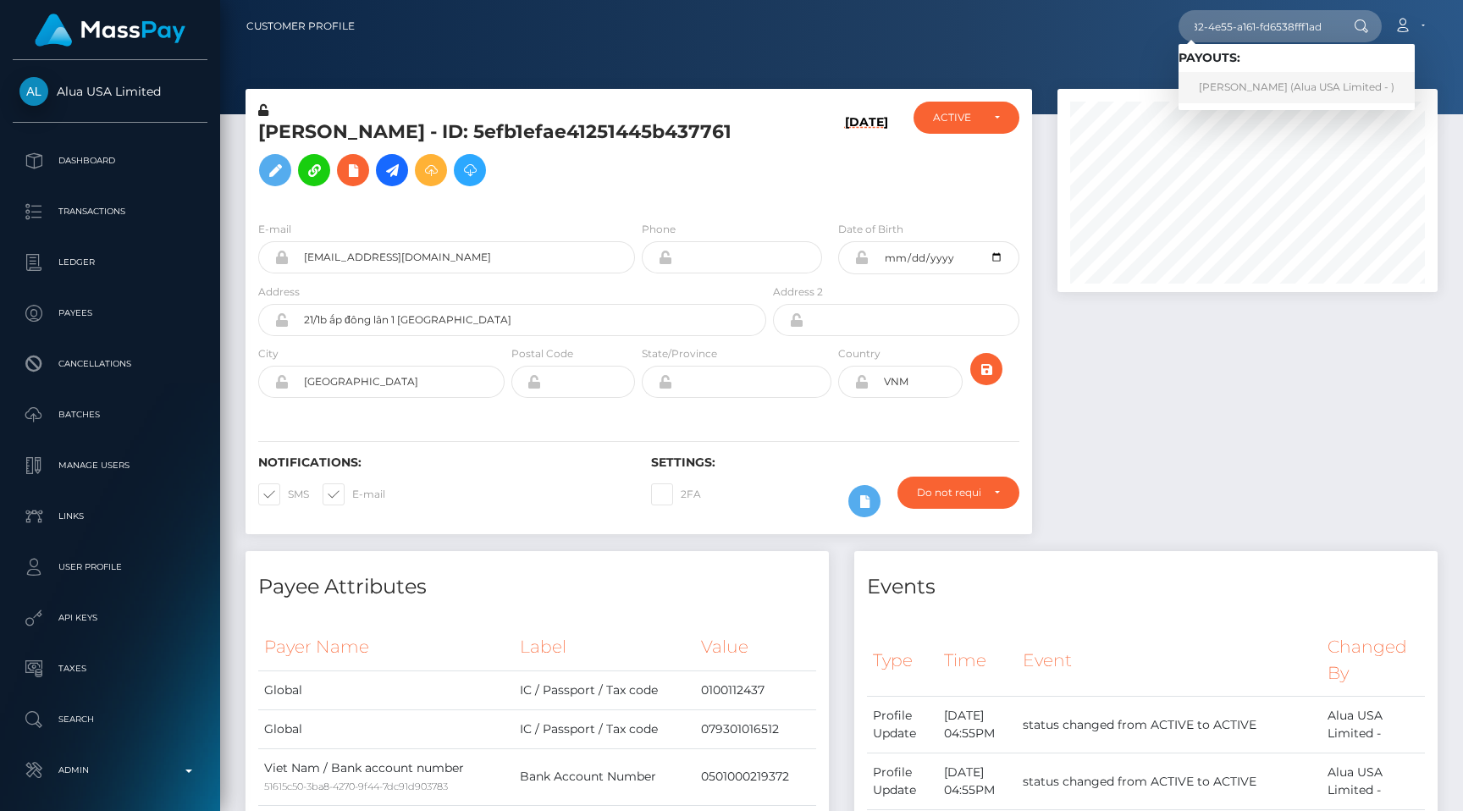
type input "780a372f-3d82-4e55-a161-fd6538fff1ad"
click at [1266, 77] on link "Như Vũ (Alua USA Limited - )" at bounding box center [1297, 87] width 236 height 31
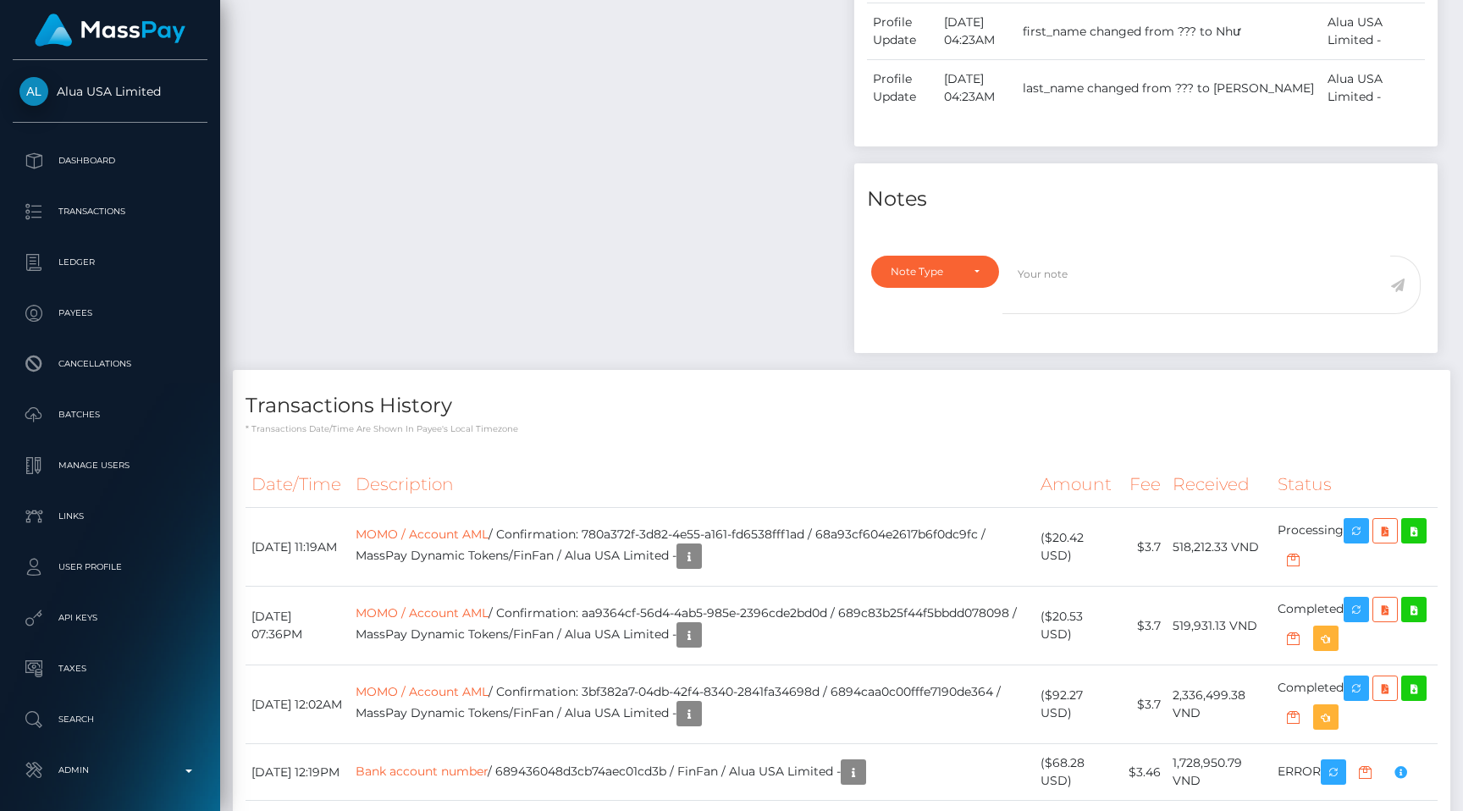
scroll to position [1378, 0]
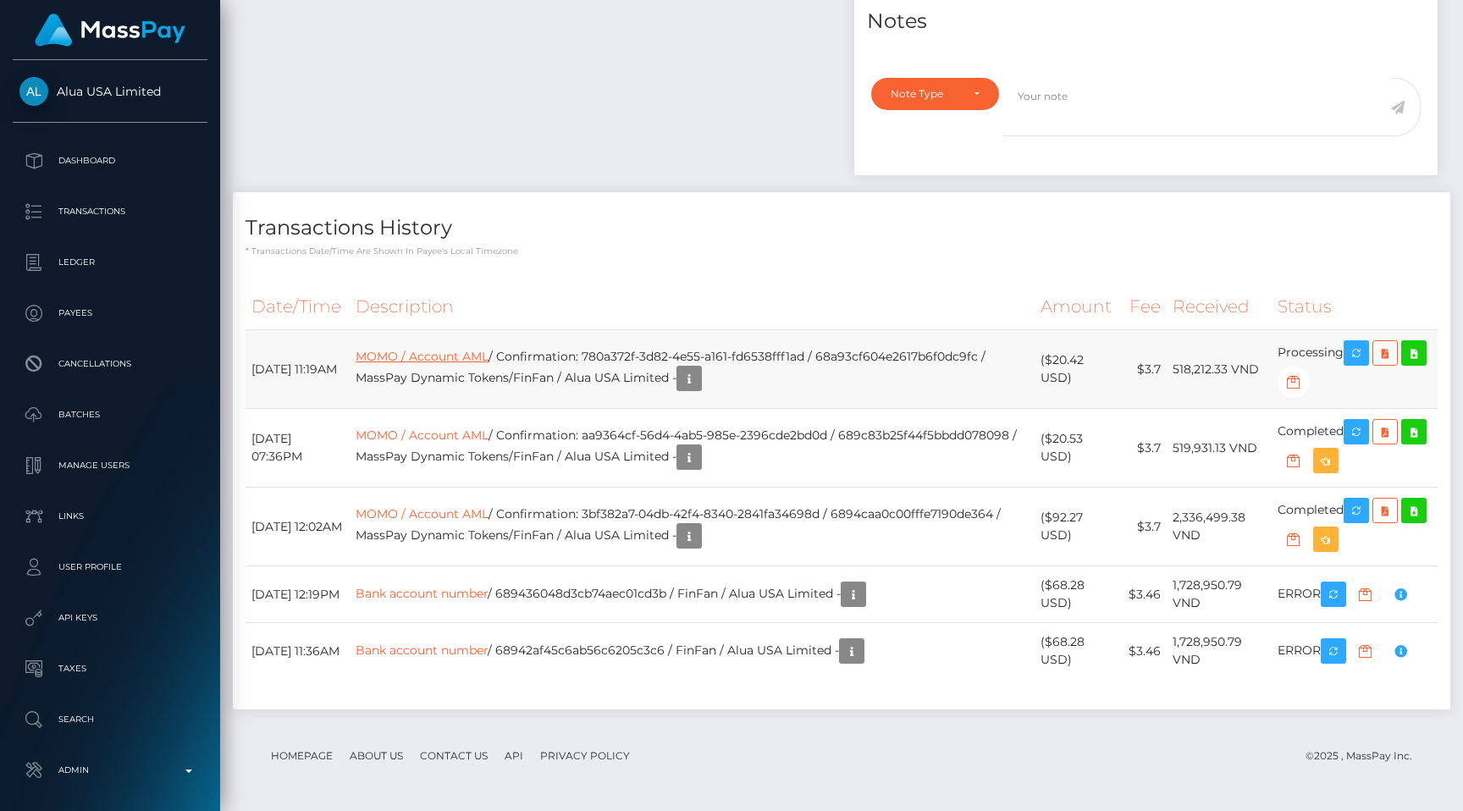
click at [478, 361] on link "MOMO / Account AML" at bounding box center [422, 356] width 133 height 15
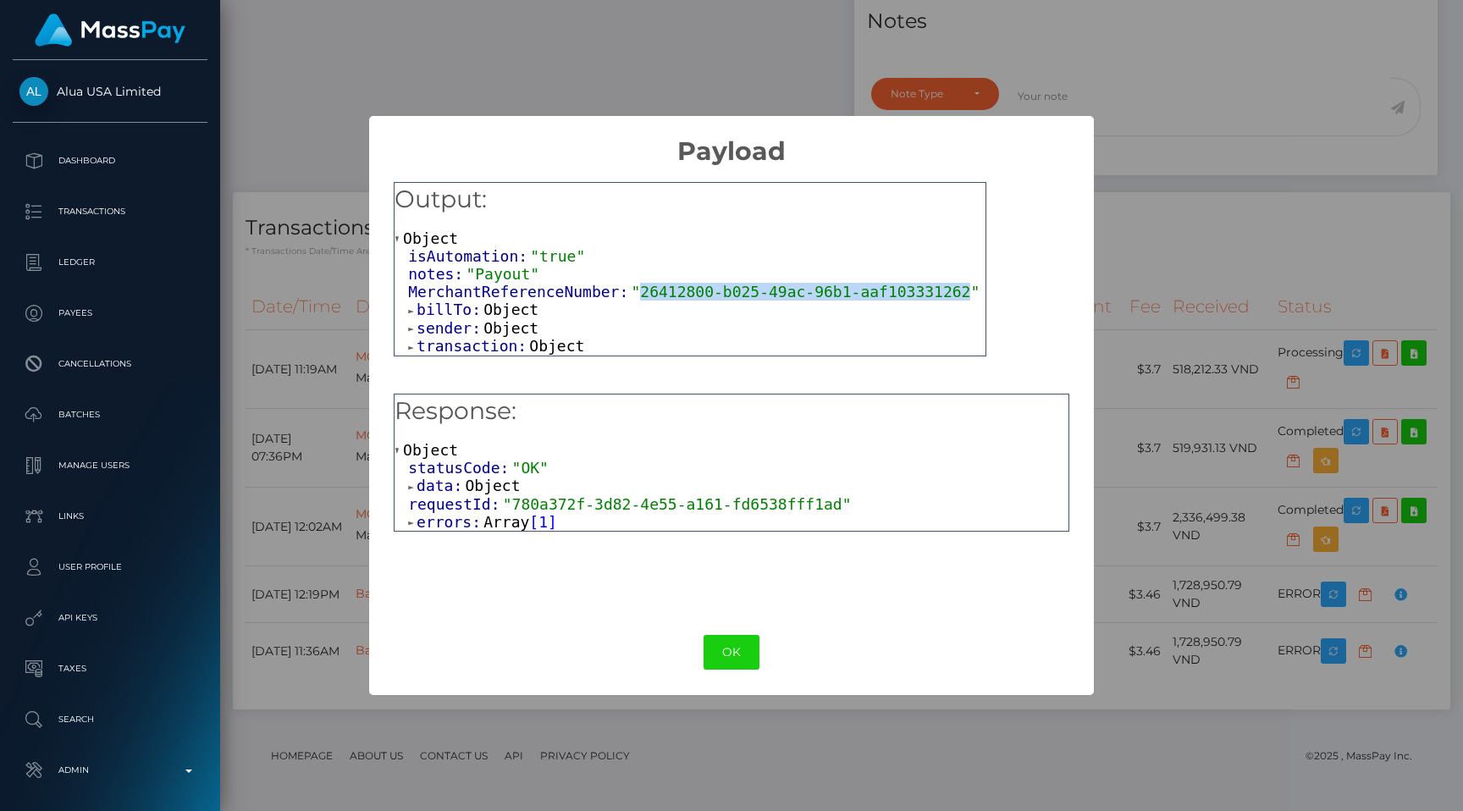
drag, startPoint x: 642, startPoint y: 289, endPoint x: 970, endPoint y: 285, distance: 328.5
click at [970, 285] on span ""26412800-b025-49ac-96b1-aaf103331262"" at bounding box center [805, 292] width 349 height 18
copy span "26412800-b025-49ac-96b1-aaf103331262"
click at [846, 796] on div "× Payload Output: Object isAutomation: "true" notes: "Payout" MerchantReference…" at bounding box center [731, 405] width 1463 height 811
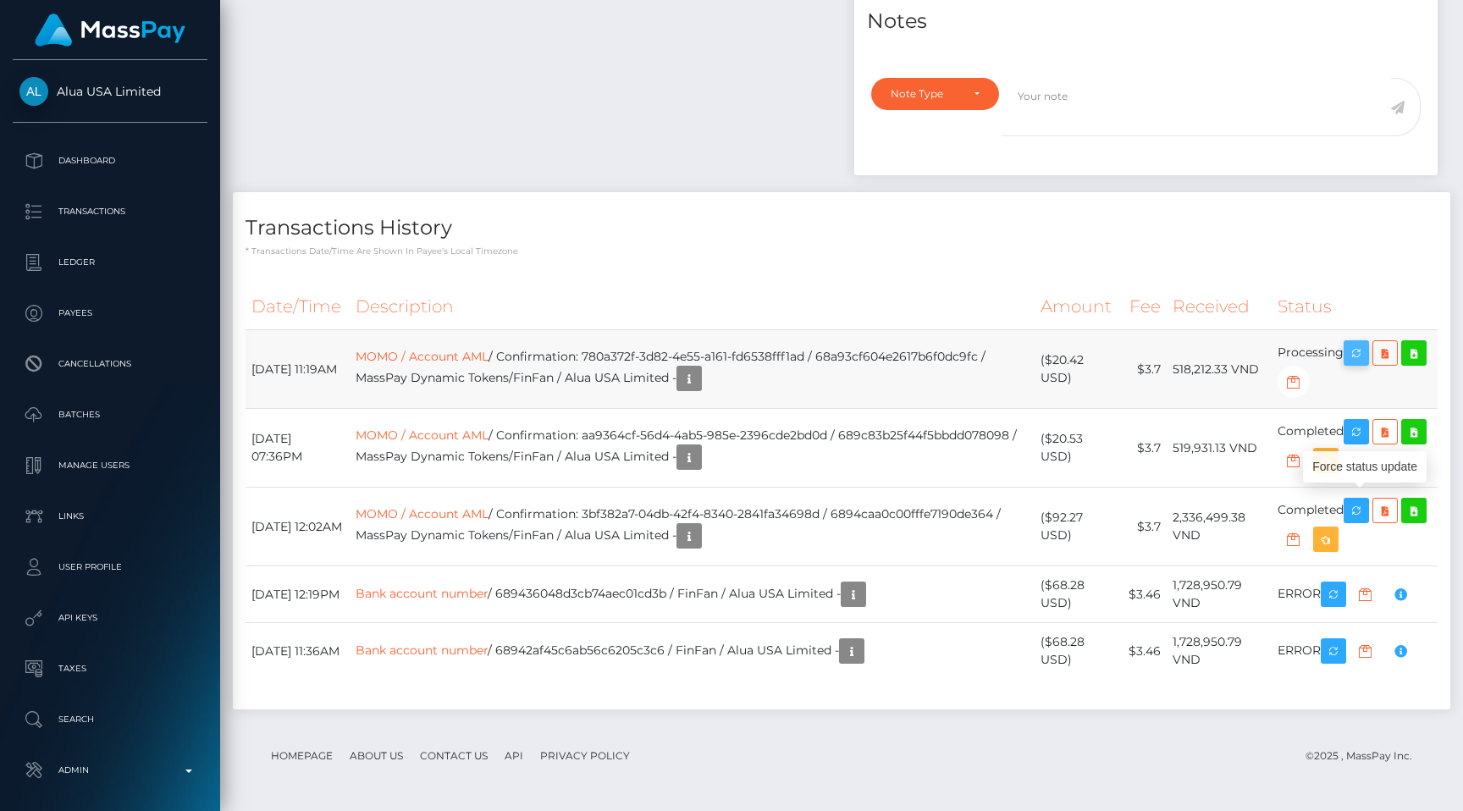
click at [1361, 357] on icon "button" at bounding box center [1356, 353] width 20 height 21
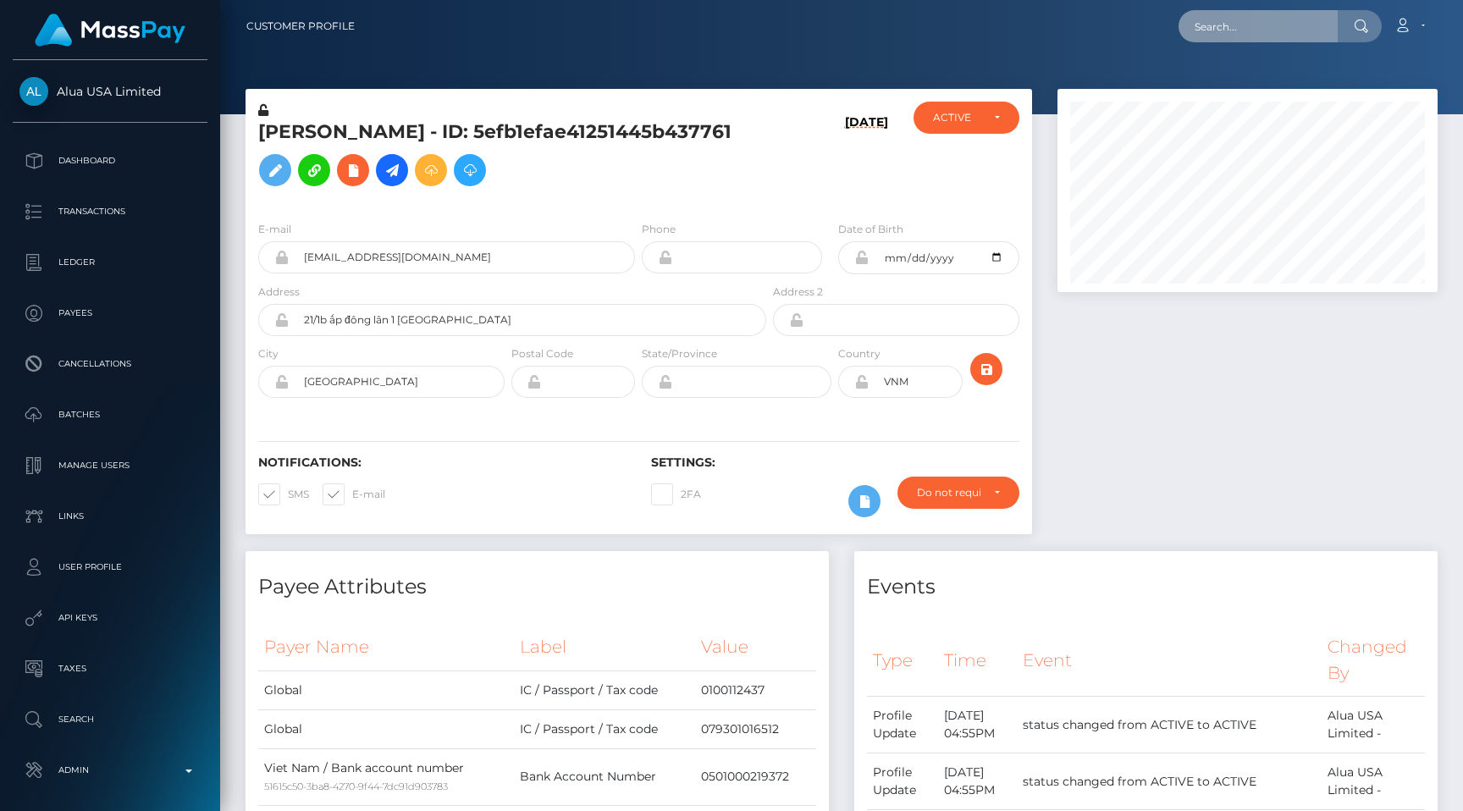
click at [1265, 34] on input "text" at bounding box center [1258, 26] width 159 height 32
paste input "b90bdb44-3300-4eec-9f7e-628274721a13"
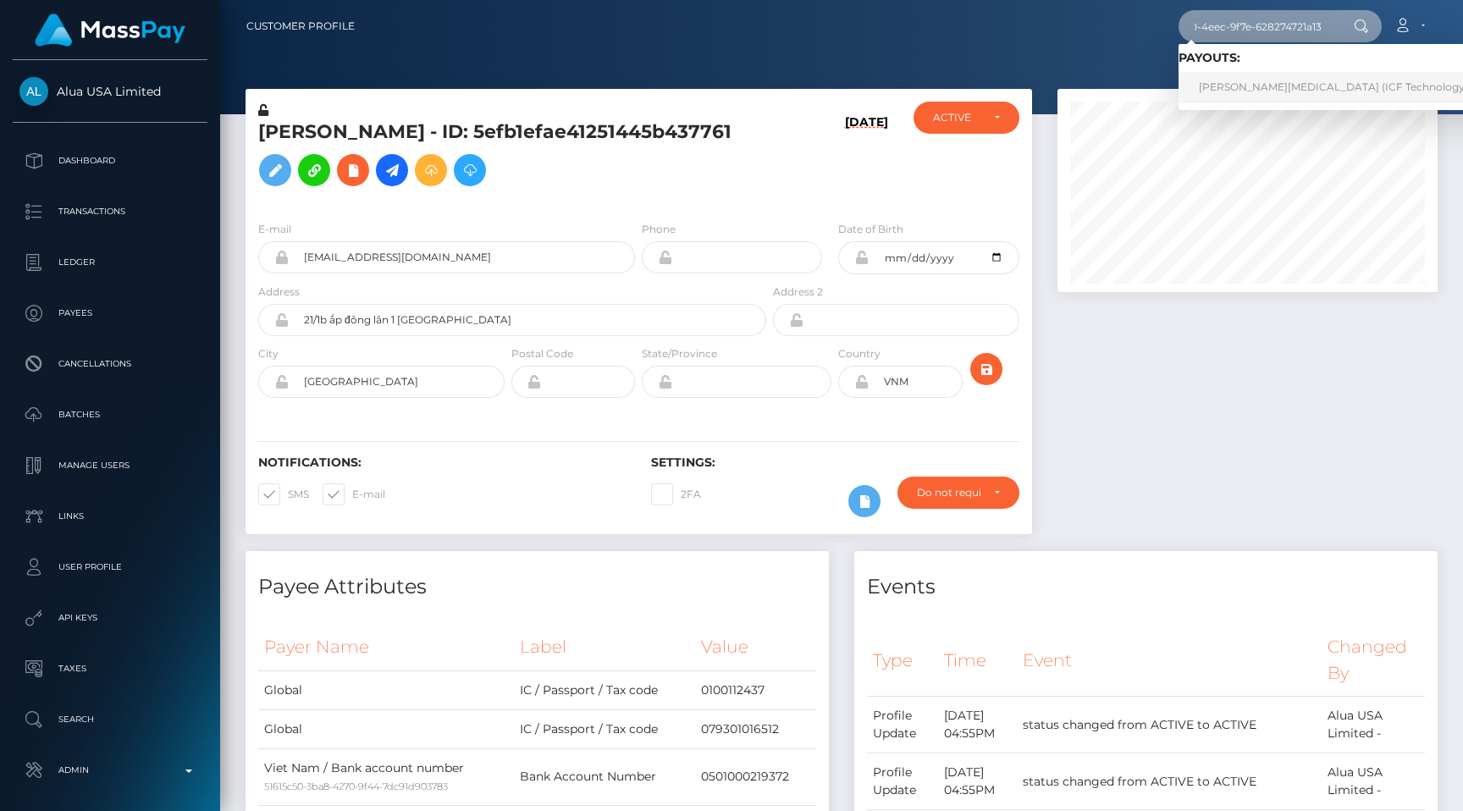
type input "b90bdb44-3300-4eec-9f7e-628274721a13"
click at [1287, 75] on link "NGUYEN THI HONG THAM (ICF Technology, Inc. - )" at bounding box center [1350, 87] width 343 height 31
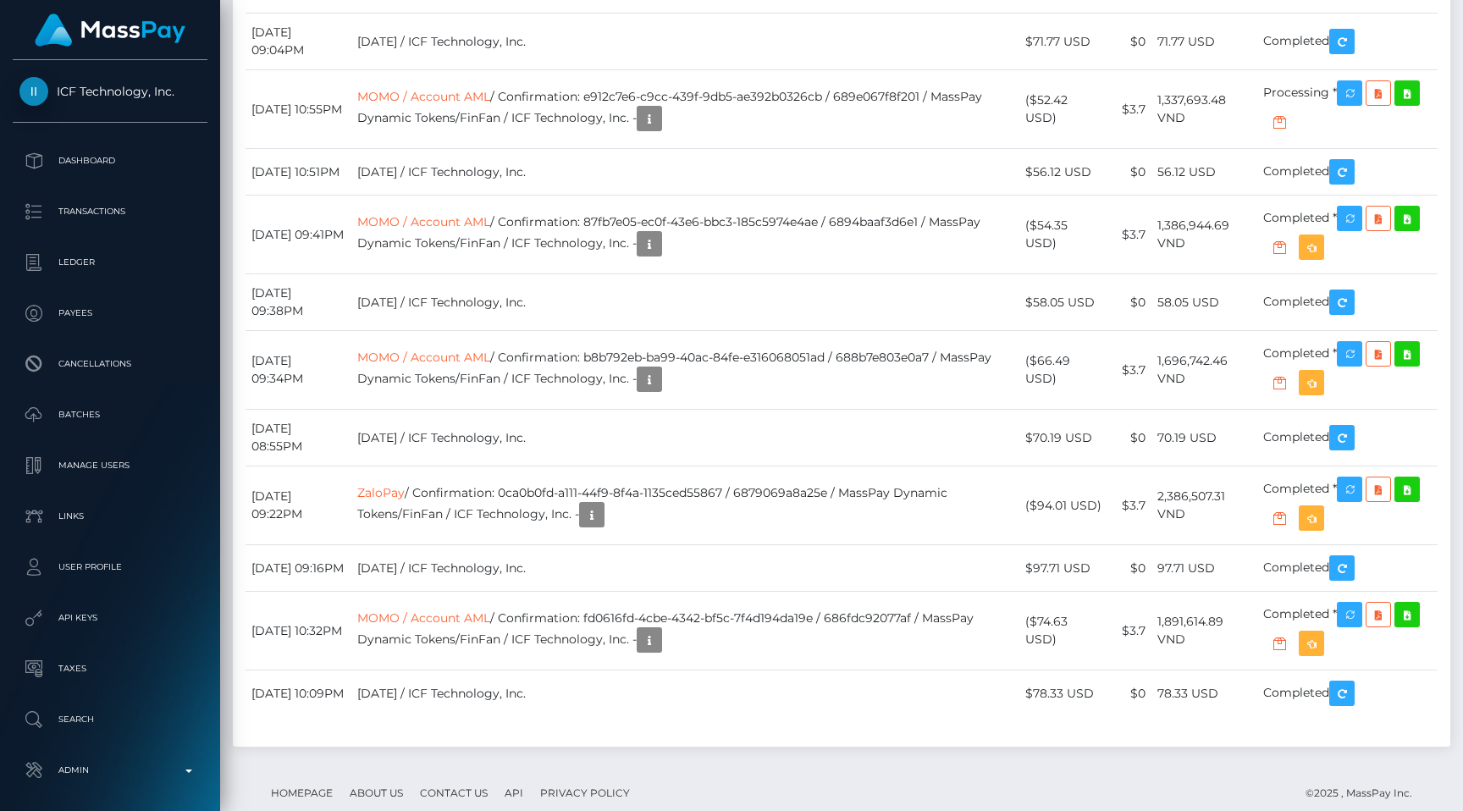
scroll to position [2293, 0]
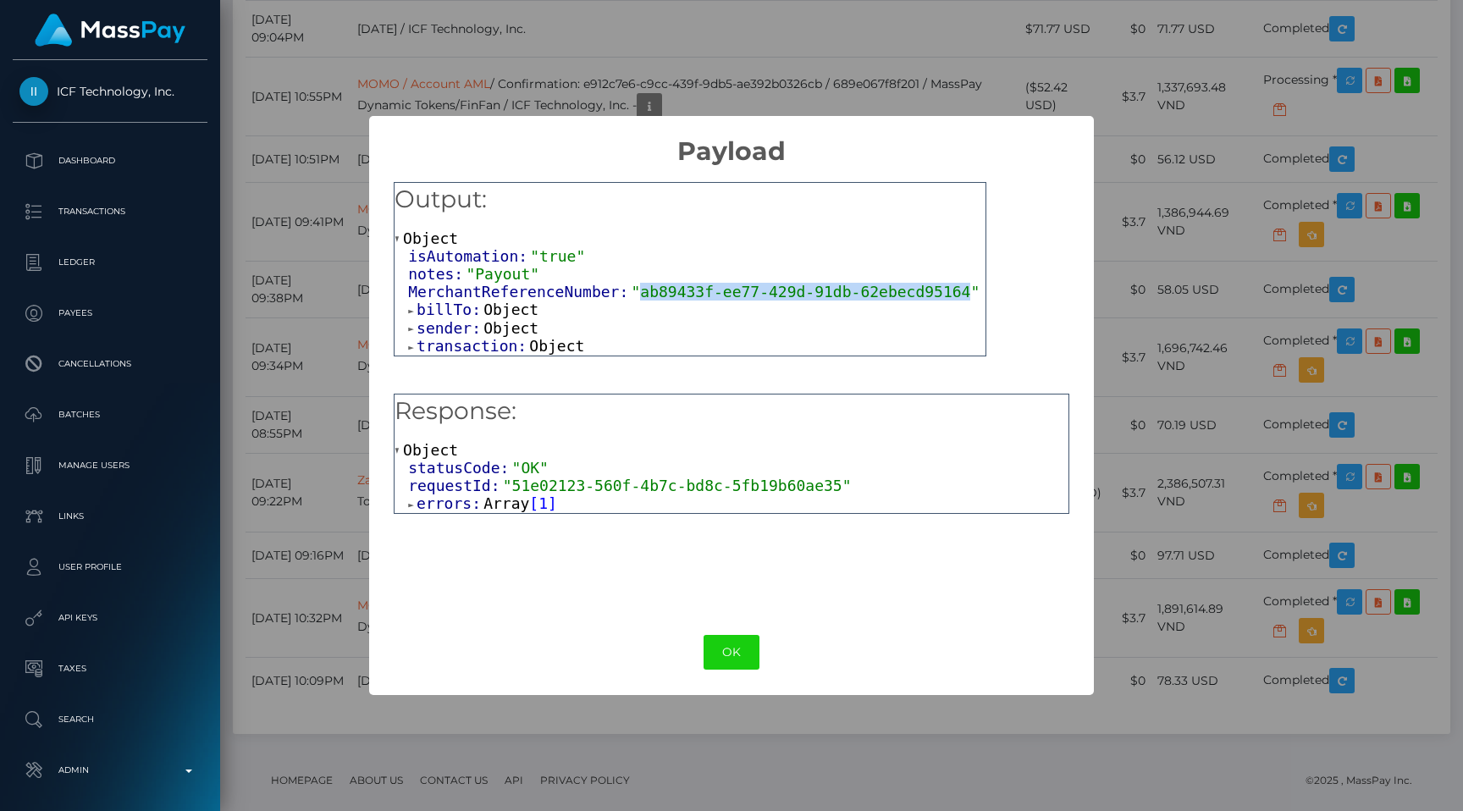
drag, startPoint x: 639, startPoint y: 291, endPoint x: 971, endPoint y: 292, distance: 331.9
click at [971, 292] on span ""ab89433f-ee77-429d-91db-62ebecd95164"" at bounding box center [805, 292] width 349 height 18
copy span "ab89433f-ee77-429d-91db-62ebecd95164"
click at [1141, 501] on div "× Payload Output: Object isAutomation: "true" notes: "Payout" MerchantReference…" at bounding box center [731, 405] width 1463 height 811
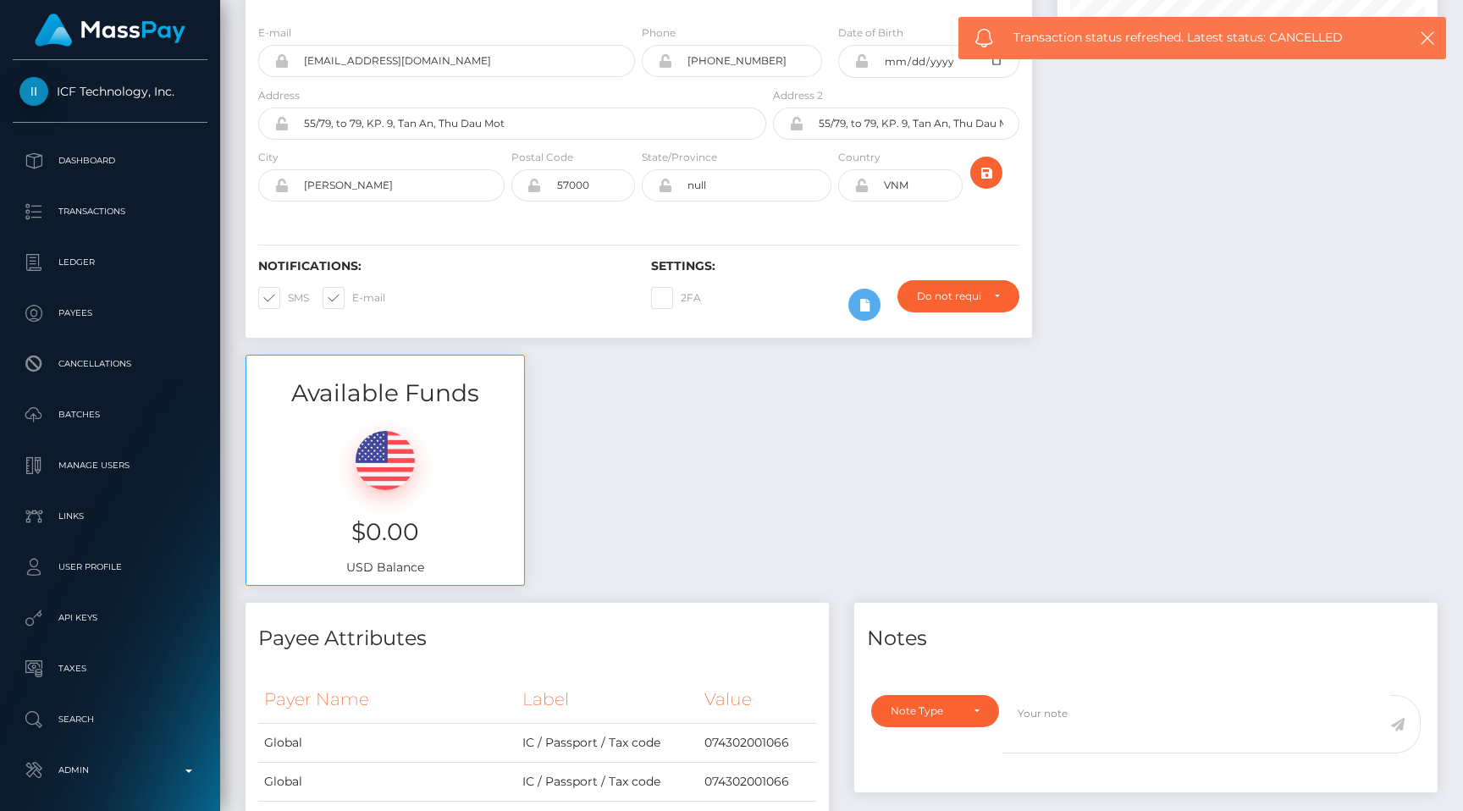
scroll to position [0, 0]
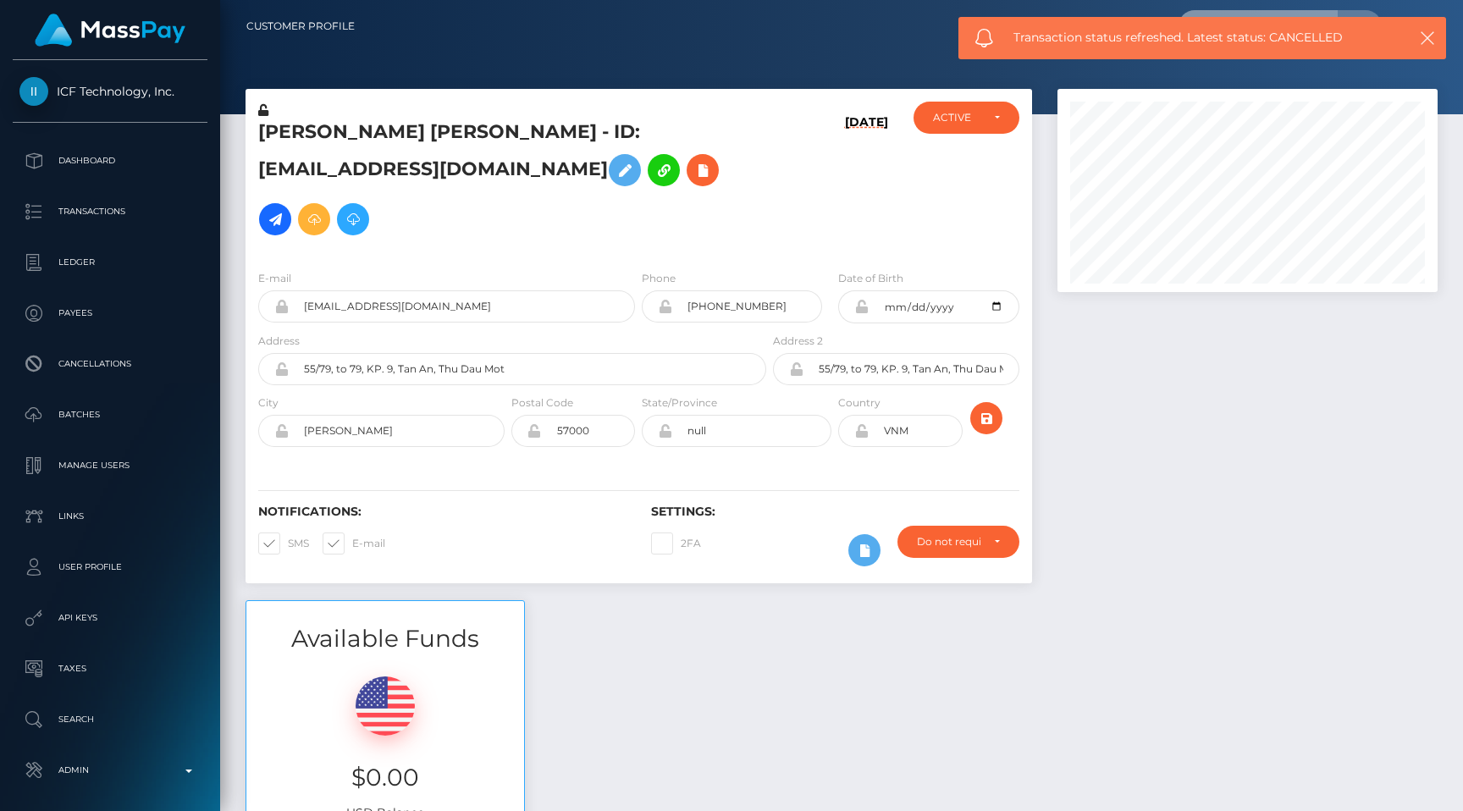
click at [1269, 11] on input "text" at bounding box center [1258, 26] width 159 height 32
paste input "938a163c-5f33-4ce6-9d6d-e41c87a9bbb5"
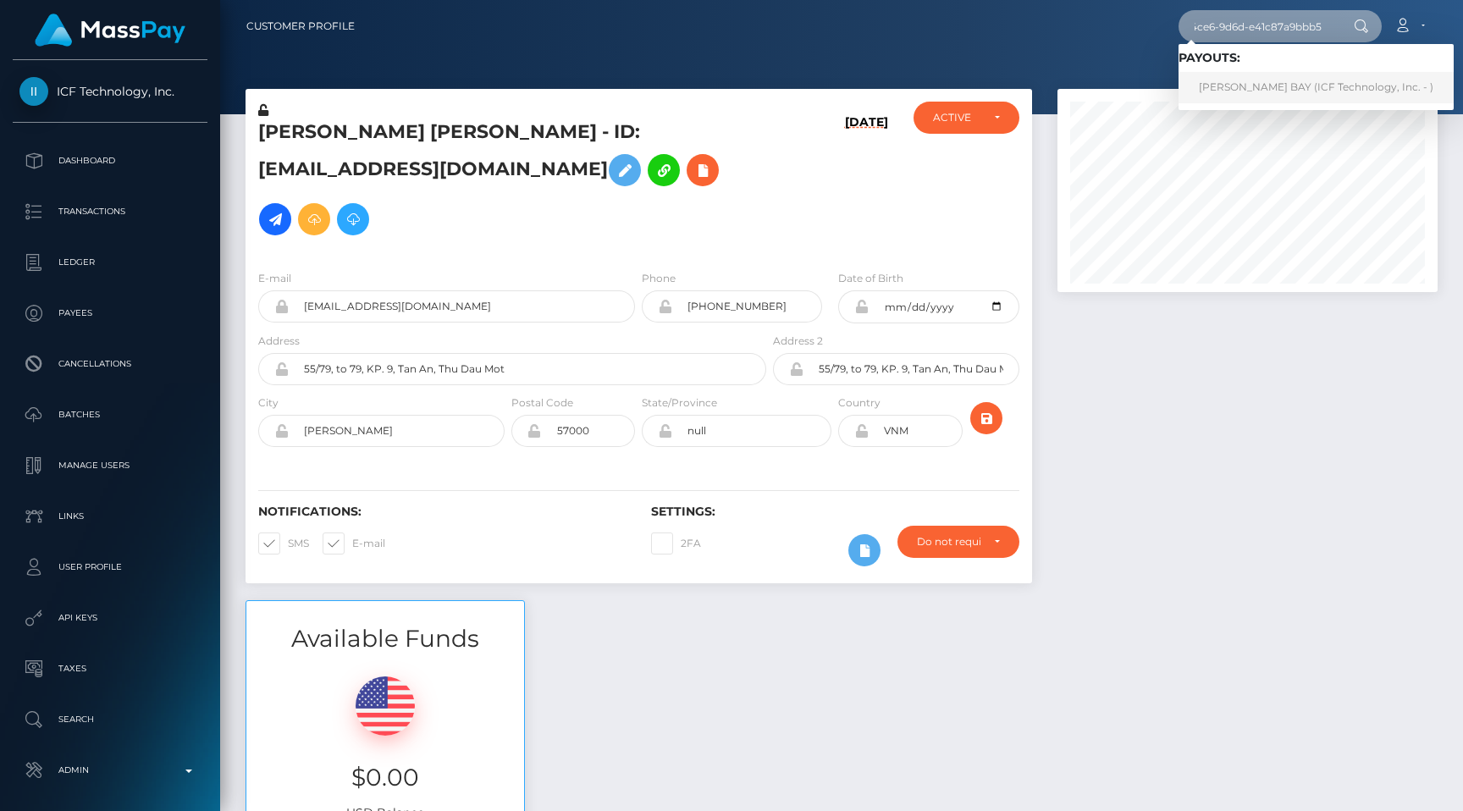
type input "938a163c-5f33-4ce6-9d6d-e41c87a9bbb5"
click at [1276, 90] on link "[PERSON_NAME] BAY (ICF Technology, Inc. - )" at bounding box center [1316, 87] width 275 height 31
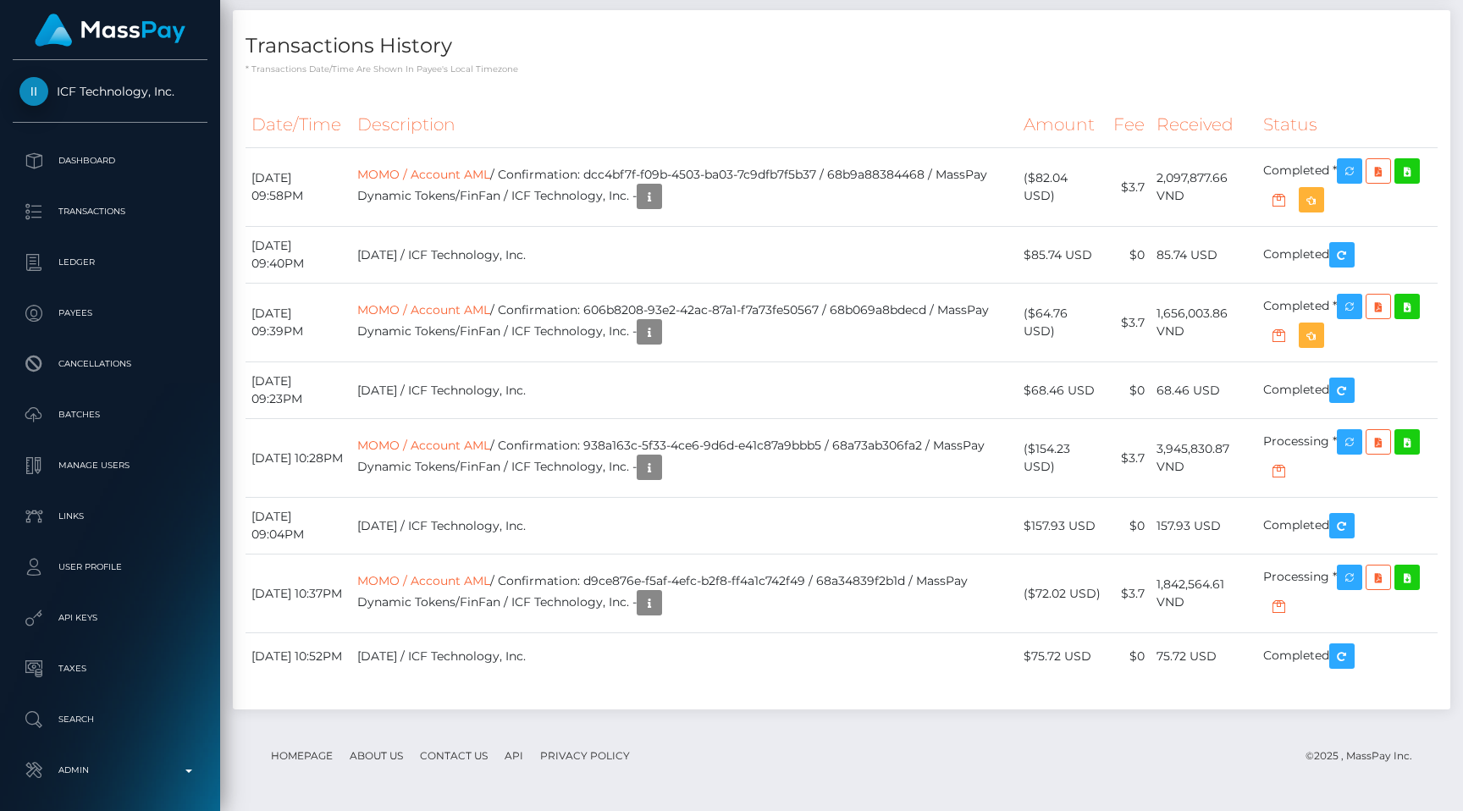
scroll to position [2024, 0]
click at [482, 453] on link "MOMO / Account AML" at bounding box center [423, 445] width 133 height 15
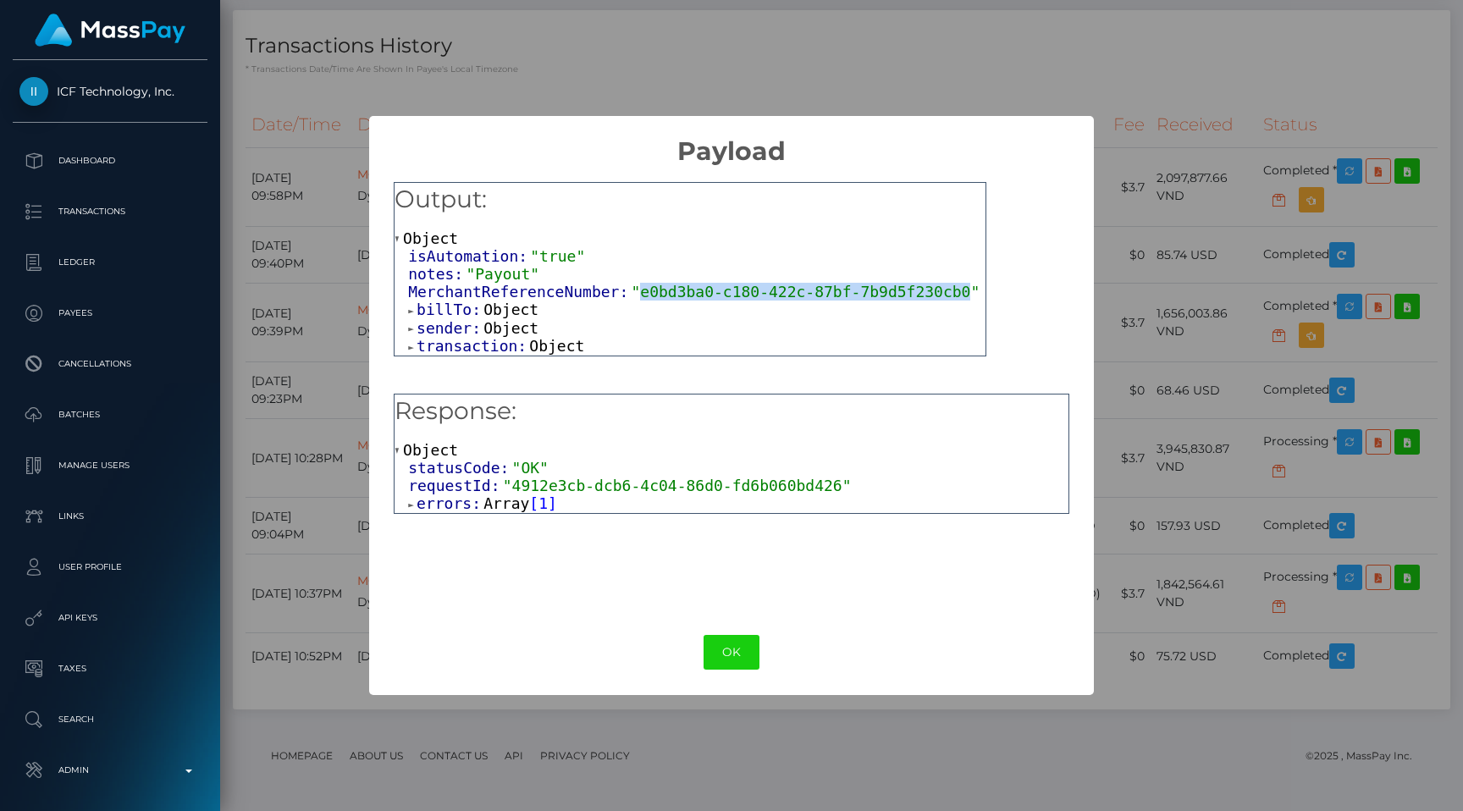
drag, startPoint x: 641, startPoint y: 286, endPoint x: 967, endPoint y: 288, distance: 326.0
click at [967, 288] on span ""e0bd3ba0-c180-422c-87bf-7b9d5f230cb0"" at bounding box center [805, 292] width 349 height 18
copy span "e0bd3ba0-c180-422c-87bf-7b9d5f230cb0"
click at [1134, 392] on div "× Payload Output: Object isAutomation: "true" notes: "Payout" MerchantReference…" at bounding box center [731, 405] width 1463 height 811
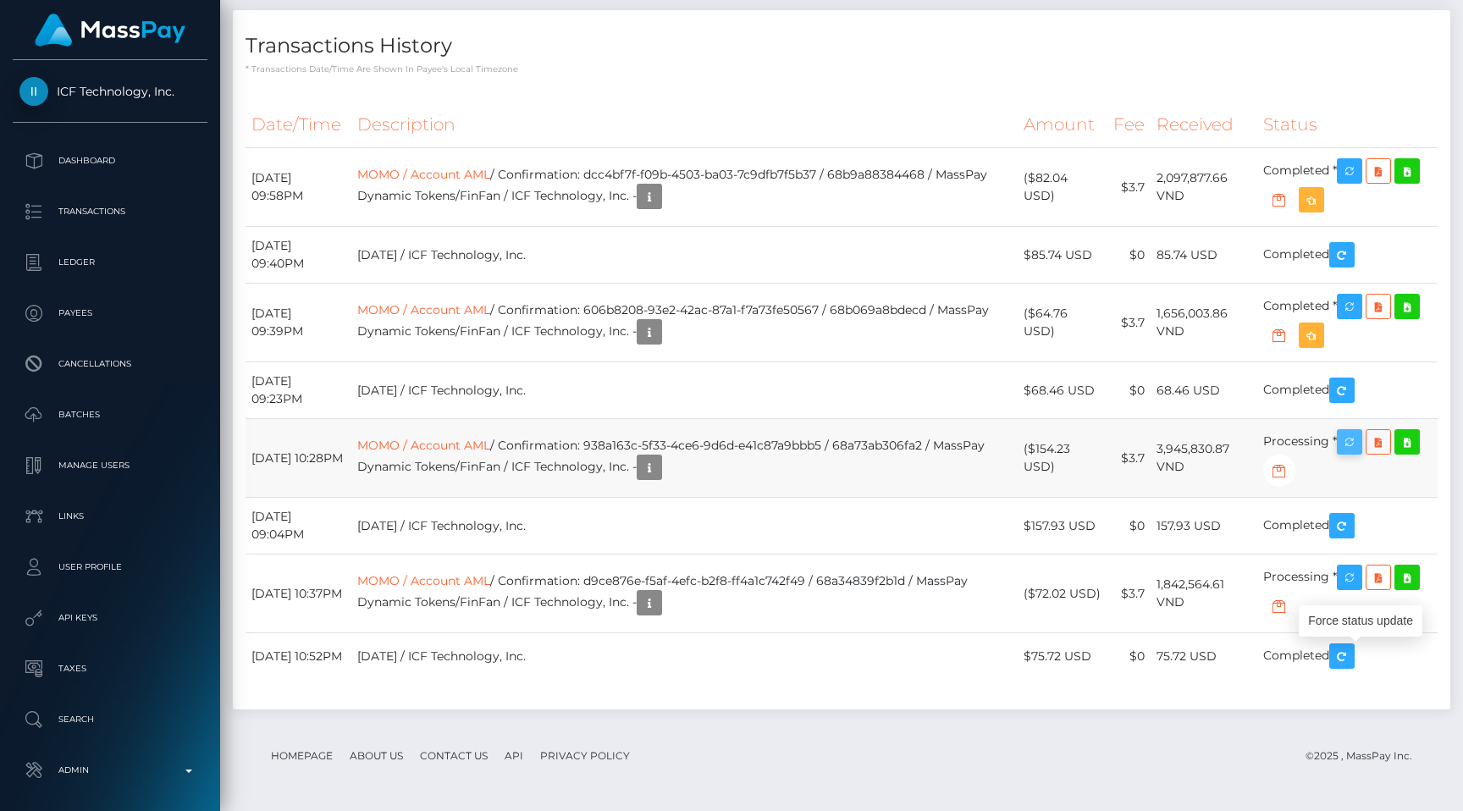
click at [1359, 453] on icon "button" at bounding box center [1349, 442] width 20 height 21
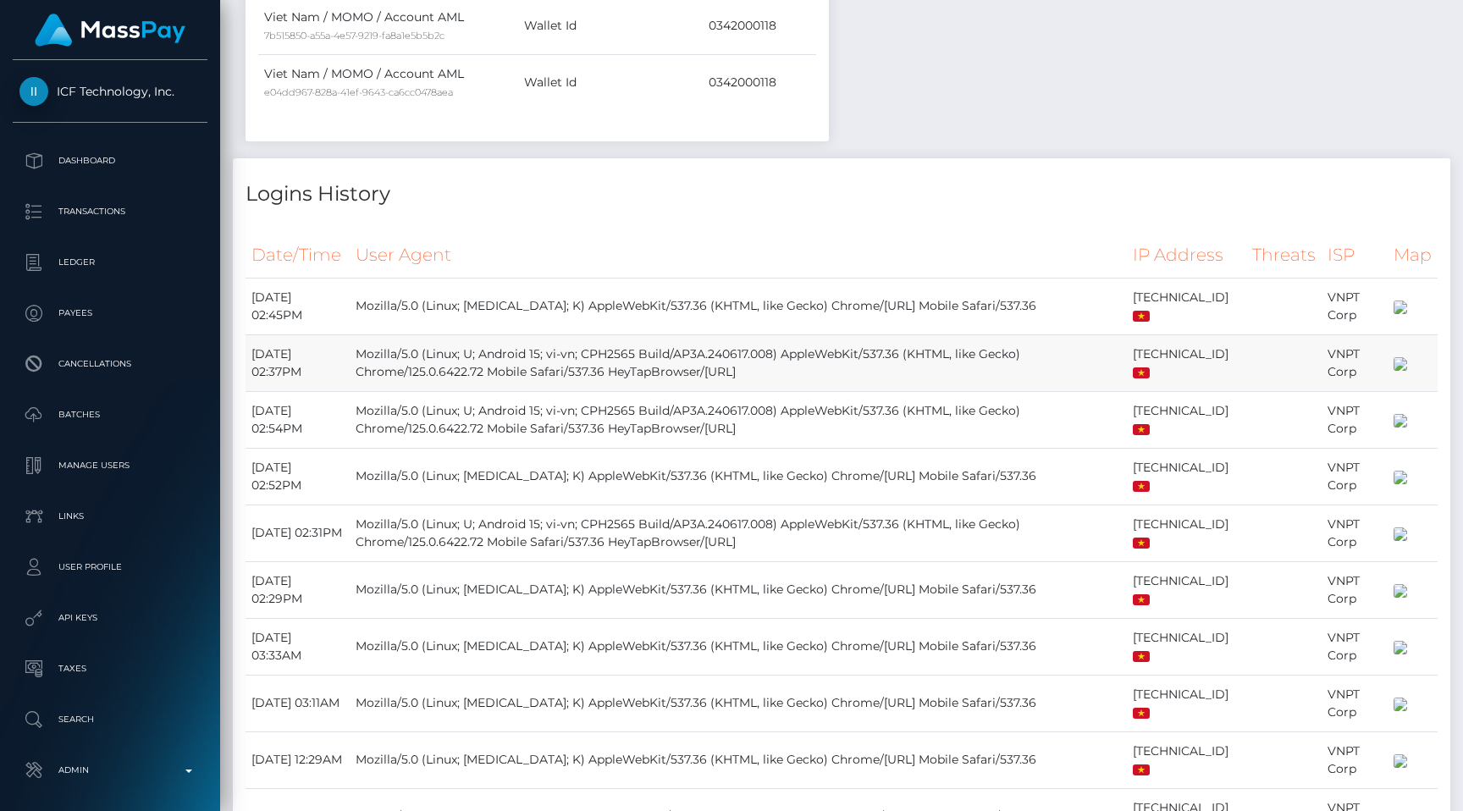
scroll to position [0, 0]
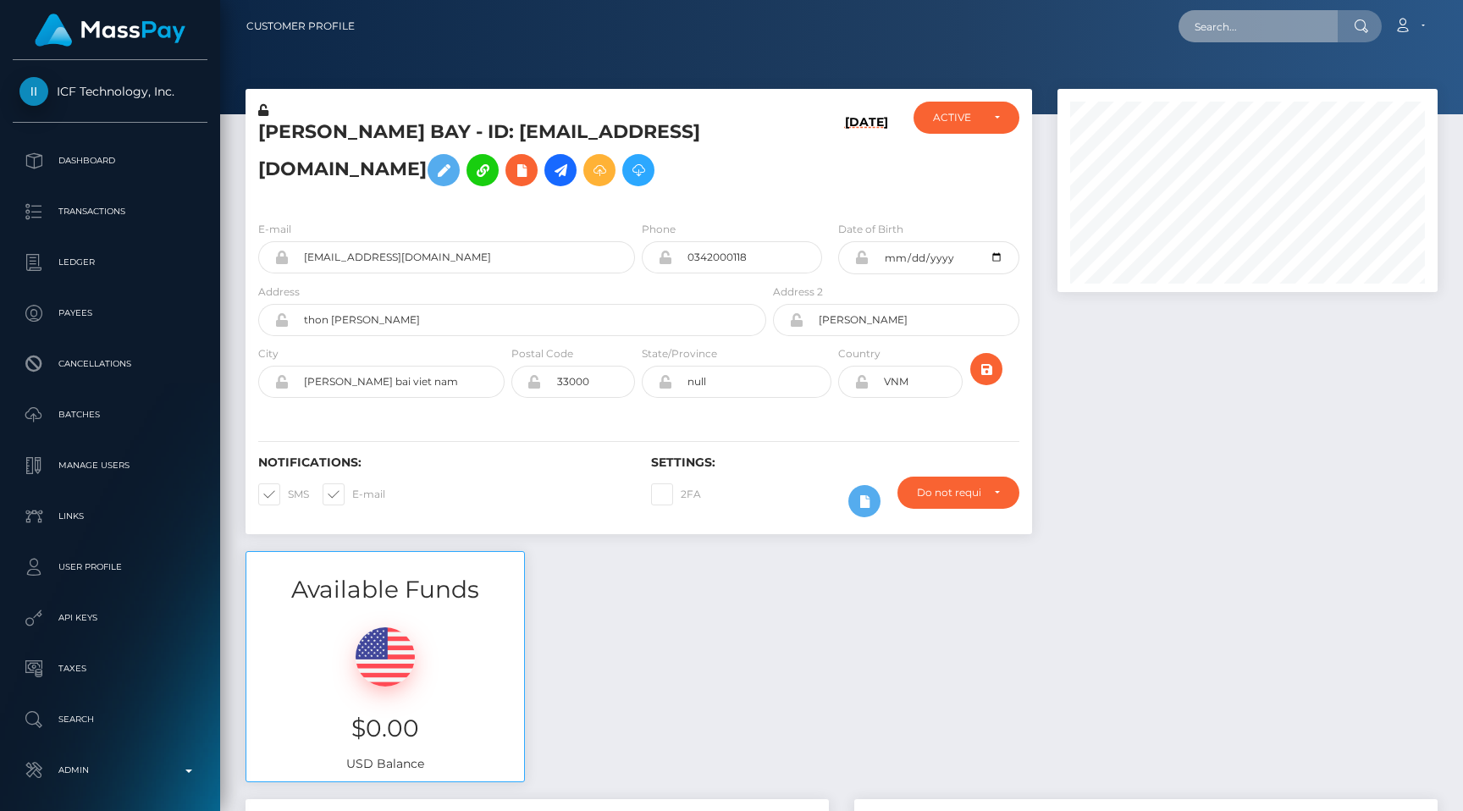
click at [1273, 28] on input "text" at bounding box center [1258, 26] width 159 height 32
paste input "8d862285-dd32-4979-8528-0fc52e7d2886"
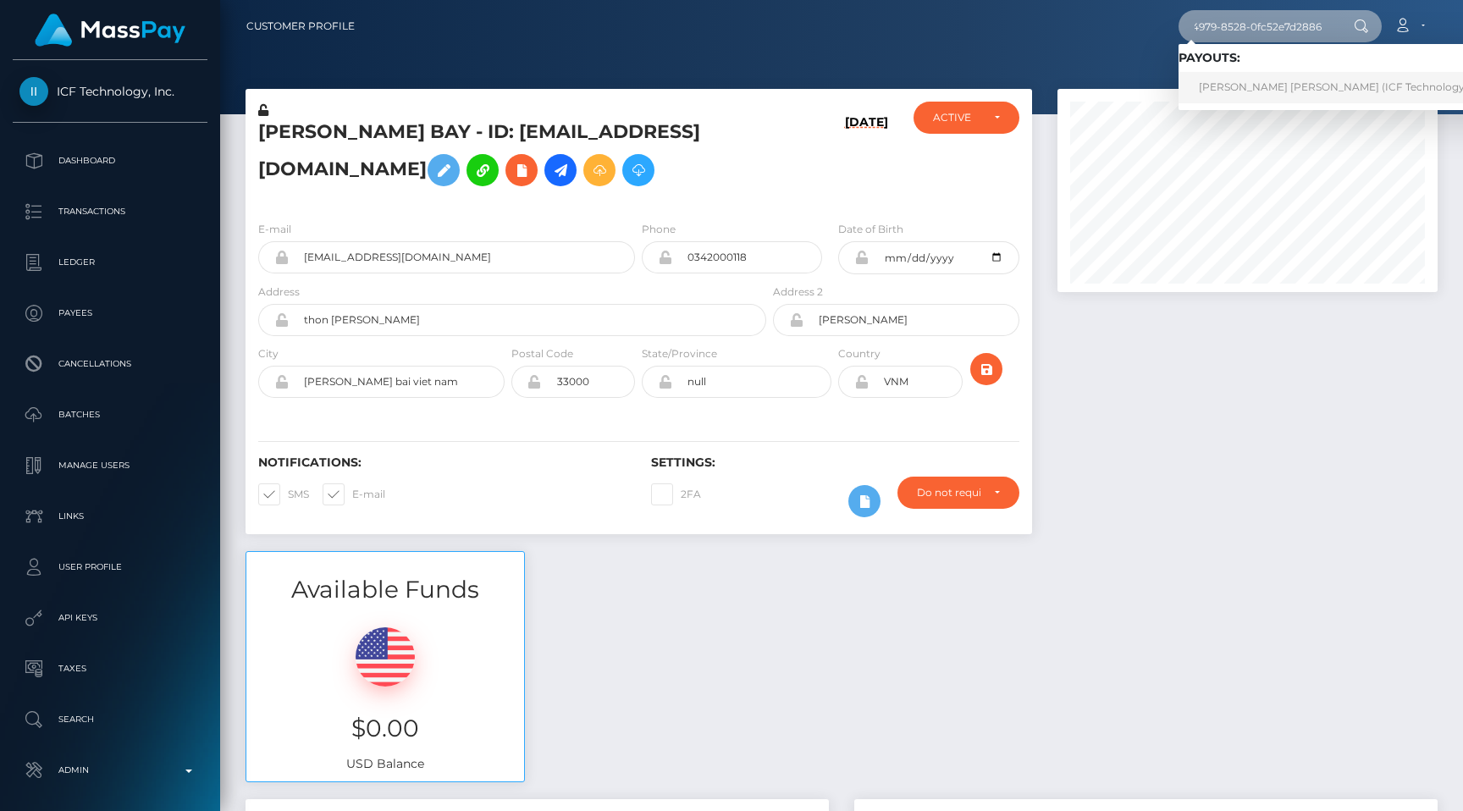
type input "8d862285-dd32-4979-8528-0fc52e7d2886"
click at [1253, 82] on link "Nguyet Thi Tran (ICF Technology, Inc. - )" at bounding box center [1350, 87] width 343 height 31
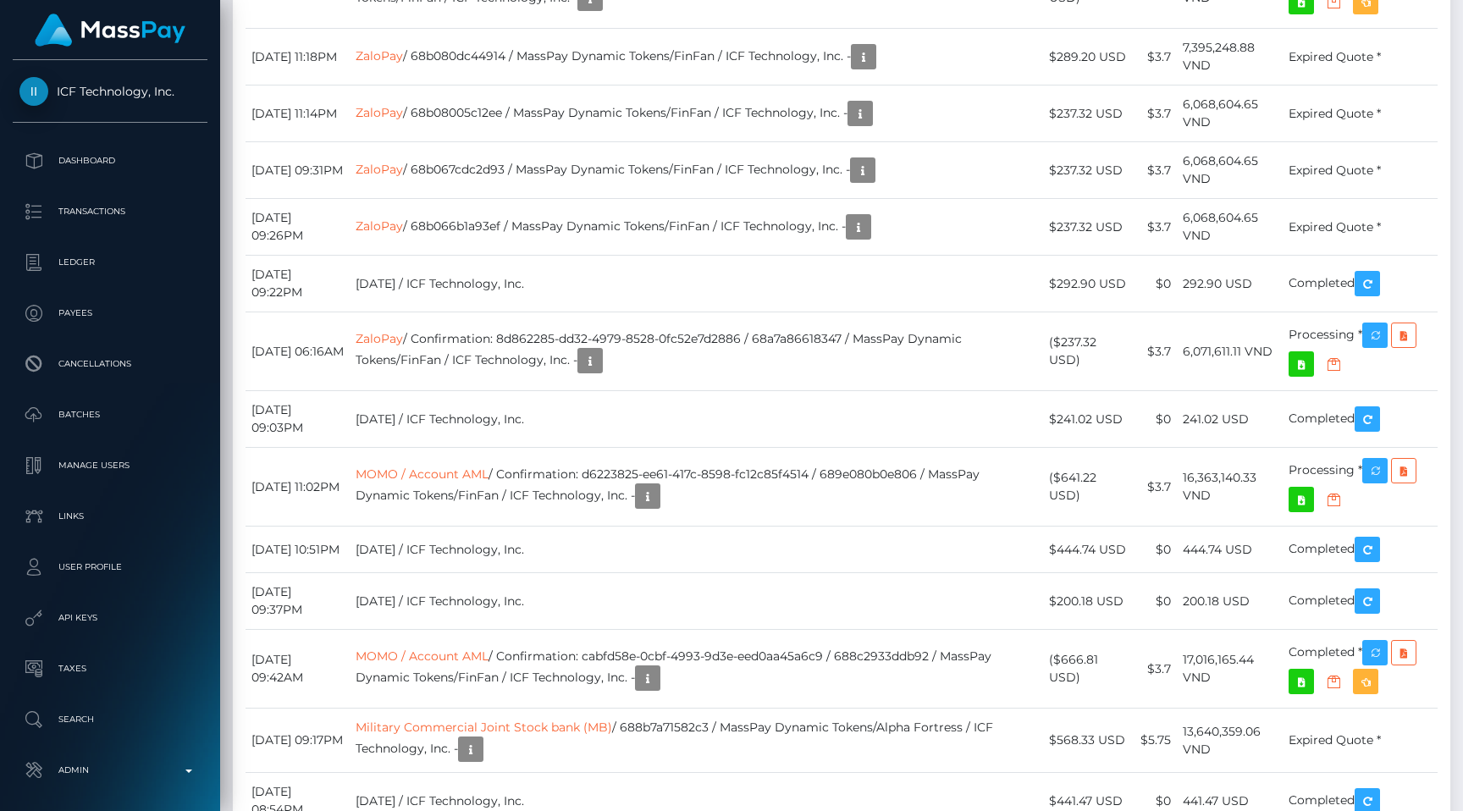
scroll to position [3395, 0]
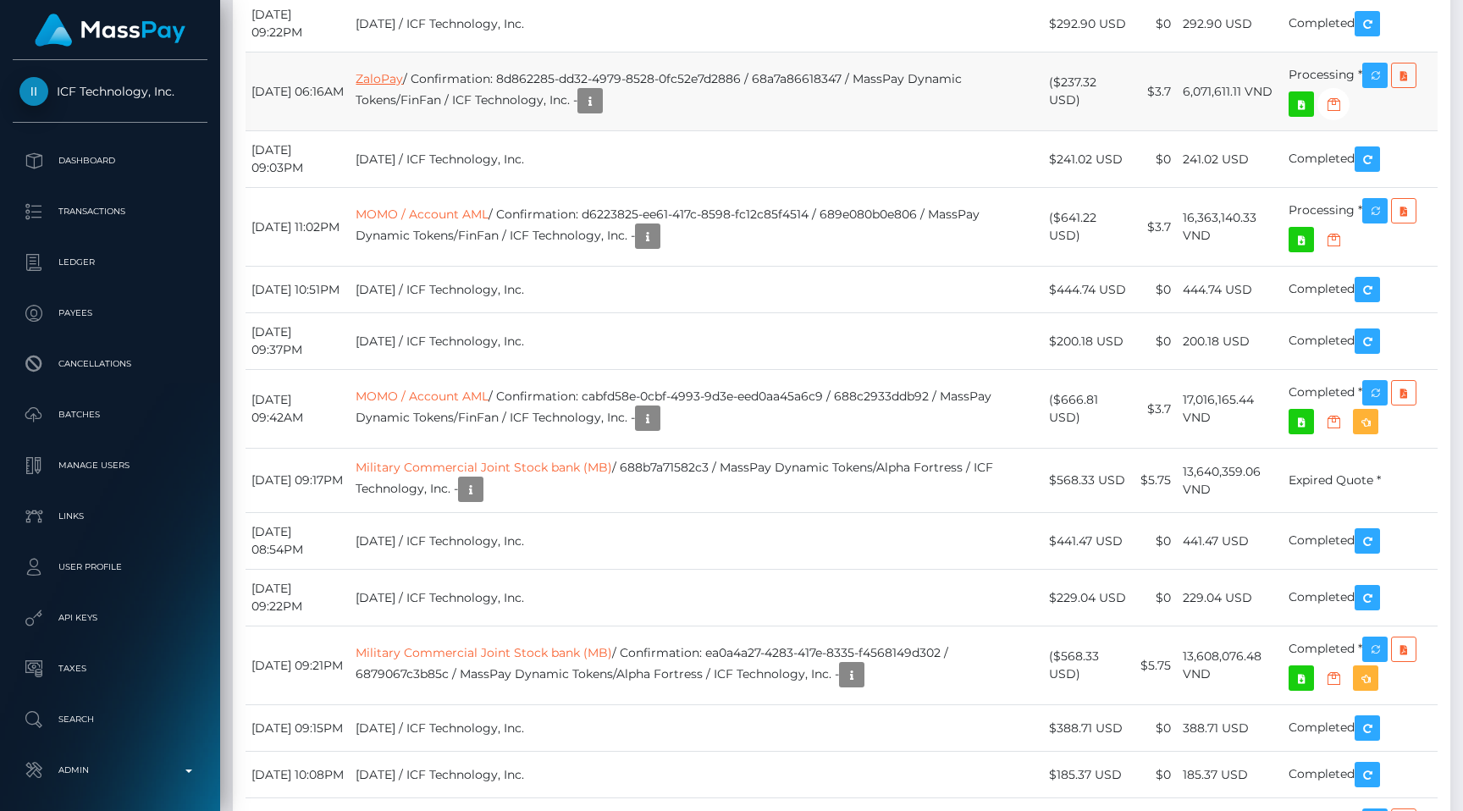
click at [403, 86] on link "ZaloPay" at bounding box center [379, 78] width 47 height 15
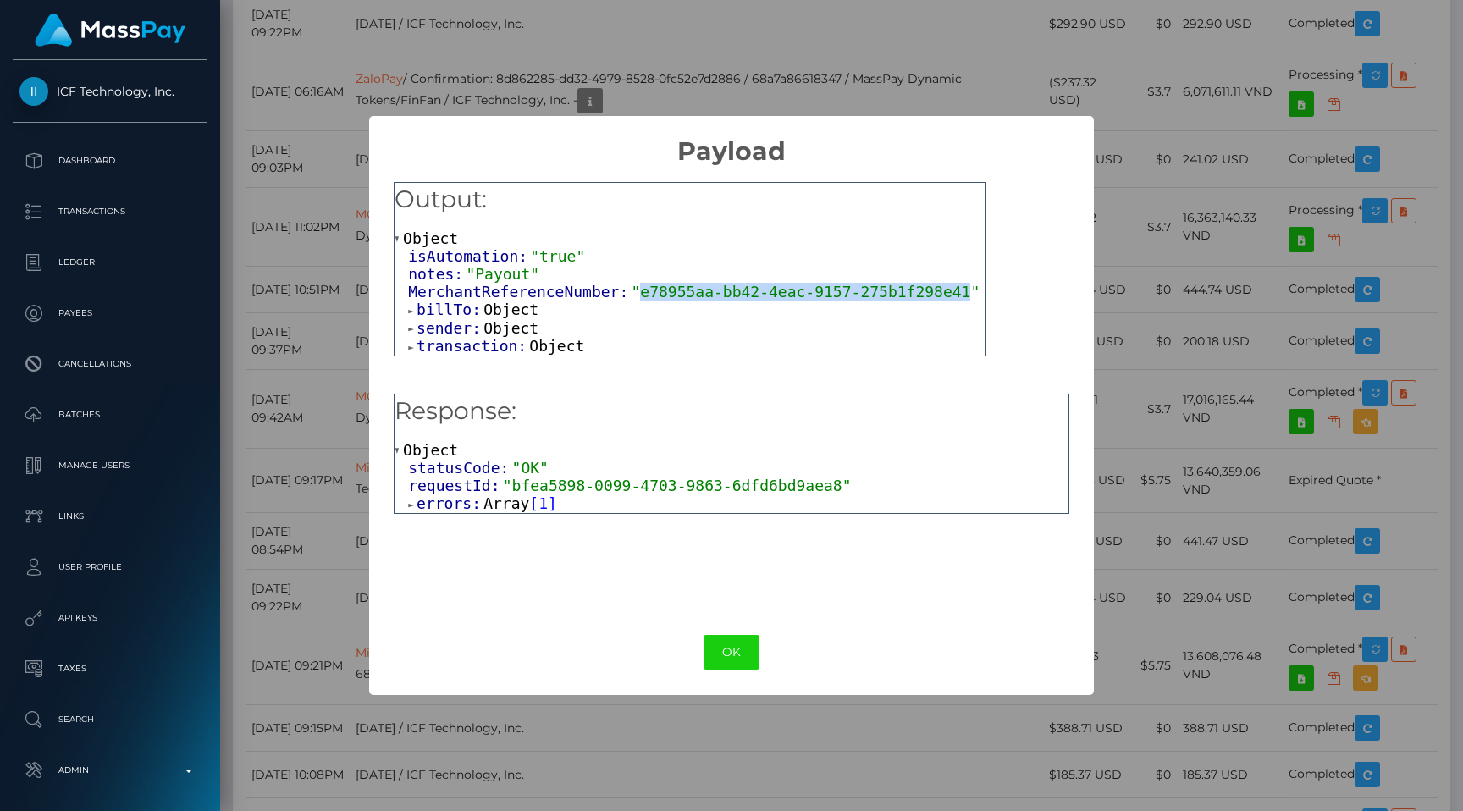
drag, startPoint x: 641, startPoint y: 287, endPoint x: 973, endPoint y: 284, distance: 331.9
click at [973, 284] on span ""e78955aa-bb42-4eac-9157-275b1f298e41"" at bounding box center [805, 292] width 349 height 18
copy span "e78955aa-bb42-4eac-9157-275b1f298e41"
click at [1146, 497] on div "× Payload Output: Object isAutomation: "true" notes: "Payout" MerchantReference…" at bounding box center [731, 405] width 1463 height 811
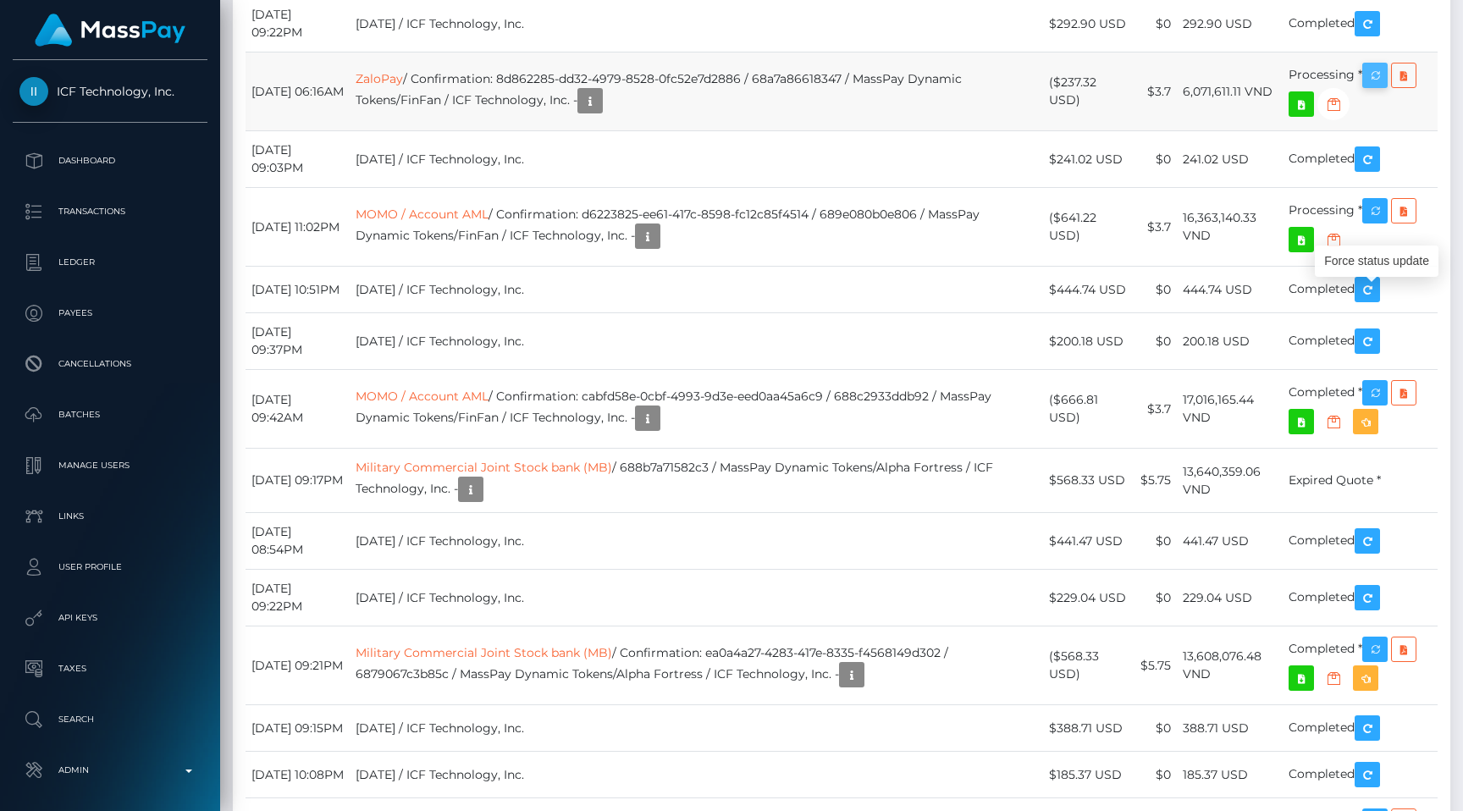
click at [1371, 86] on icon "button" at bounding box center [1375, 75] width 20 height 21
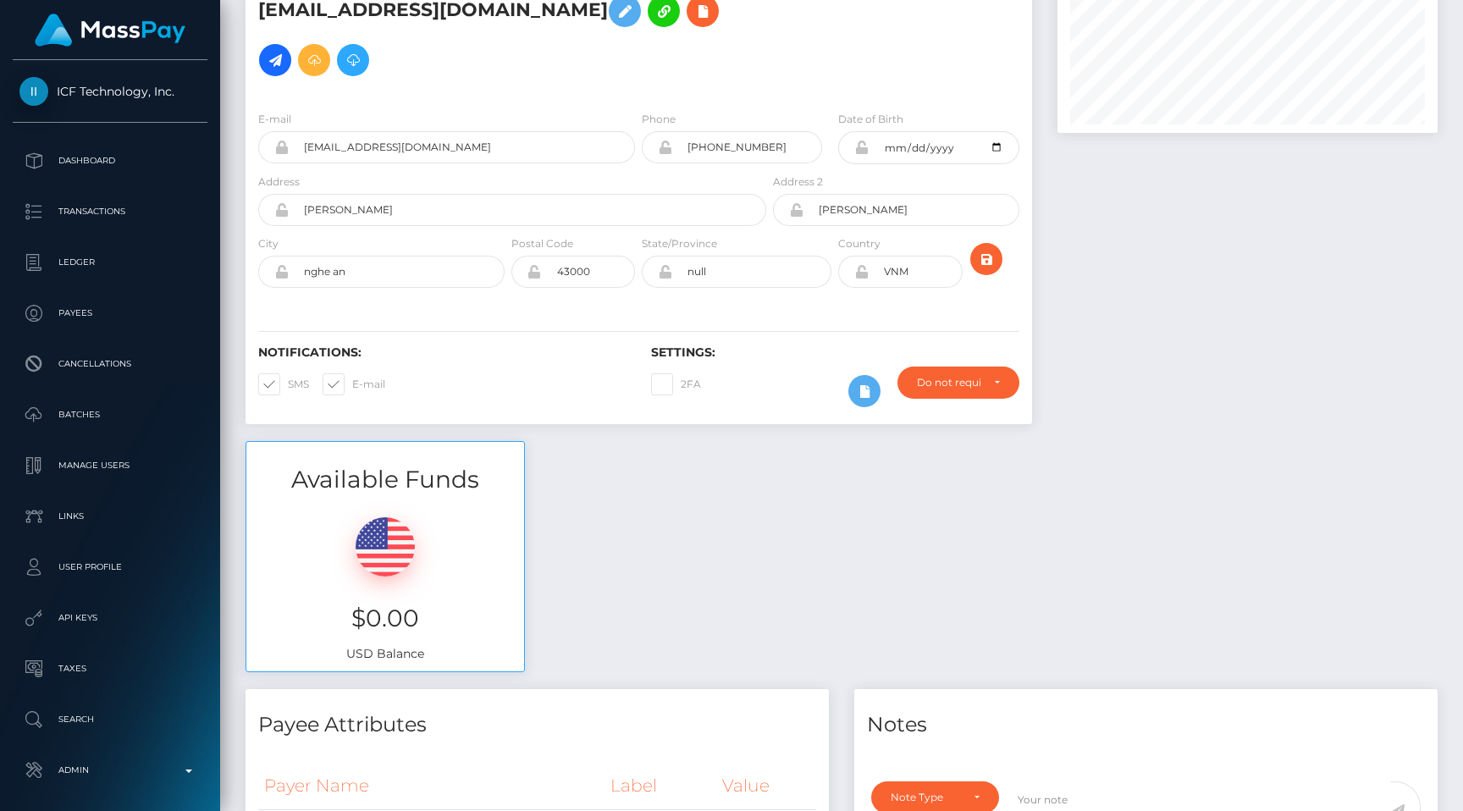
scroll to position [0, 0]
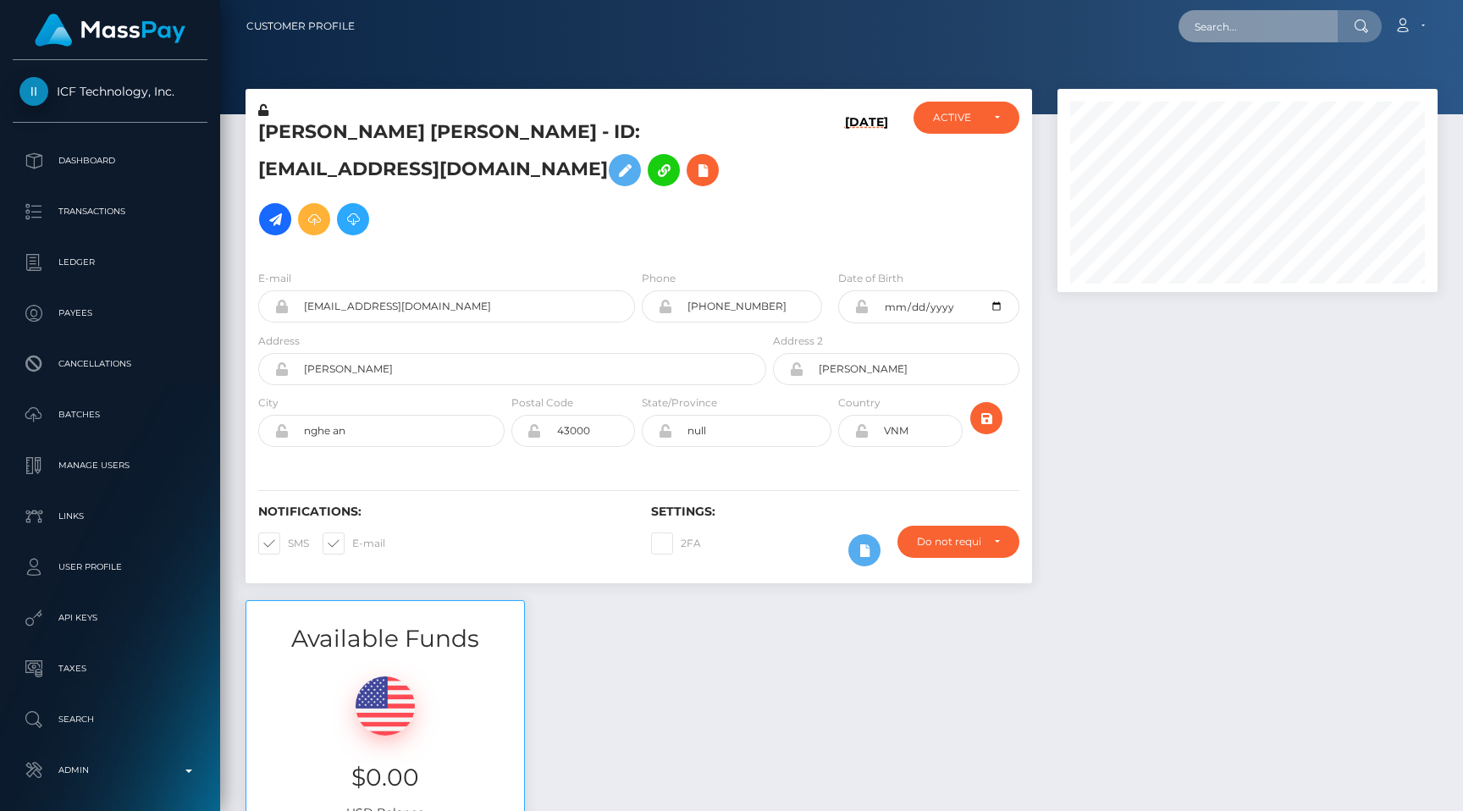
click at [1289, 39] on input "text" at bounding box center [1258, 26] width 159 height 32
paste input "ee9bbf44-b4fc-4a1d-a6c6-66be5ee28acb"
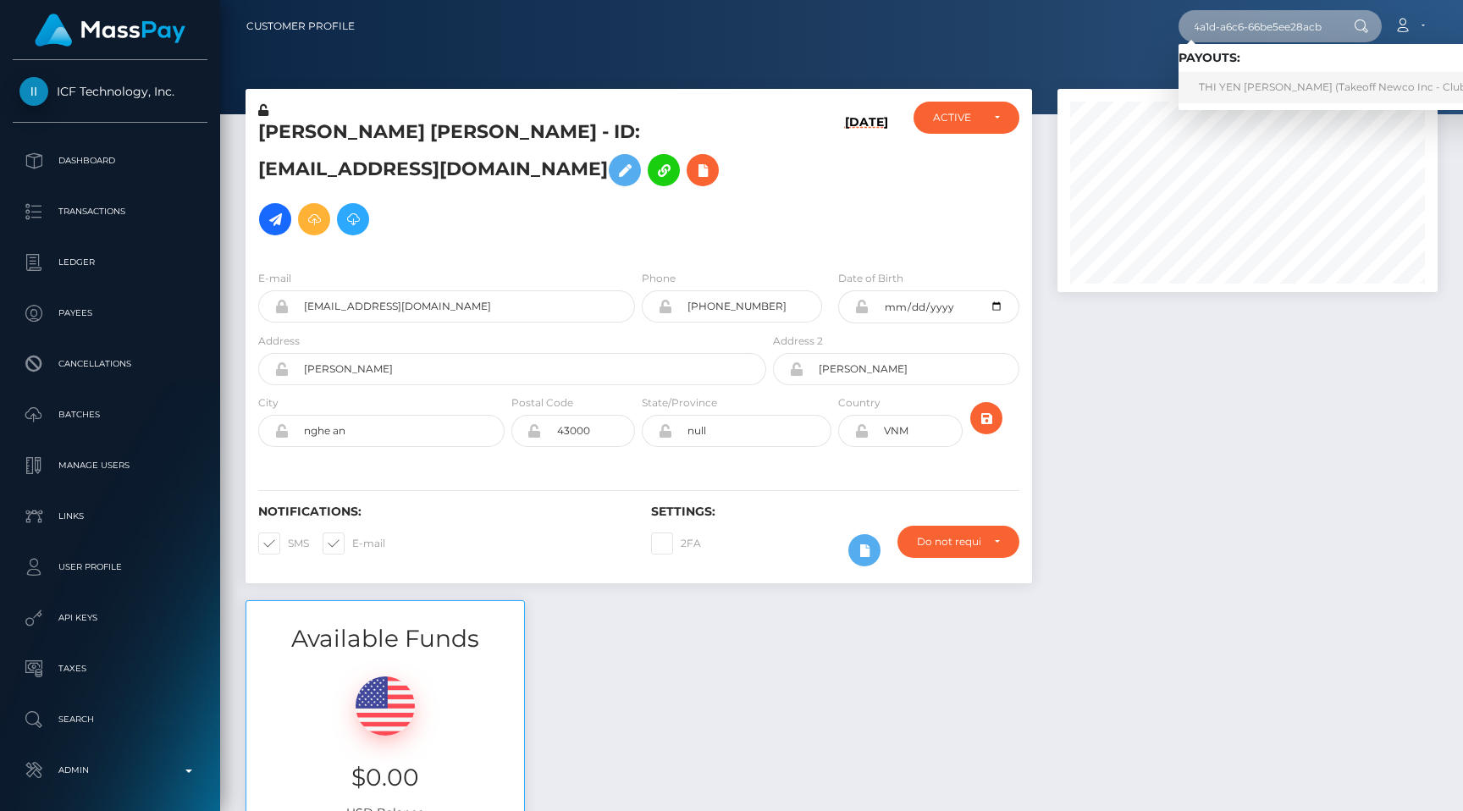
type input "ee9bbf44-b4fc-4a1d-a6c6-66be5ee28acb"
click at [1253, 86] on link "THI YEN ANH LE (Takeoff Newco Inc - Club Fans)" at bounding box center [1348, 87] width 339 height 31
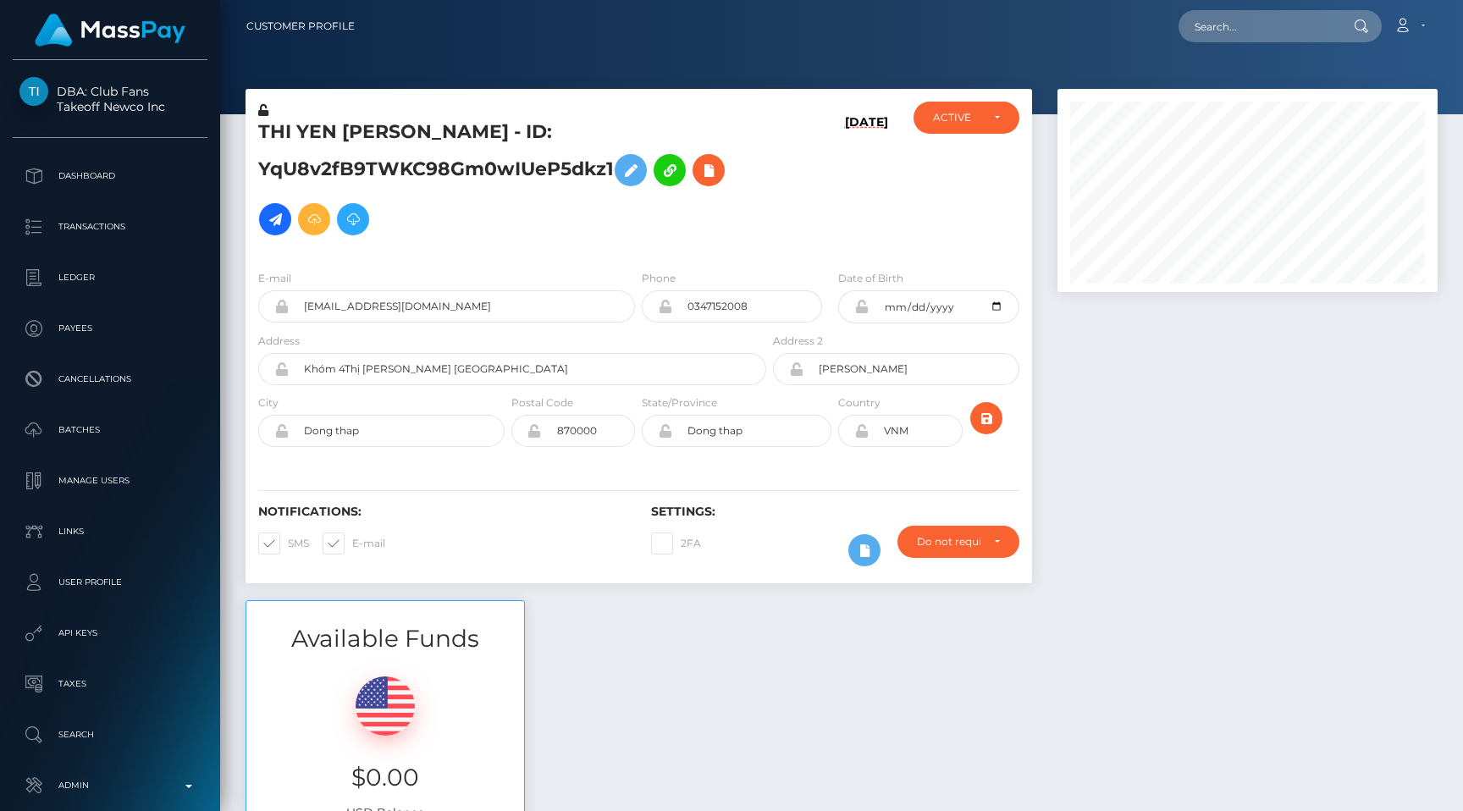
scroll to position [203, 380]
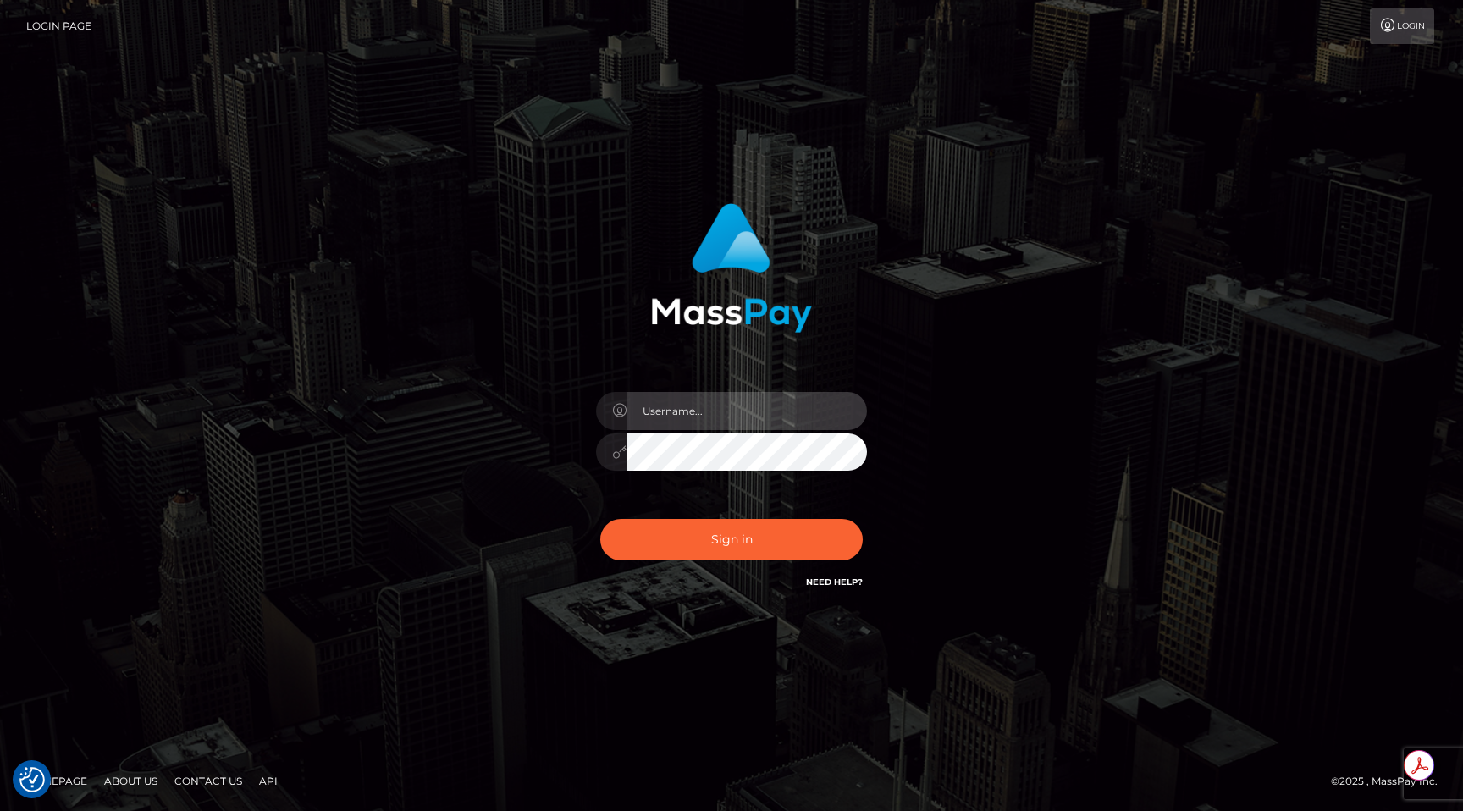
type input "egblue"
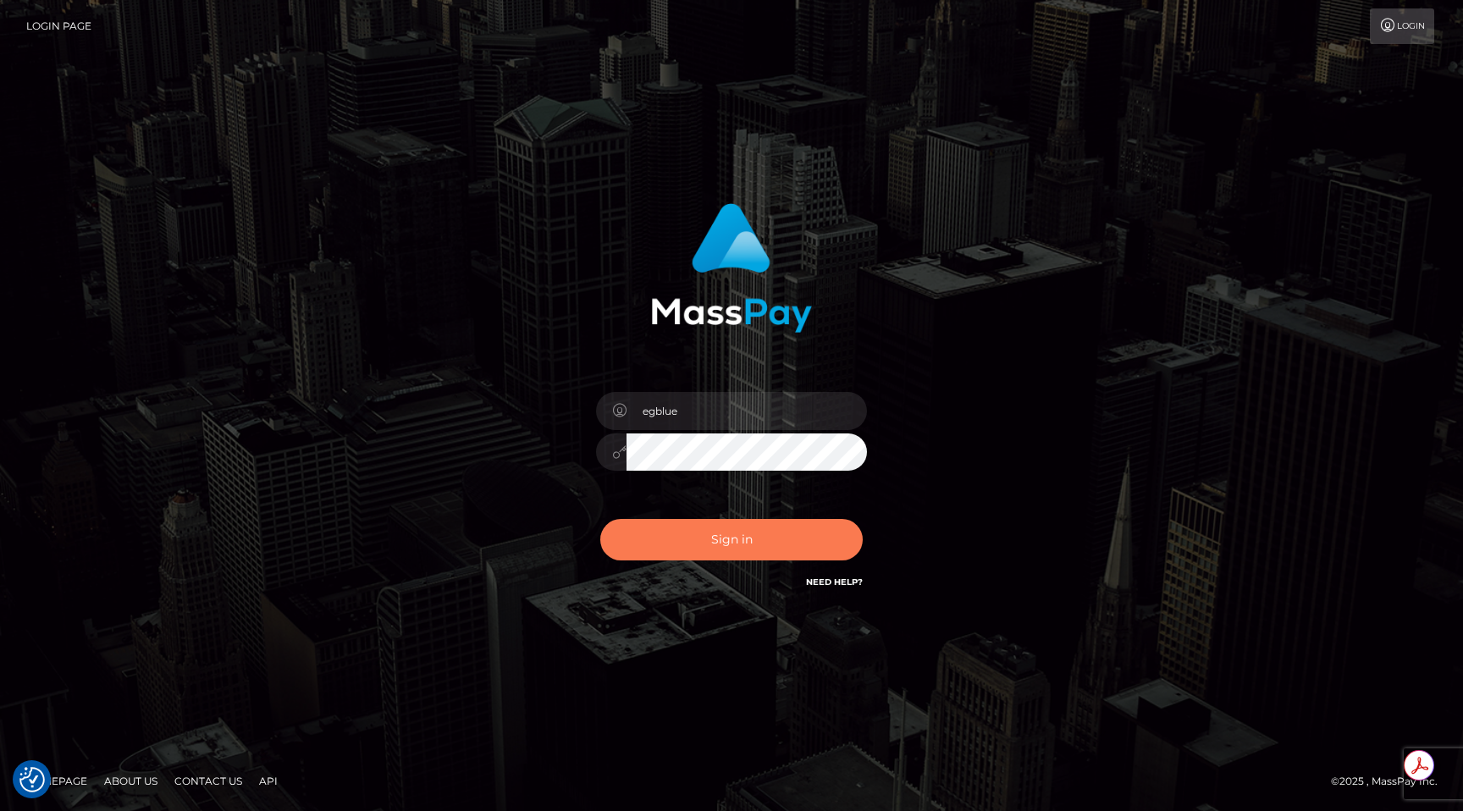
click at [754, 549] on button "Sign in" at bounding box center [731, 539] width 262 height 41
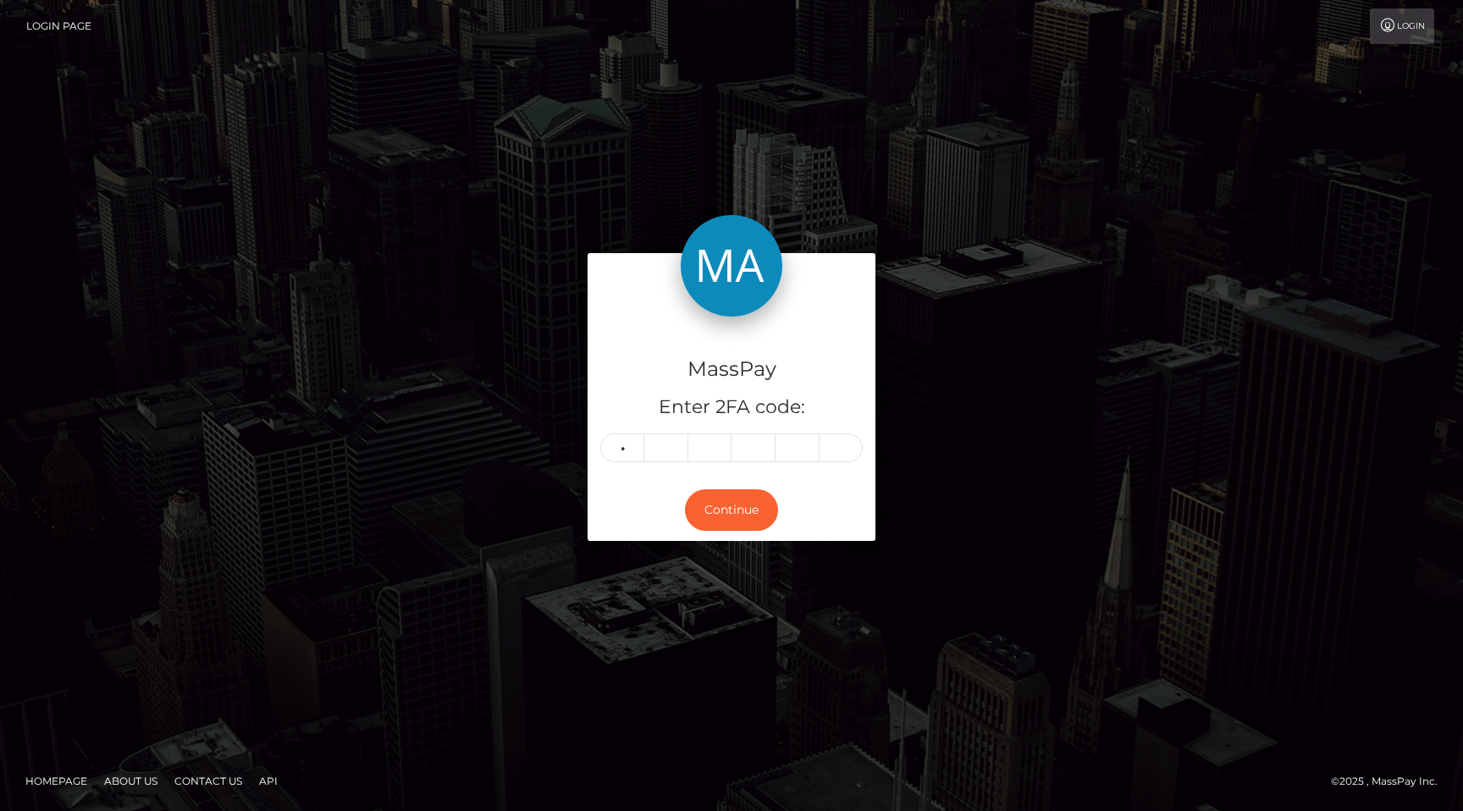
type input "1"
type input "2"
type input "3"
type input "6"
type input "2"
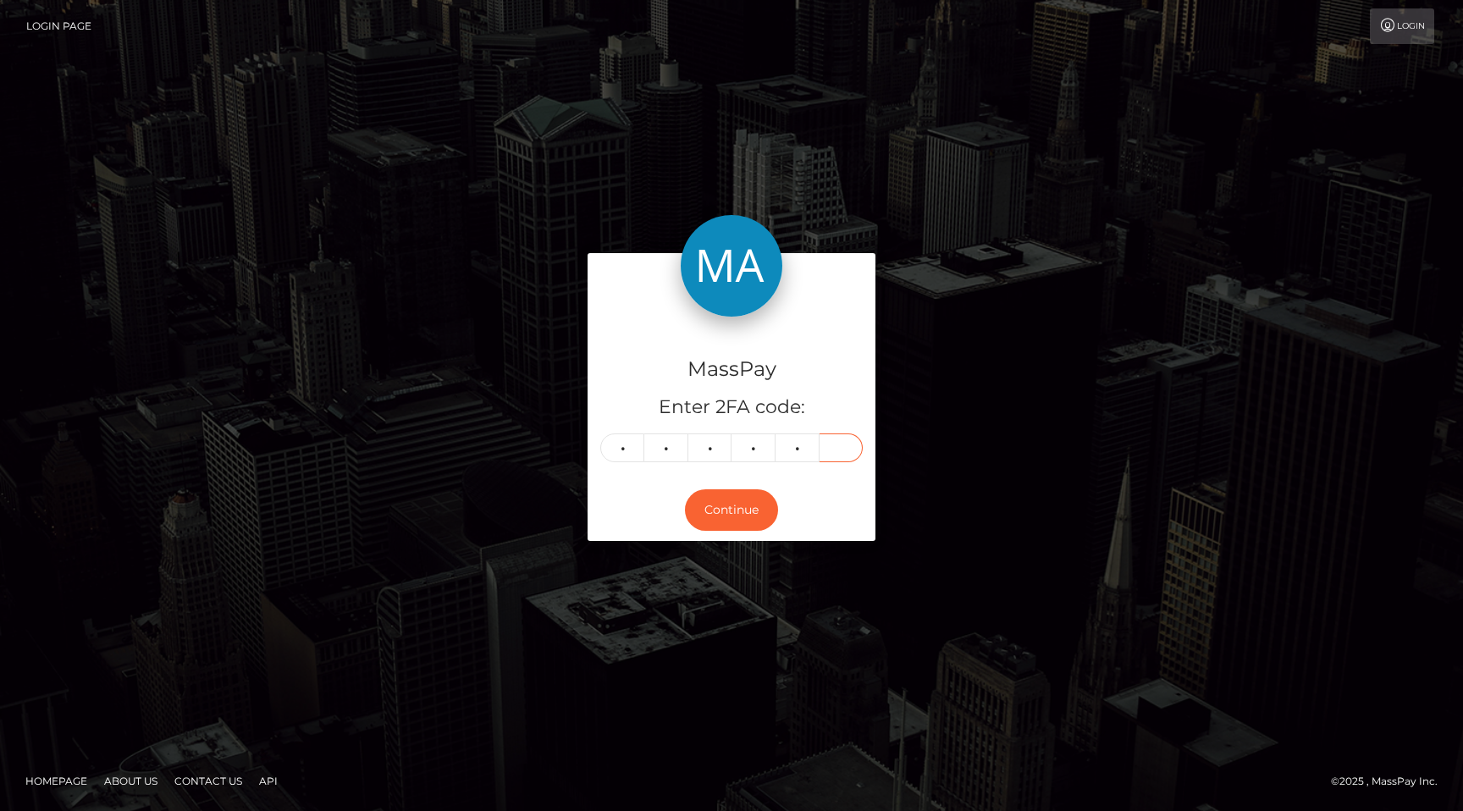
type input "7"
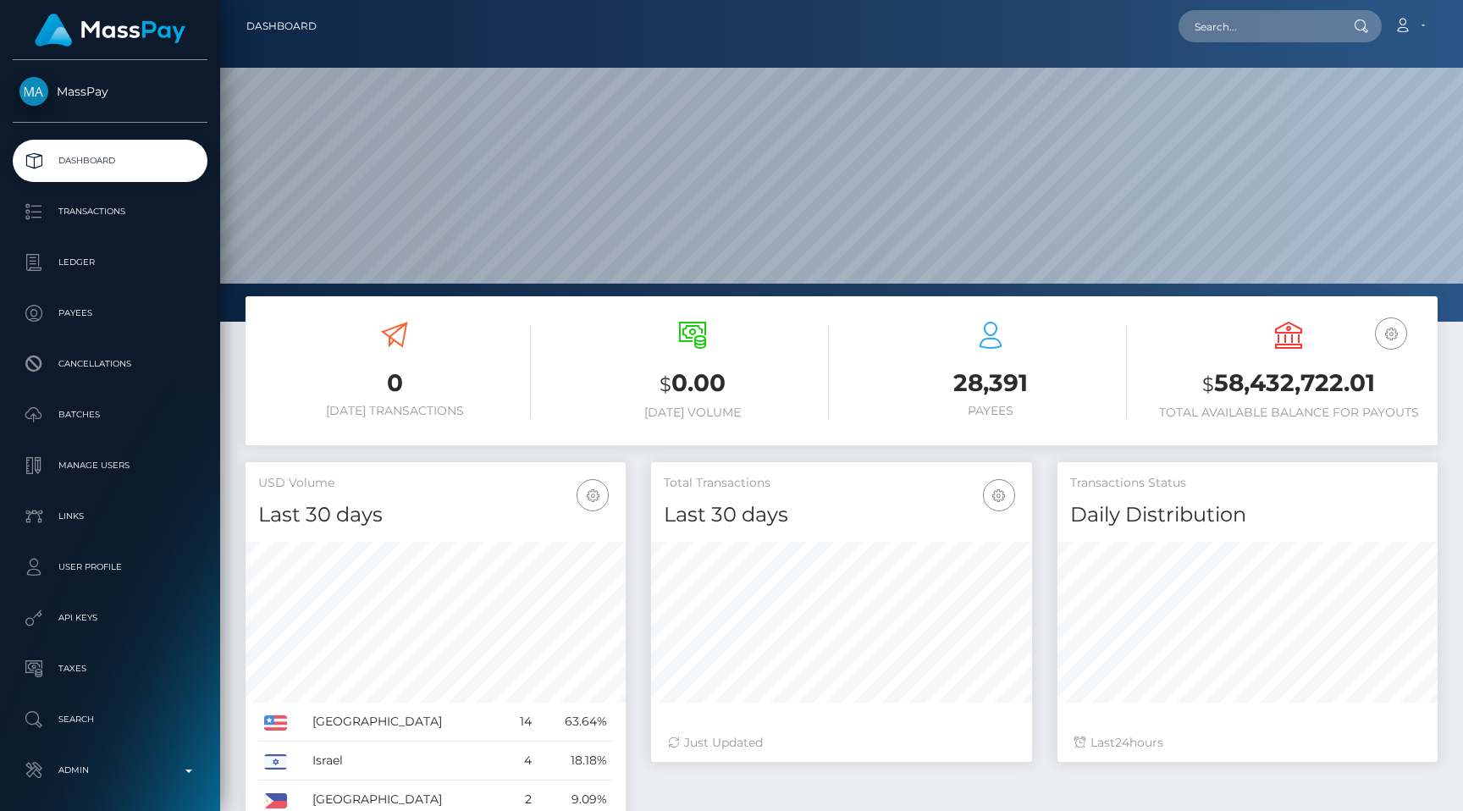
scroll to position [300, 380]
click at [1302, 30] on input "text" at bounding box center [1258, 26] width 159 height 32
paste input "ee9bbf44-b4fc-4a1d-a6c6-66be5ee28acb"
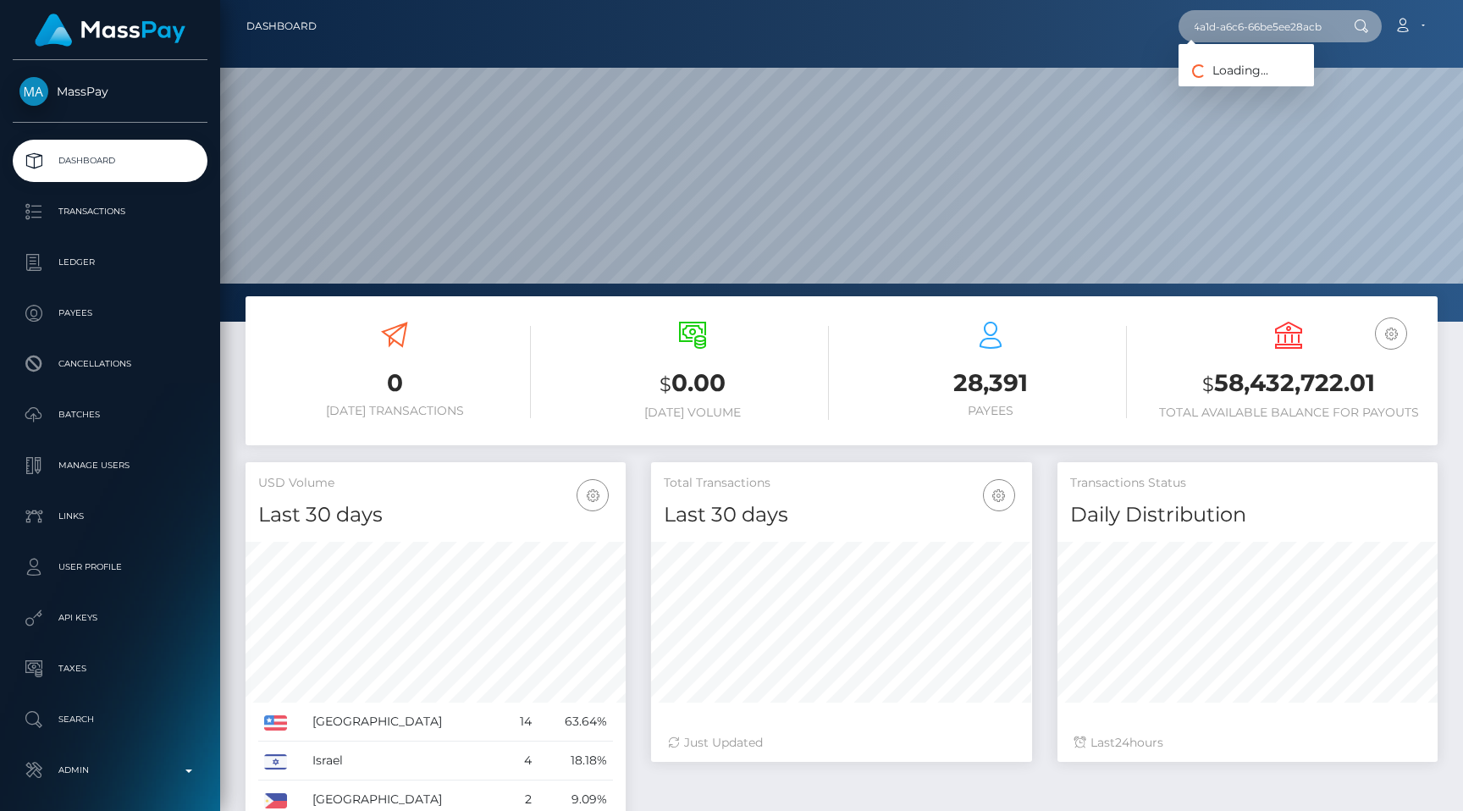
type input "ee9bbf44-b4fc-4a1d-a6c6-66be5ee28acb"
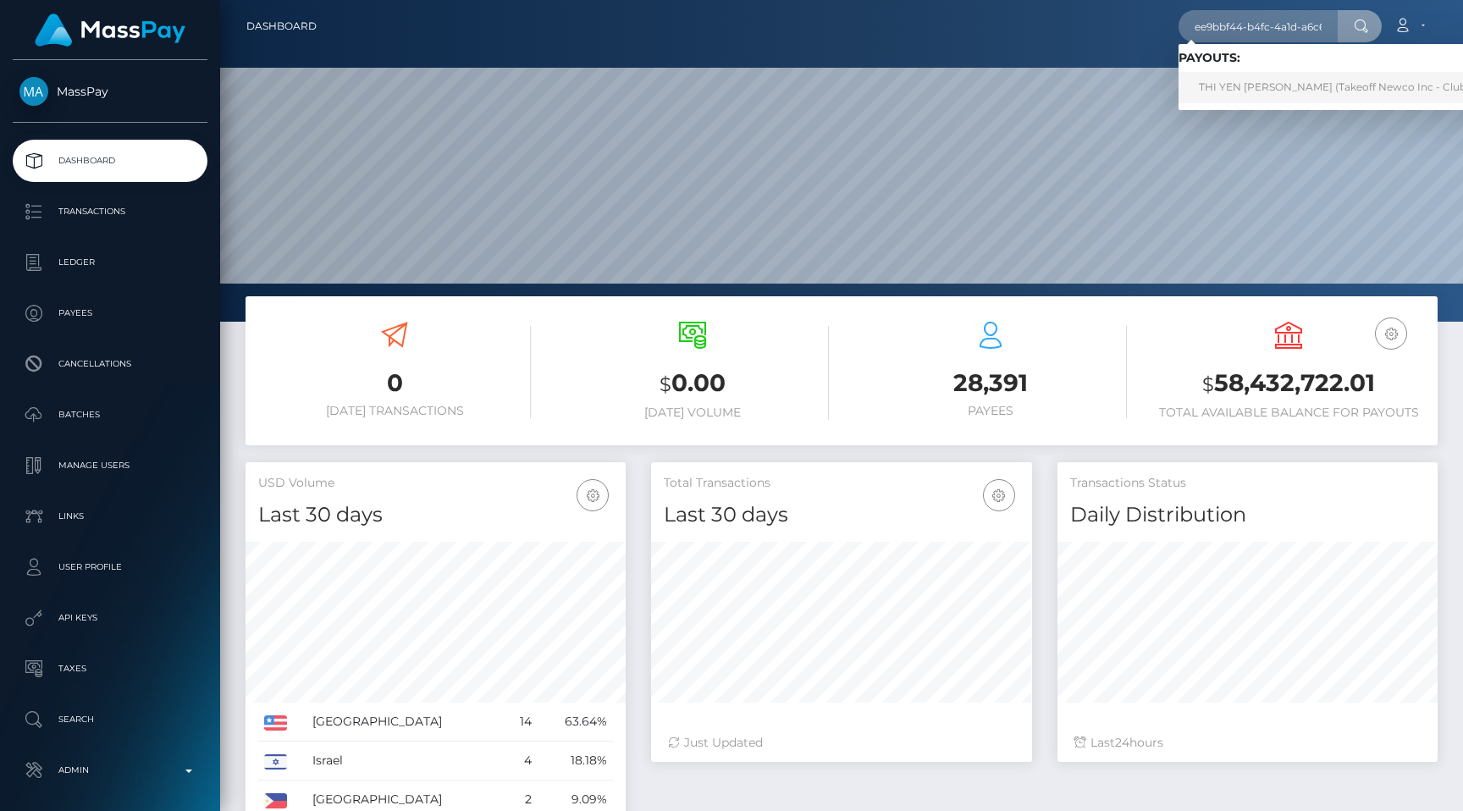
click at [1290, 78] on link "THI YEN ANH LE (Takeoff Newco Inc - Club Fans)" at bounding box center [1348, 87] width 339 height 31
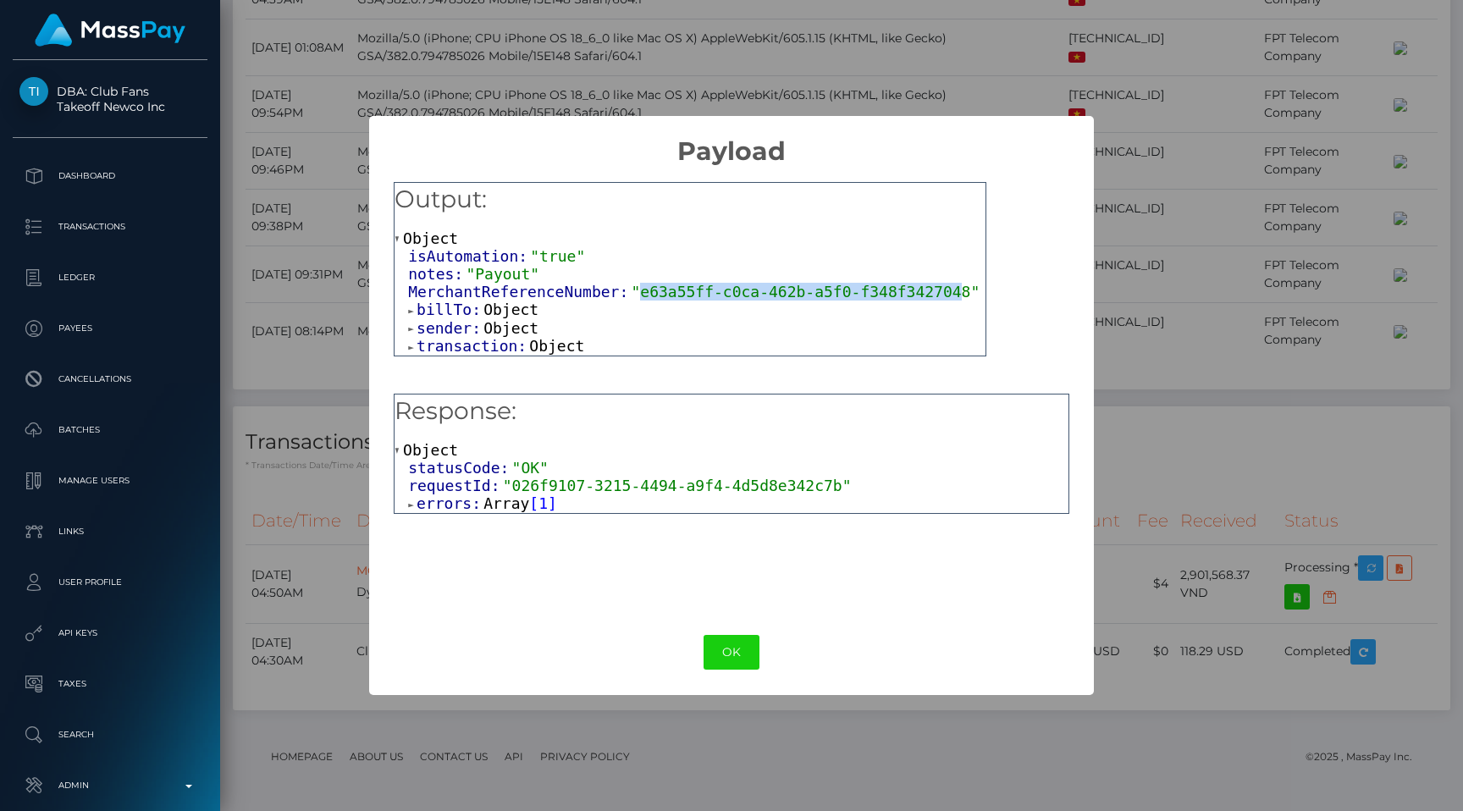
scroll to position [203, 380]
click at [966, 295] on span ""e63a55ff-c0ca-462b-a5f0-f348f3427048"" at bounding box center [805, 292] width 349 height 18
click at [1257, 527] on div "× Payload Output: Object isAutomation: "true" notes: "Payout" MerchantReference…" at bounding box center [731, 405] width 1463 height 811
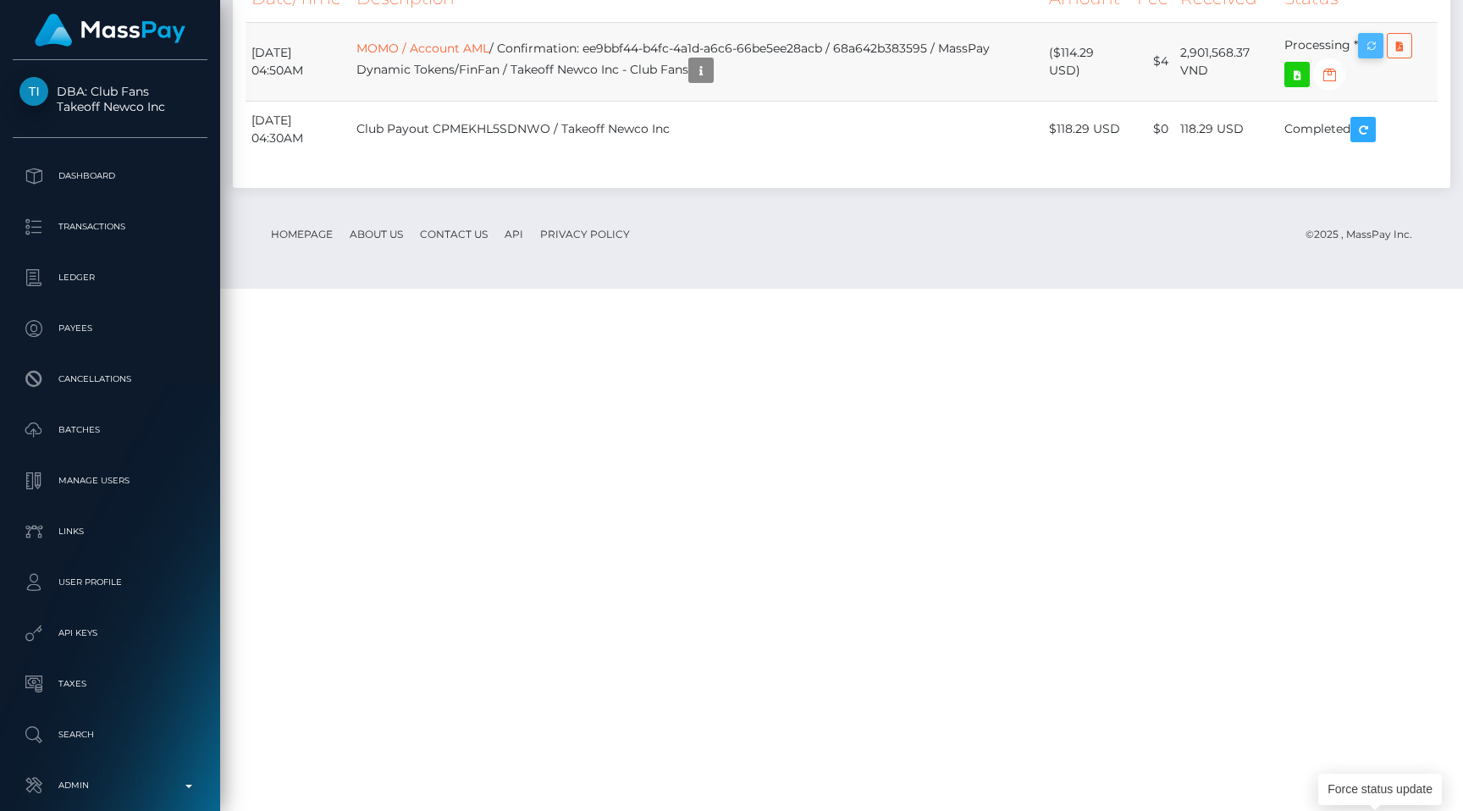
click at [1373, 57] on icon "button" at bounding box center [1371, 46] width 20 height 21
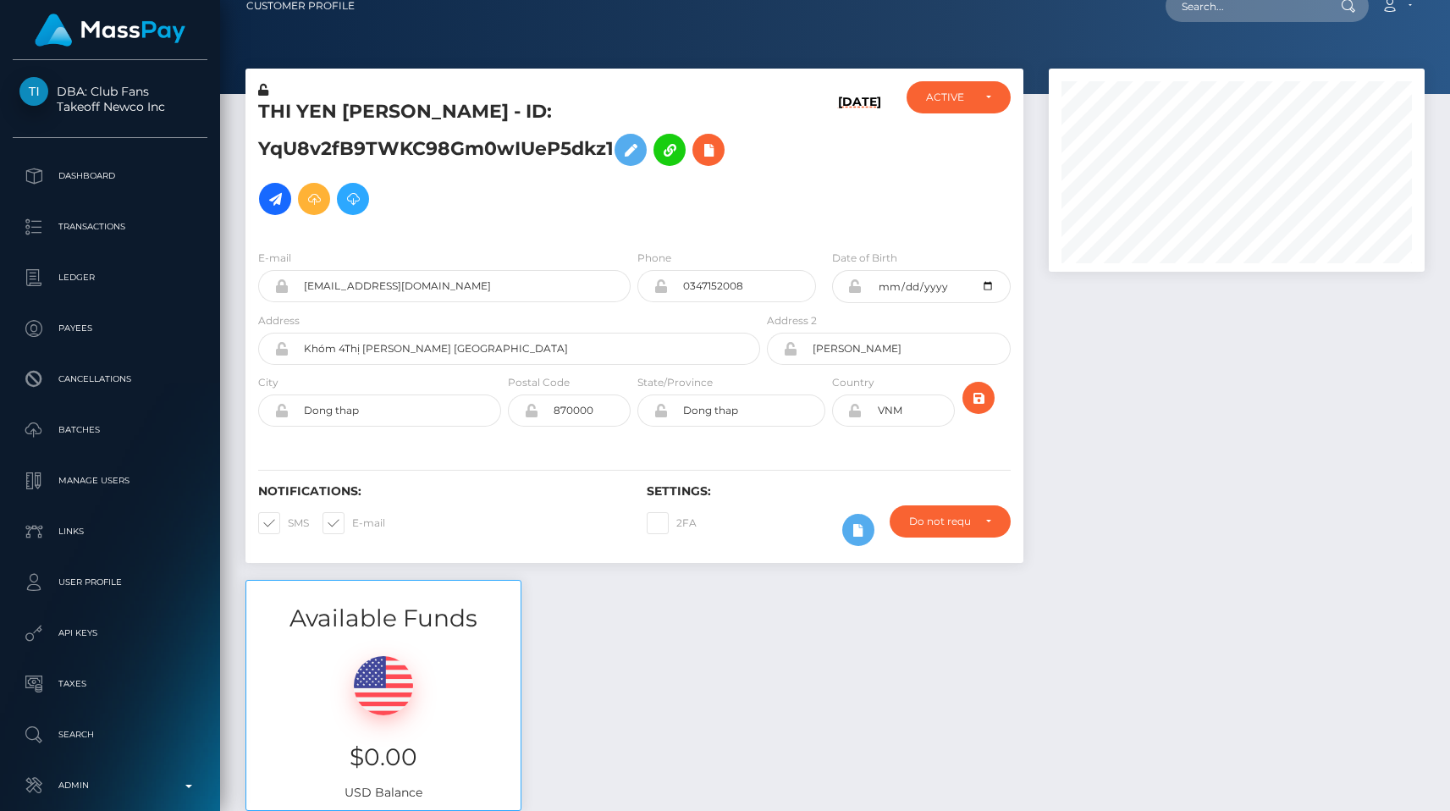
scroll to position [0, 0]
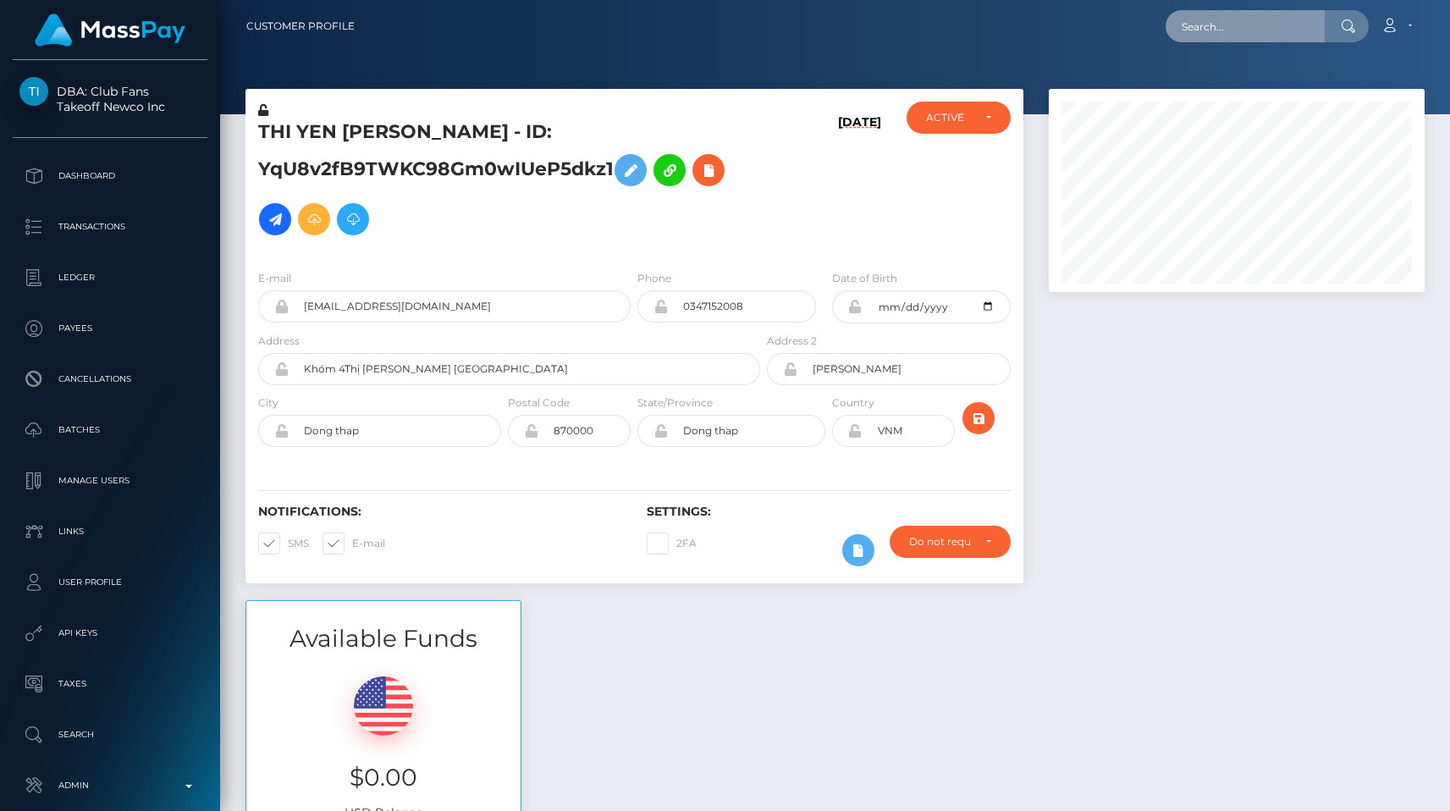
click at [1214, 17] on input "text" at bounding box center [1245, 26] width 159 height 32
paste input "d9ce876e-f5af-4efc-b2f8-ff4a1c742f49"
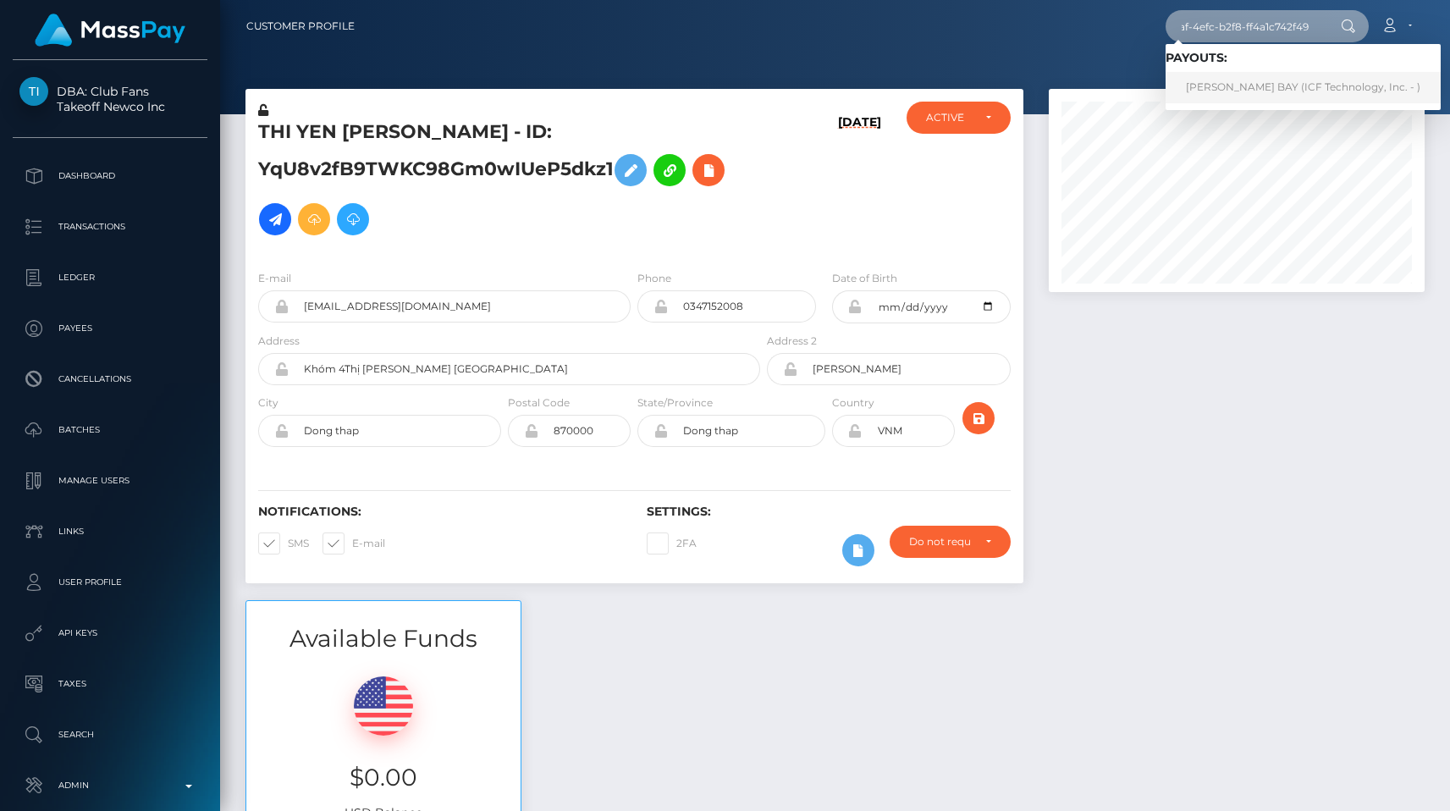
type input "d9ce876e-f5af-4efc-b2f8-ff4a1c742f49"
click at [1233, 74] on link "DUONG THI BAY (ICF Technology, Inc. - )" at bounding box center [1303, 87] width 275 height 31
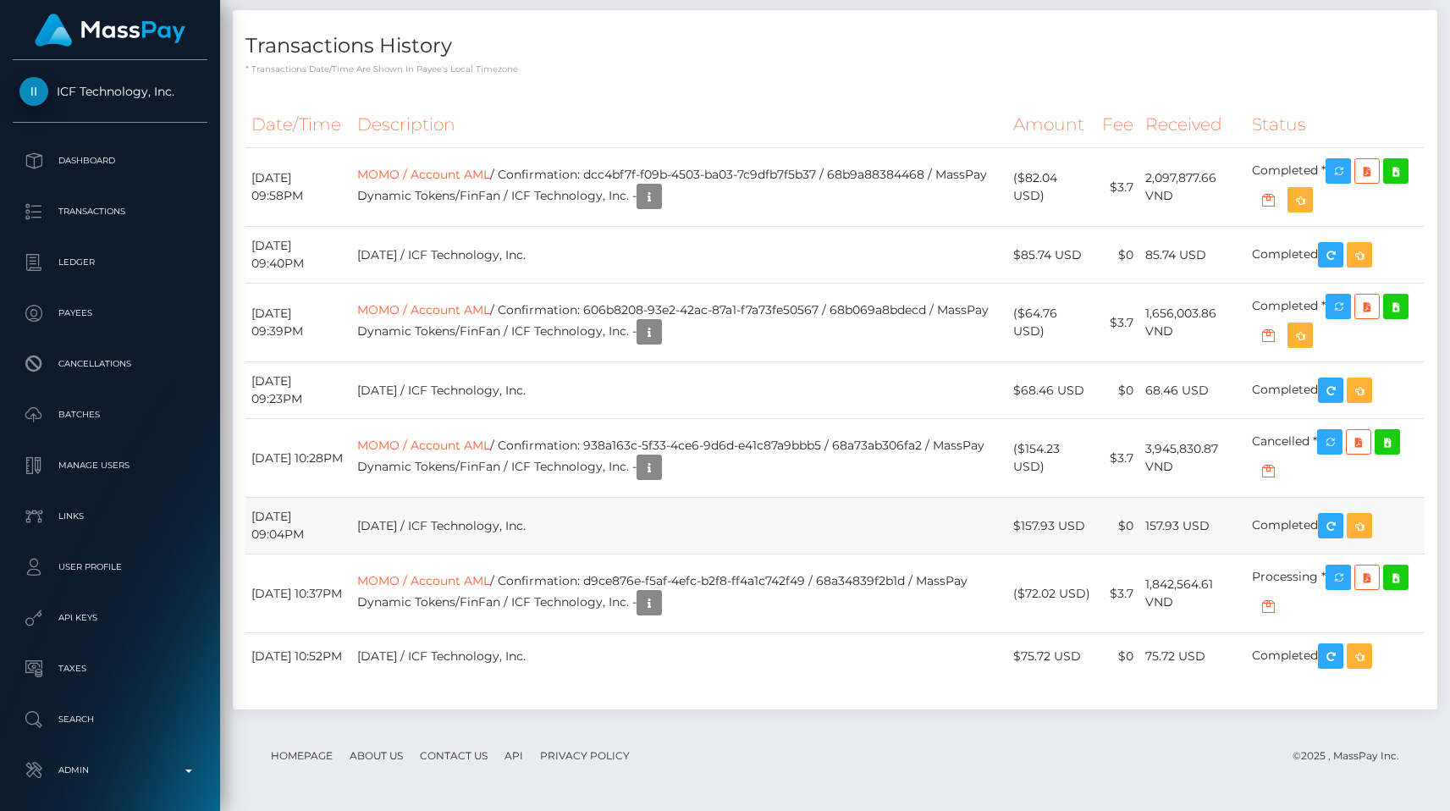
scroll to position [2078, 0]
click at [490, 588] on link "MOMO / Account AML" at bounding box center [423, 580] width 133 height 15
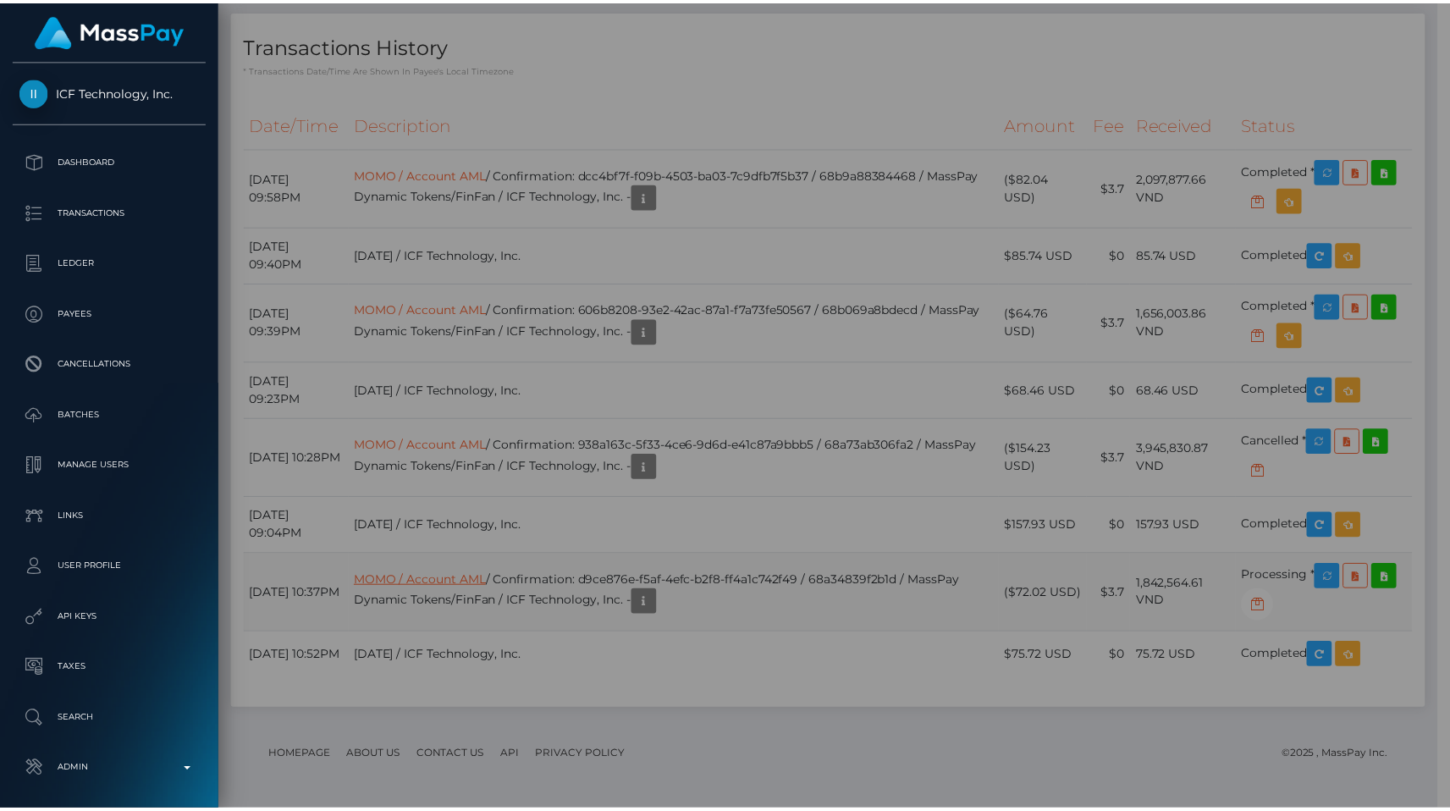
scroll to position [846450, 846276]
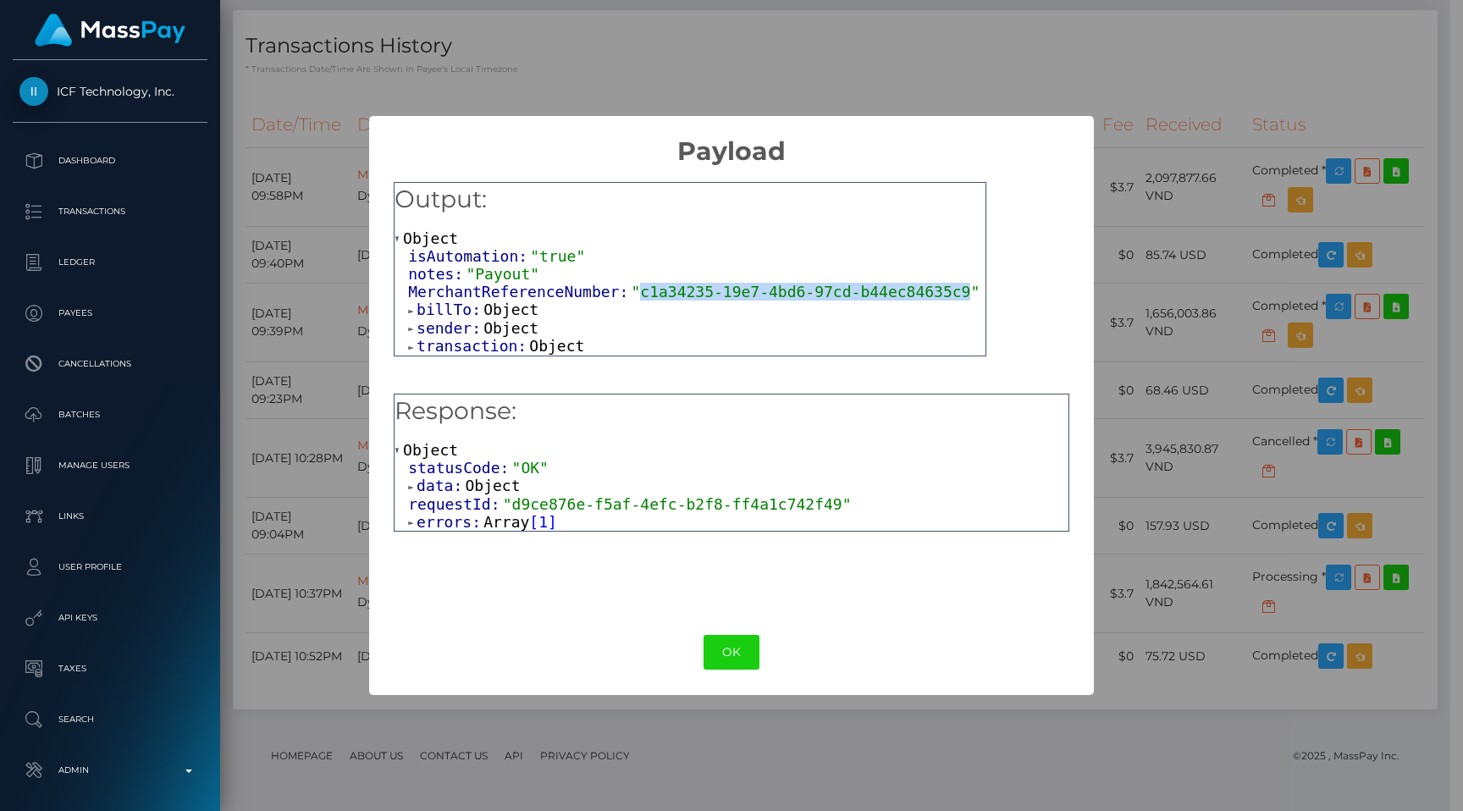
drag, startPoint x: 638, startPoint y: 289, endPoint x: 967, endPoint y: 295, distance: 328.6
click at [967, 295] on span ""c1a34235-19e7-4bd6-97cd-b44ec84635c9"" at bounding box center [805, 292] width 349 height 18
copy span "c1a34235-19e7-4bd6-97cd-b44ec84635c9"
click at [1214, 500] on div "× Payload Output: Object isAutomation: "true" notes: "Payout" MerchantReference…" at bounding box center [731, 405] width 1463 height 811
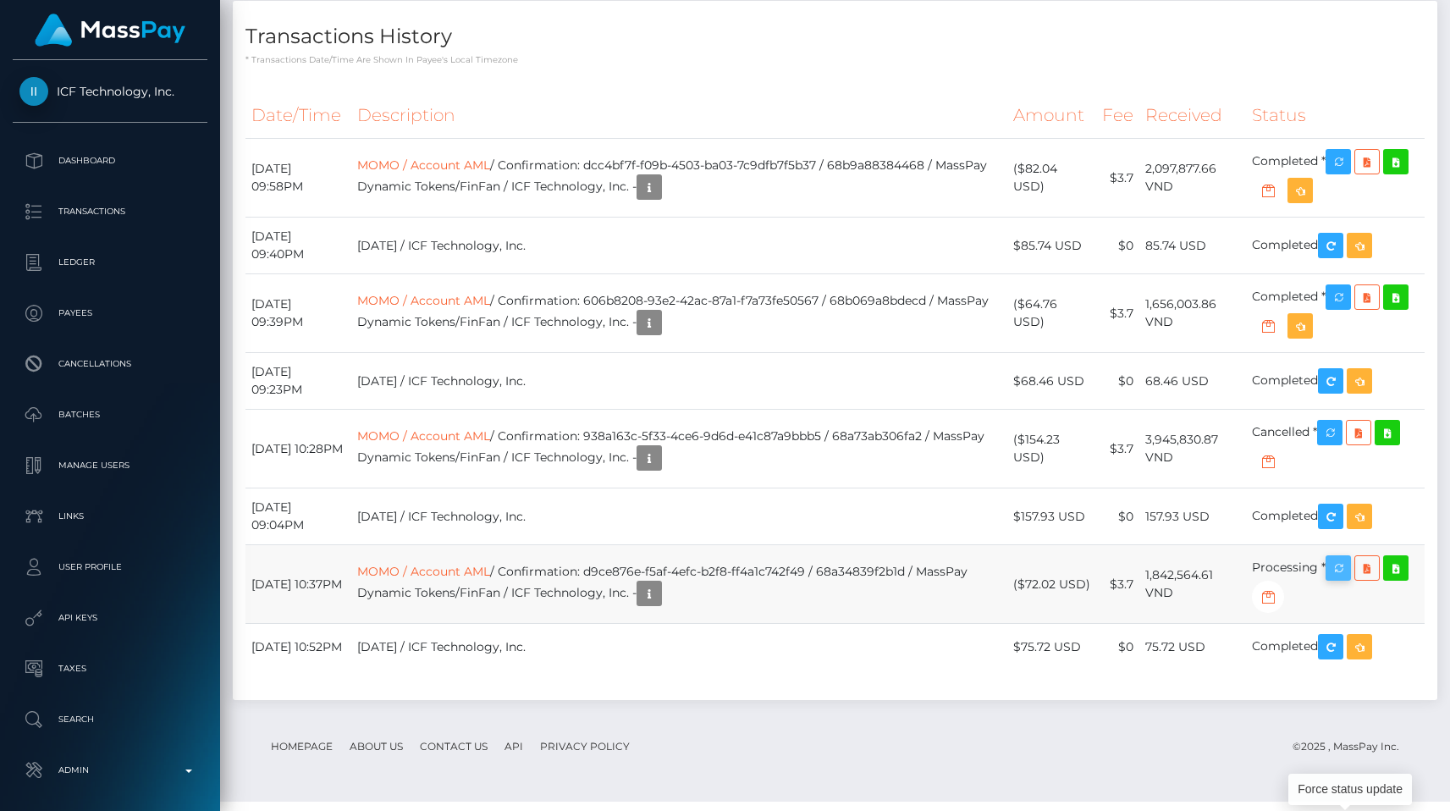
click at [1339, 579] on icon "button" at bounding box center [1338, 568] width 20 height 21
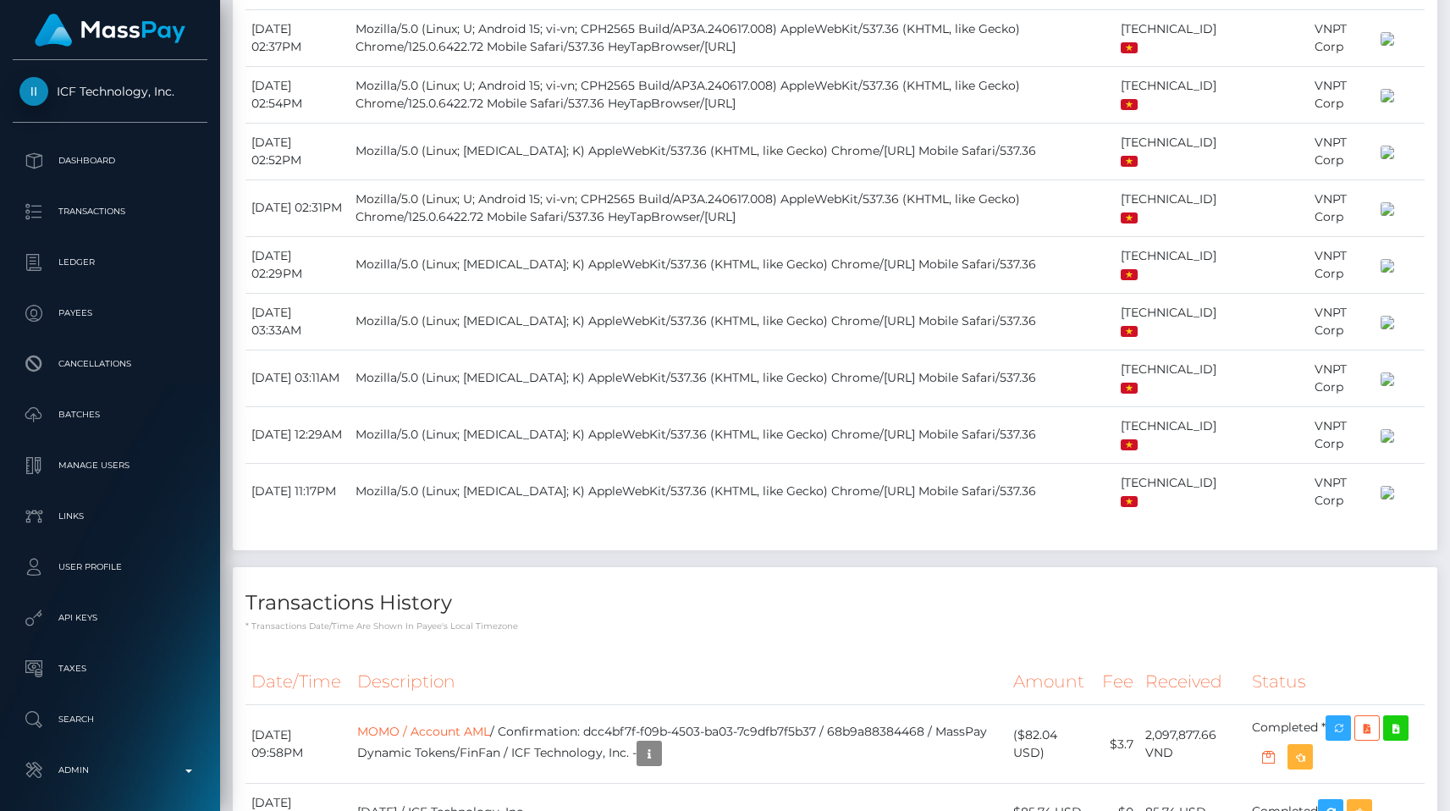
scroll to position [0, 0]
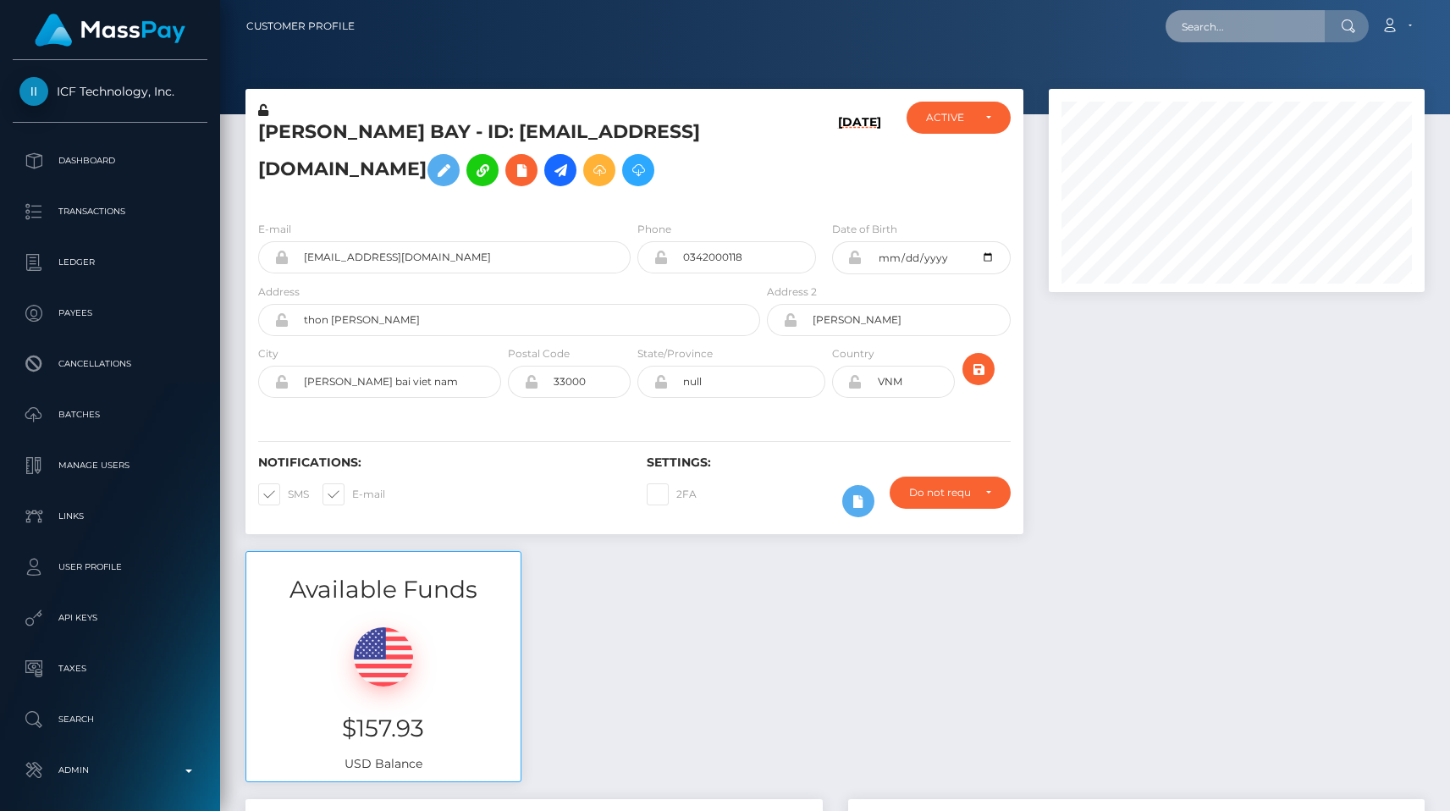
click at [1212, 25] on input "text" at bounding box center [1245, 26] width 159 height 32
paste input "84e99130-fff2-4831-8aeb-9727a8b02bd1"
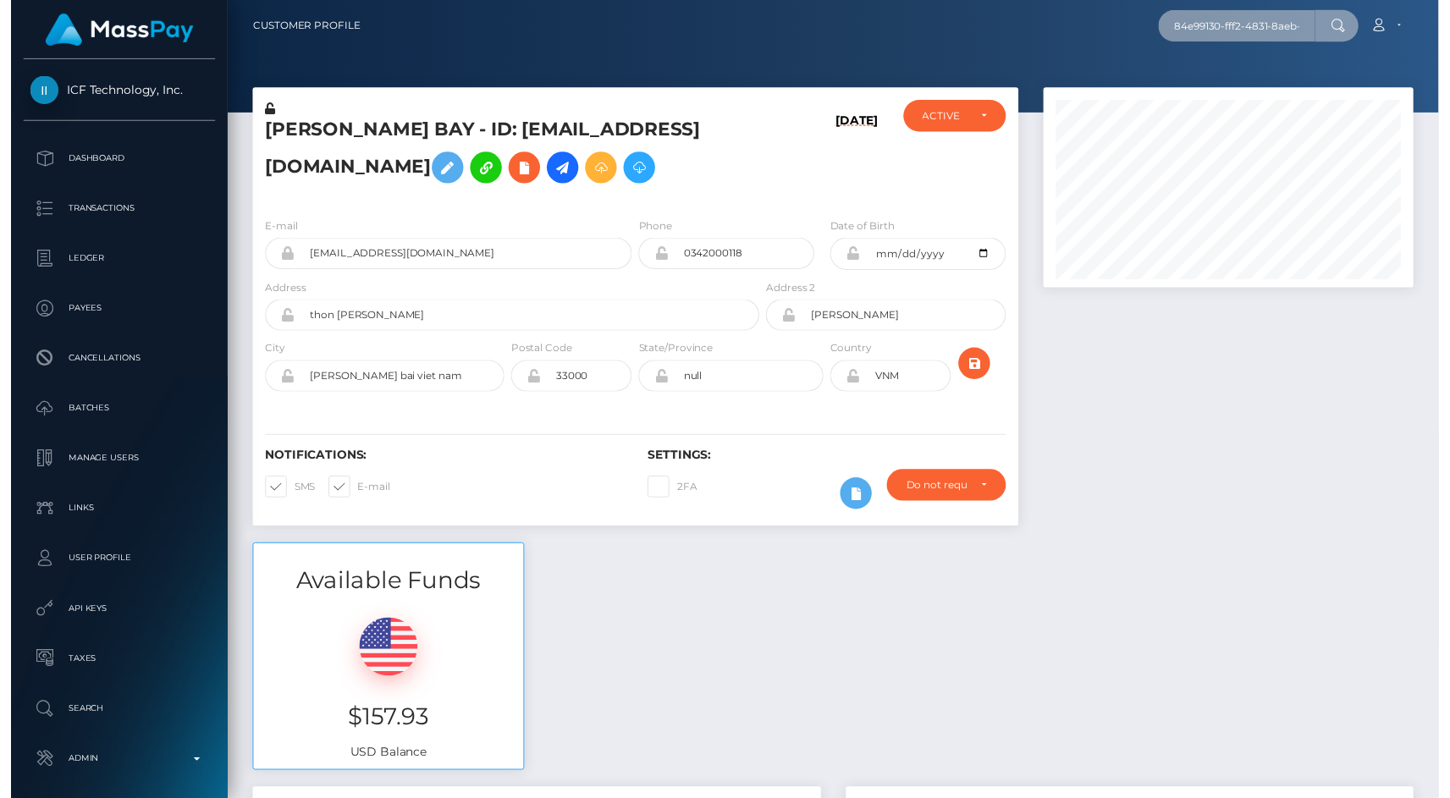
scroll to position [0, 85]
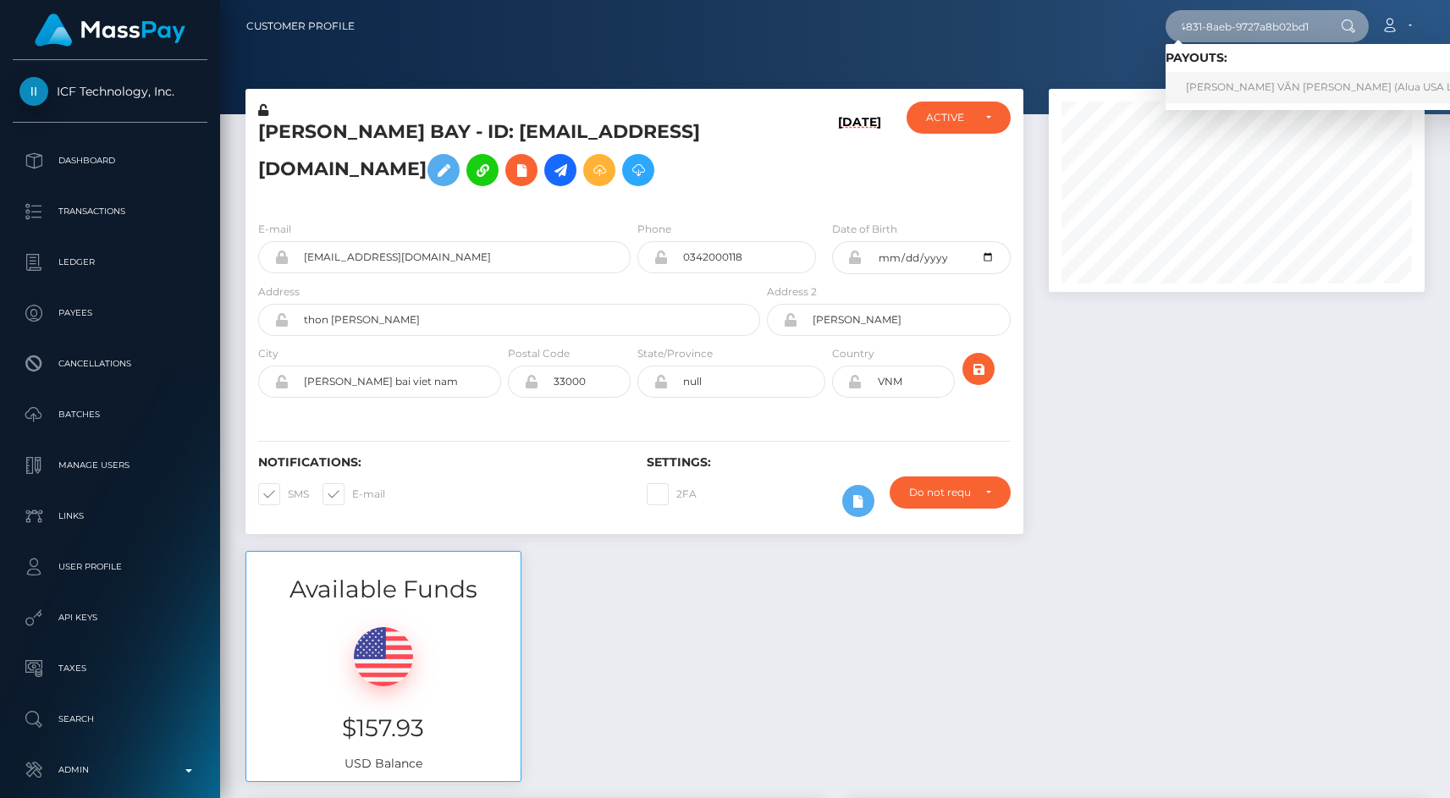
type input "84e99130-fff2-4831-8aeb-9727a8b02bd1"
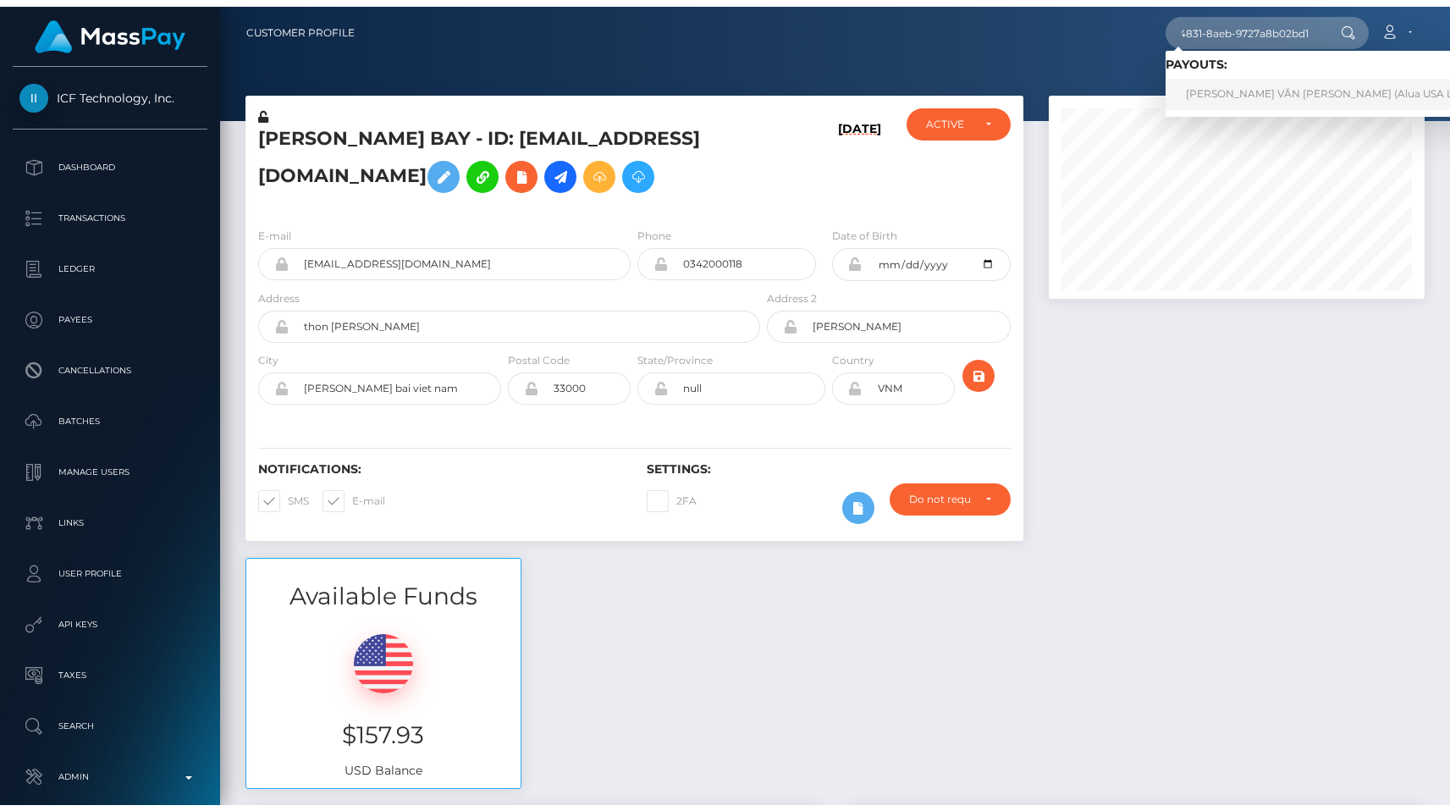
scroll to position [0, 0]
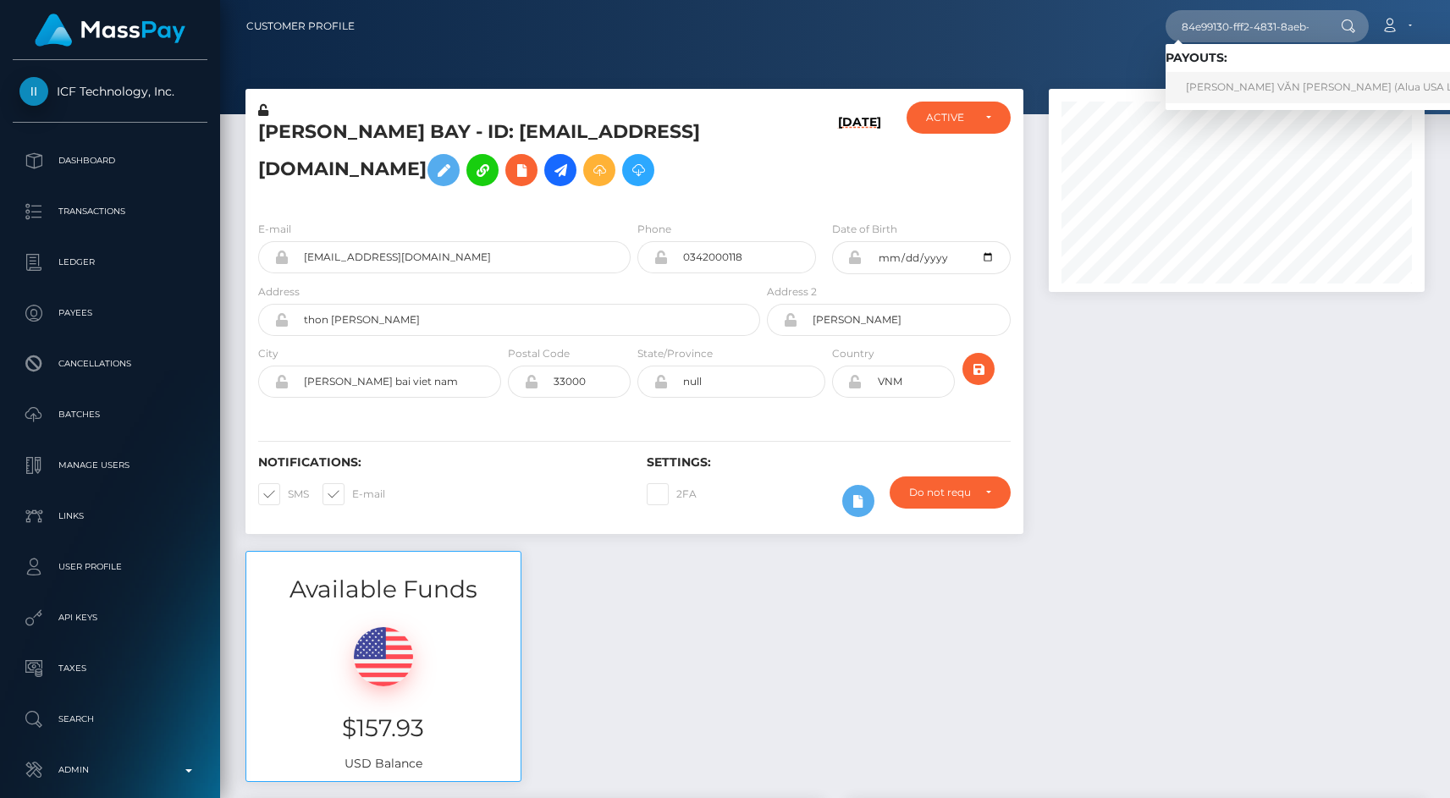
click at [1273, 80] on link "NGUYỄN VĂN HÙNG nguyễn (Alua USA Limited - )" at bounding box center [1342, 87] width 353 height 31
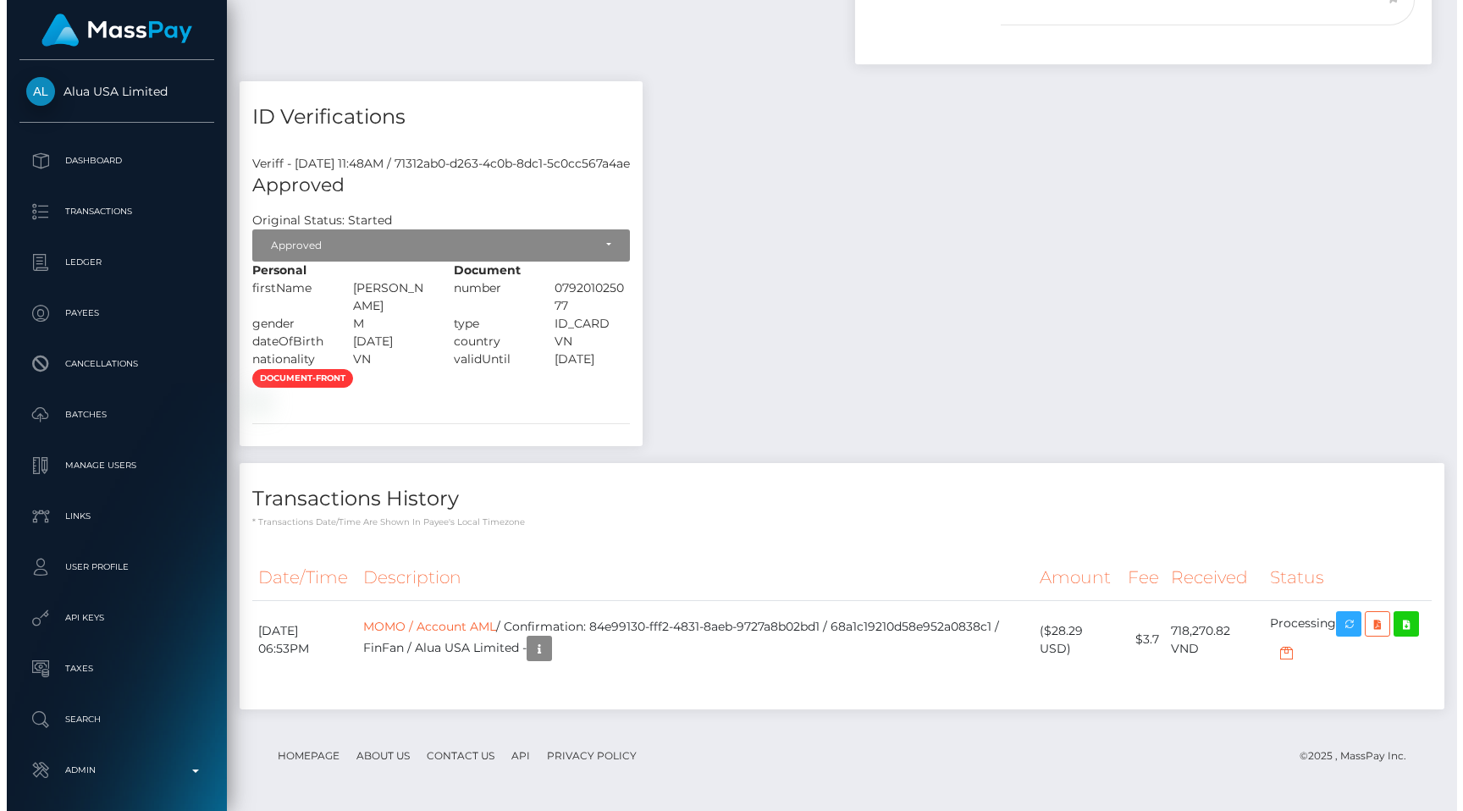
scroll to position [203, 376]
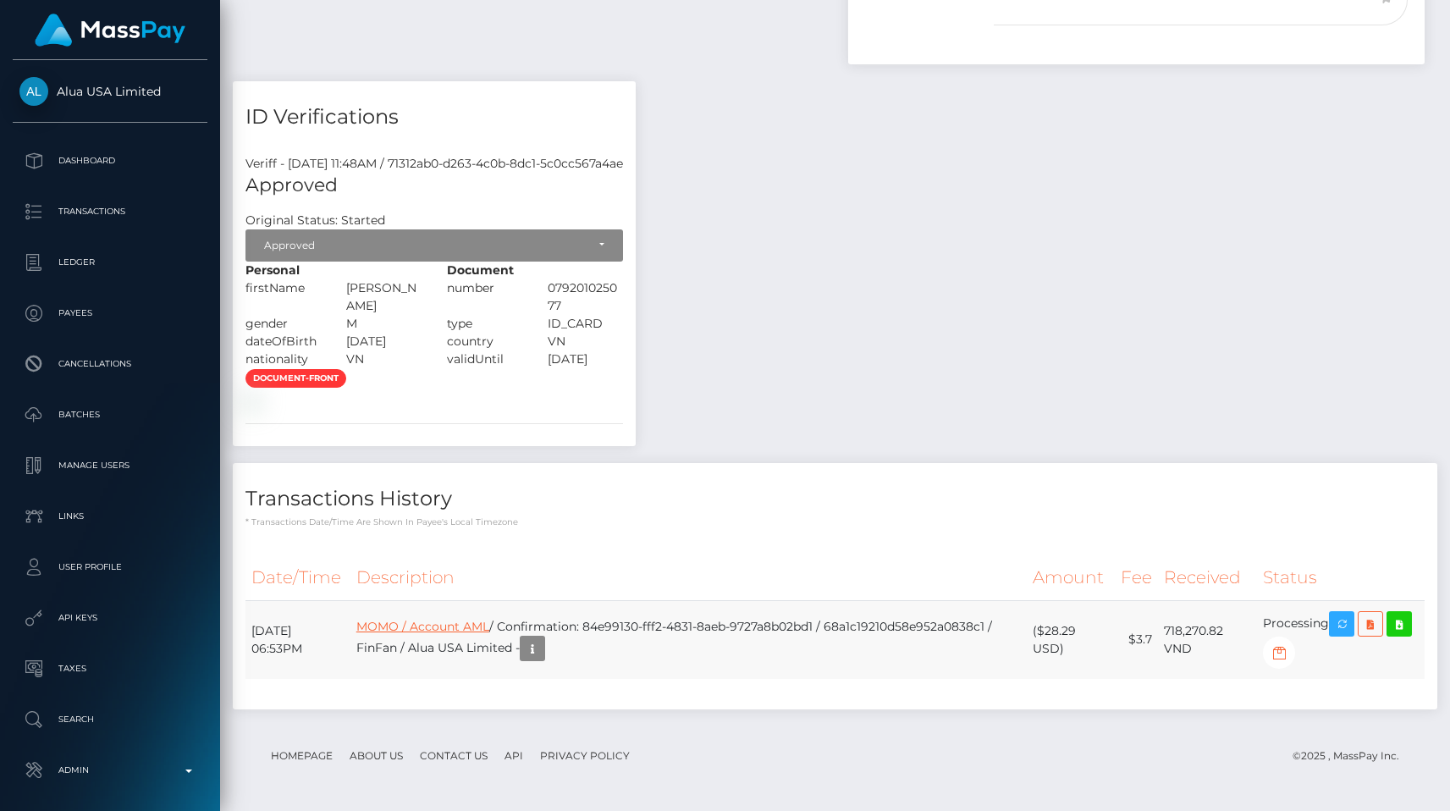
click at [469, 634] on link "MOMO / Account AML" at bounding box center [422, 626] width 133 height 15
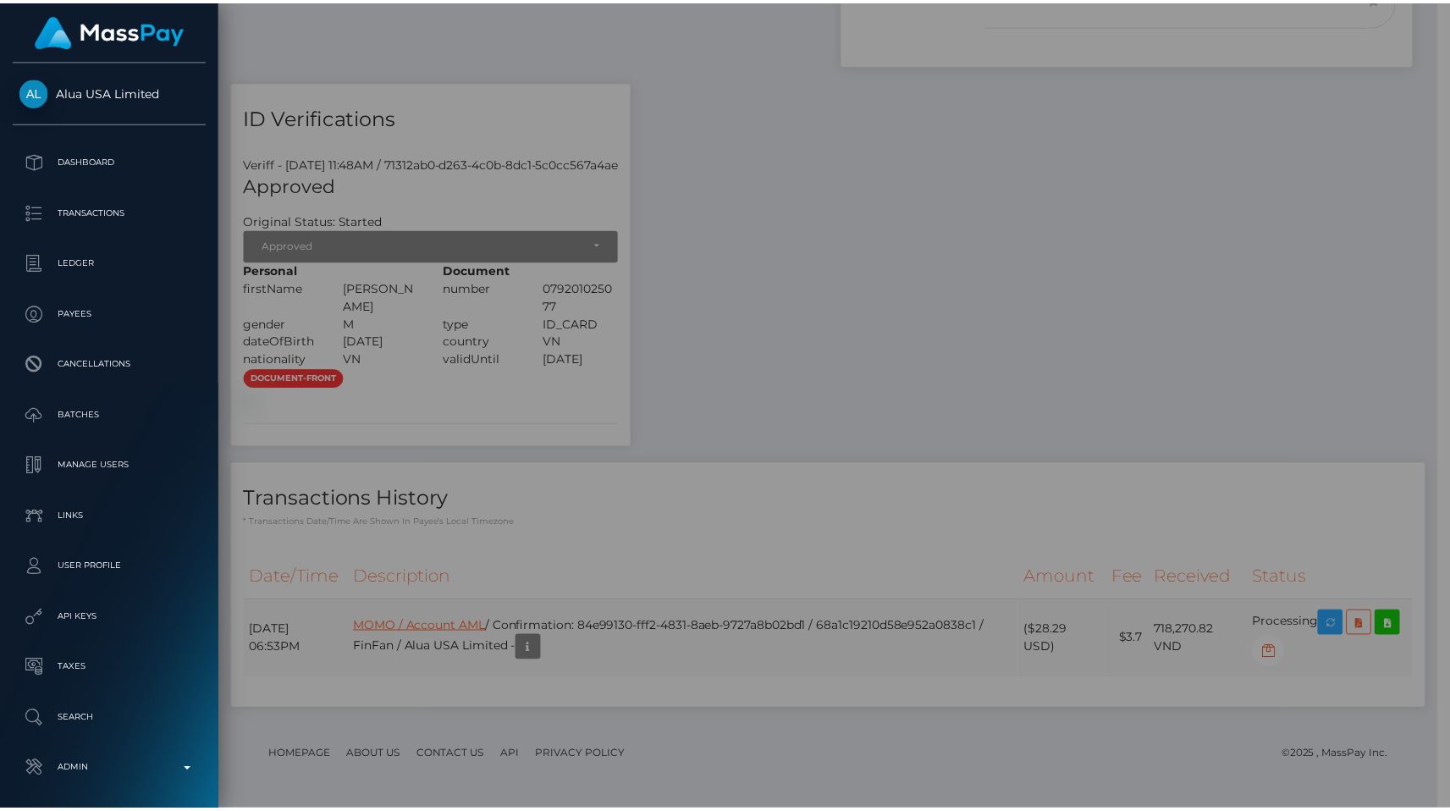
scroll to position [846450, 846276]
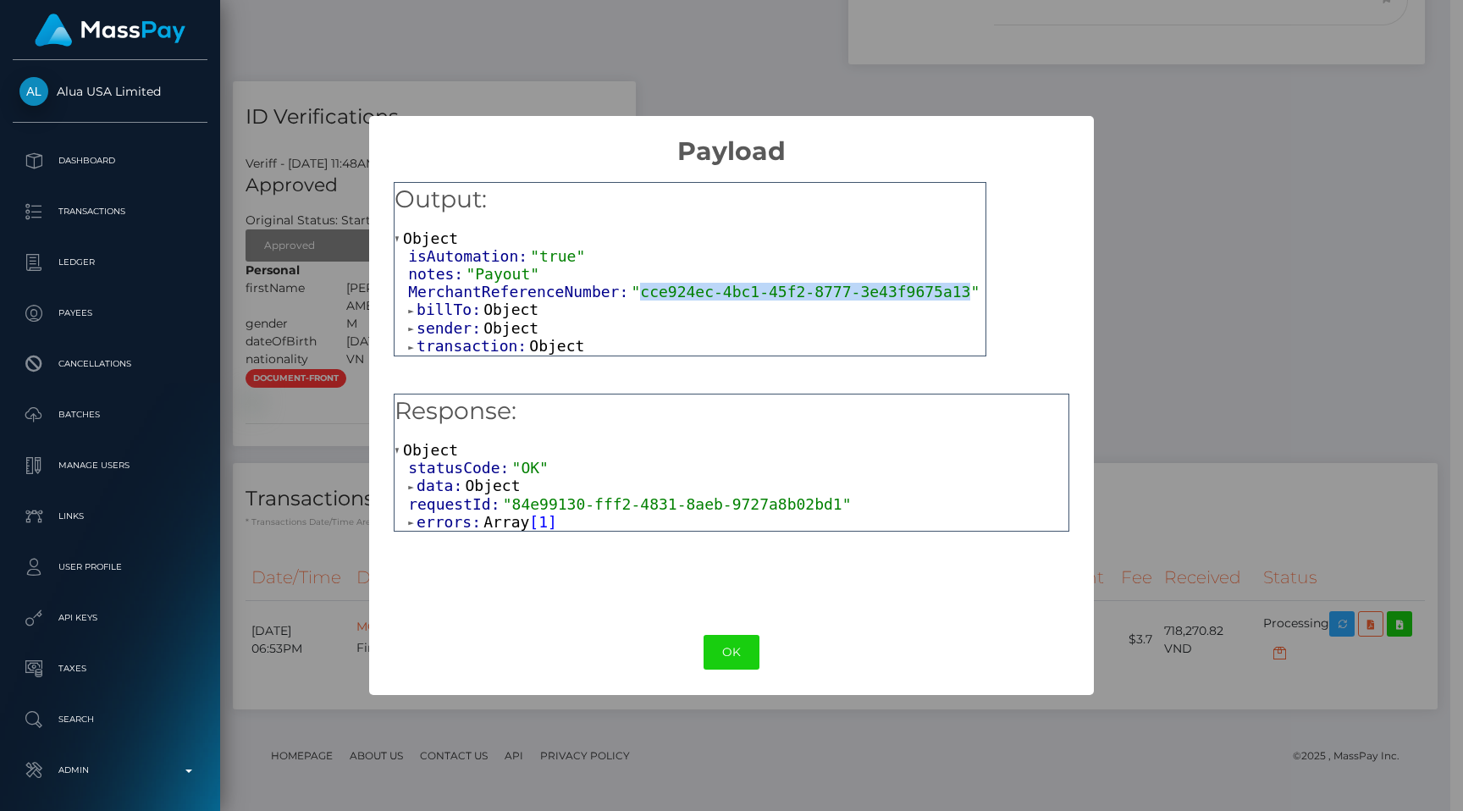
drag, startPoint x: 642, startPoint y: 290, endPoint x: 970, endPoint y: 292, distance: 328.5
click at [970, 292] on span ""cce924ec-4bc1-45f2-8777-3e43f9675a13"" at bounding box center [805, 292] width 349 height 18
copy span "cce924ec-4bc1-45f2-8777-3e43f9675a13"
click at [1322, 528] on div "× Payload Output: Object isAutomation: "true" notes: "Payout" MerchantReference…" at bounding box center [731, 405] width 1463 height 811
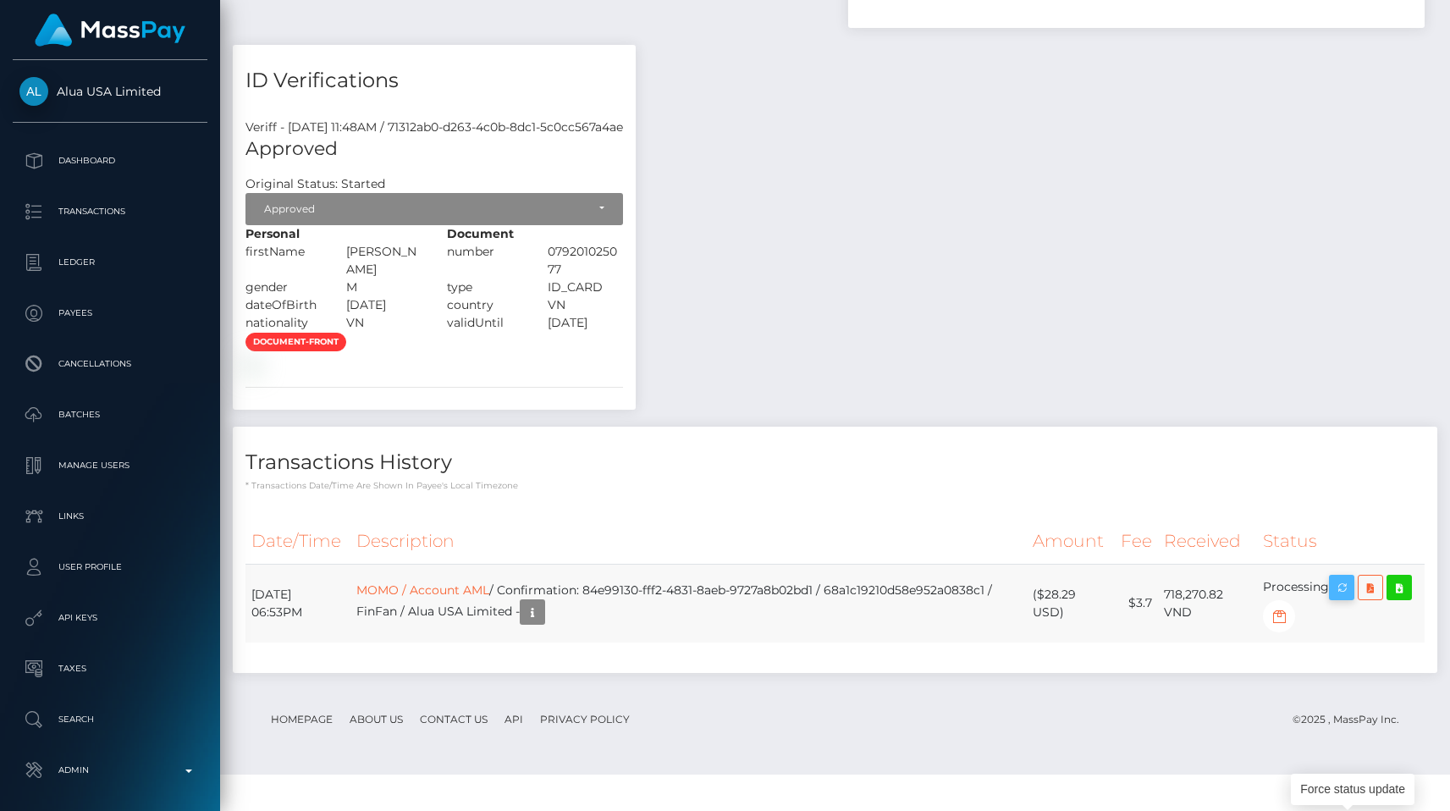
click at [1344, 599] on icon "button" at bounding box center [1342, 587] width 20 height 21
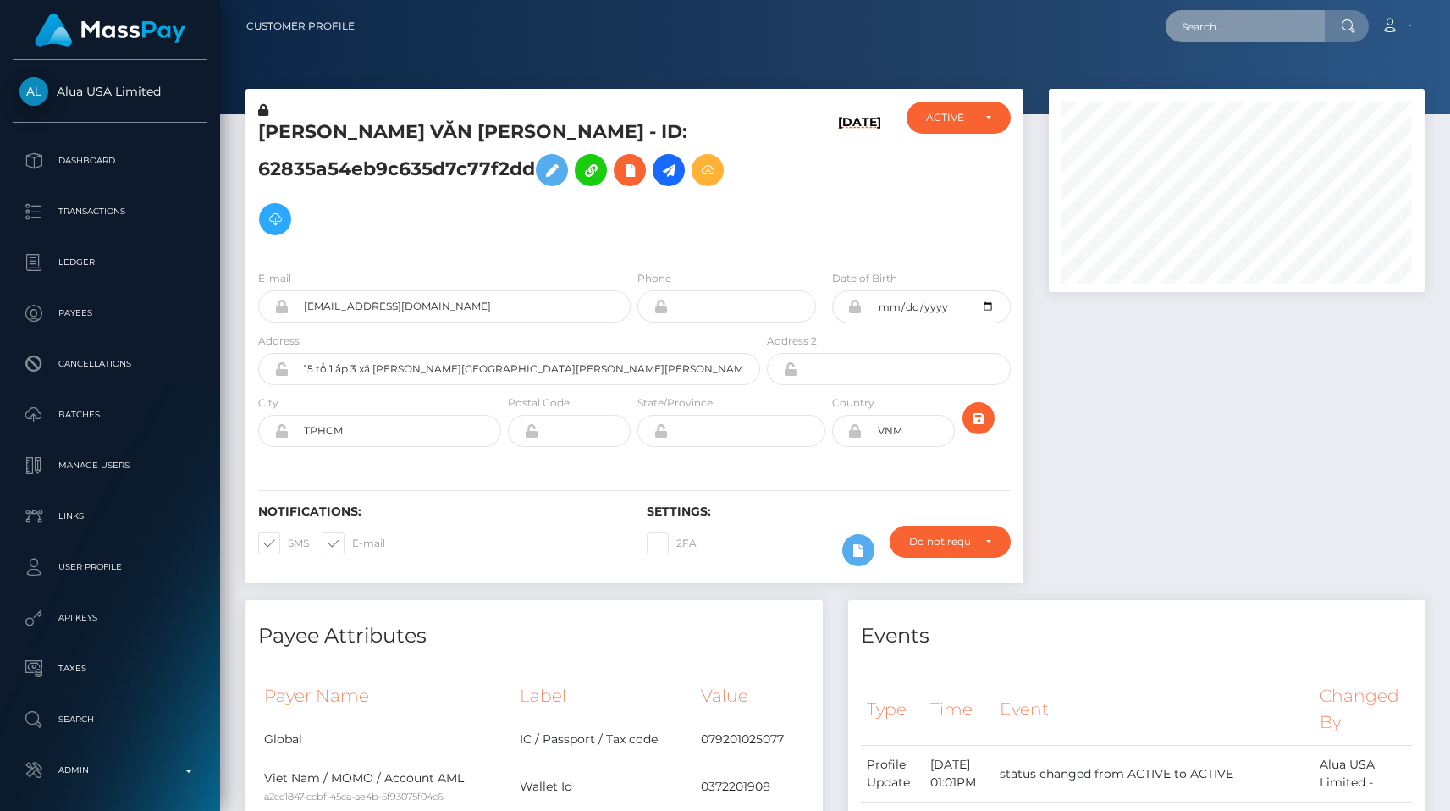
click at [1234, 21] on input "text" at bounding box center [1245, 26] width 159 height 32
paste input "fefac18f-705b-4e32-ac01-ed9998e2df1b"
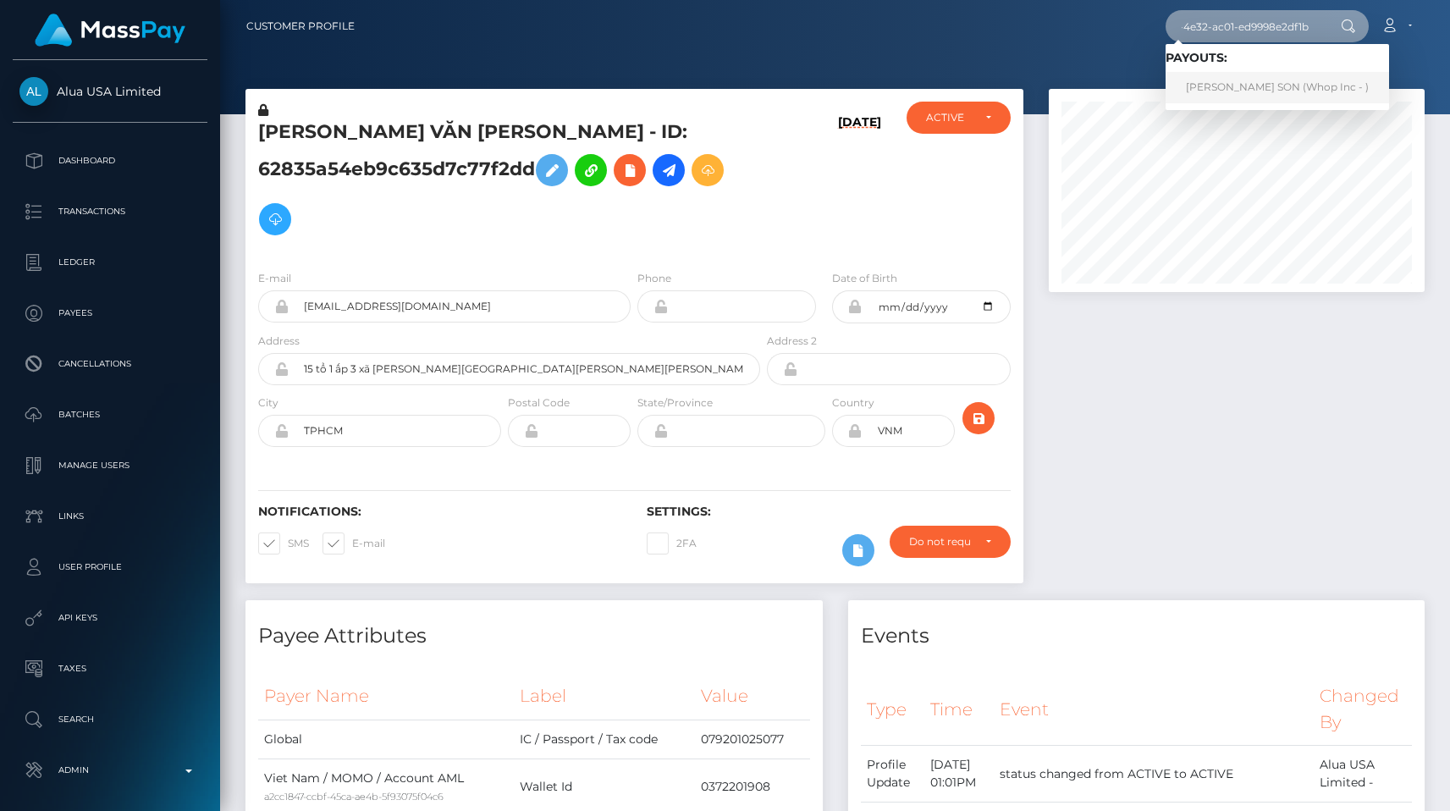
type input "fefac18f-705b-4e32-ac01-ed9998e2df1b"
click at [1242, 90] on link "HOÀNG MANH SON (Whop Inc - )" at bounding box center [1278, 87] width 224 height 31
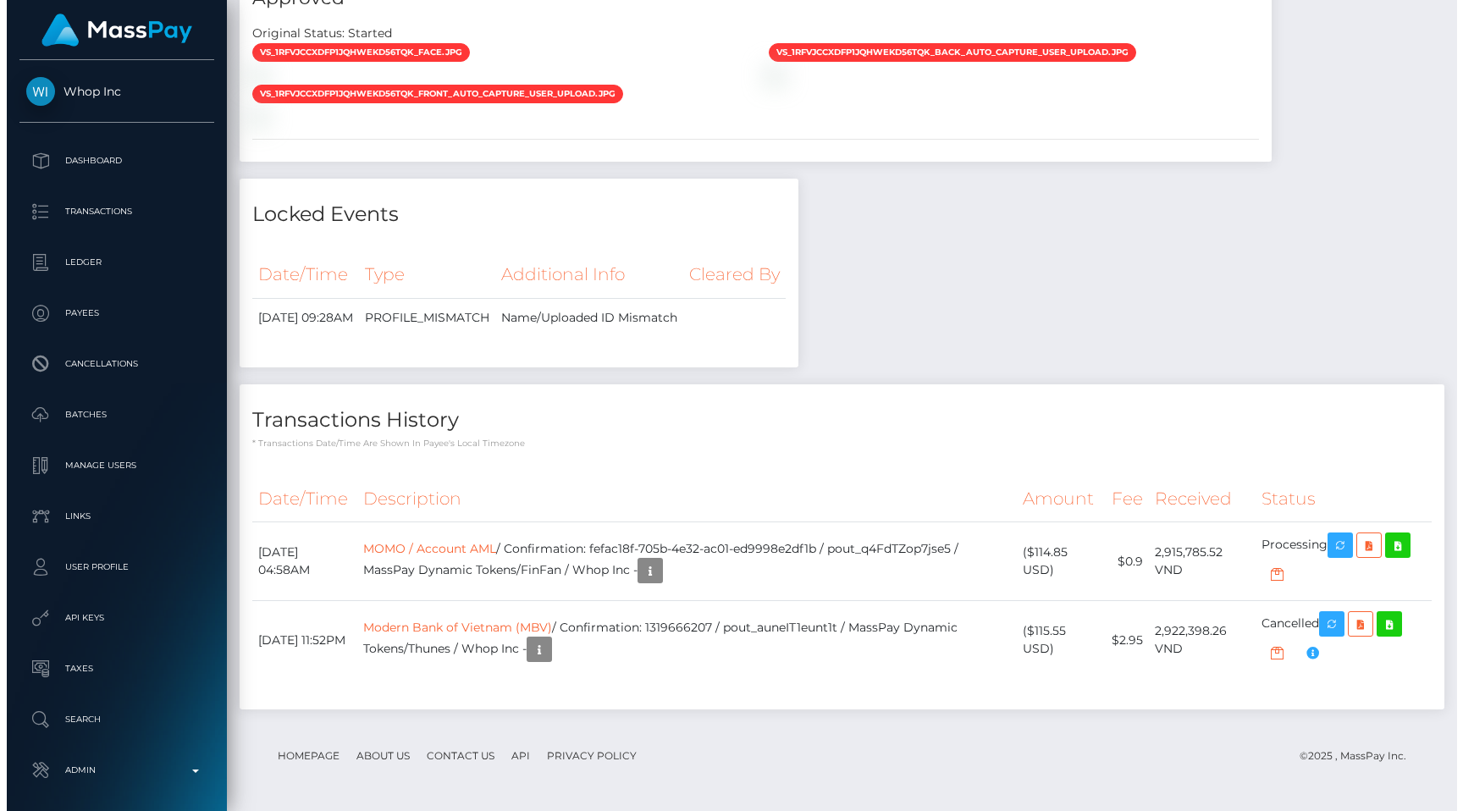
scroll to position [203, 376]
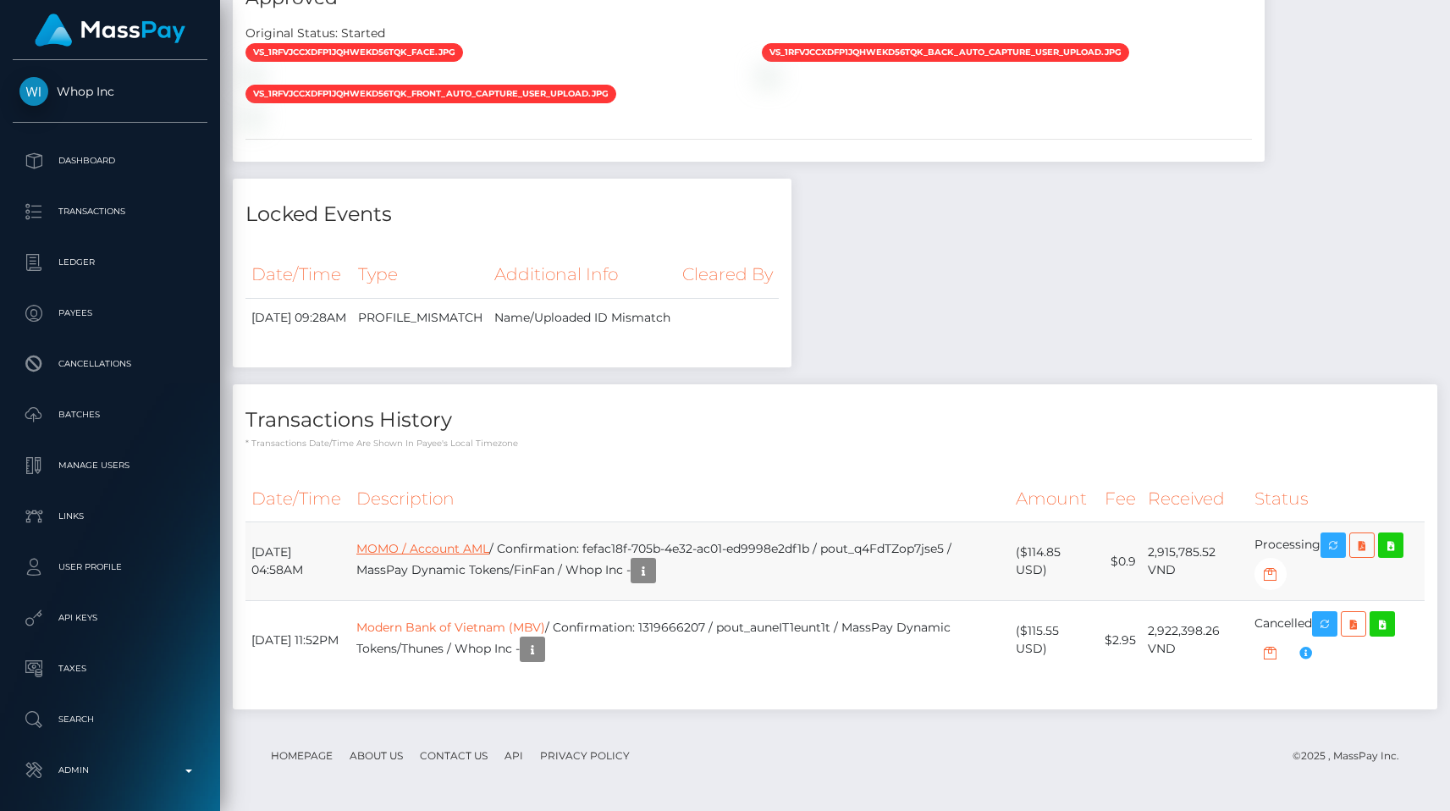
click at [463, 543] on link "MOMO / Account AML" at bounding box center [422, 548] width 133 height 15
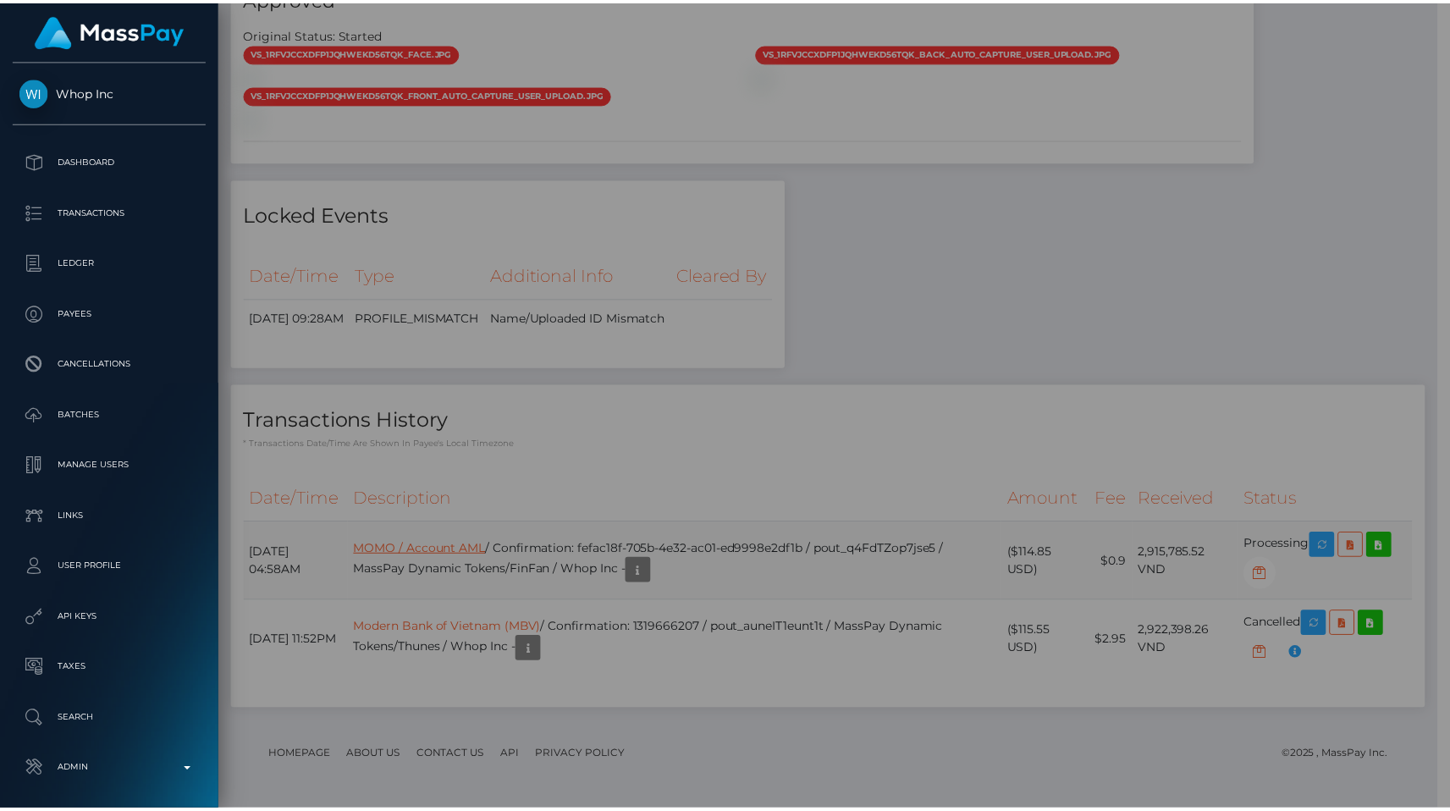
scroll to position [846450, 846276]
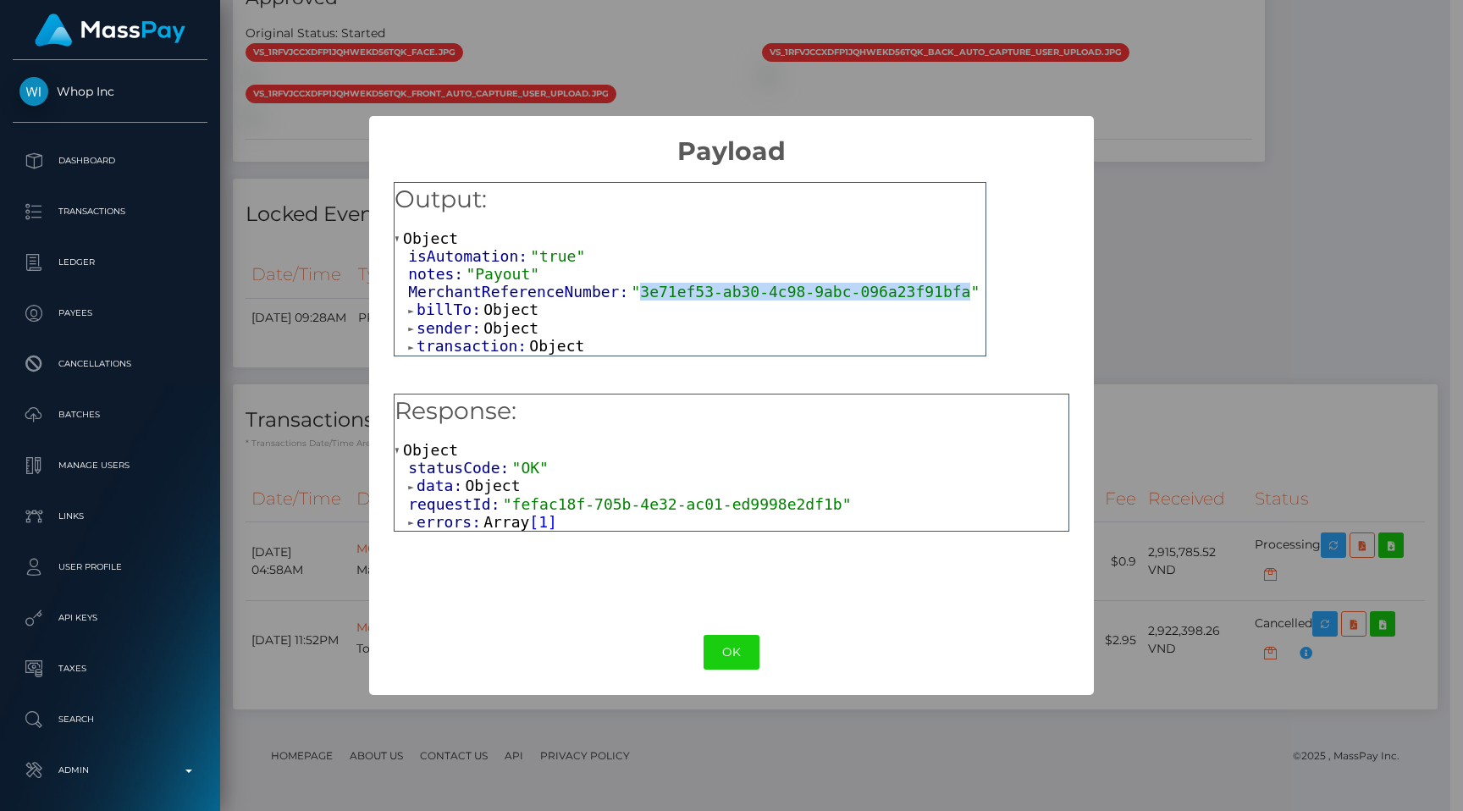
drag, startPoint x: 640, startPoint y: 287, endPoint x: 968, endPoint y: 288, distance: 327.7
click at [968, 288] on span ""3e71ef53-ab30-4c98-9abc-096a23f91bfa"" at bounding box center [805, 292] width 349 height 18
copy span "3e71ef53-ab30-4c98-9abc-096a23f91bfa"
click at [1241, 391] on div "× Payload Output: Object isAutomation: "true" notes: "Payout" MerchantReference…" at bounding box center [731, 405] width 1463 height 811
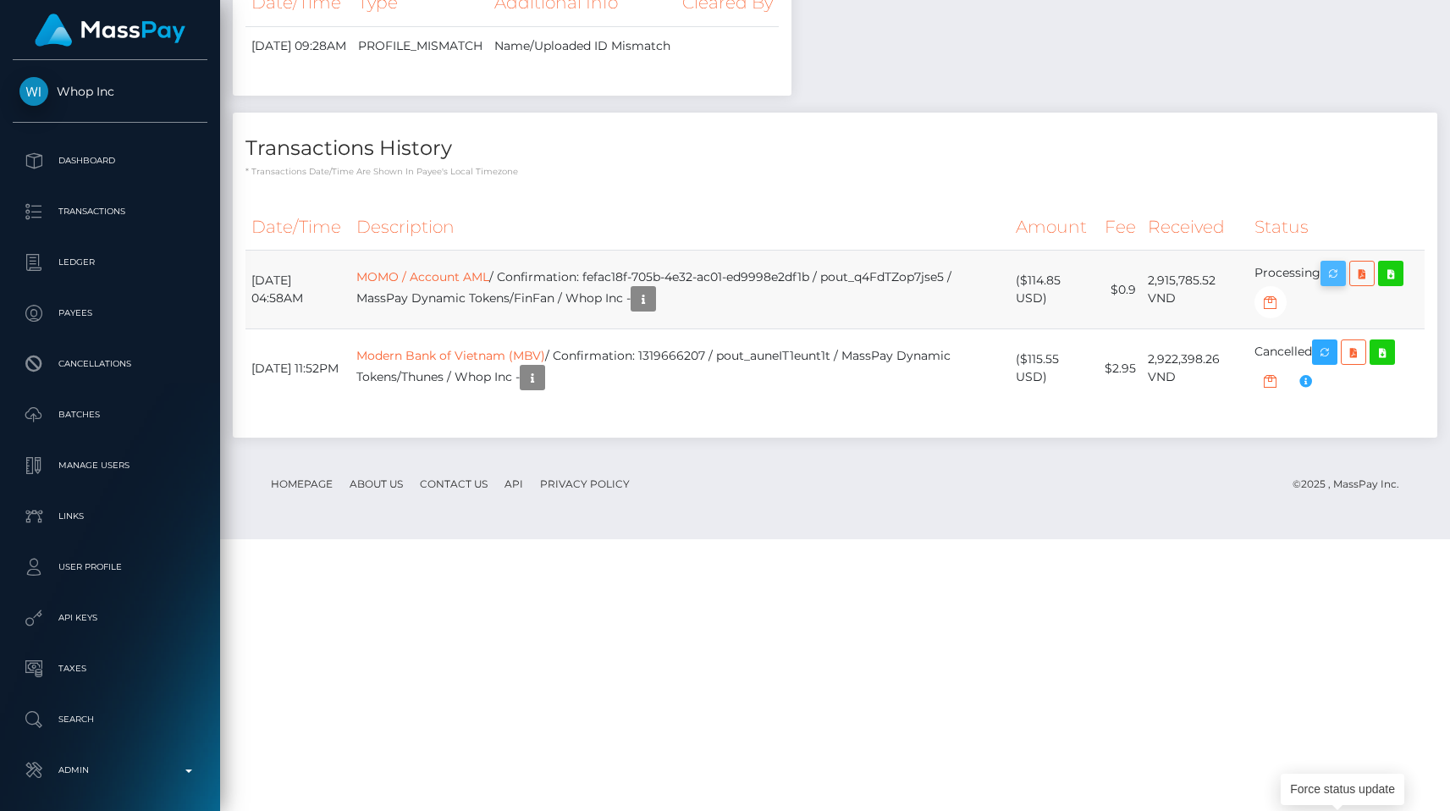
click at [1334, 284] on icon "button" at bounding box center [1333, 273] width 20 height 21
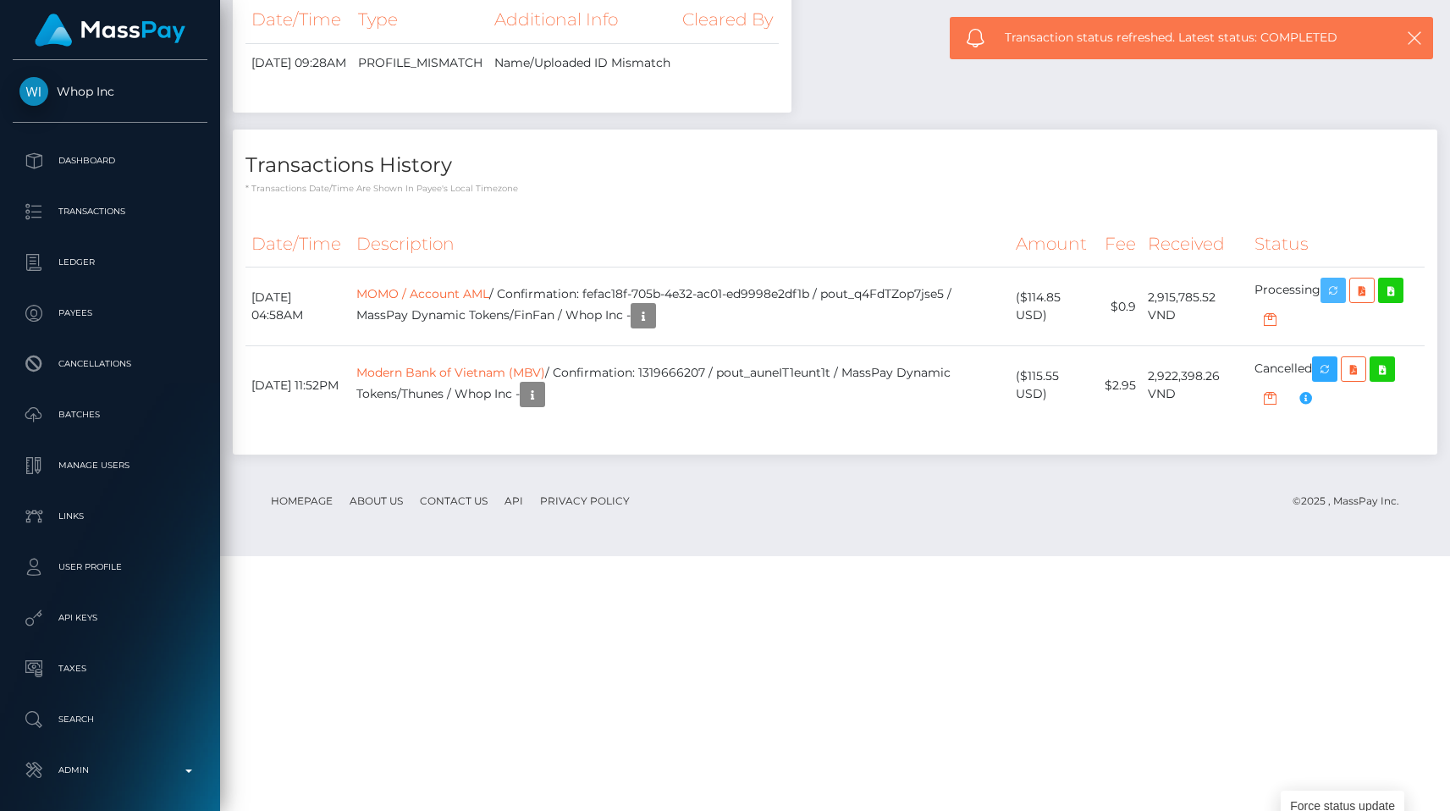
scroll to position [0, 0]
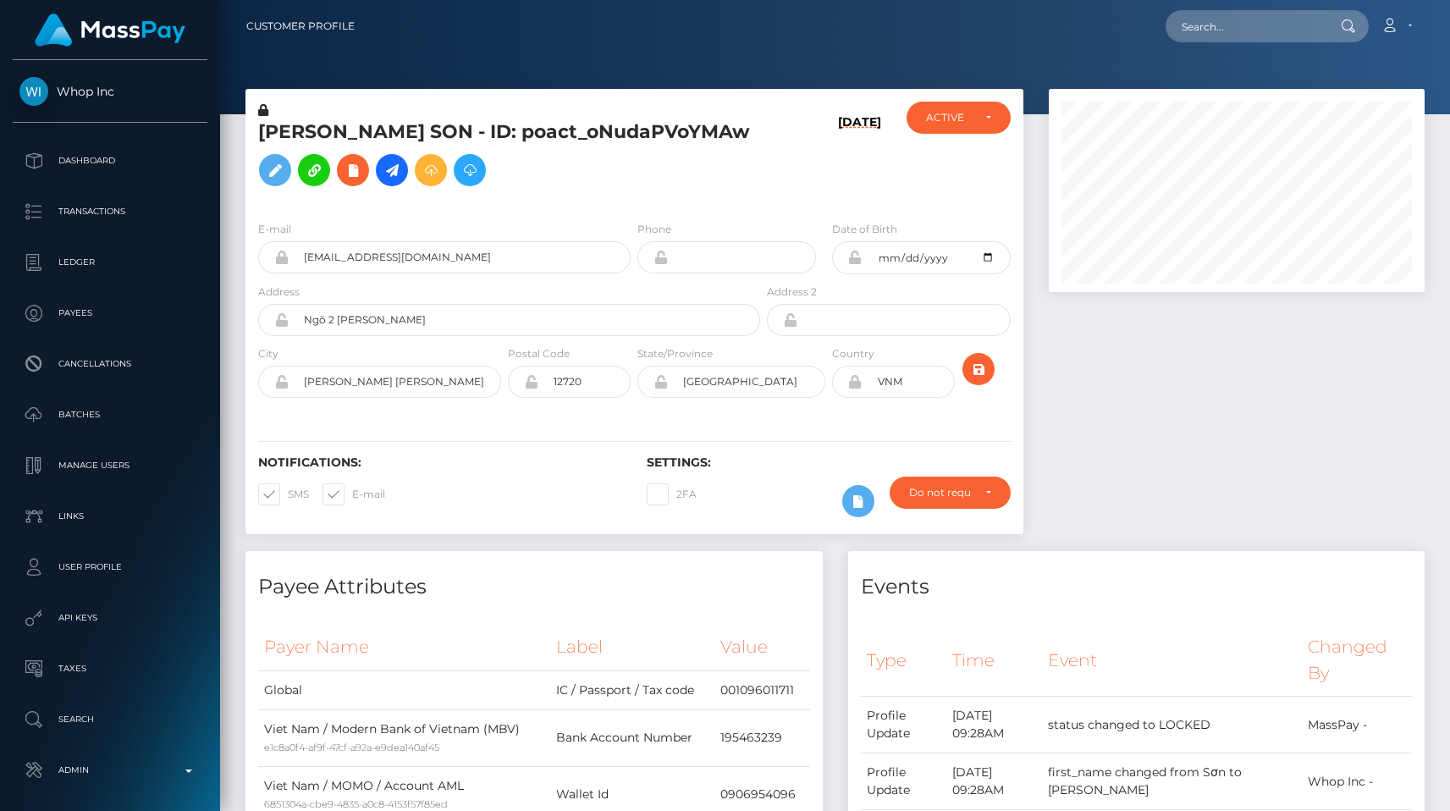
click at [1251, 19] on input "text" at bounding box center [1245, 26] width 159 height 32
paste input "d6223825-ee61-417c-8598-fc12c85f4514"
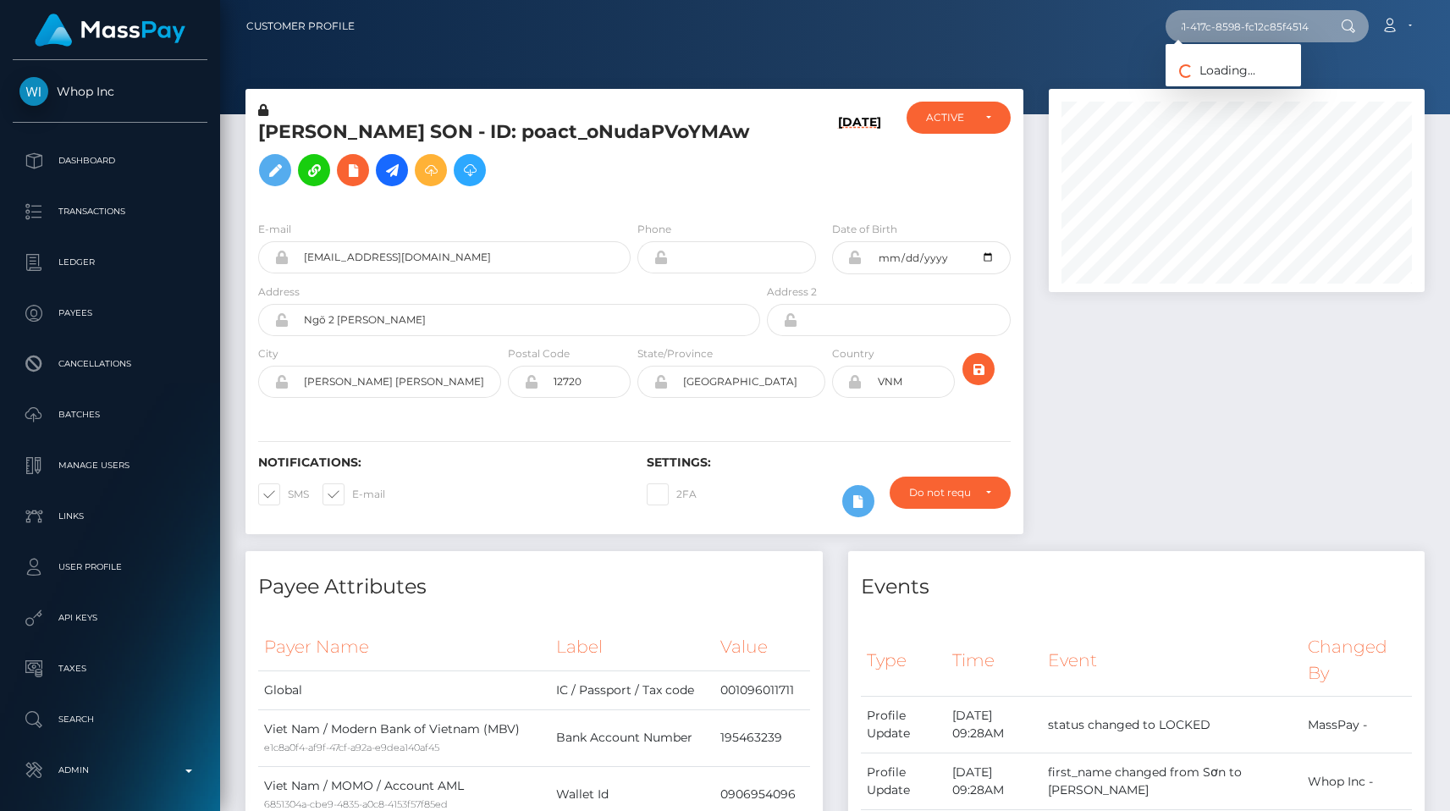
type input "d6223825-ee61-417c-8598-fc12c85f4514"
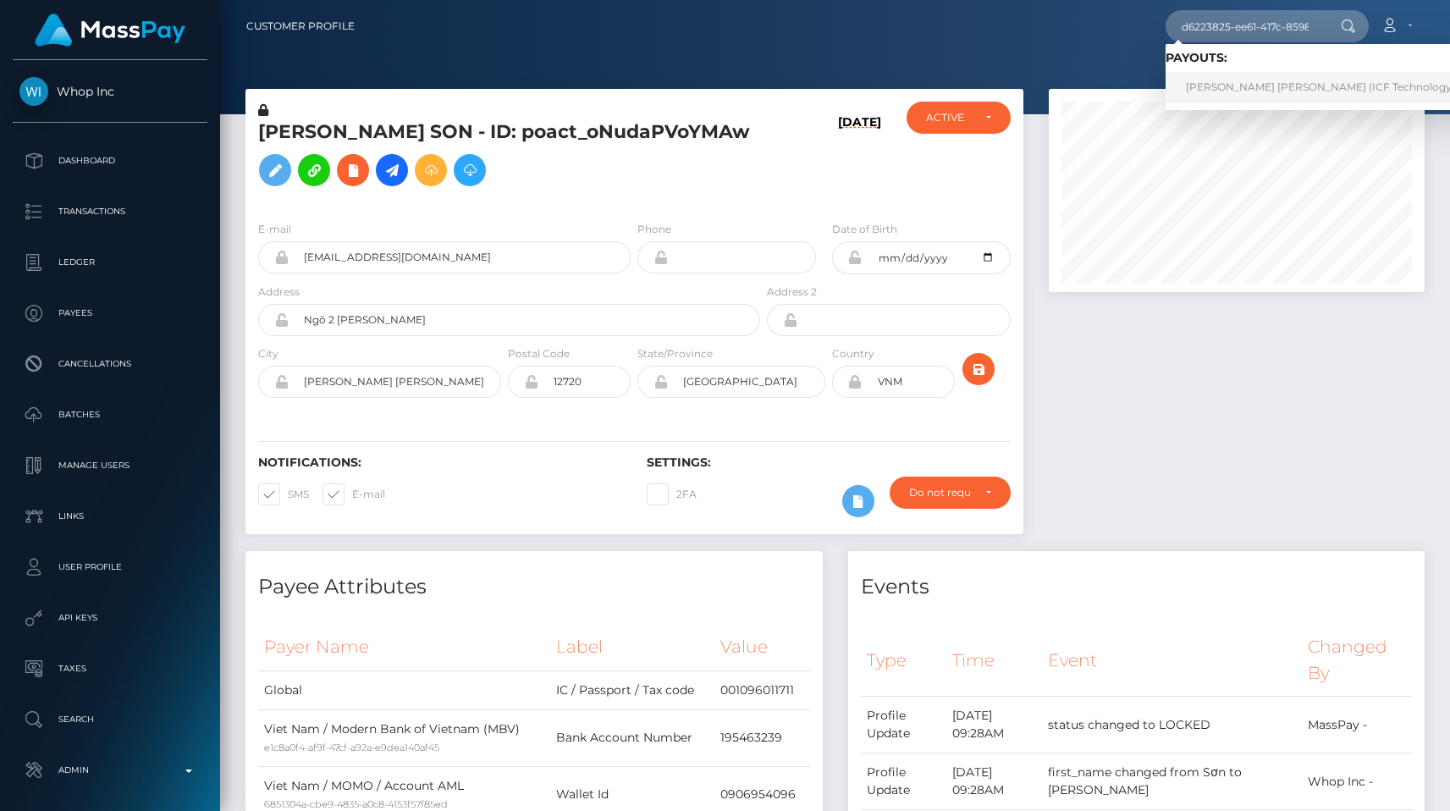
click at [1280, 89] on link "Nguyet Thi Tran (ICF Technology, Inc. - )" at bounding box center [1337, 87] width 343 height 31
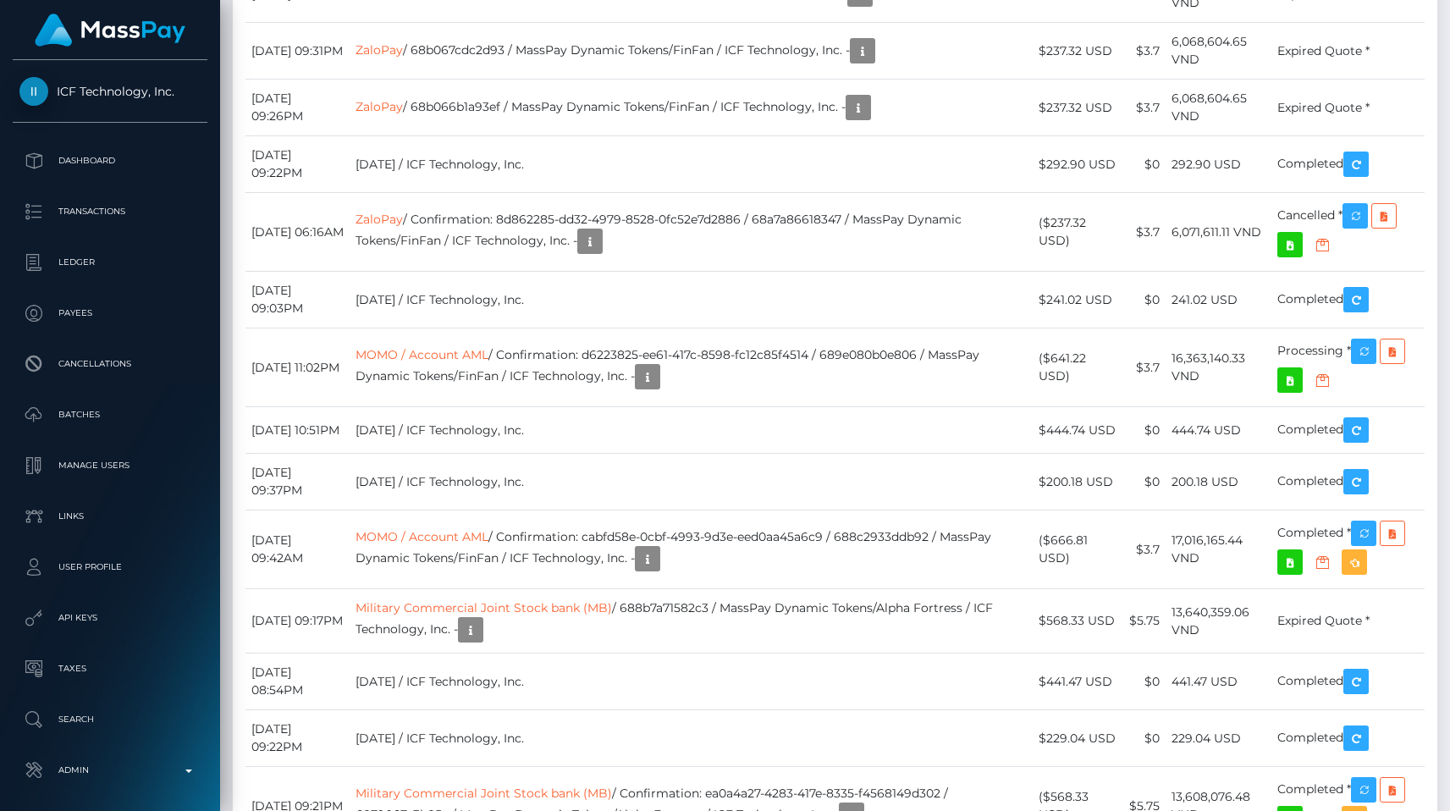
scroll to position [3354, 0]
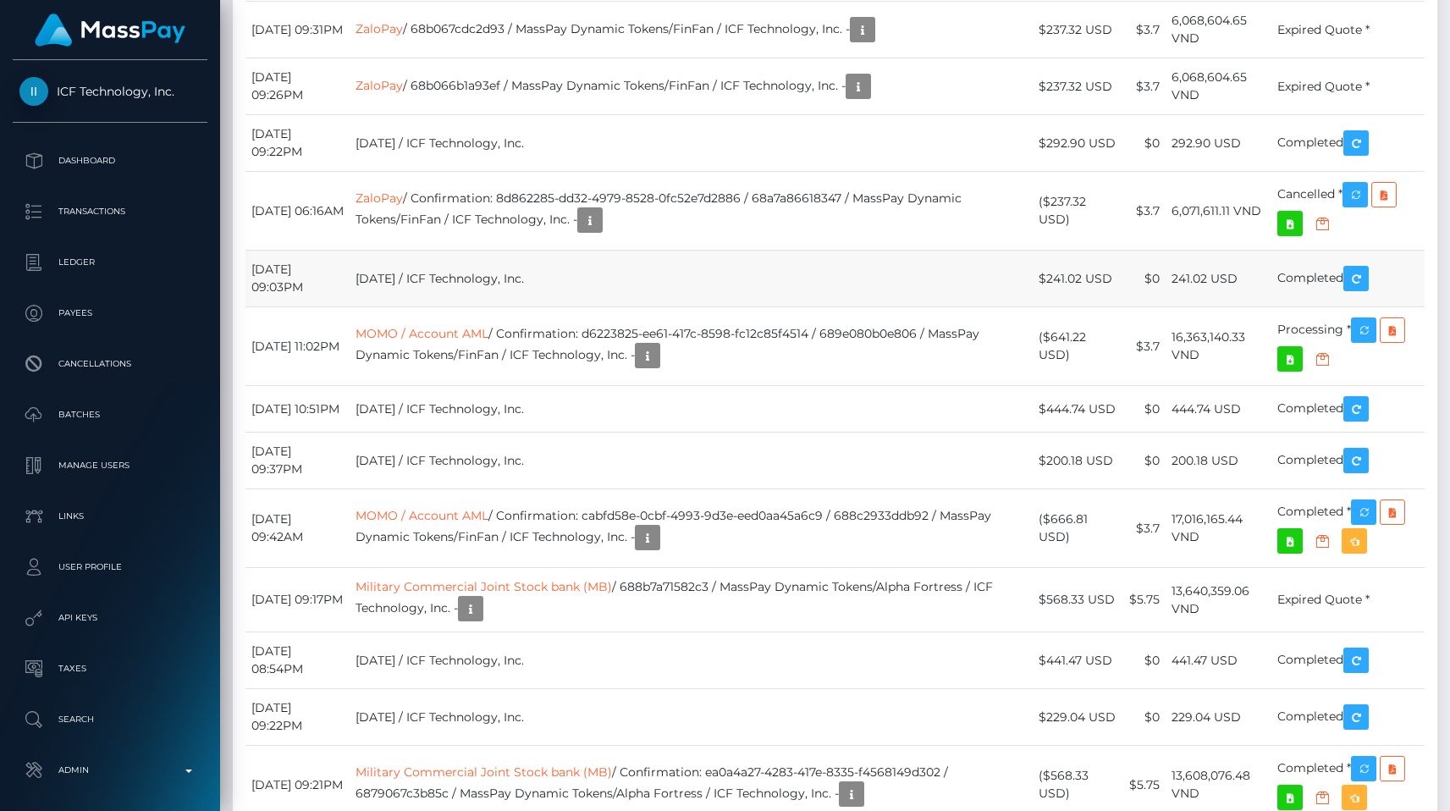
click at [743, 307] on td "[DATE] / ICF Technology, Inc." at bounding box center [691, 279] width 682 height 57
click at [429, 341] on link "MOMO / Account AML" at bounding box center [422, 333] width 133 height 15
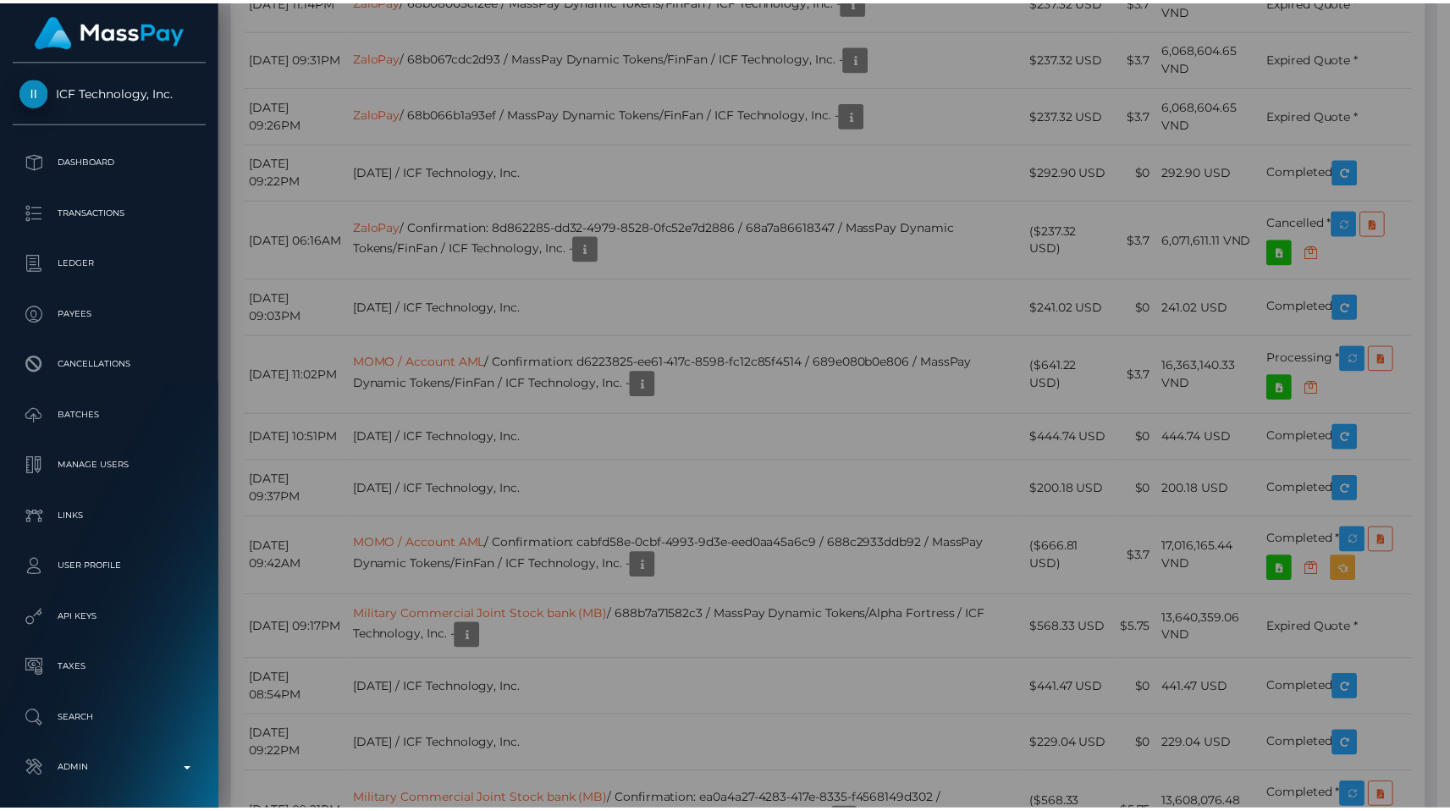
scroll to position [846450, 846276]
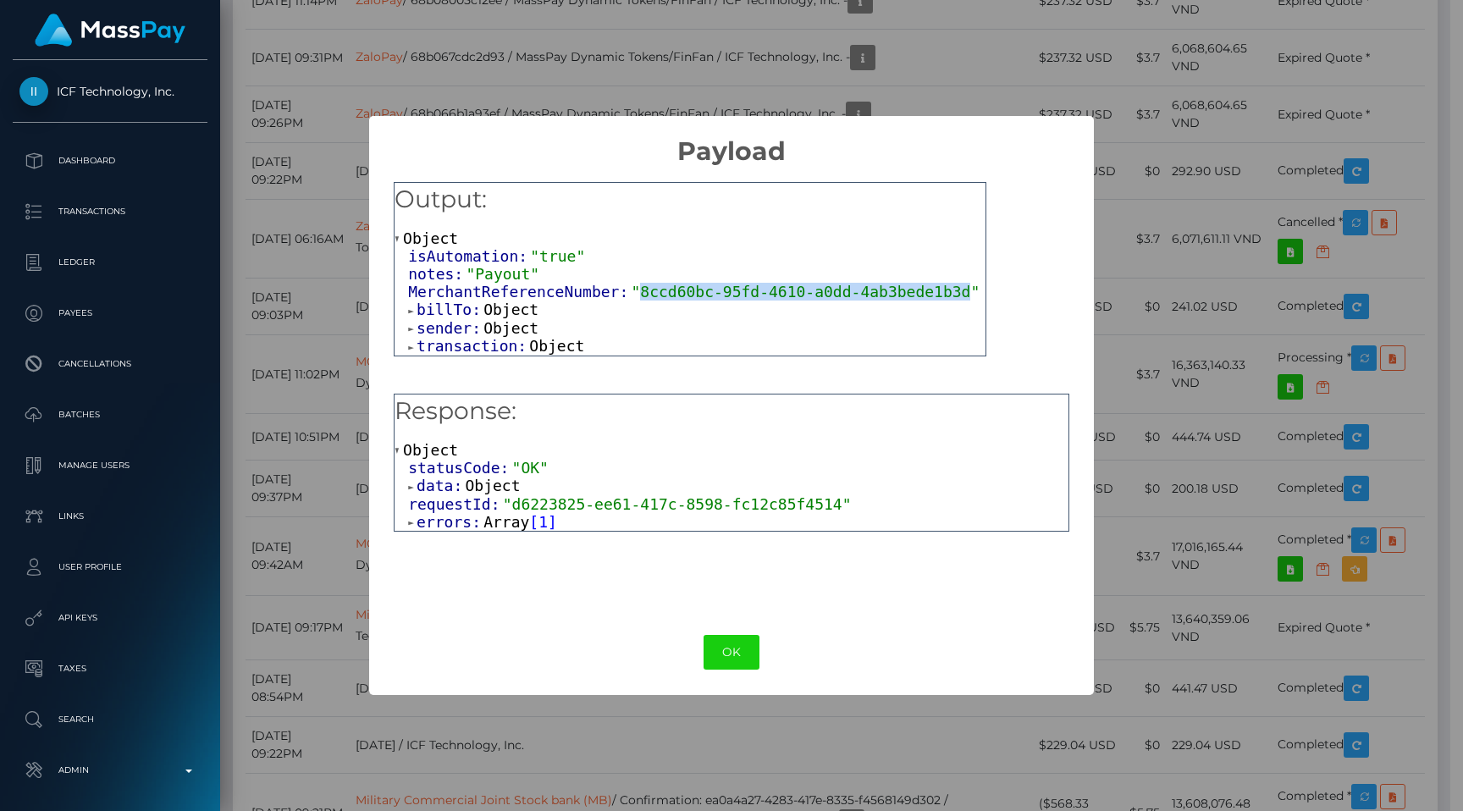
drag, startPoint x: 638, startPoint y: 291, endPoint x: 971, endPoint y: 289, distance: 333.6
click at [971, 289] on span ""8ccd60bc-95fd-4610-a0dd-4ab3bede1b3d"" at bounding box center [805, 292] width 349 height 18
copy span "8ccd60bc-95fd-4610-a0dd-4ab3bede1b3d"
click at [1174, 495] on div "× Payload Output: Object isAutomation: "true" notes: "Payout" MerchantReference…" at bounding box center [731, 405] width 1463 height 811
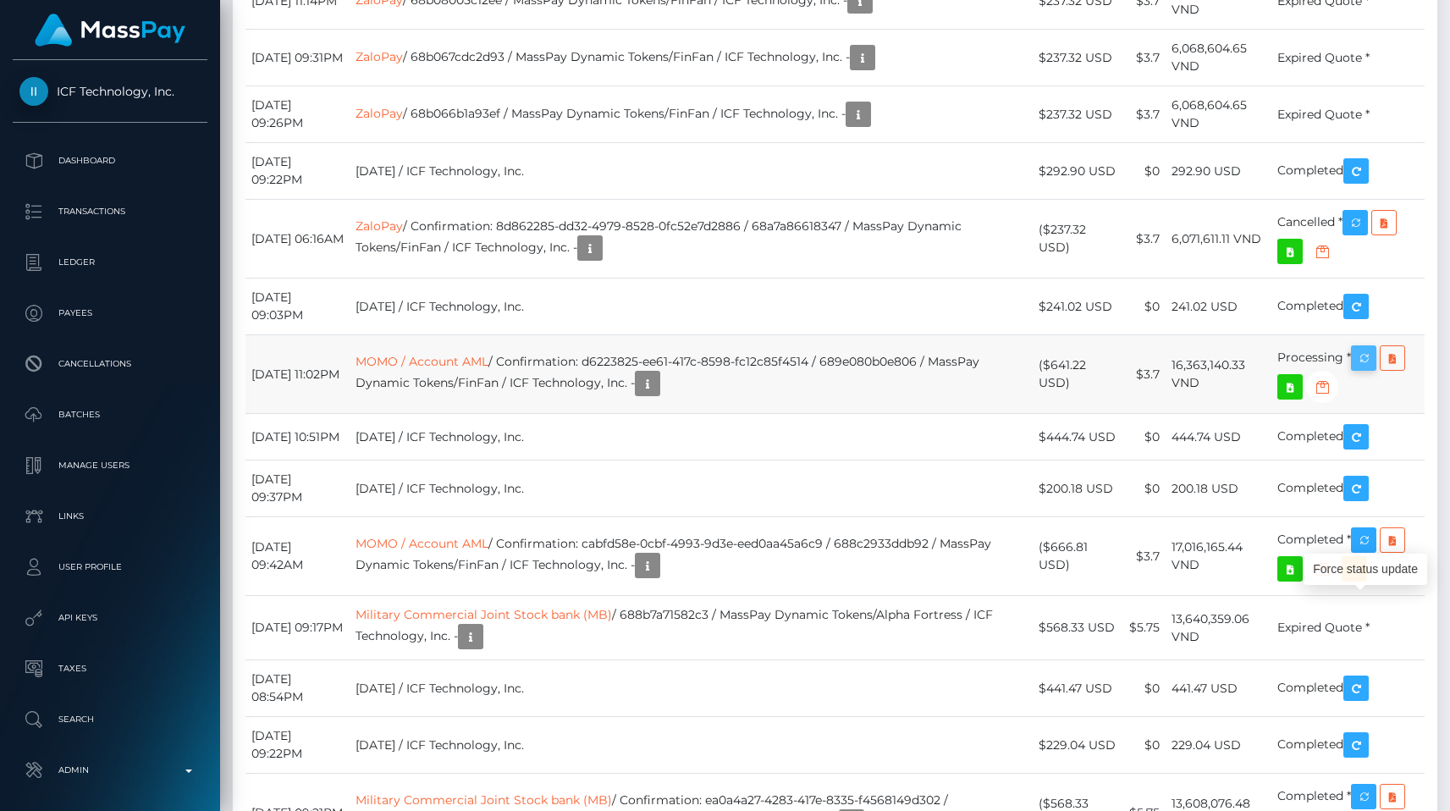
click at [1365, 369] on icon "button" at bounding box center [1364, 358] width 20 height 21
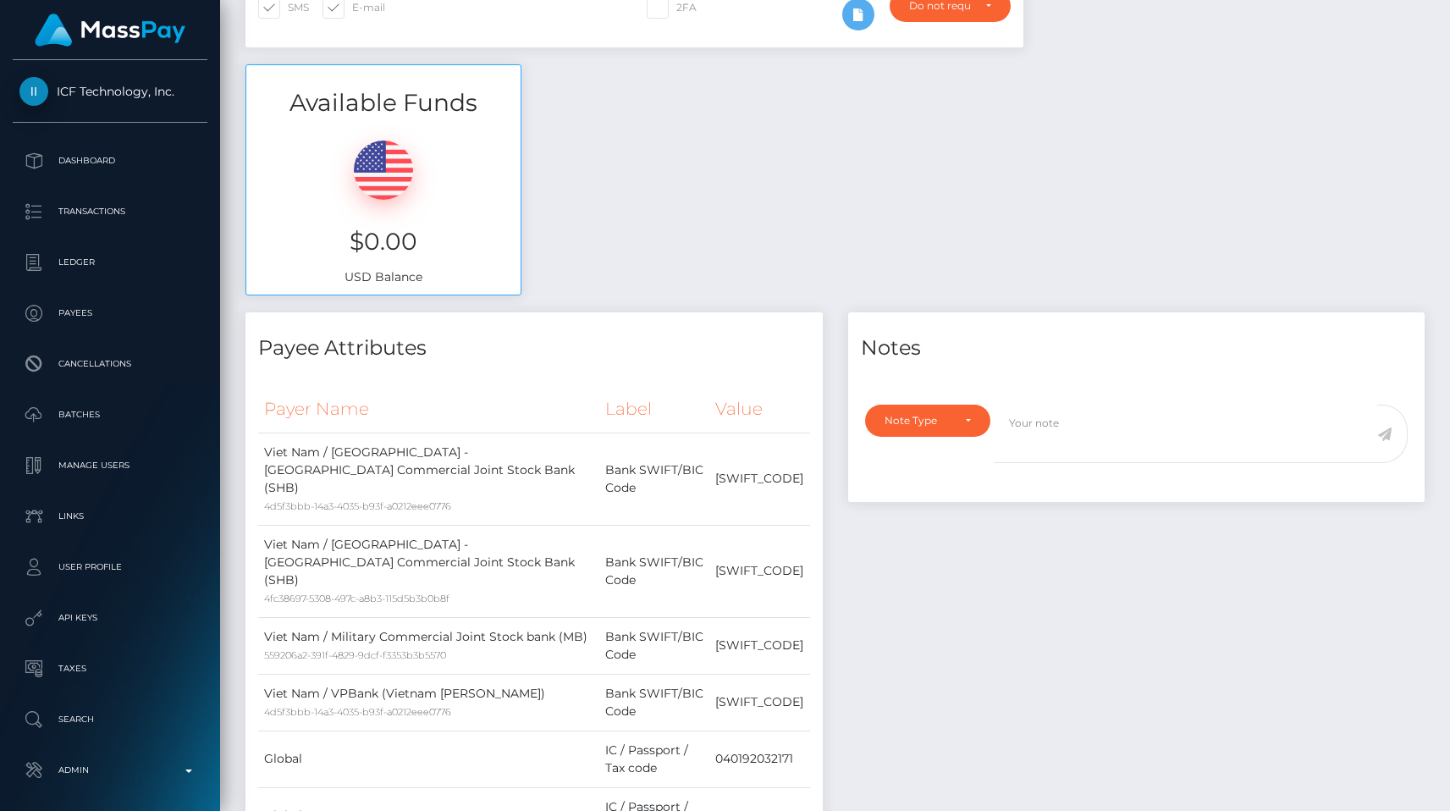
scroll to position [0, 0]
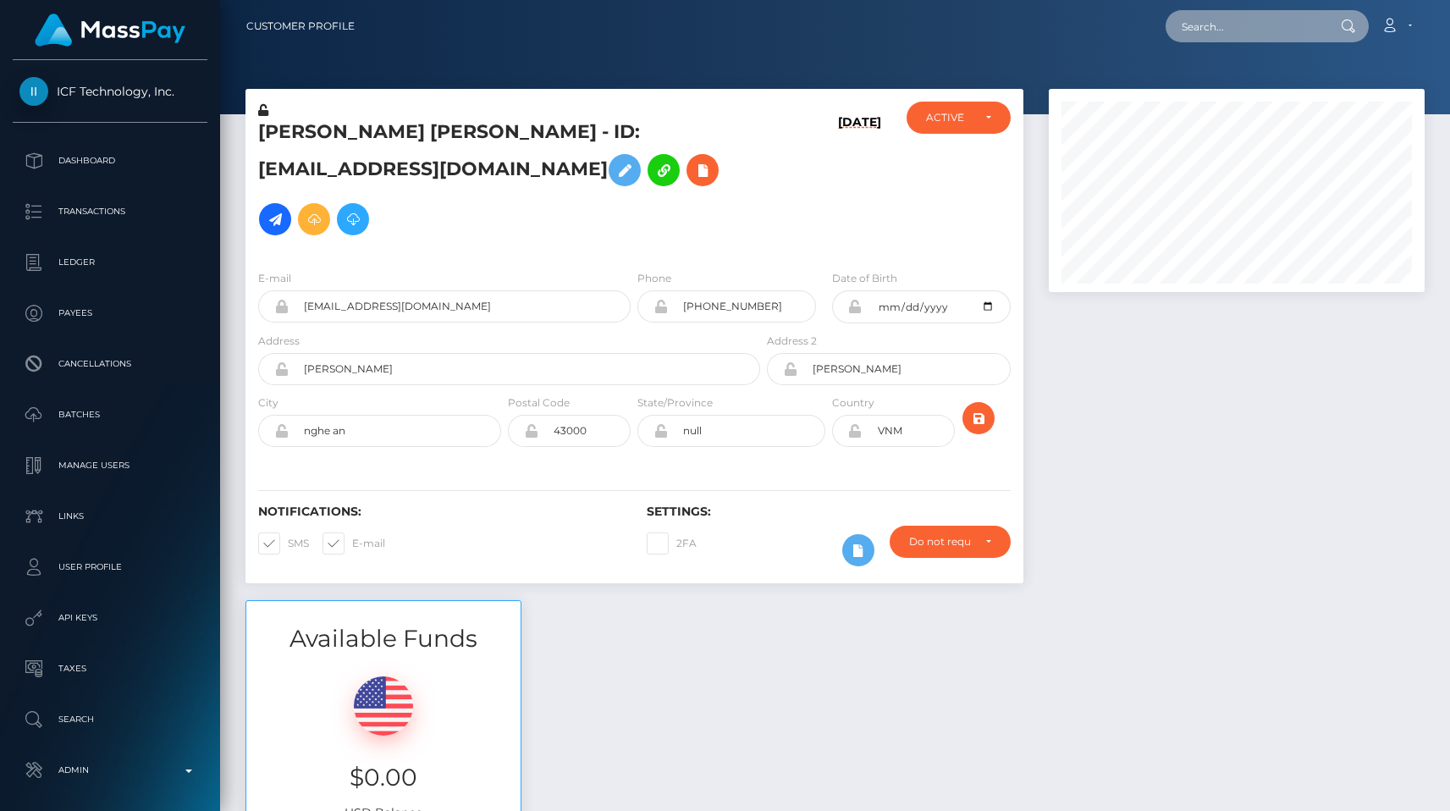
click at [1216, 38] on input "text" at bounding box center [1245, 26] width 159 height 32
paste input "e912c7e6-c9cc-439f-9db5-ae392b0326cb"
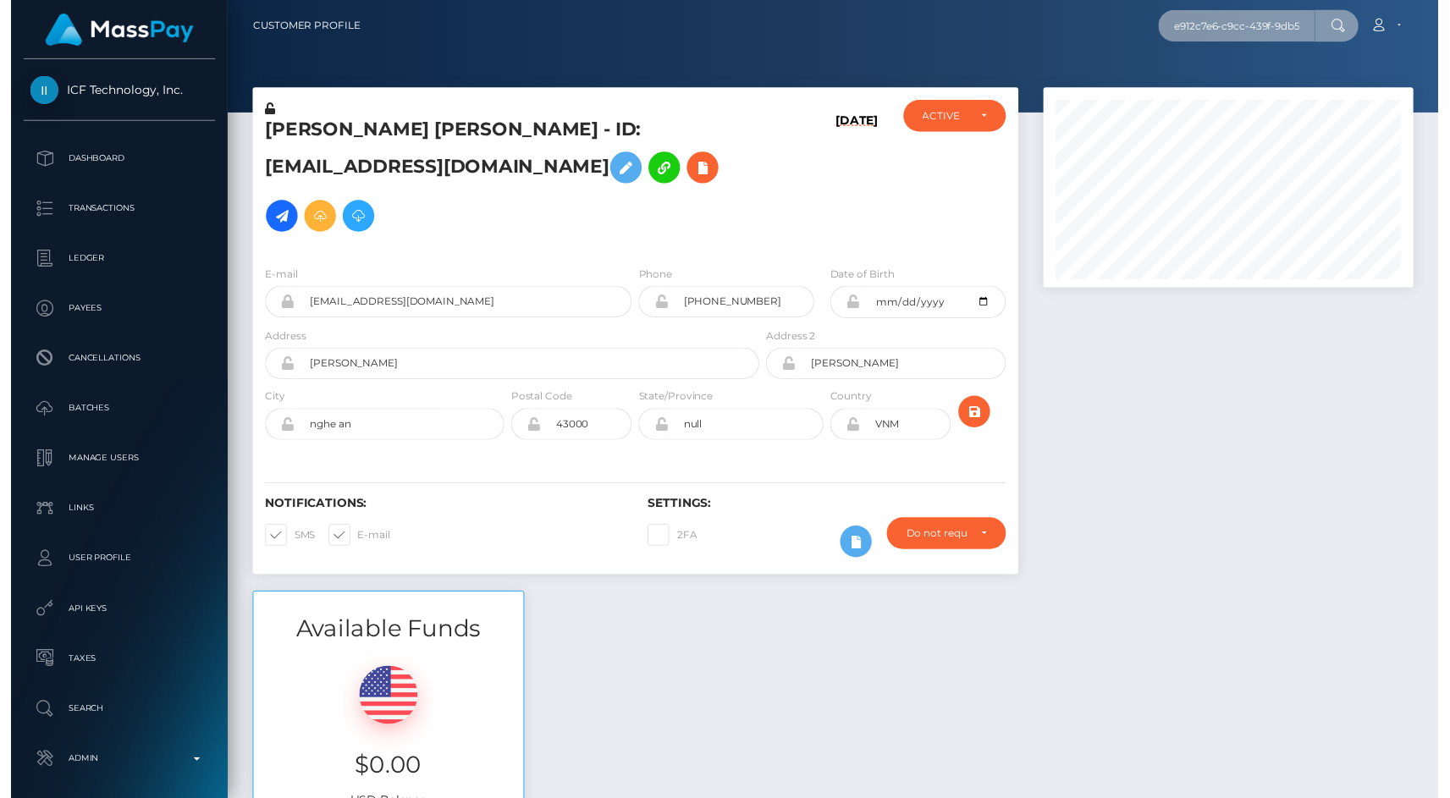
scroll to position [0, 88]
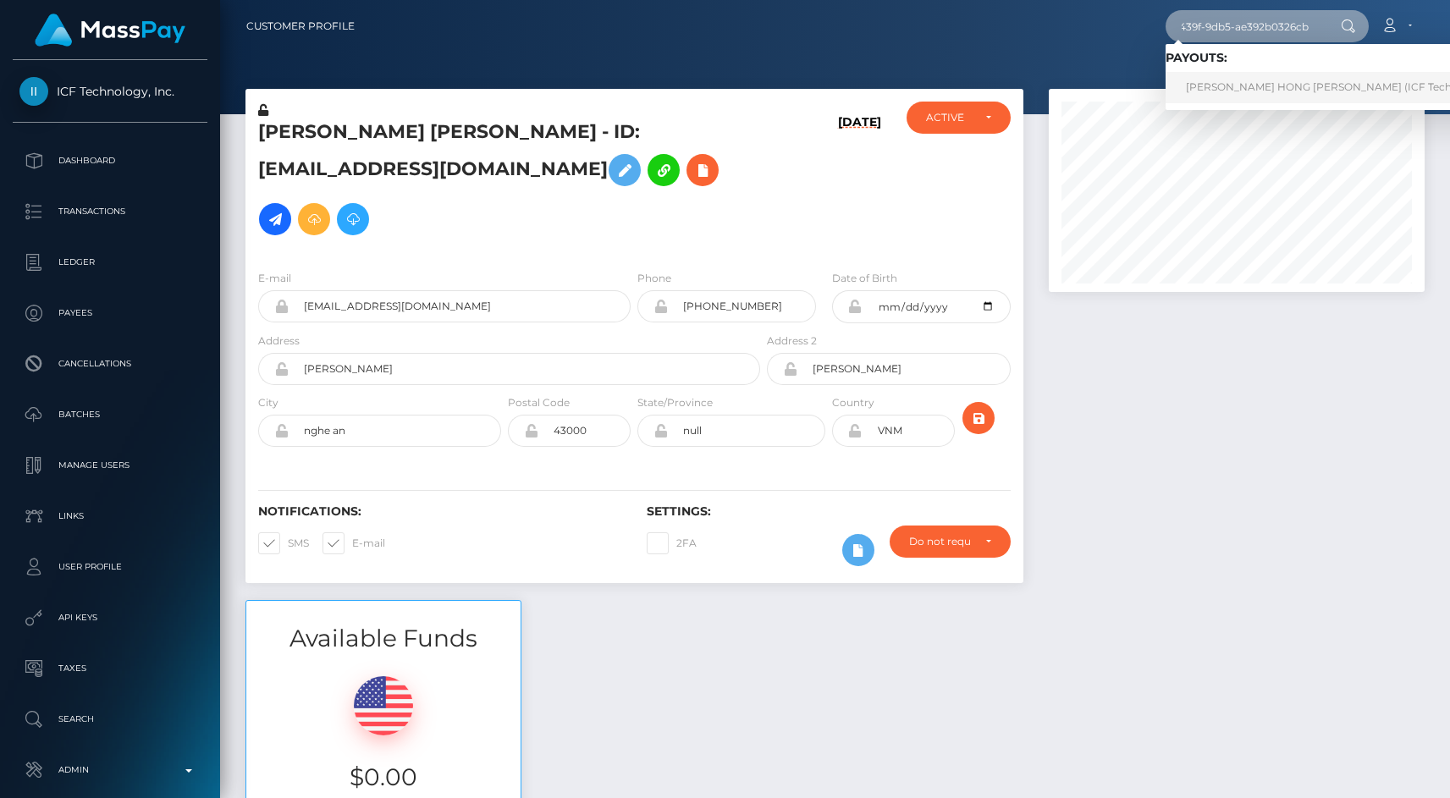
type input "e912c7e6-c9cc-439f-9db5-ae392b0326cb"
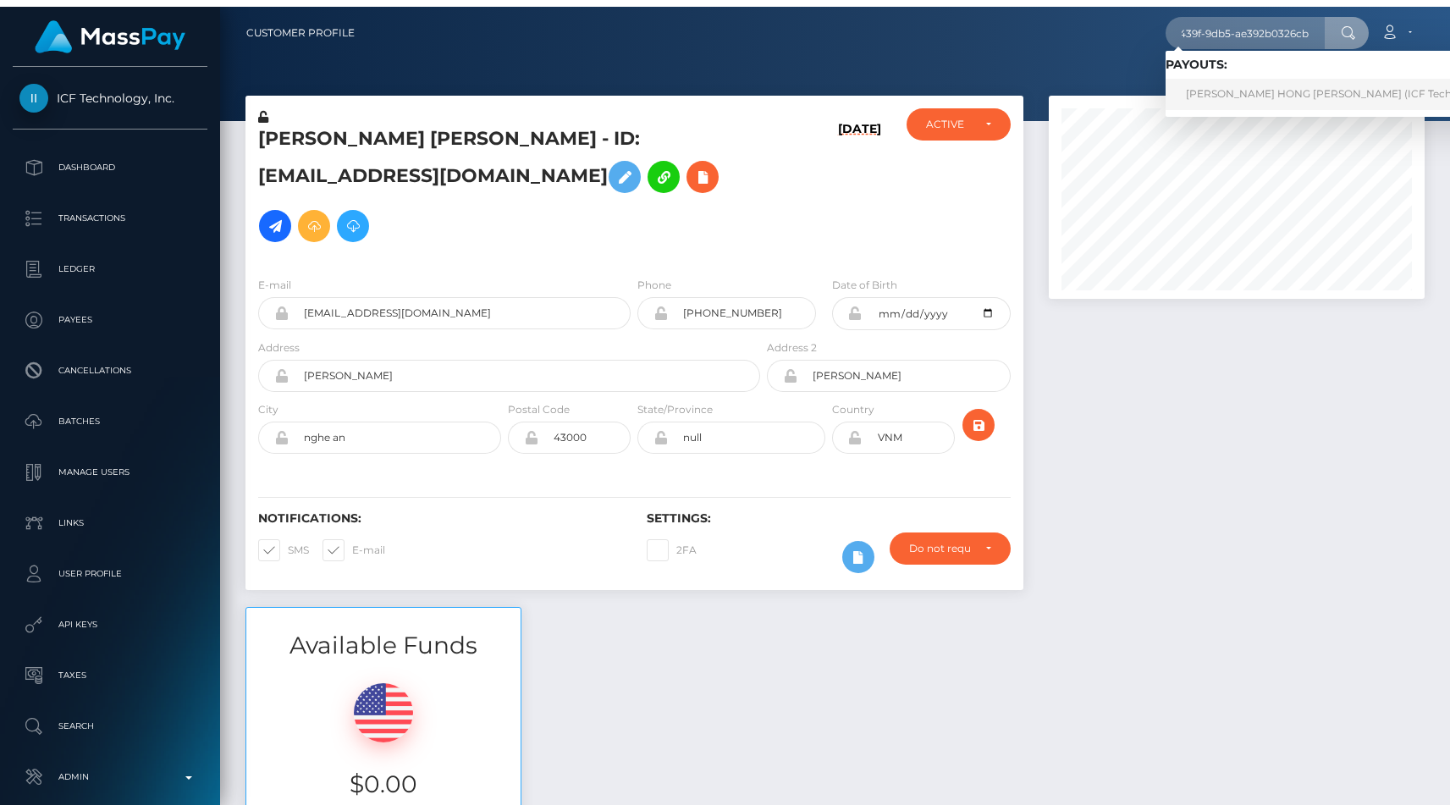
scroll to position [0, 0]
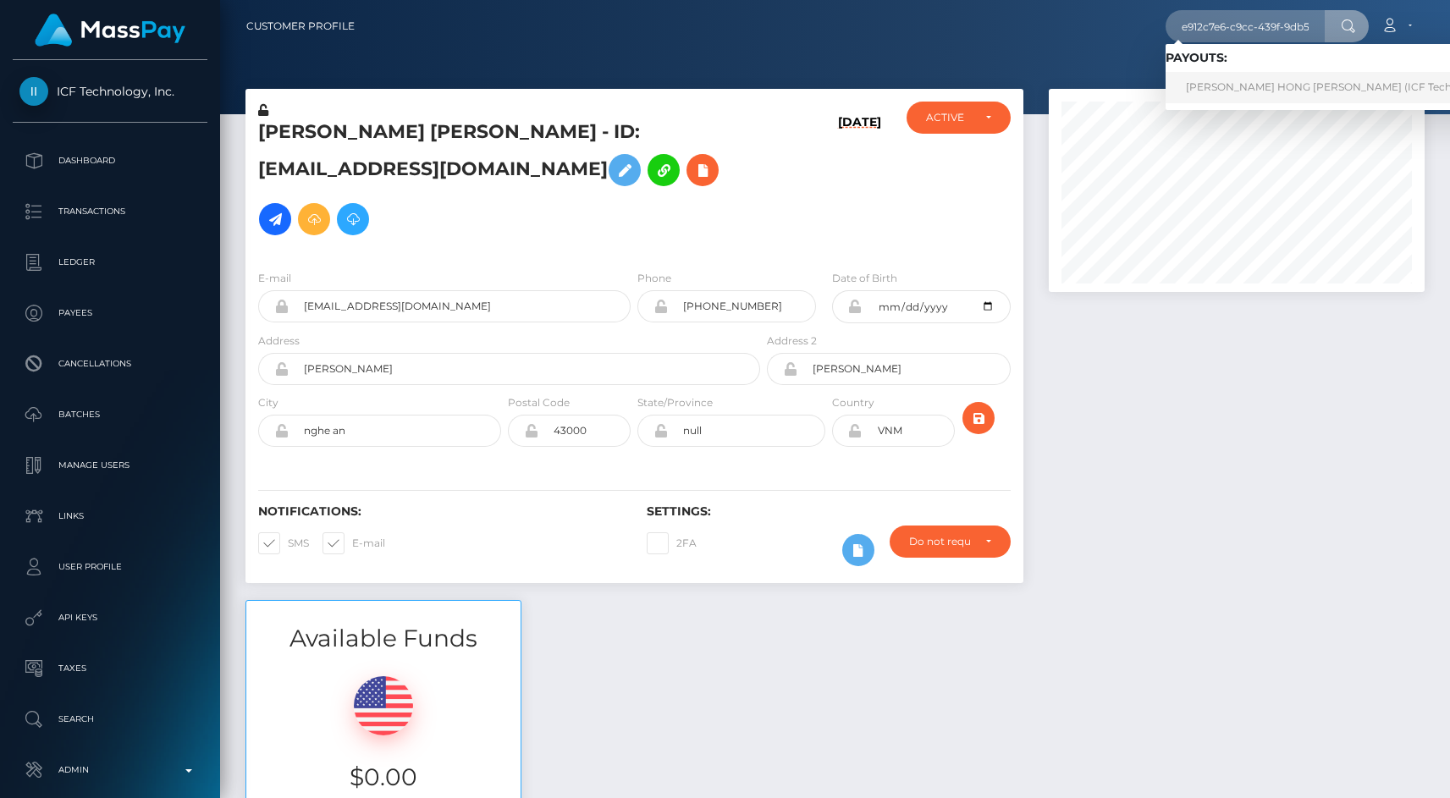
click at [1230, 94] on link "NGUYEN THI HONG THAM (ICF Technology, Inc. - )" at bounding box center [1355, 87] width 378 height 31
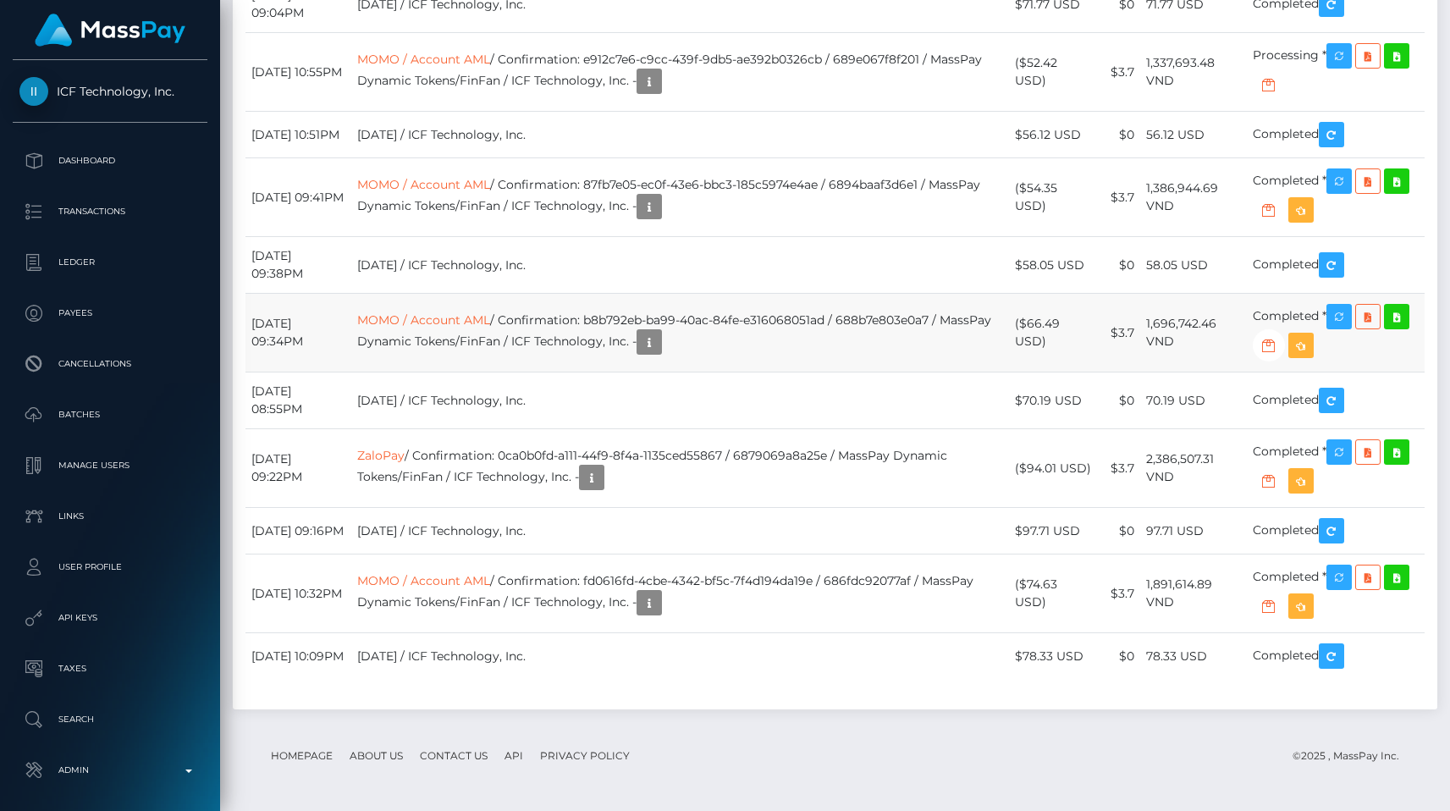
scroll to position [2708, 0]
click at [1130, 360] on td "$3.7" at bounding box center [1118, 333] width 43 height 79
click at [490, 67] on link "MOMO / Account AML" at bounding box center [423, 59] width 133 height 15
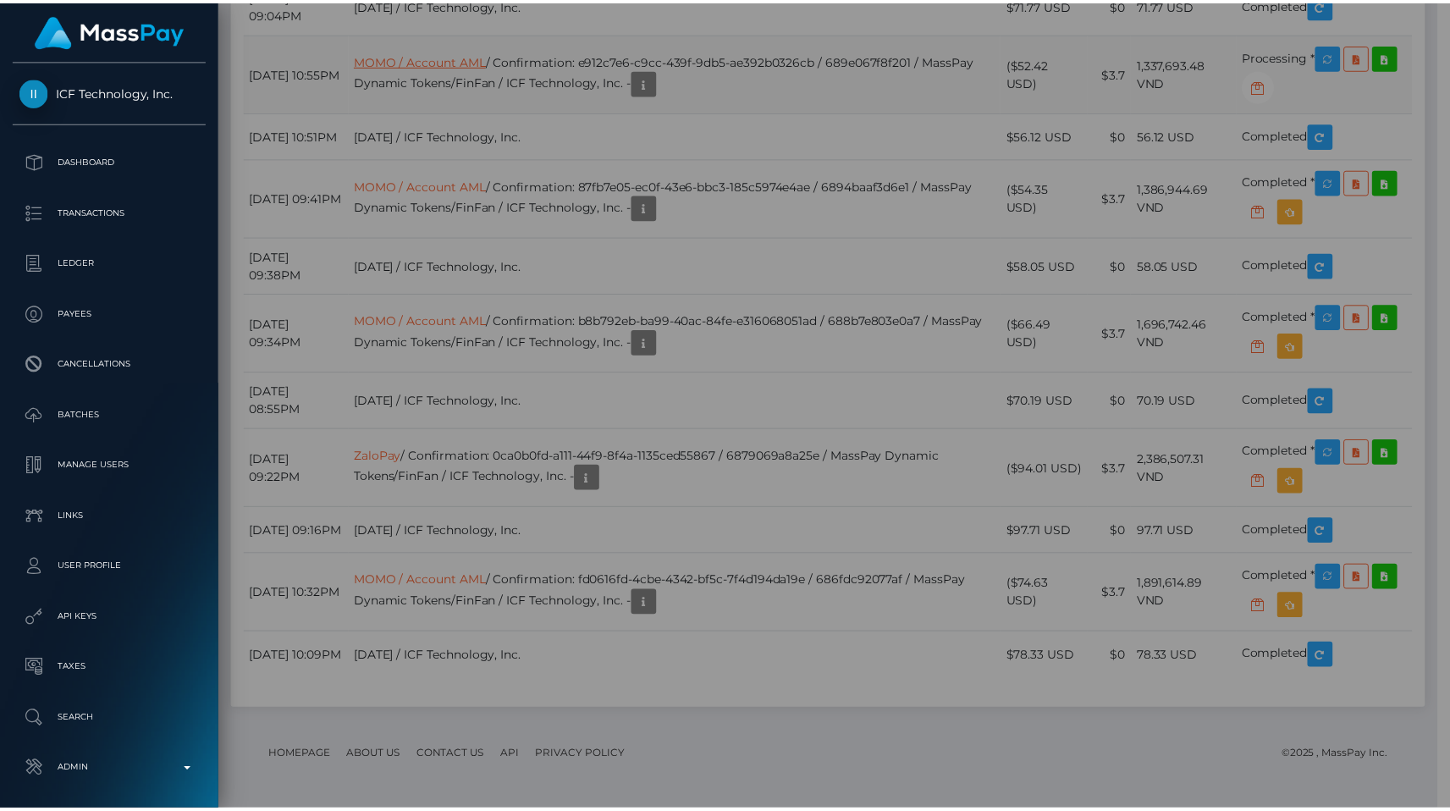
scroll to position [846450, 846276]
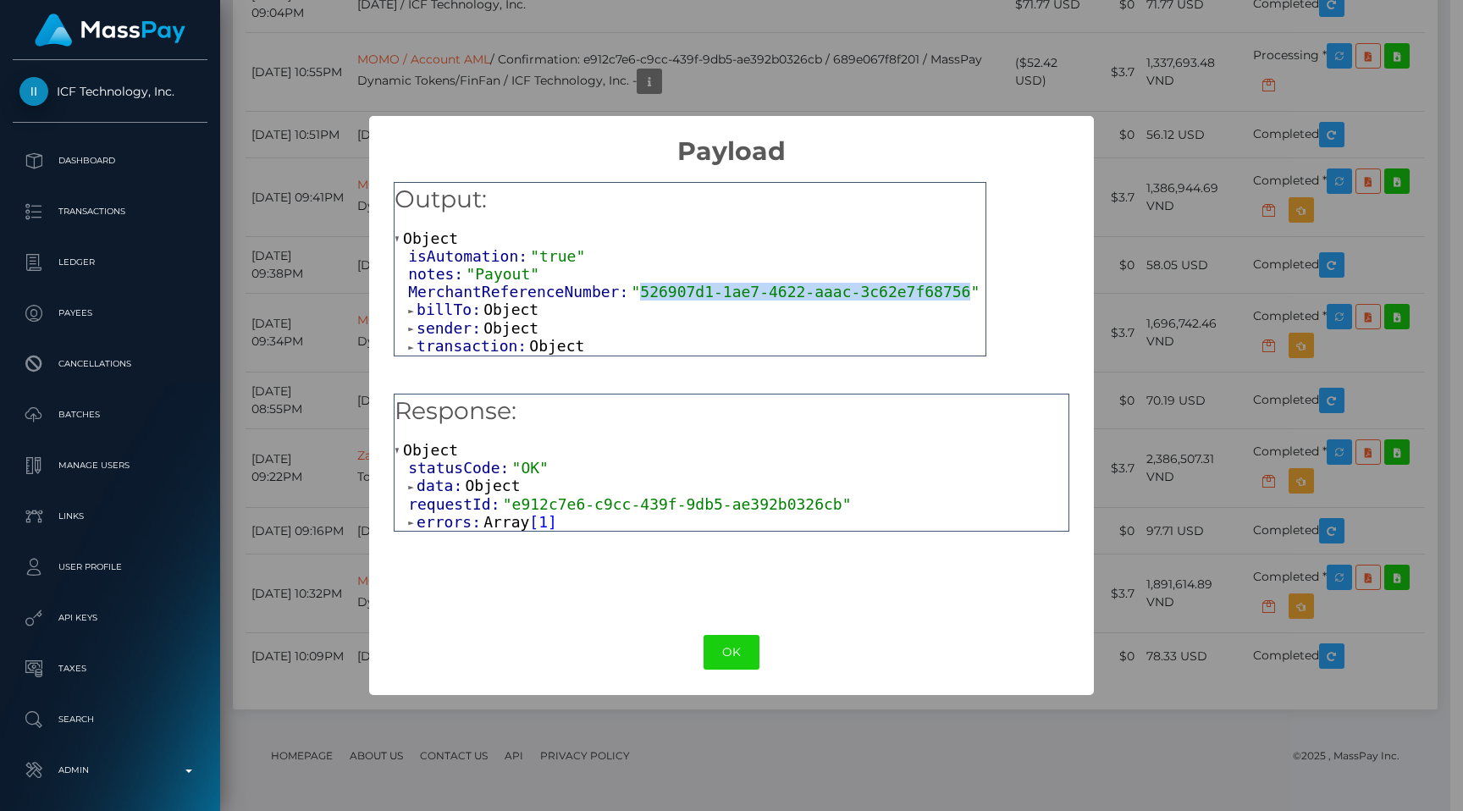
drag, startPoint x: 643, startPoint y: 290, endPoint x: 970, endPoint y: 288, distance: 327.7
click at [970, 288] on span ""526907d1-1ae7-4622-aaac-3c62e7f68756"" at bounding box center [805, 292] width 349 height 18
copy span "526907d1-1ae7-4622-aaac-3c62e7f68756"
click at [1258, 145] on div "× Payload Output: Object isAutomation: "true" notes: "Payout" MerchantReference…" at bounding box center [731, 405] width 1463 height 811
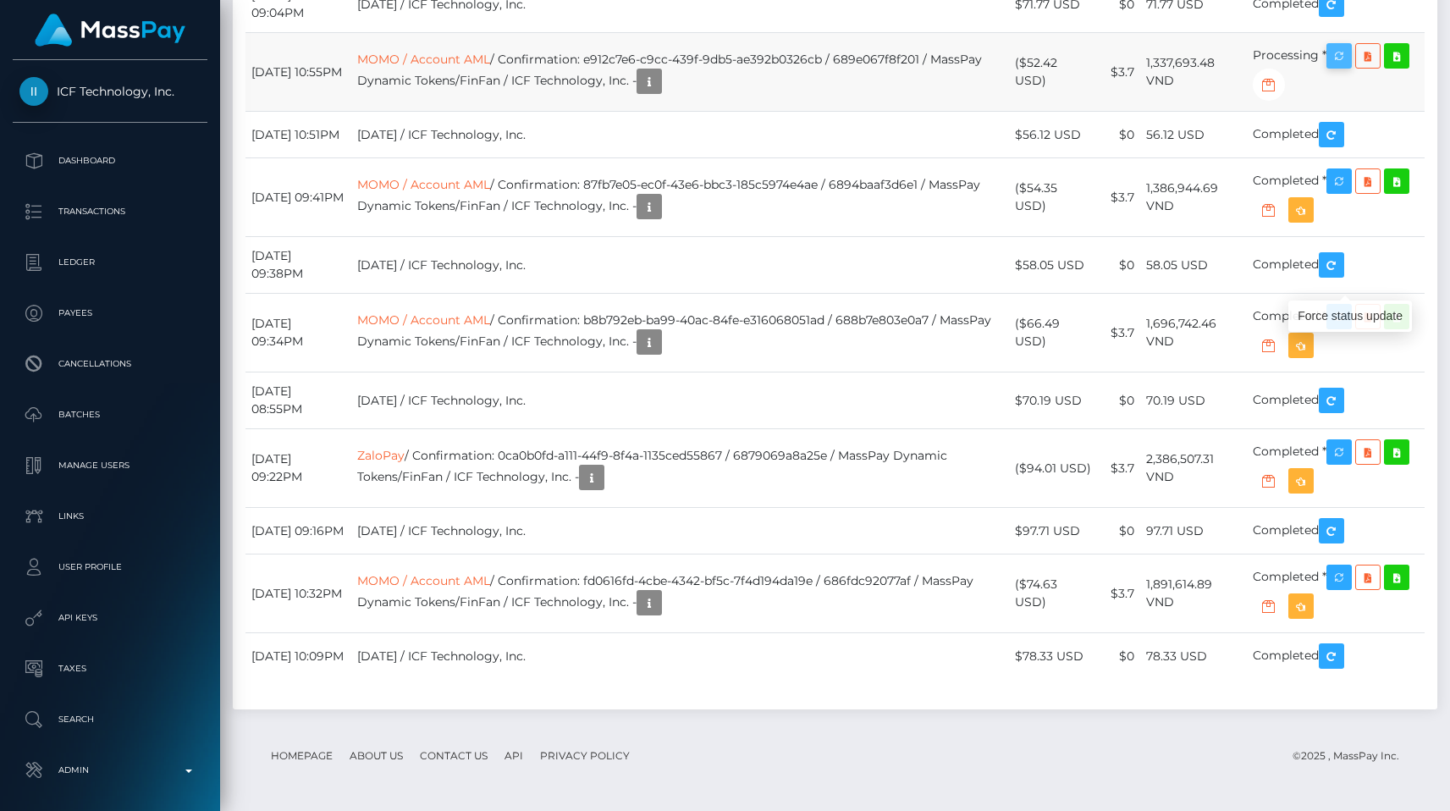
click at [1340, 63] on icon "button" at bounding box center [1339, 56] width 20 height 21
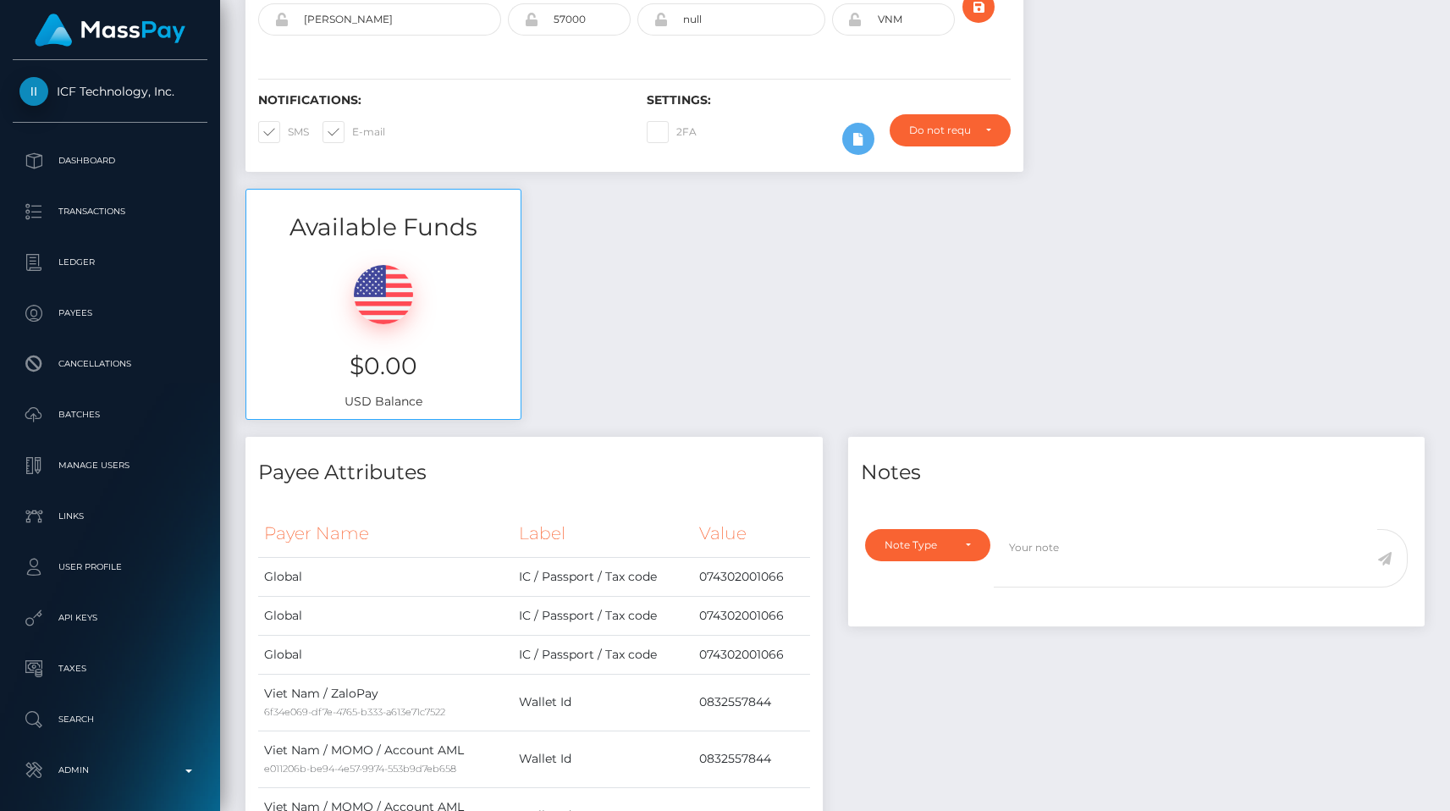
scroll to position [0, 0]
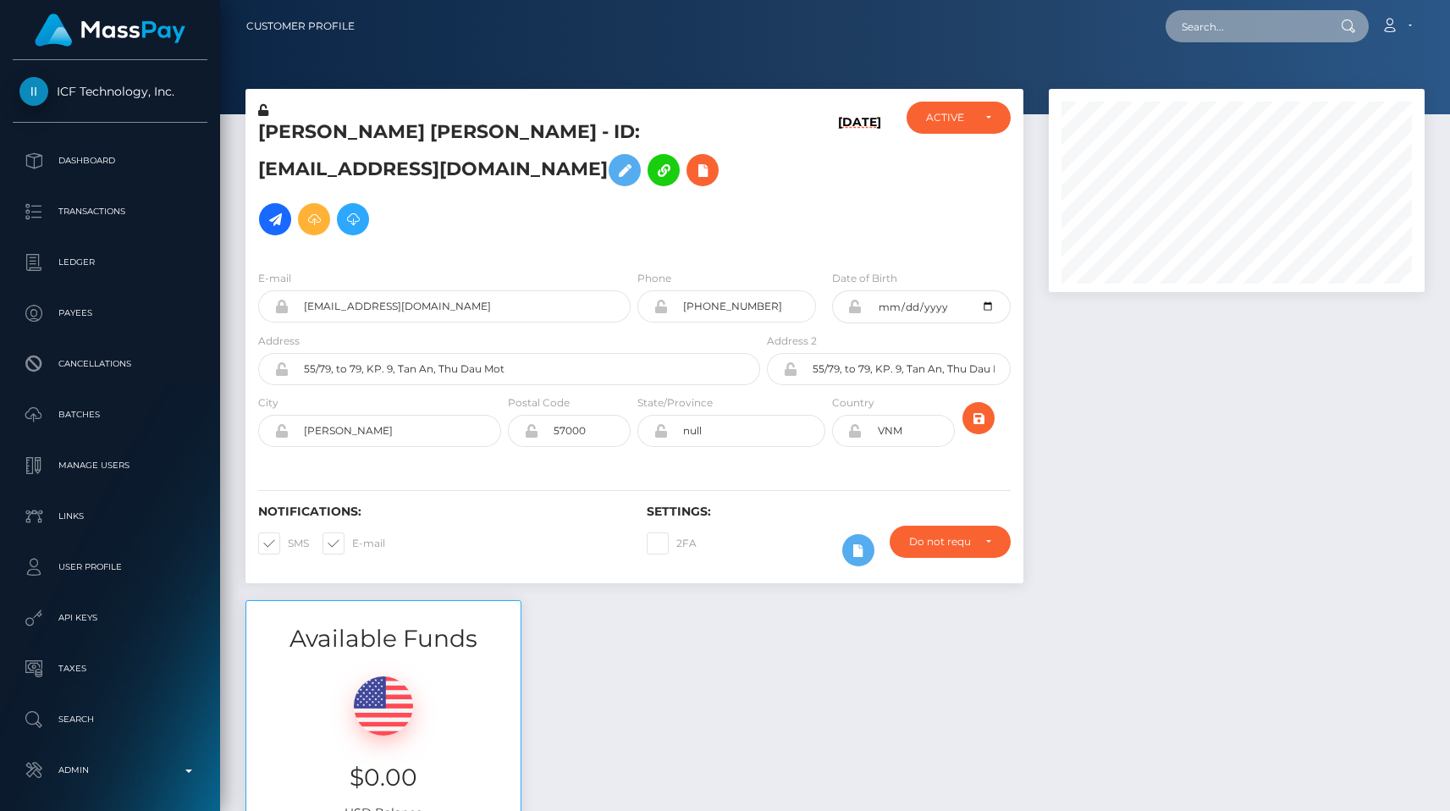
click at [1236, 33] on input "text" at bounding box center [1245, 26] width 159 height 32
paste input "ce8fa389-b9ca-42ae-a26f-f1bb89d6a1ec"
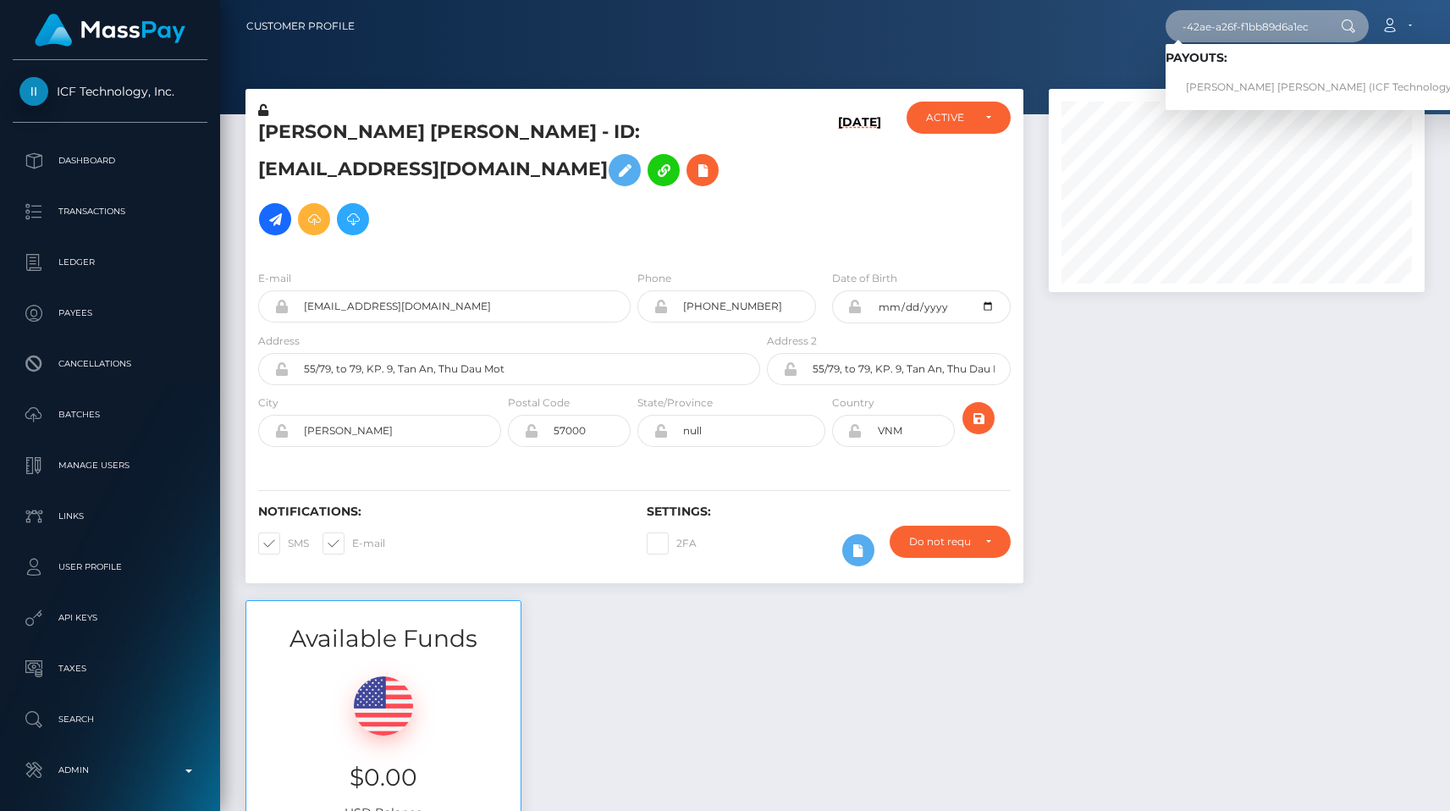
type input "ce8fa389-b9ca-42ae-a26f-f1bb89d6a1ec"
click at [1240, 78] on link "Sam Thi Tran (ICF Technology, Inc. - )" at bounding box center [1337, 87] width 343 height 31
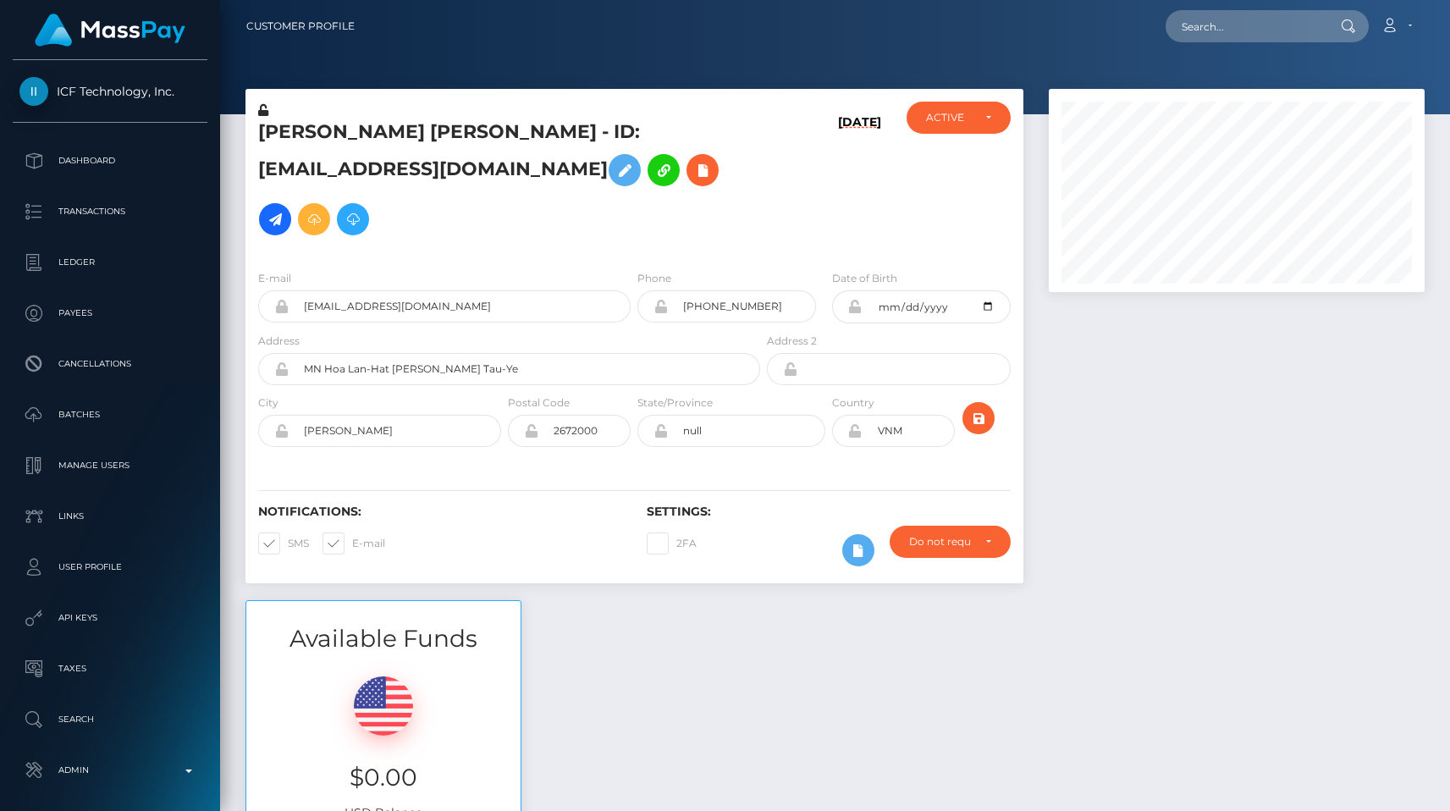
scroll to position [2823, 0]
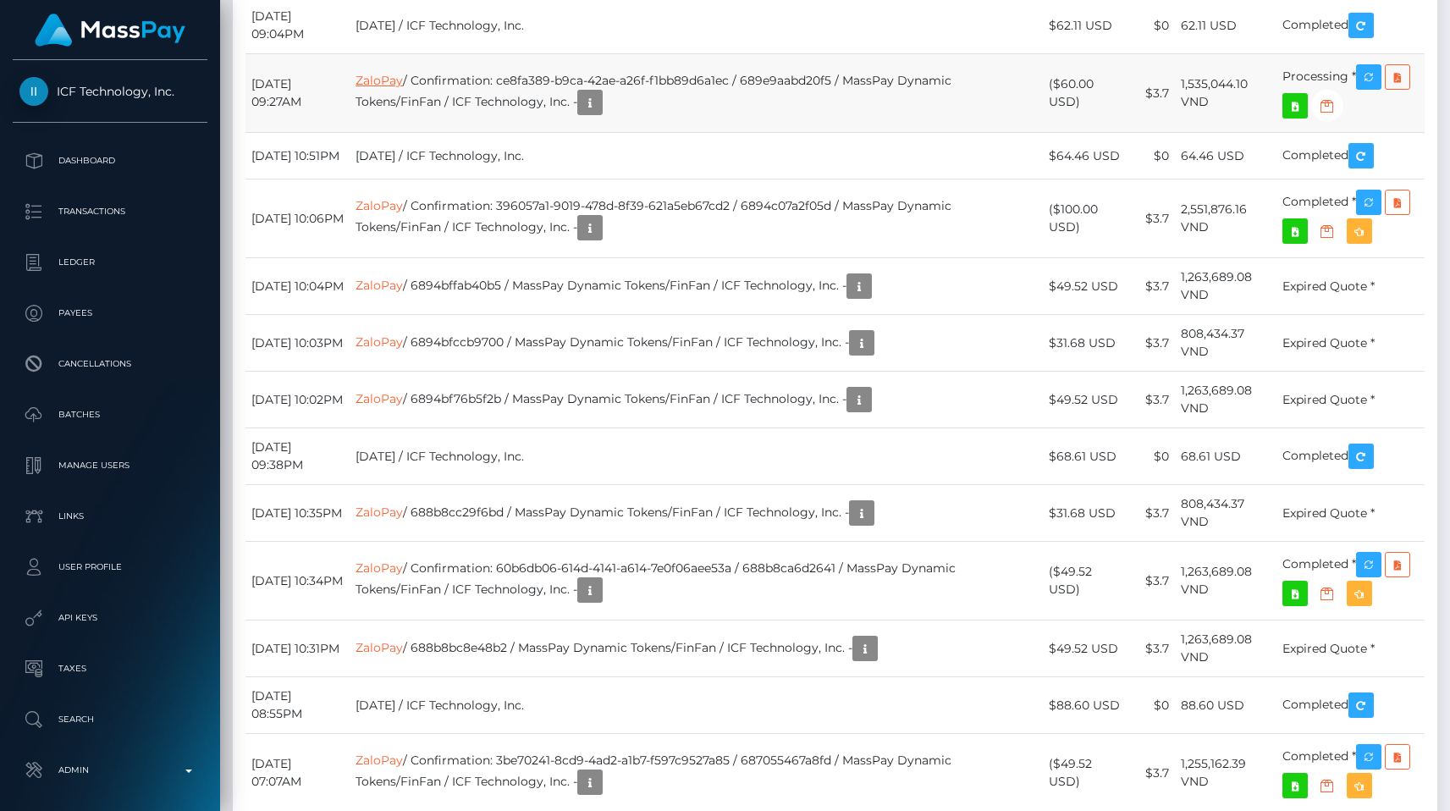
click at [403, 88] on link "ZaloPay" at bounding box center [379, 80] width 47 height 15
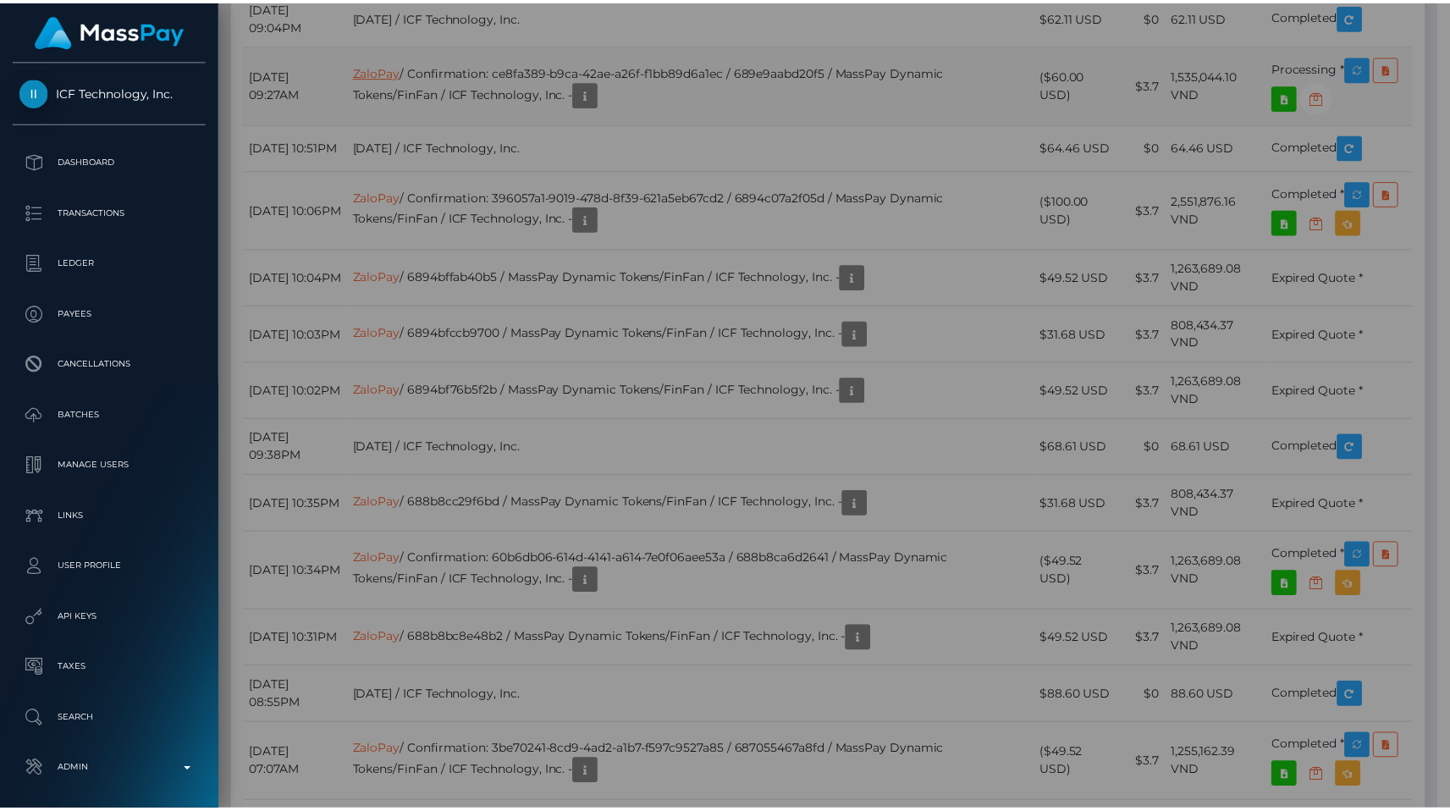
scroll to position [846450, 846276]
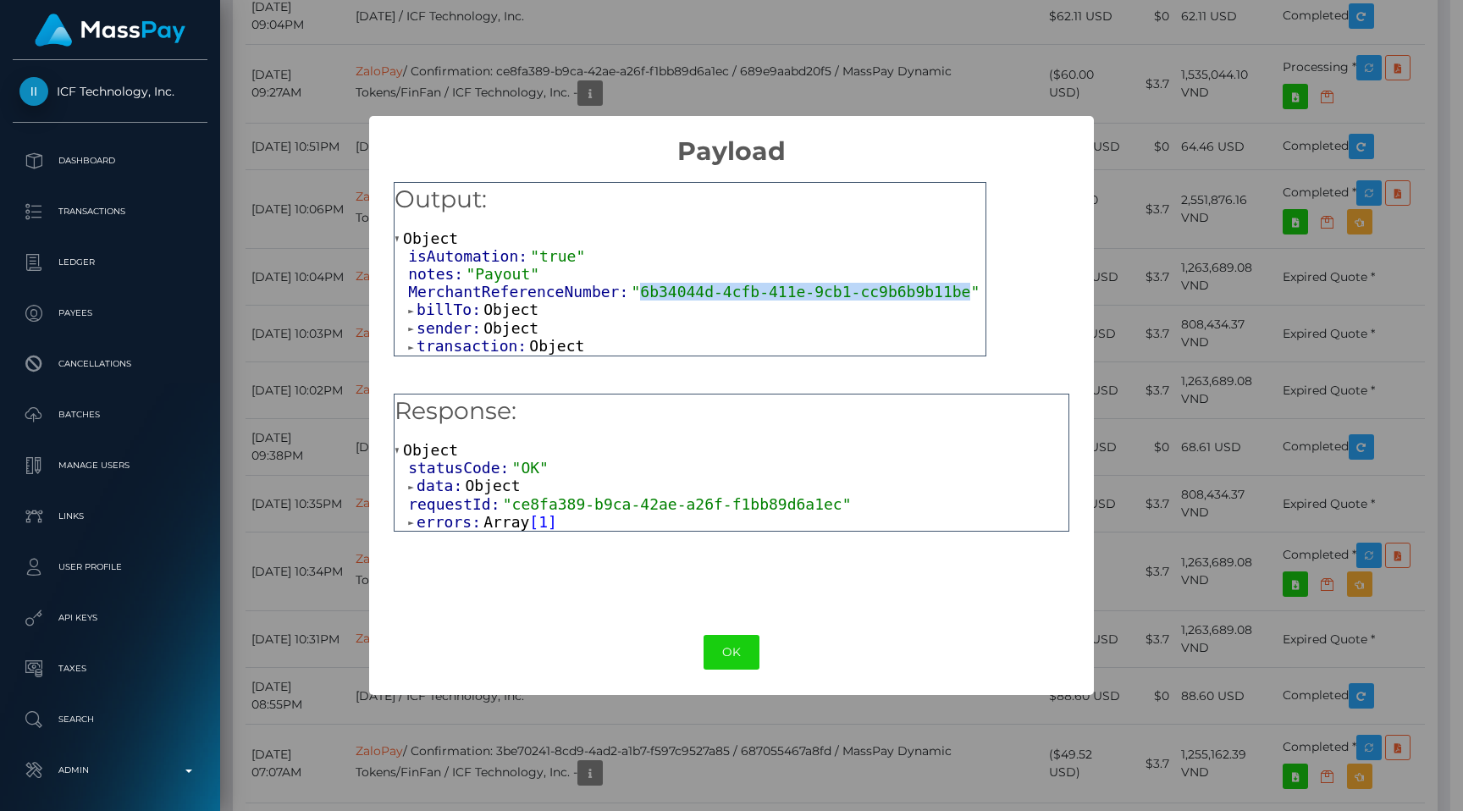
drag, startPoint x: 640, startPoint y: 285, endPoint x: 967, endPoint y: 292, distance: 326.9
click at [967, 292] on span ""6b34044d-4cfb-411e-9cb1-cc9b6b9b11be"" at bounding box center [805, 292] width 349 height 18
copy span "6b34044d-4cfb-411e-9cb1-cc9b6b9b11be"
click at [1161, 294] on div "× Payload Output: Object isAutomation: "true" notes: "Payout" MerchantReference…" at bounding box center [731, 405] width 1463 height 811
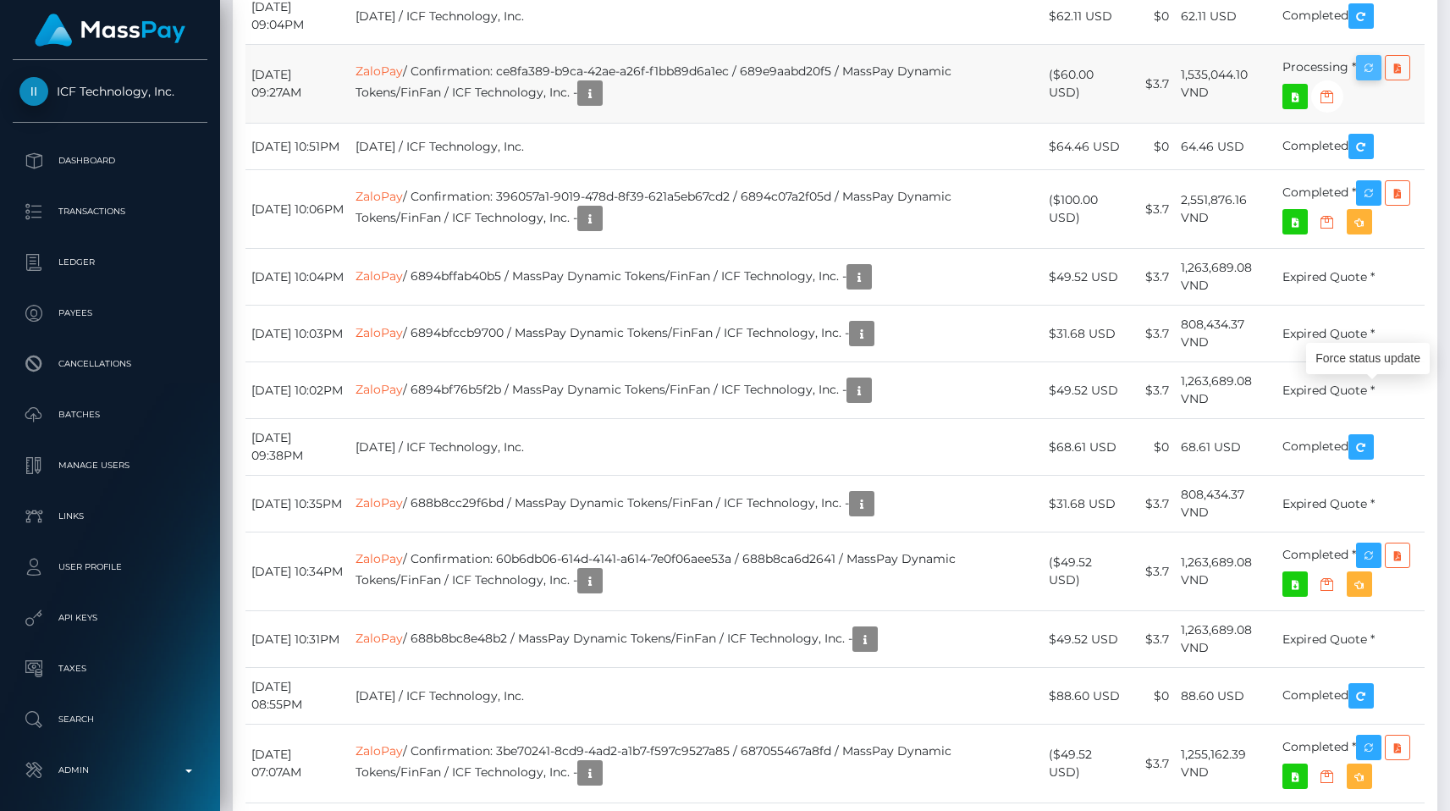
click at [1366, 79] on icon "button" at bounding box center [1369, 68] width 20 height 21
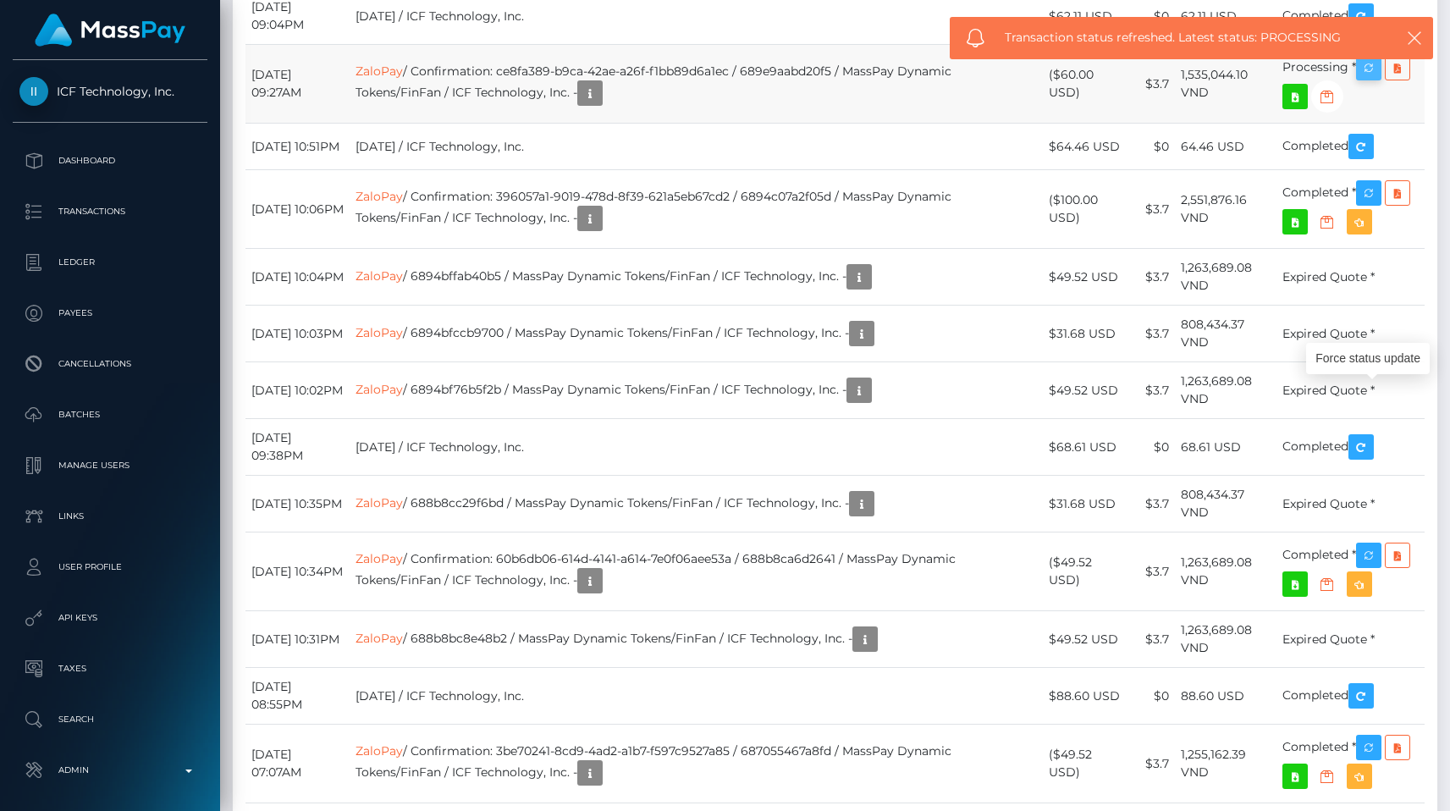
click at [1368, 79] on icon "button" at bounding box center [1369, 68] width 20 height 21
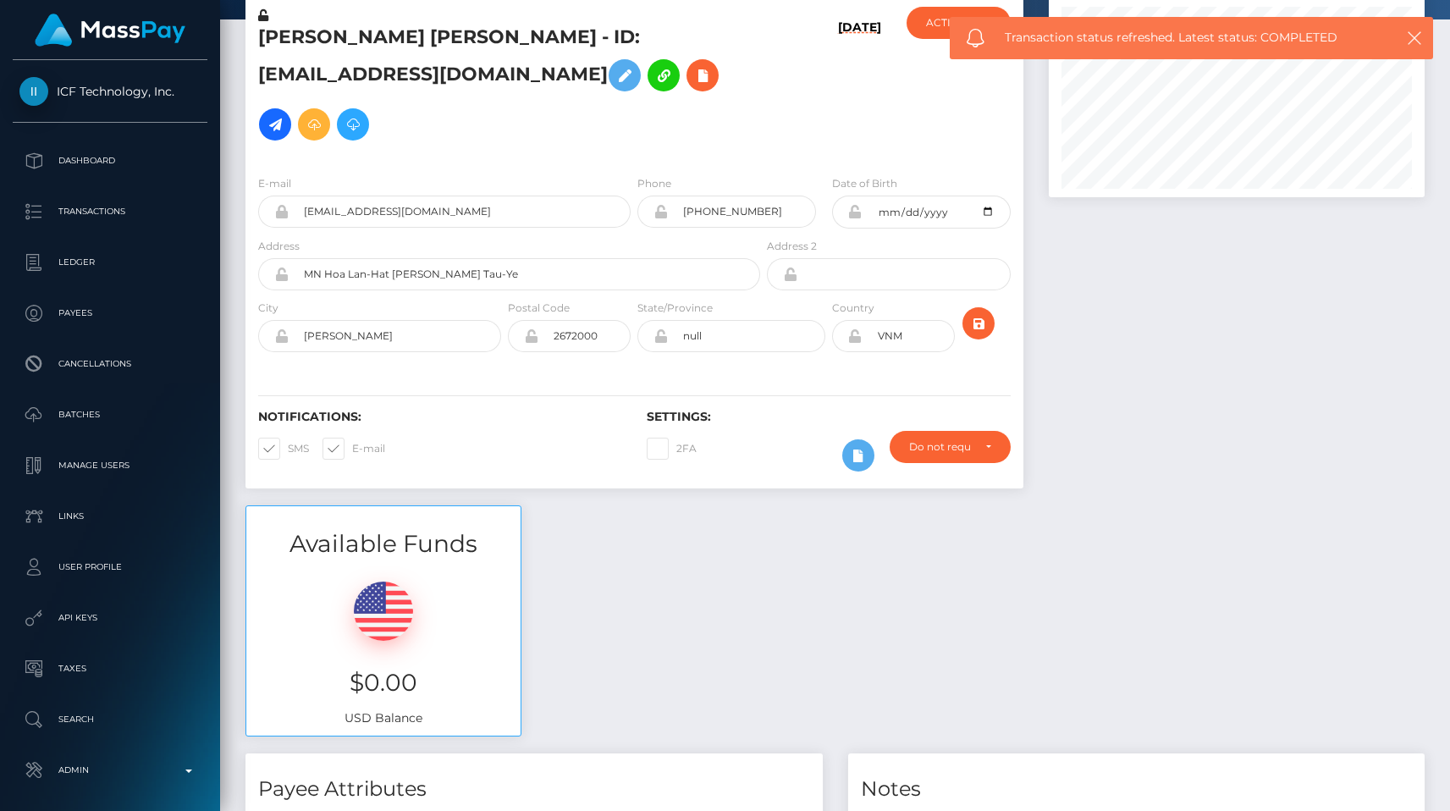
scroll to position [0, 0]
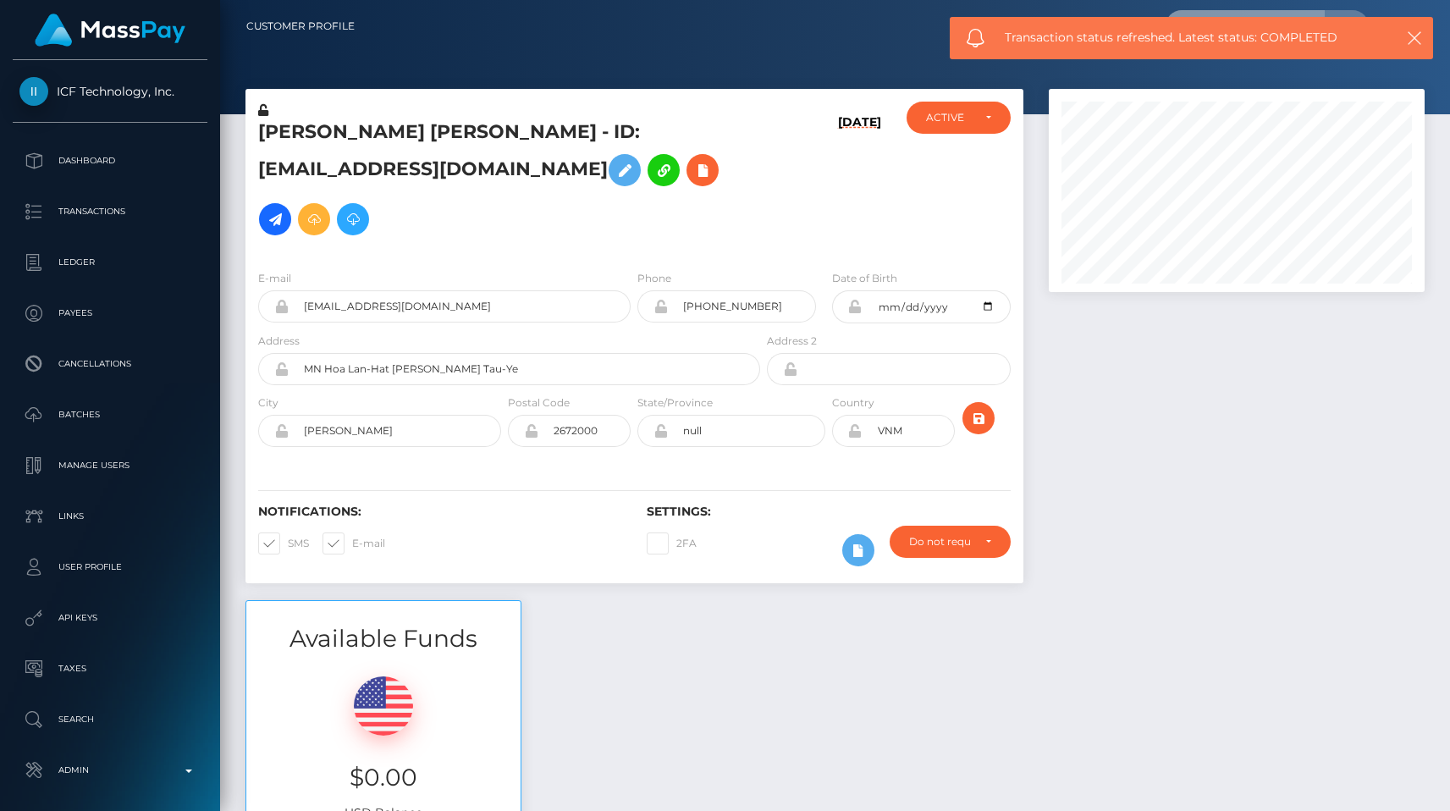
click at [1289, 12] on input "text" at bounding box center [1245, 26] width 159 height 32
paste input "307da4c7-1a0a-40f3-87e9-54516c268fa7"
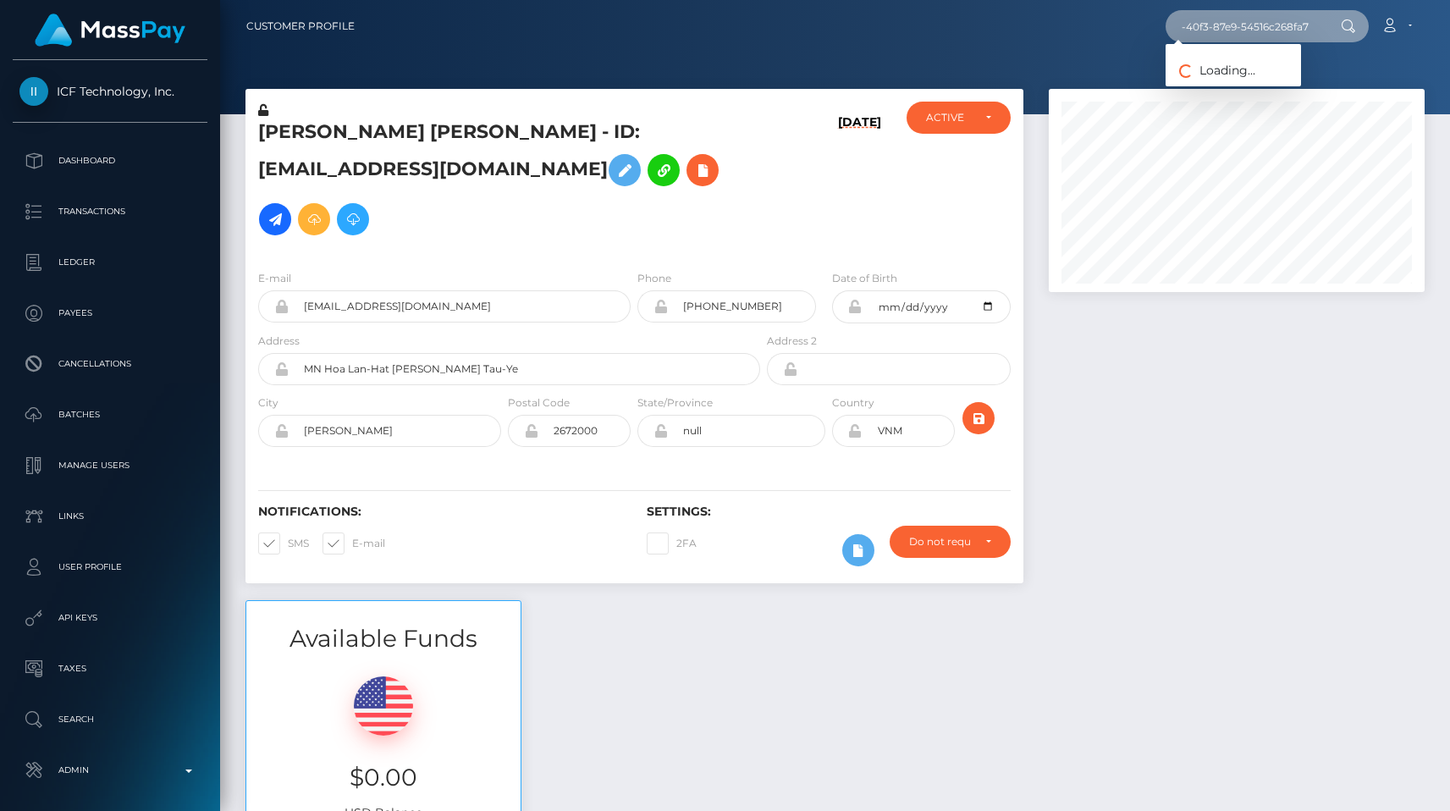
type input "307da4c7-1a0a-40f3-87e9-54516c268fa7"
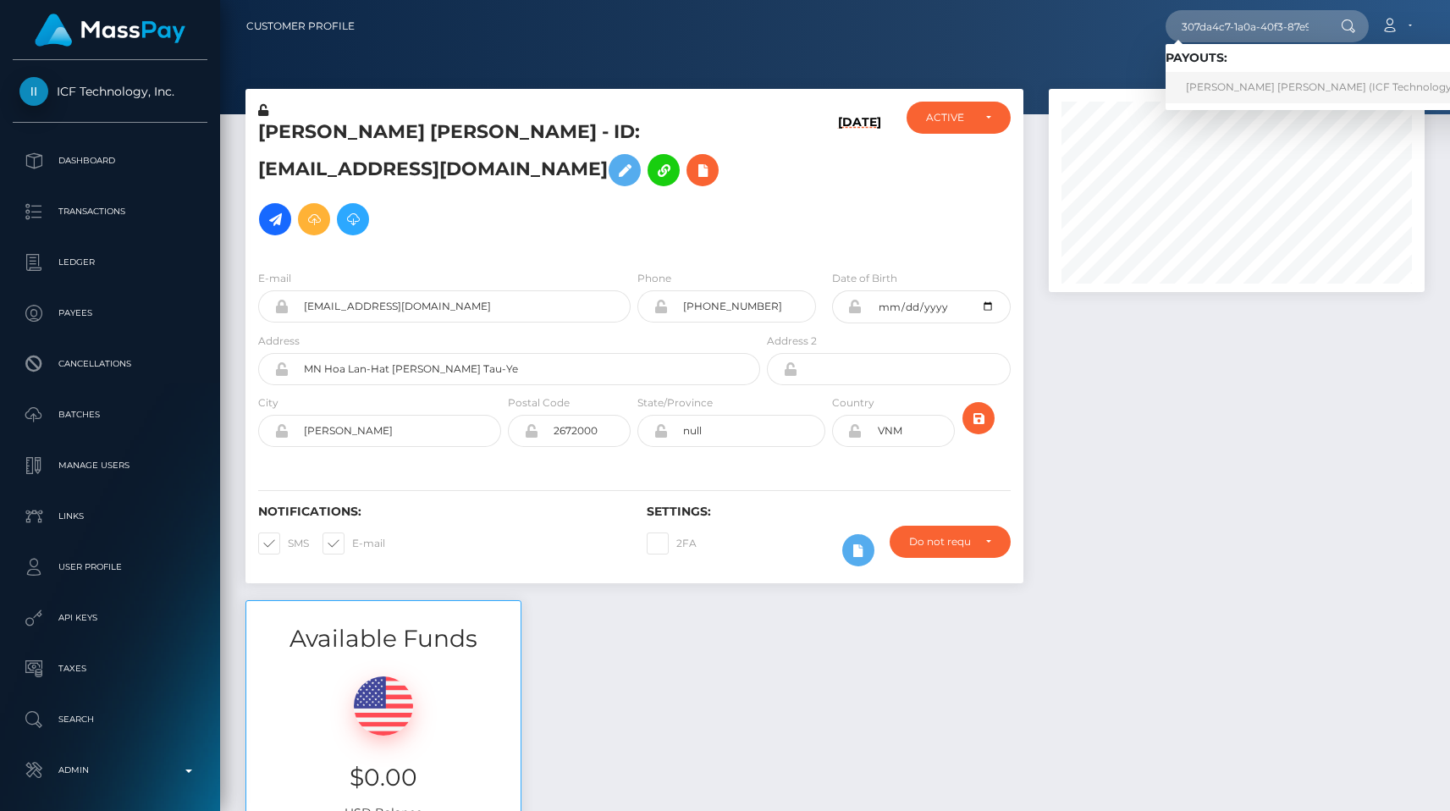
click at [1308, 90] on link "QUANG THI NINH (ICF Technology, Inc. - )" at bounding box center [1337, 87] width 343 height 31
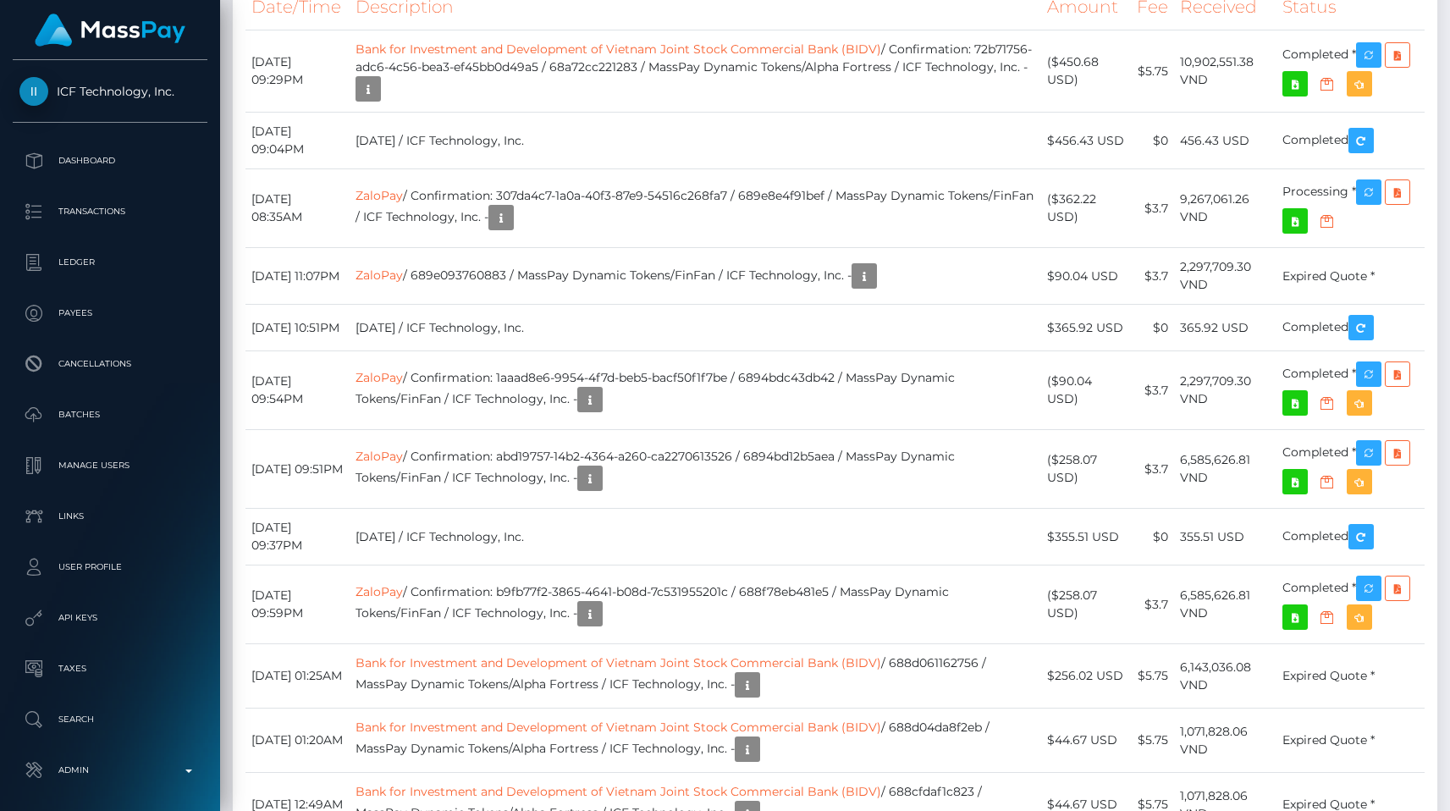
scroll to position [203, 376]
click at [392, 203] on link "ZaloPay" at bounding box center [379, 195] width 47 height 15
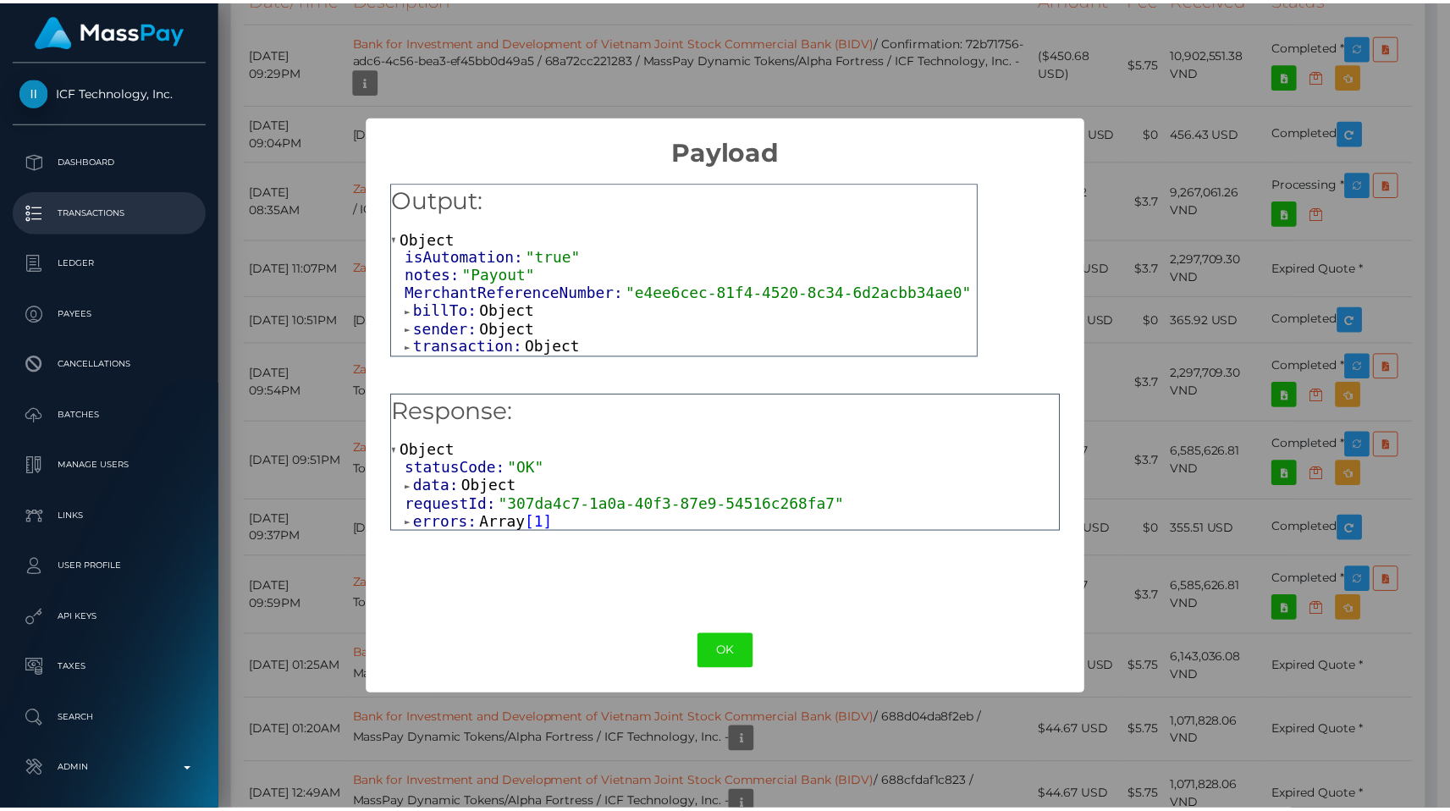
scroll to position [846450, 846276]
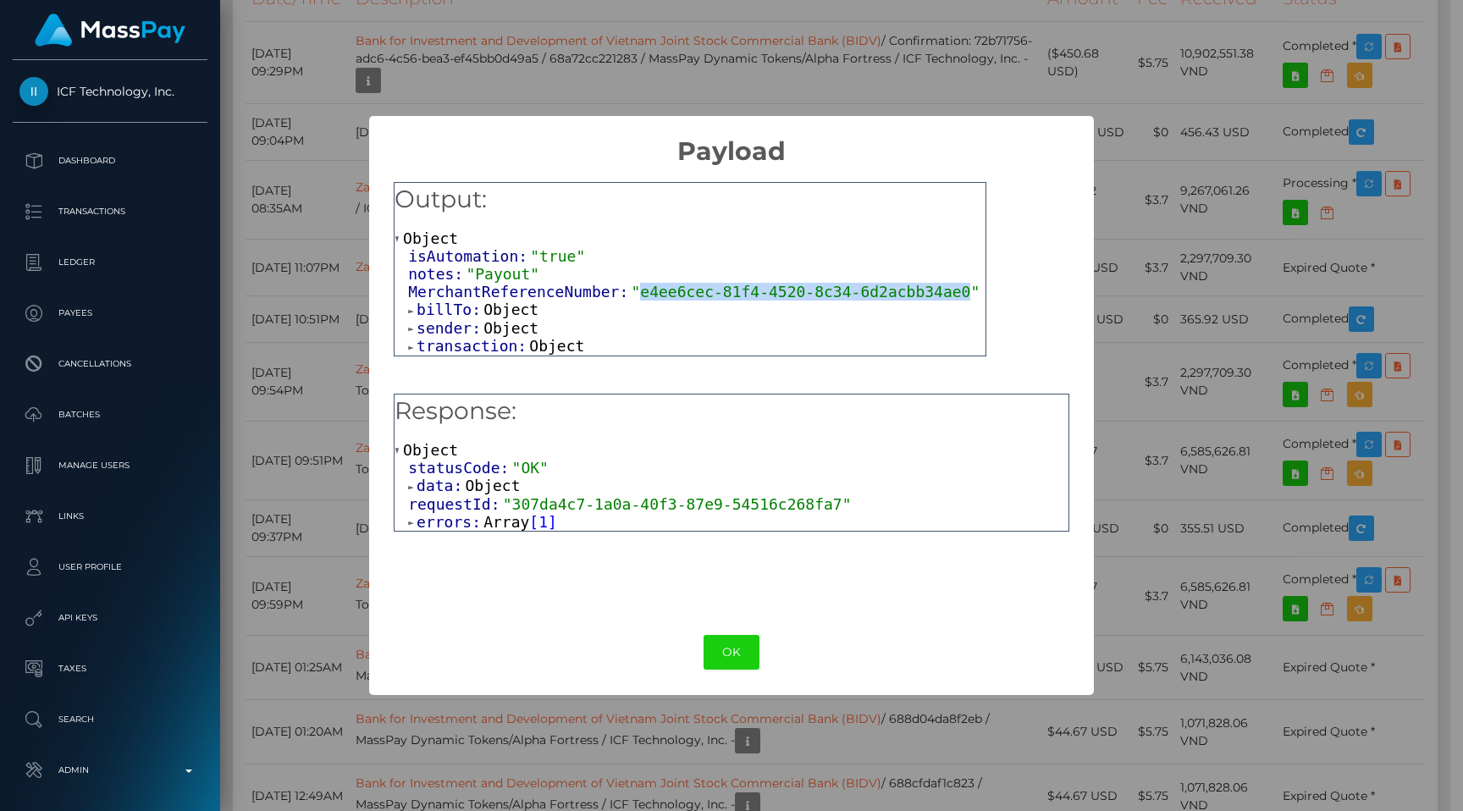
drag, startPoint x: 639, startPoint y: 290, endPoint x: 969, endPoint y: 290, distance: 330.2
click at [969, 290] on span ""e4ee6cec-81f4-4520-8c34-6d2acbb34ae0"" at bounding box center [805, 292] width 349 height 18
copy span "e4ee6cec-81f4-4520-8c34-6d2acbb34ae0"
click at [1271, 111] on div "× Payload Output: Object isAutomation: "true" notes: "Payout" MerchantReference…" at bounding box center [731, 405] width 1463 height 811
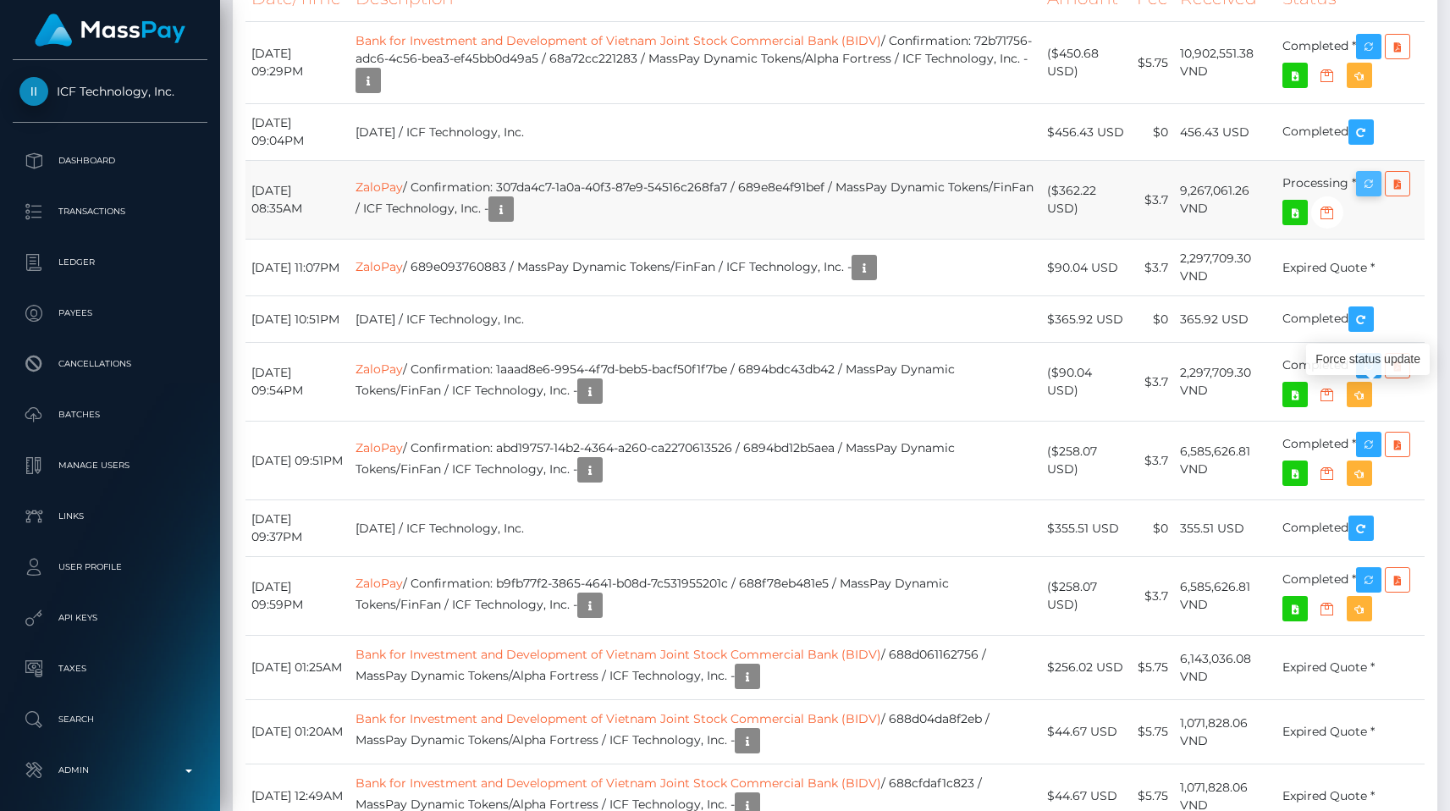
click at [1364, 195] on icon "button" at bounding box center [1369, 184] width 20 height 21
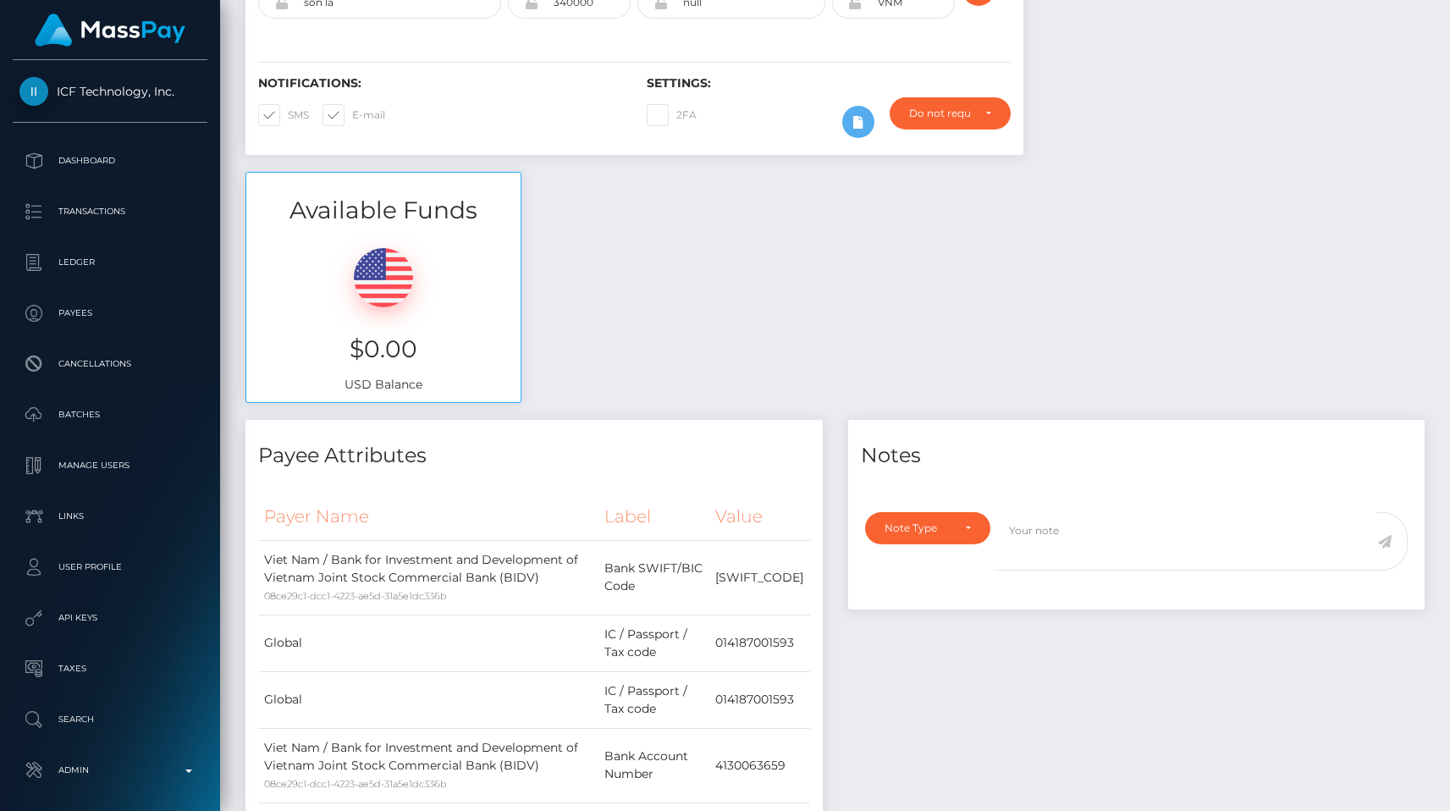
scroll to position [0, 0]
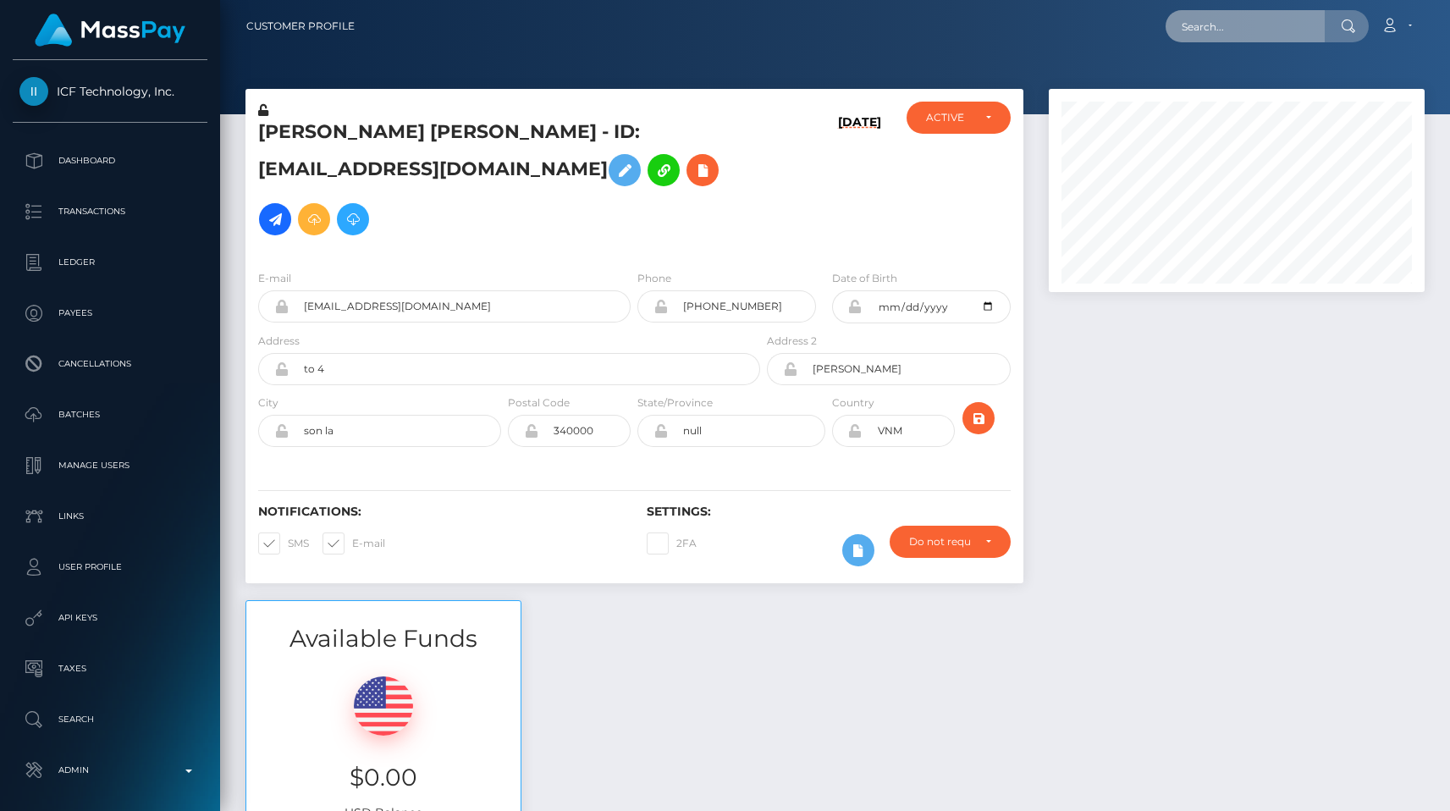
click at [1209, 40] on input "text" at bounding box center [1245, 26] width 159 height 32
paste input "poact_mS2jHwc3jCqA"
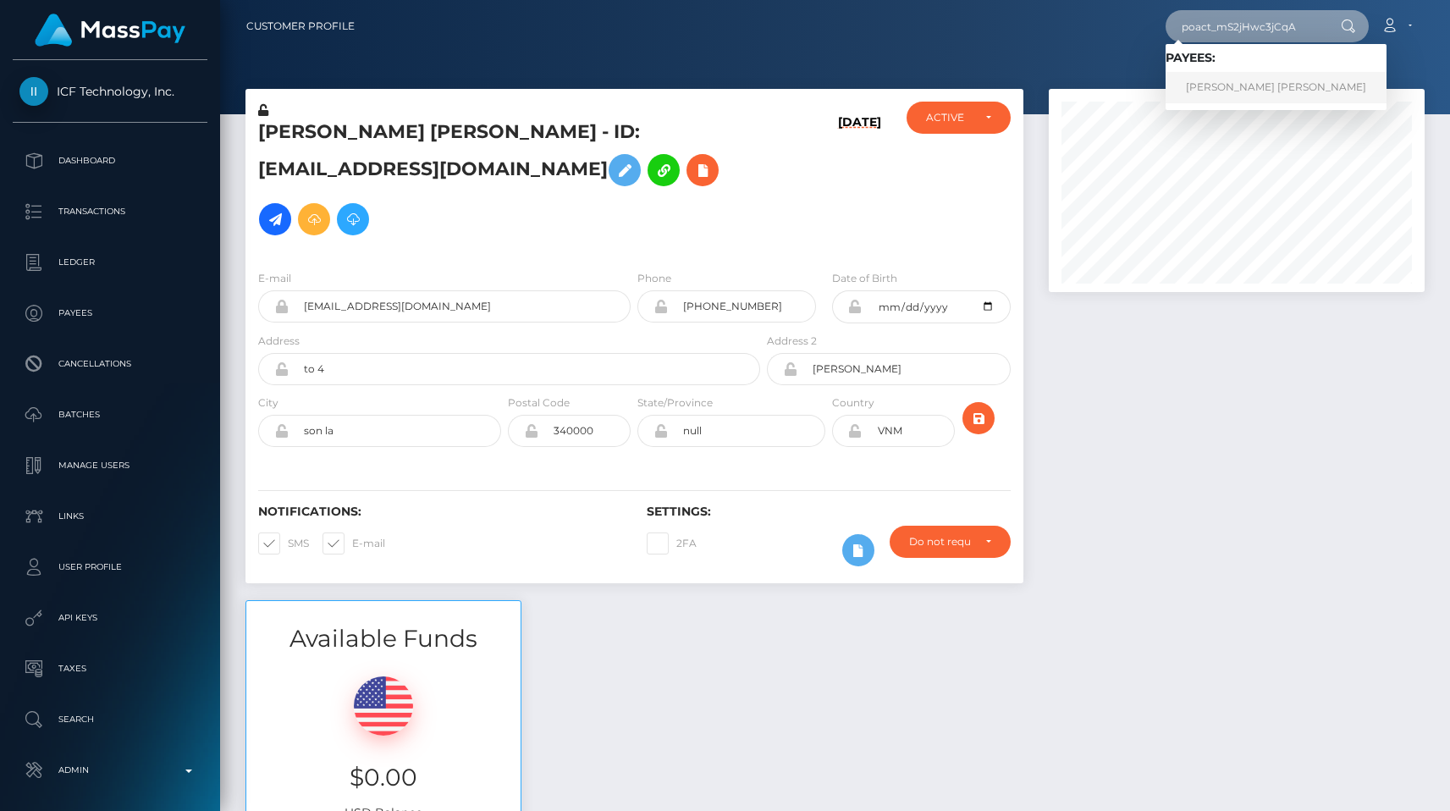
type input "poact_mS2jHwc3jCqA"
click at [1234, 84] on link "MARCO ANTONIO RICO" at bounding box center [1276, 87] width 221 height 31
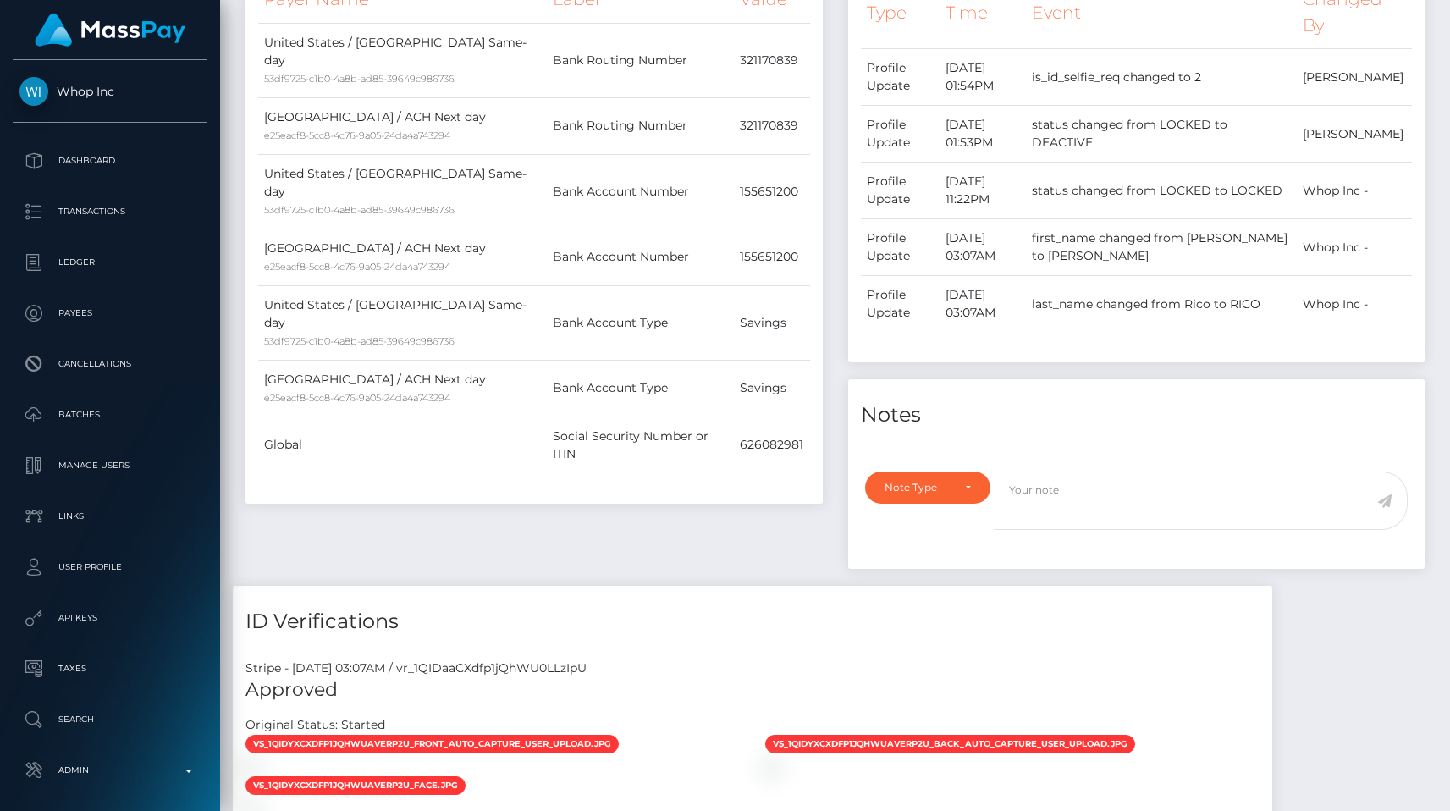
scroll to position [939, 0]
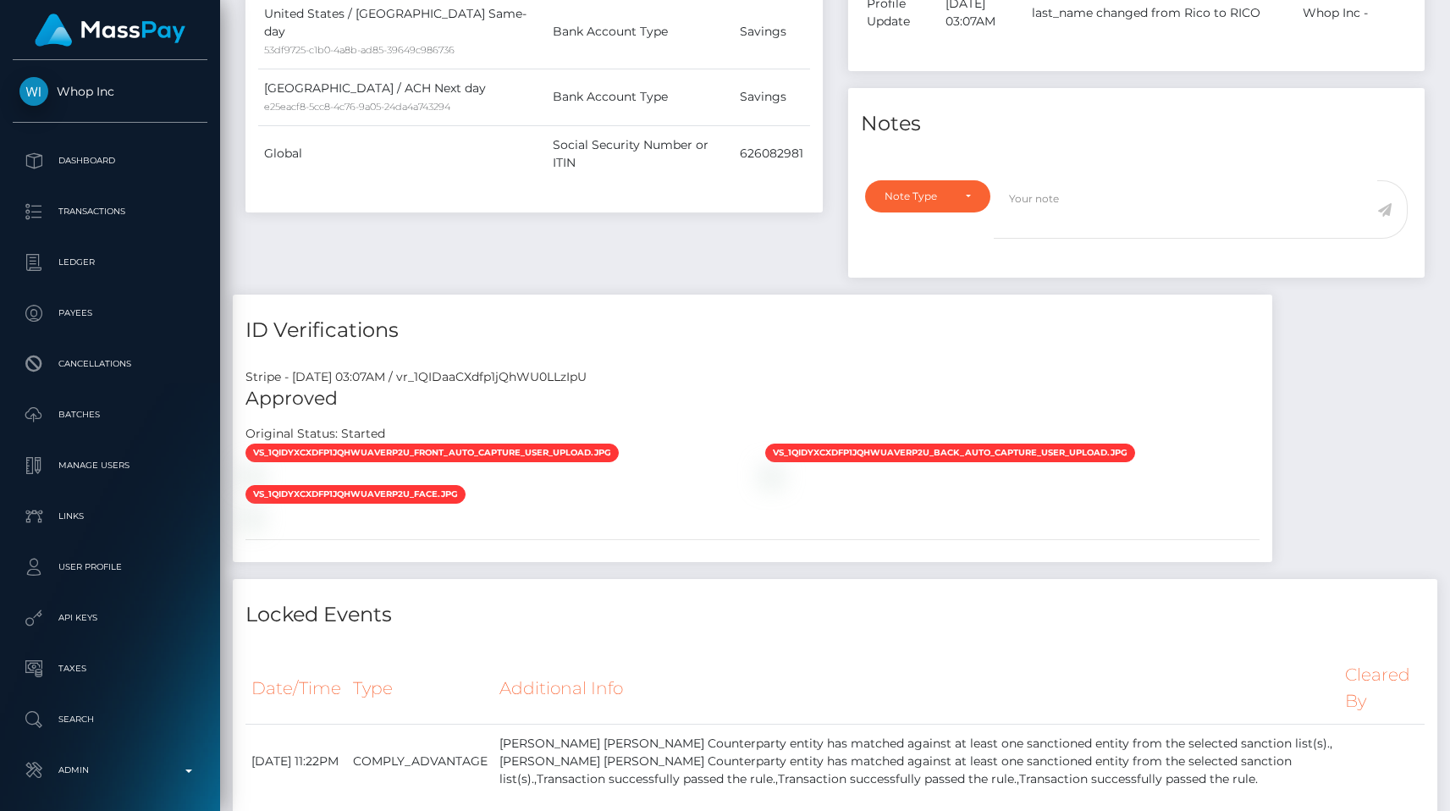
click at [583, 375] on div "Stripe - [DATE] 03:07AM / vr_1QIDaaCXdfp1jQhWU0LLzIpU" at bounding box center [753, 377] width 1040 height 18
copy div "vr_1QIDaaCXdfp1jQhWU0LLzIpU"
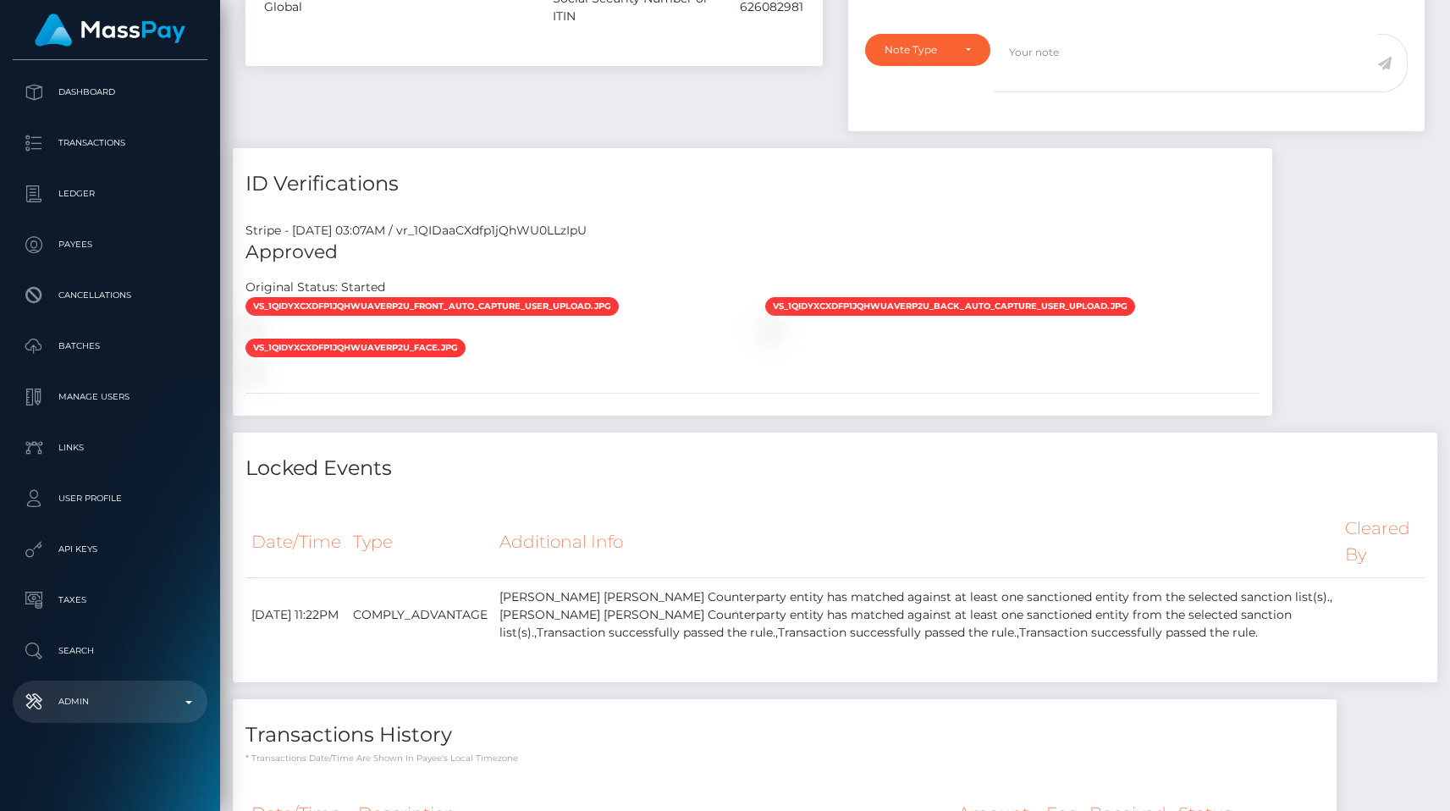
click at [110, 687] on link "Admin" at bounding box center [110, 702] width 195 height 42
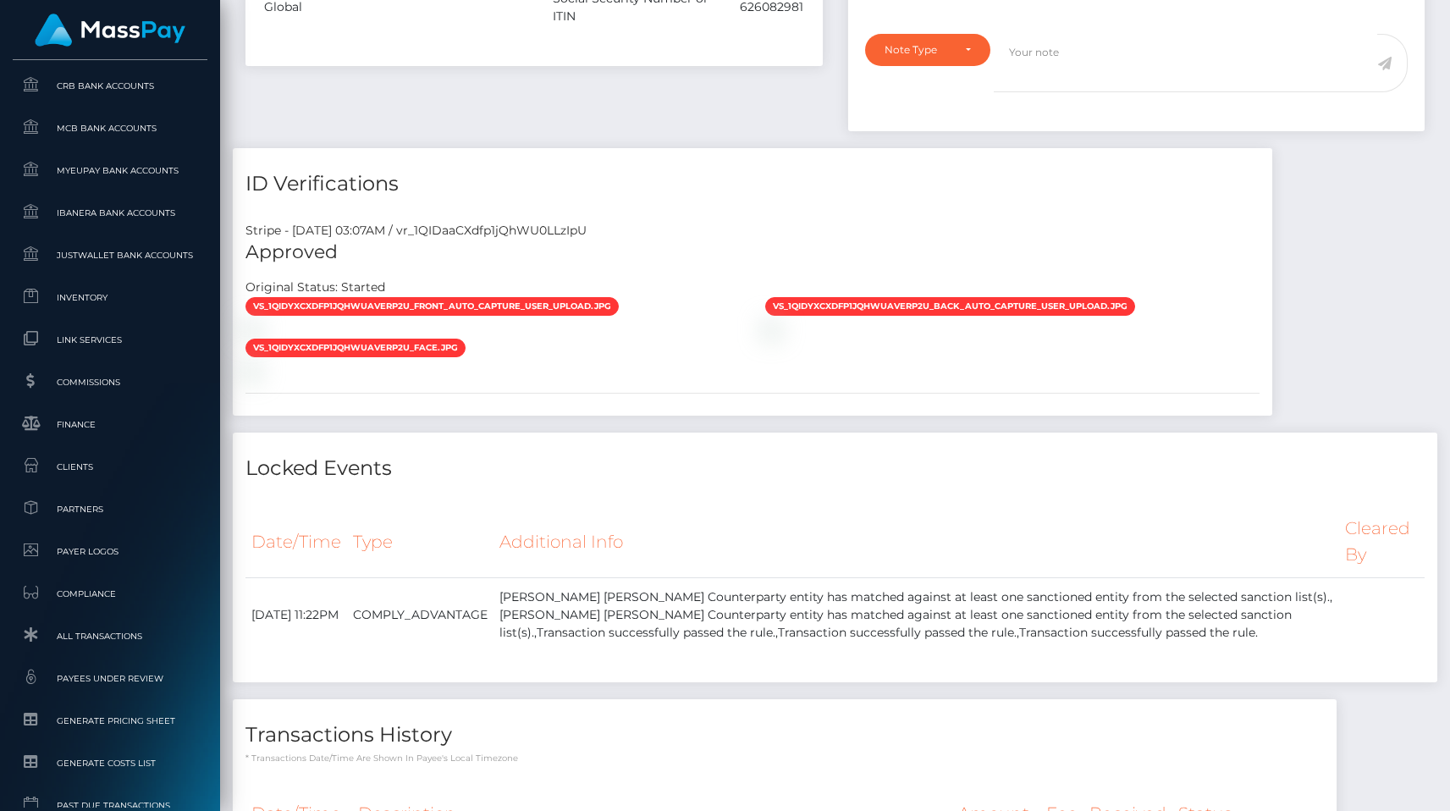
scroll to position [893, 0]
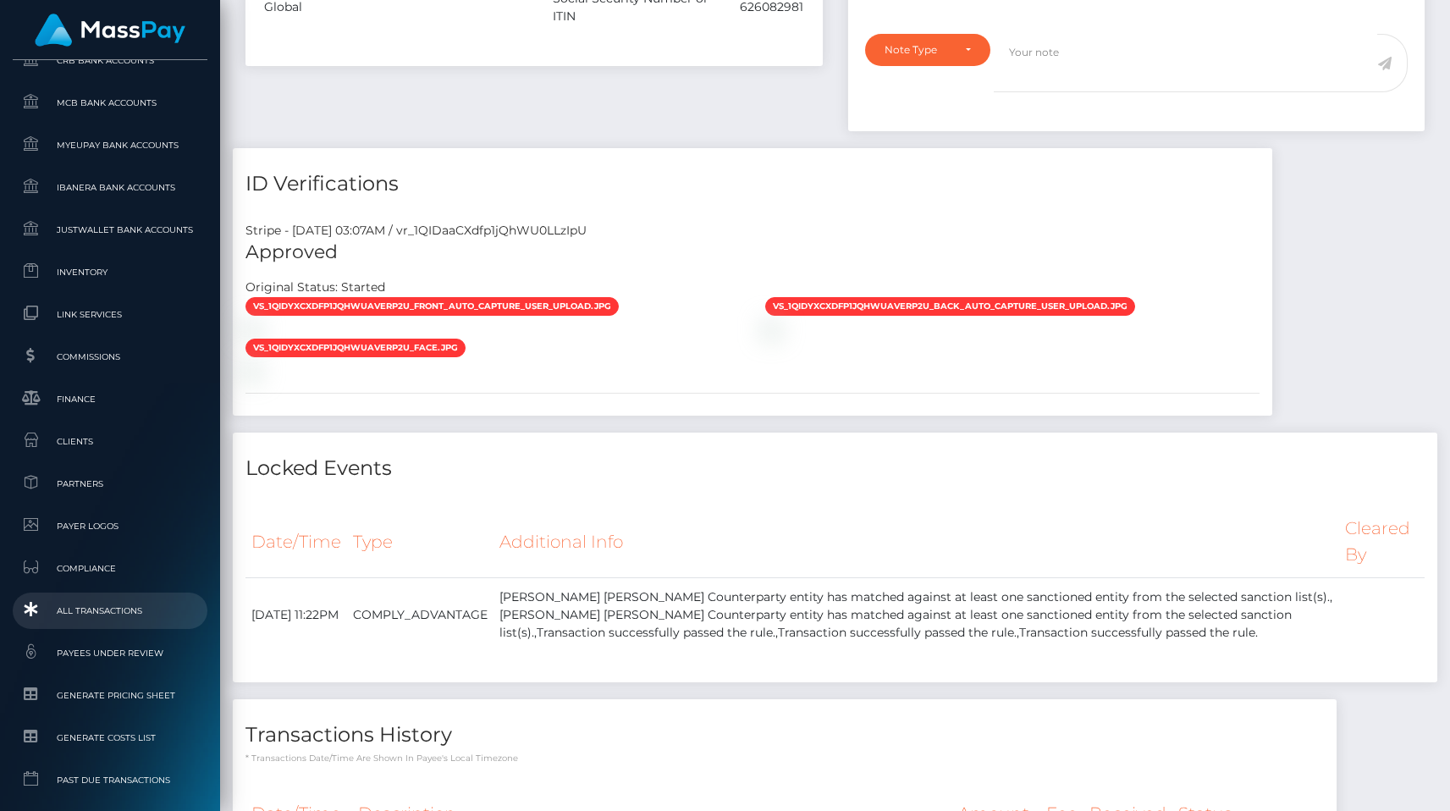
click at [107, 627] on link "All Transactions" at bounding box center [110, 611] width 195 height 36
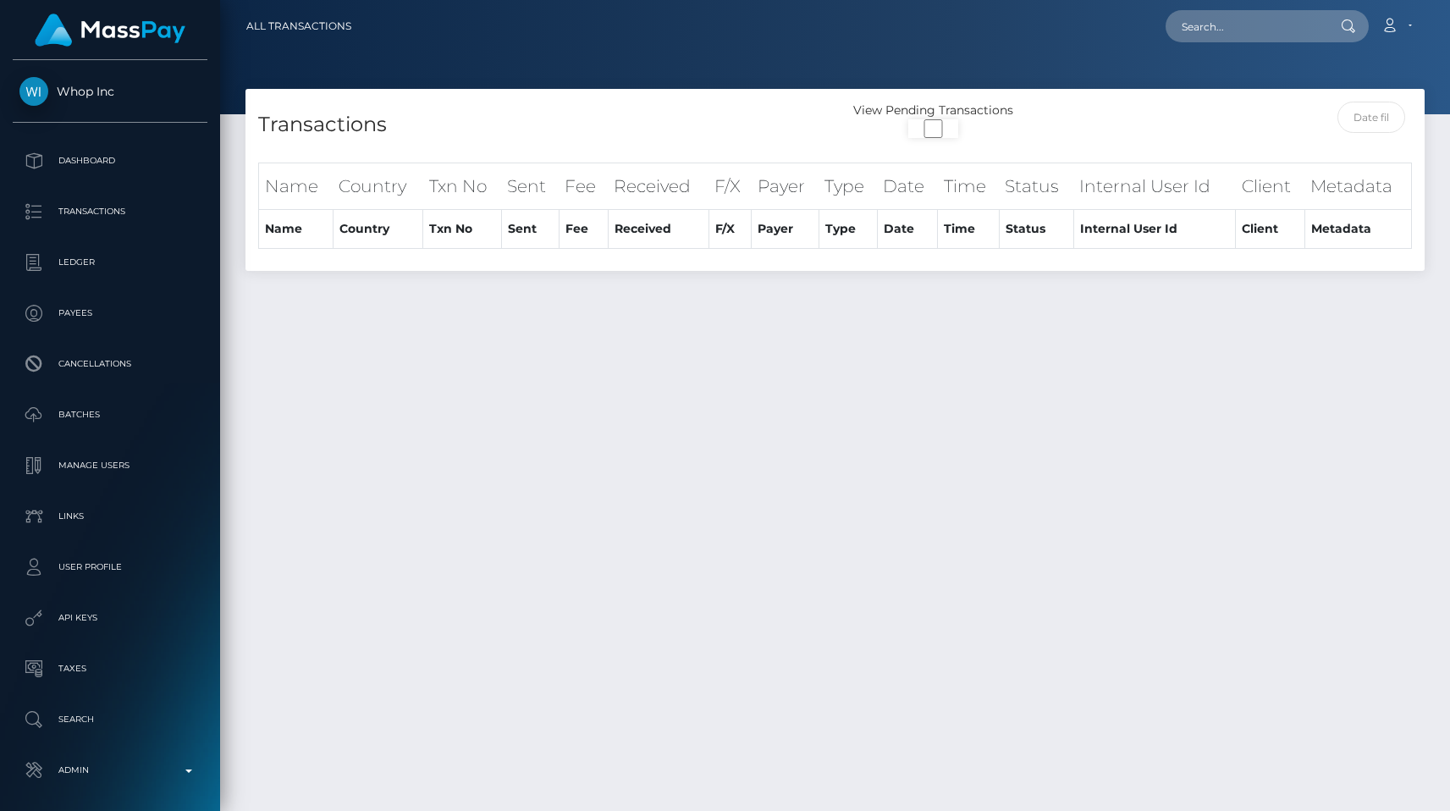
select select
